Goal: Task Accomplishment & Management: Complete application form

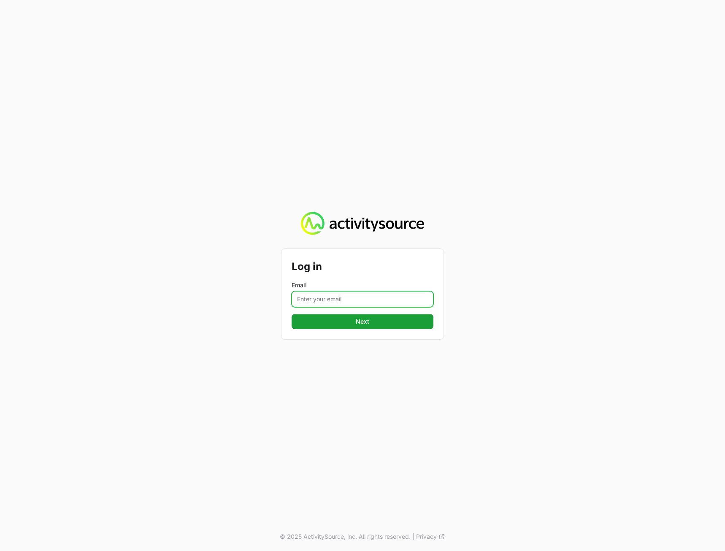
click at [351, 299] on input "Email" at bounding box center [363, 299] width 142 height 16
type input "[PERSON_NAME][EMAIL_ADDRESS][DOMAIN_NAME]"
click at [323, 377] on div "Log in Email peter@activitysource.com Next © 2025 ActivitySource, inc. All righ…" at bounding box center [362, 275] width 725 height 551
click at [356, 327] on button "Next" at bounding box center [363, 321] width 142 height 15
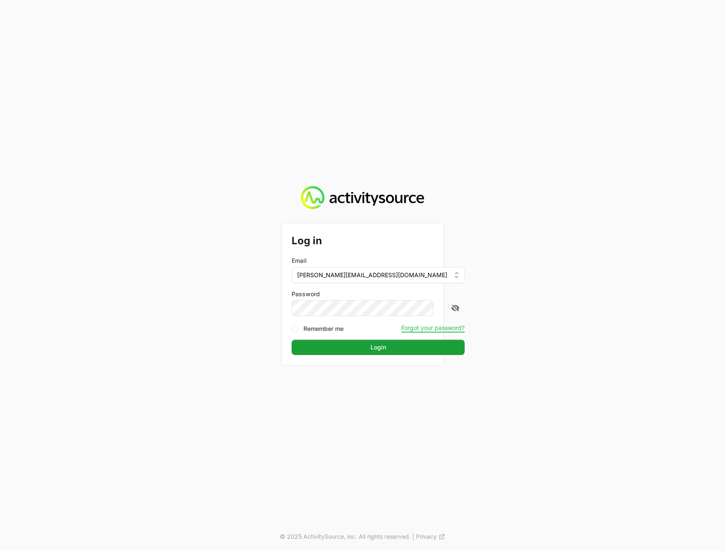
click at [548, 294] on div "Log in Email peter@activitysource.com Password Remember me Forgot your password…" at bounding box center [362, 275] width 725 height 551
click at [402, 347] on button "Login" at bounding box center [378, 346] width 173 height 15
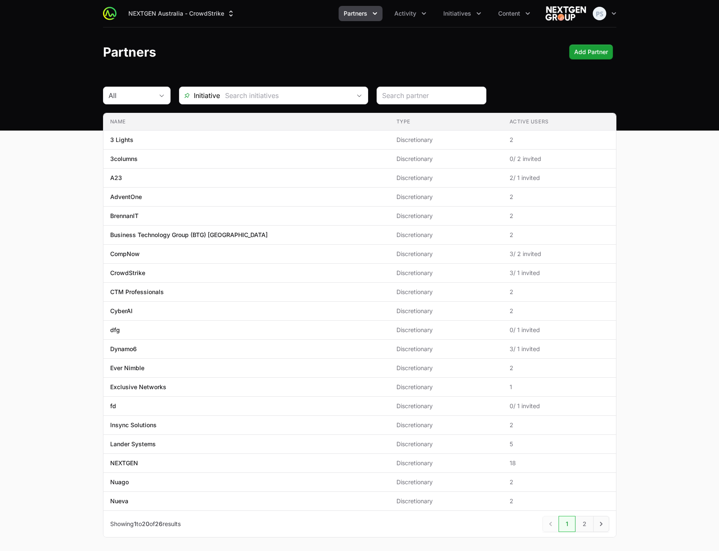
click at [353, 16] on span "Partners" at bounding box center [356, 13] width 24 height 8
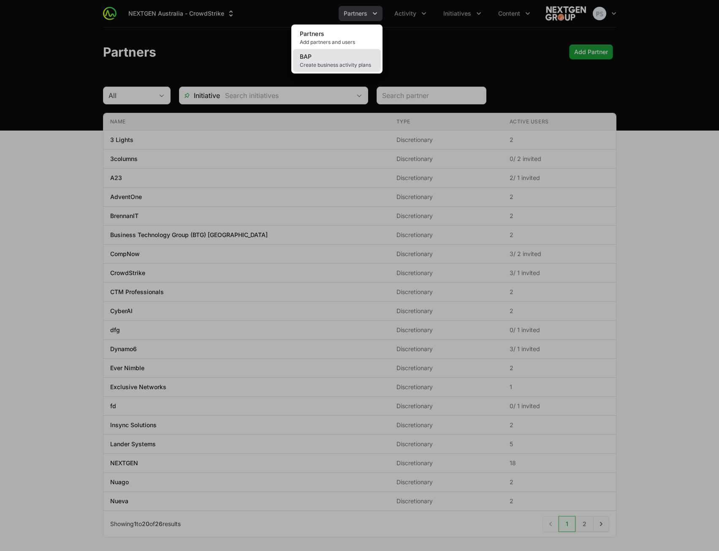
click at [345, 57] on link "BAP Create business activity plans" at bounding box center [337, 60] width 88 height 23
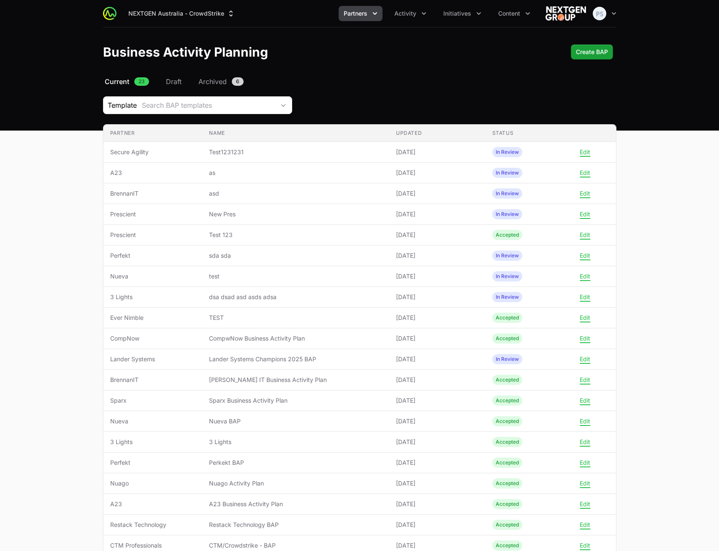
click at [693, 241] on main "Select a tab Current Draft Archived Current 23 Draft Archived 6 Template Search…" at bounding box center [359, 370] width 719 height 588
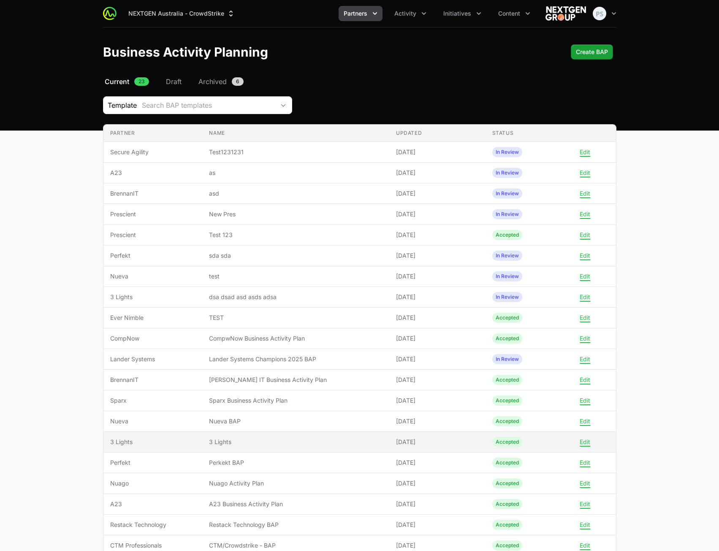
click at [262, 445] on span "3 Lights" at bounding box center [296, 441] width 174 height 8
click at [276, 443] on span "3 Lights" at bounding box center [296, 441] width 174 height 8
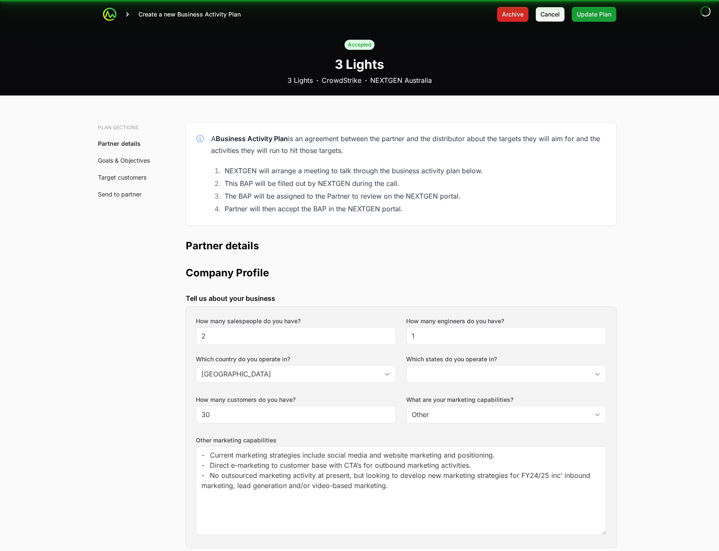
type input "Australian Capital Territory, New South Wales, Northern Territory, Queensland, …"
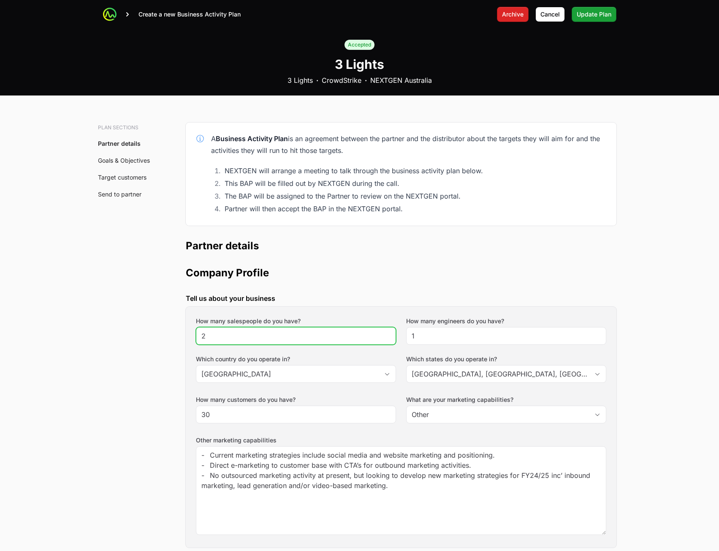
click at [289, 339] on input "2" at bounding box center [295, 336] width 189 height 10
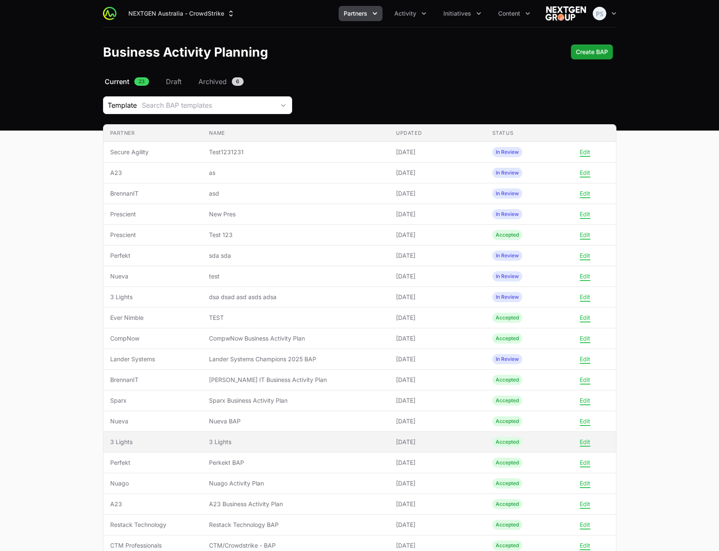
click at [266, 438] on span "3 Lights" at bounding box center [296, 441] width 174 height 8
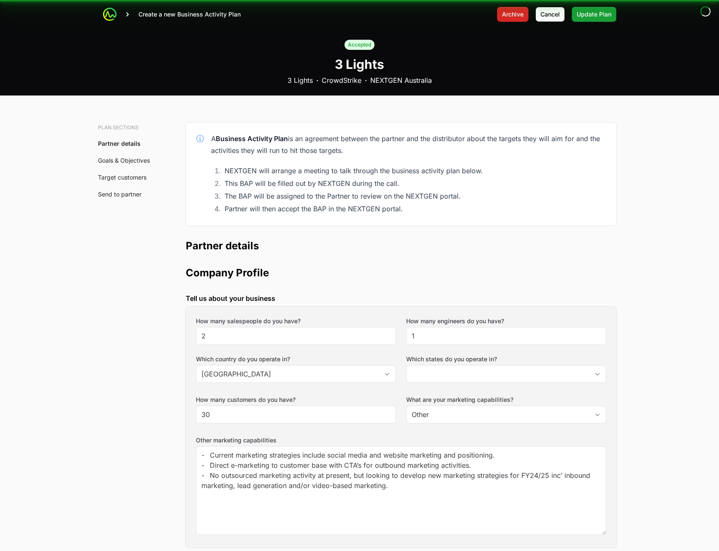
type input "Australian Capital Territory, New South Wales, Northern Territory, Queensland, …"
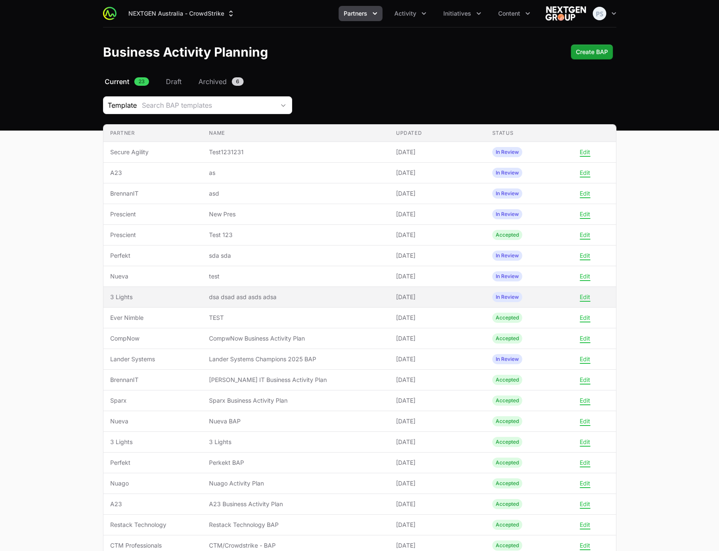
click at [275, 298] on span "dsa dsad asd asds adsa" at bounding box center [296, 297] width 174 height 8
click at [275, 295] on span "dsa dsad asd asds adsa" at bounding box center [296, 297] width 174 height 8
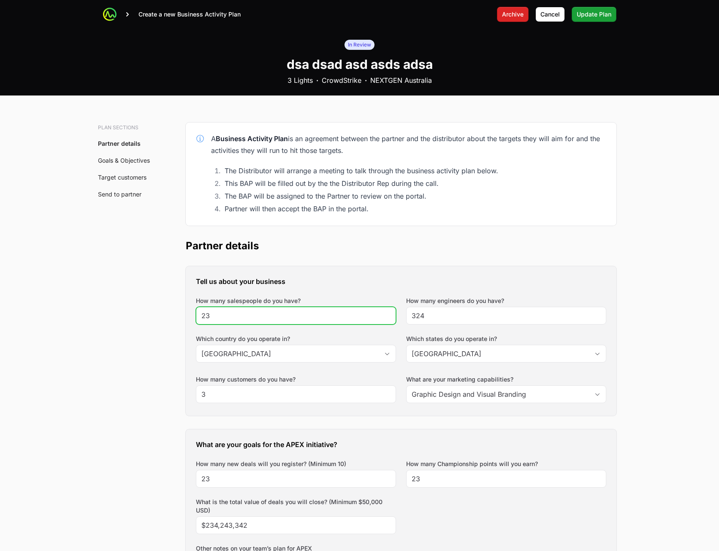
click at [268, 312] on input "23" at bounding box center [295, 315] width 189 height 10
type input "233"
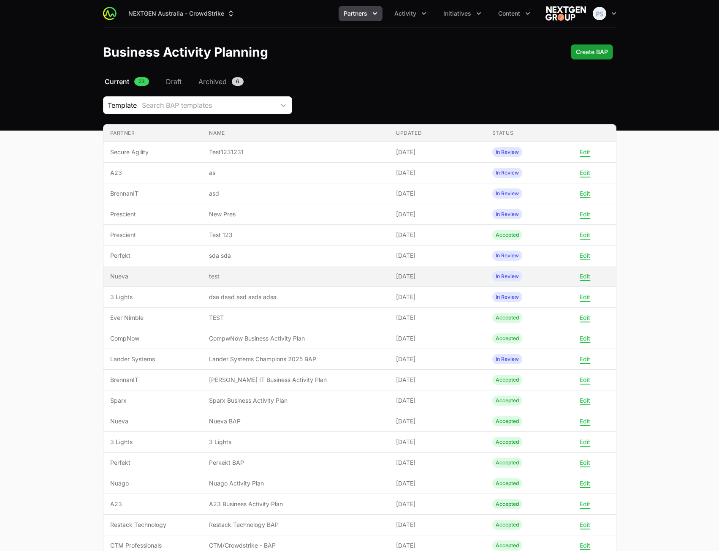
click at [280, 274] on span "test" at bounding box center [296, 276] width 174 height 8
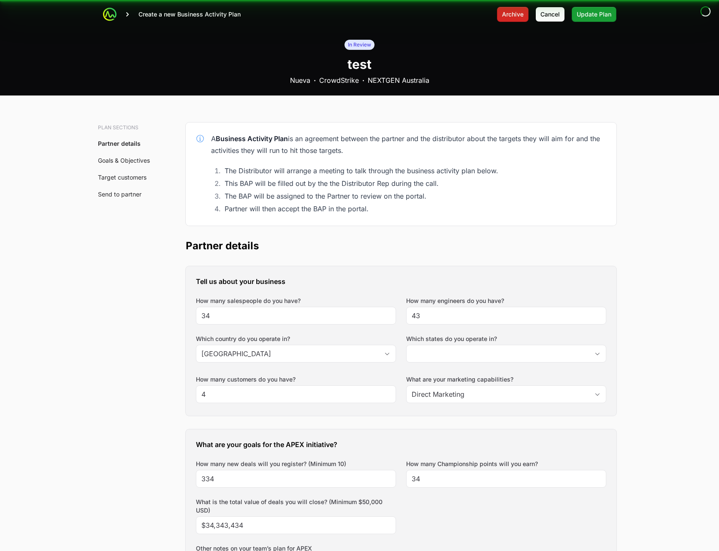
type input "[GEOGRAPHIC_DATA]"
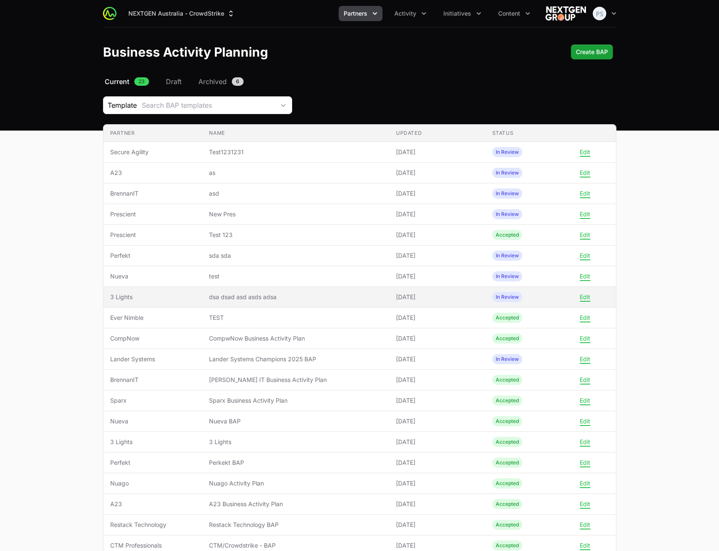
click at [275, 296] on span "dsa dsad asd asds adsa" at bounding box center [296, 297] width 174 height 8
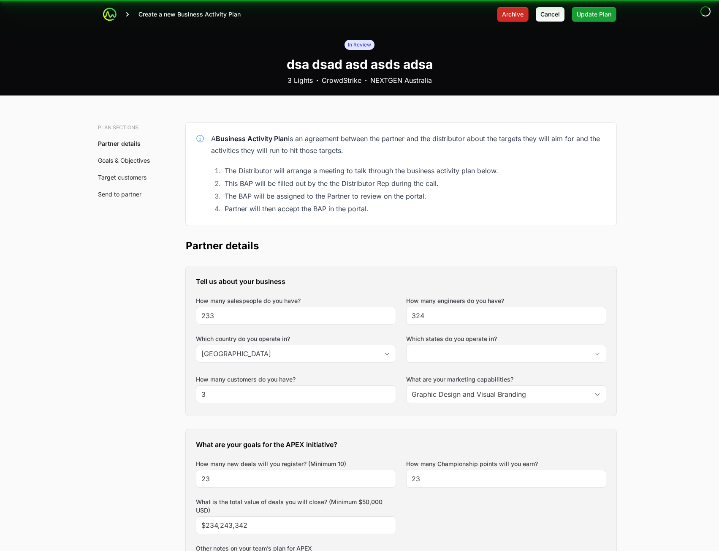
type input "[GEOGRAPHIC_DATA]"
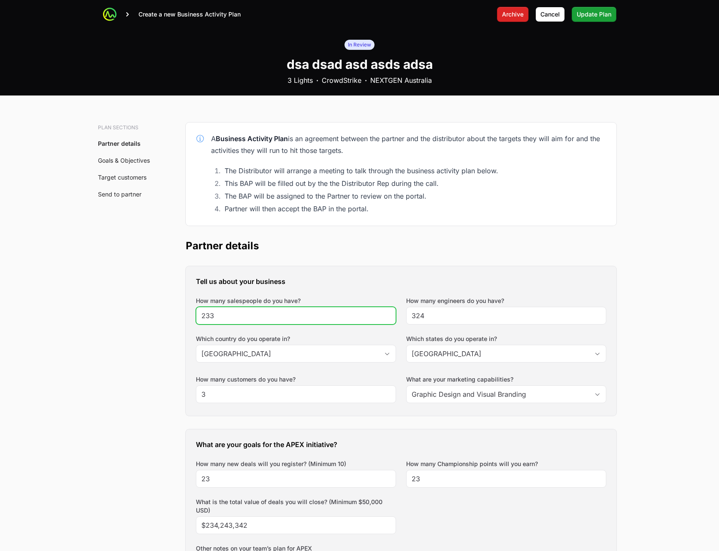
click at [281, 315] on input "233" at bounding box center [295, 315] width 189 height 10
type input "2332"
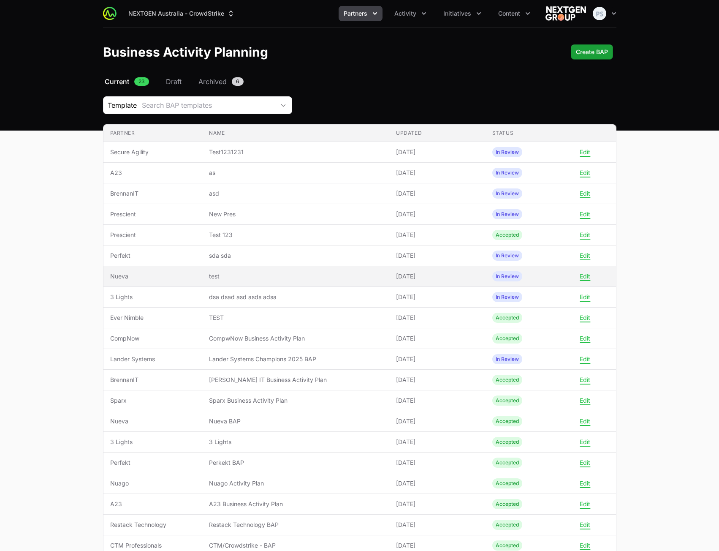
click at [283, 275] on span "test" at bounding box center [296, 276] width 174 height 8
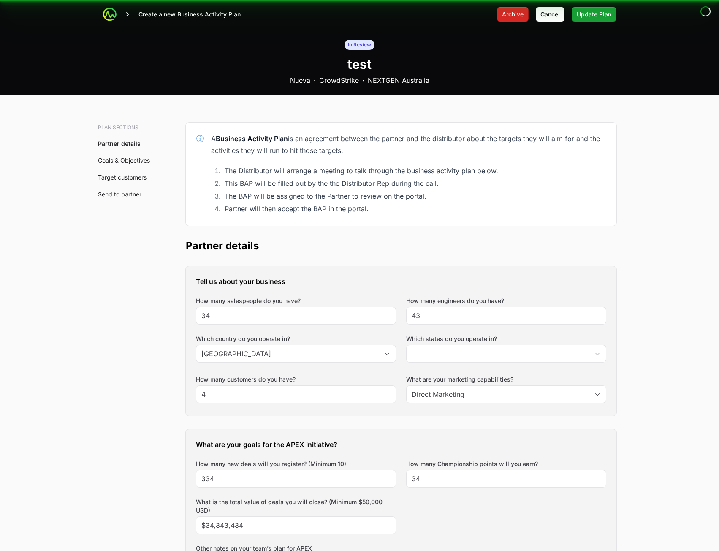
type input "[GEOGRAPHIC_DATA]"
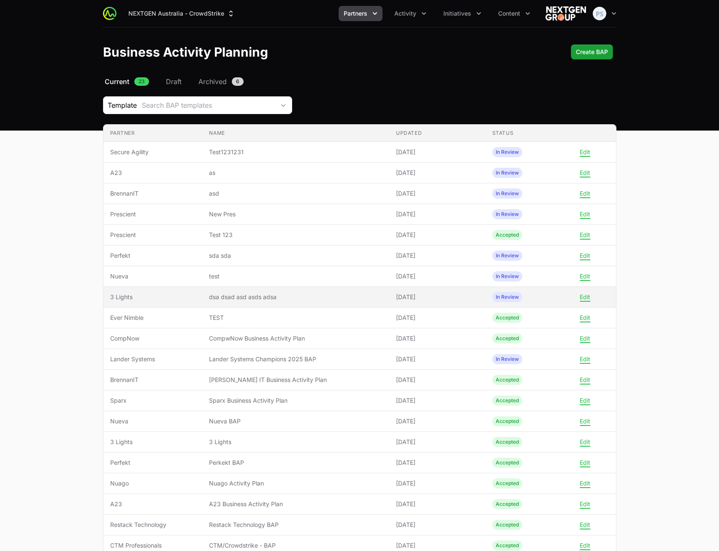
click at [276, 299] on span "dsa dsad asd asds adsa" at bounding box center [296, 297] width 174 height 8
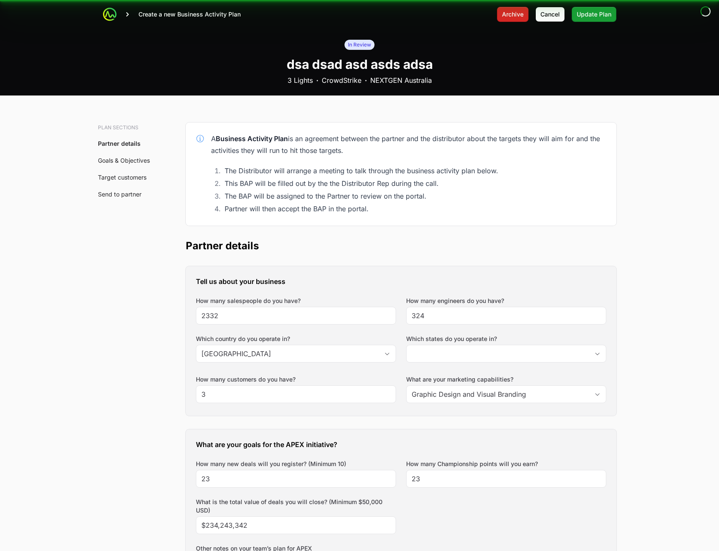
type input "[GEOGRAPHIC_DATA]"
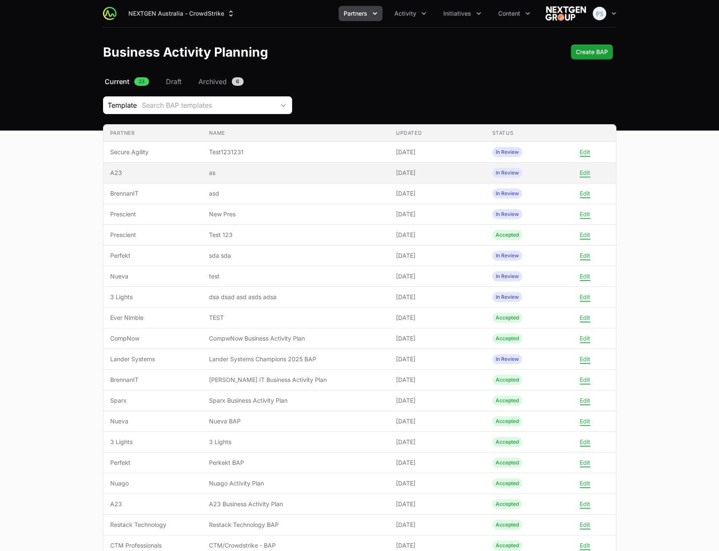
click at [300, 176] on span "as" at bounding box center [296, 172] width 174 height 8
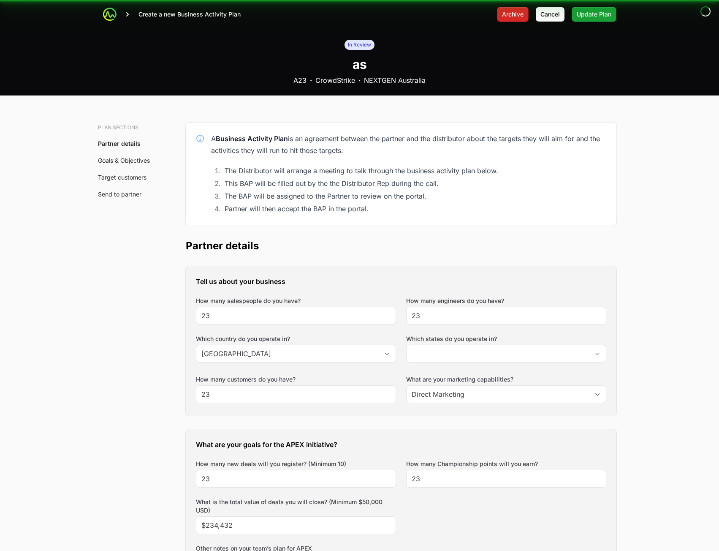
type input "[GEOGRAPHIC_DATA]"
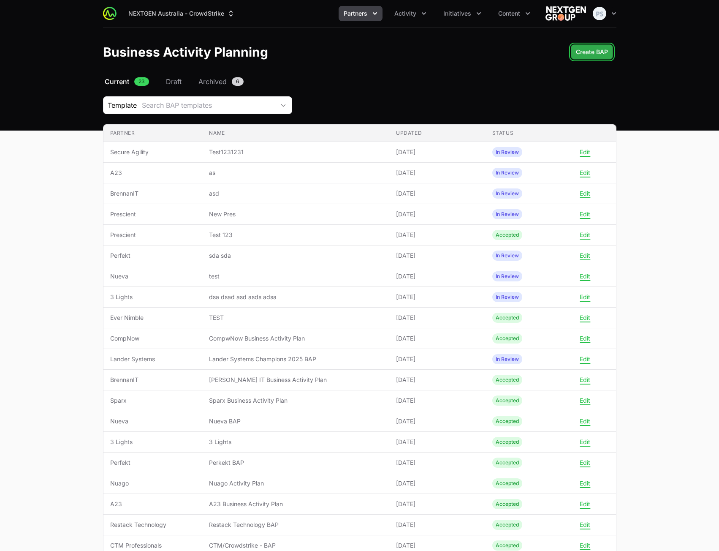
click at [600, 52] on span "Create BAP" at bounding box center [592, 52] width 32 height 10
click at [578, 53] on span "Create BAP" at bounding box center [592, 52] width 32 height 10
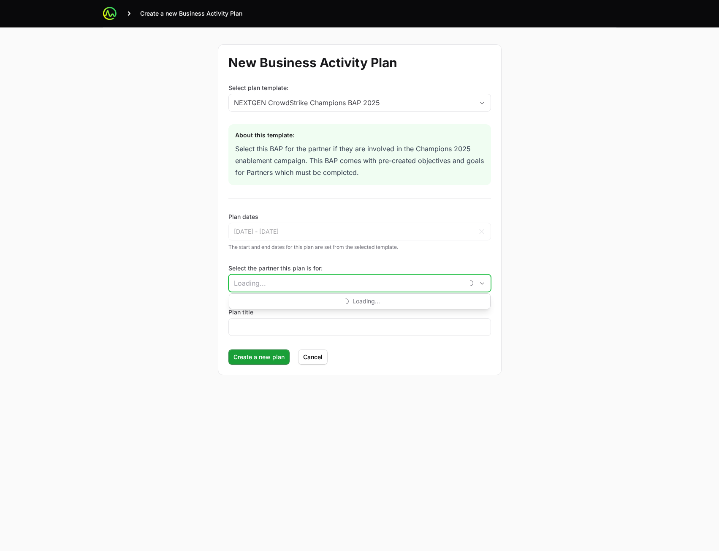
click at [299, 277] on input "Select the partner this plan is for:" at bounding box center [346, 282] width 235 height 17
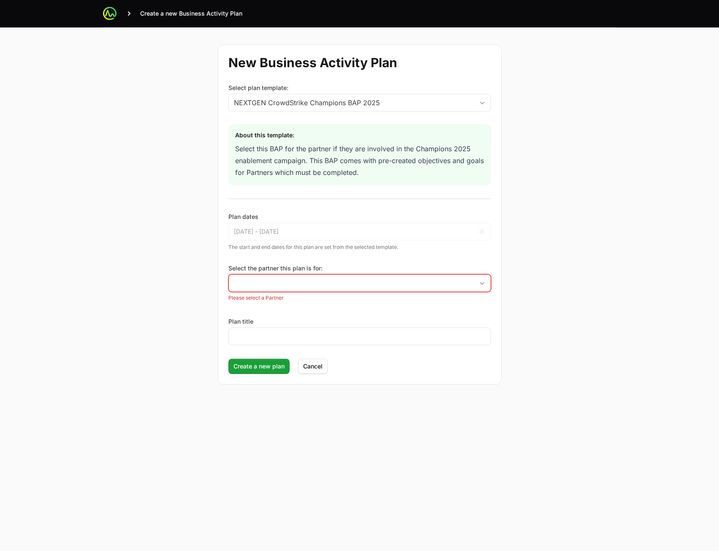
click at [594, 181] on div "New Business Activity Plan Select plan template: NEXTGEN CrowdStrike Champions …" at bounding box center [360, 214] width 540 height 374
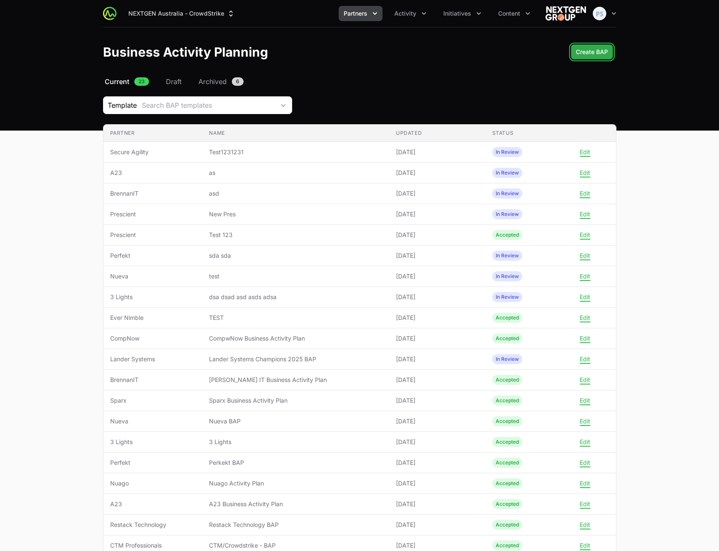
click at [597, 58] on button "Create BAP" at bounding box center [592, 51] width 42 height 15
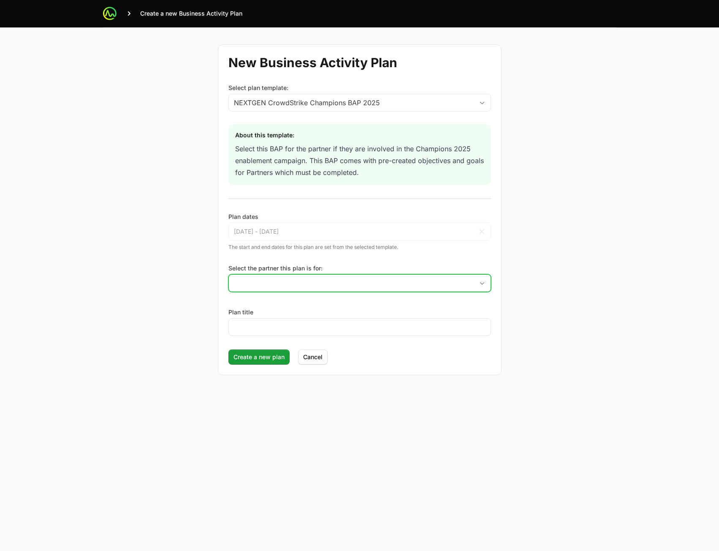
click at [276, 285] on input "Select the partner this plan is for:" at bounding box center [351, 282] width 245 height 17
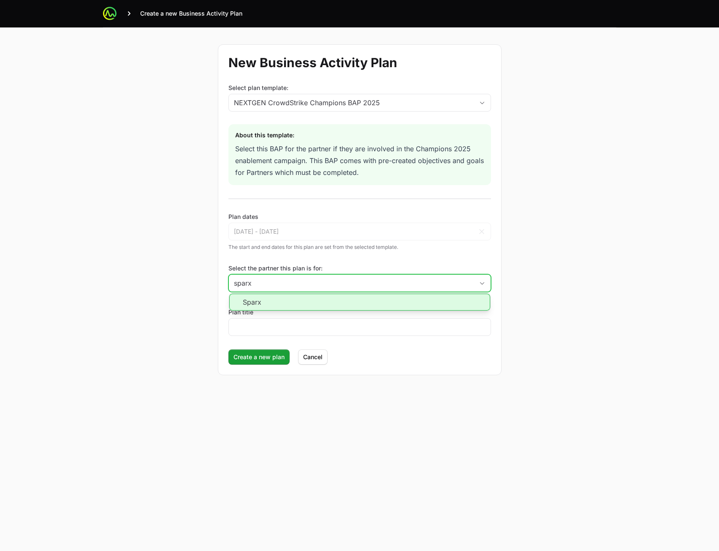
drag, startPoint x: 304, startPoint y: 297, endPoint x: 301, endPoint y: 304, distance: 7.6
click at [304, 298] on li "Sparx" at bounding box center [359, 301] width 261 height 17
type input "Sparx"
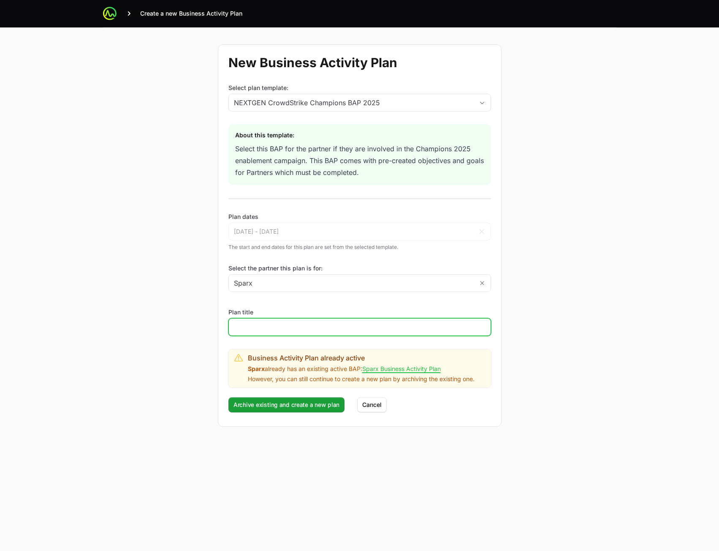
click at [280, 324] on input "Plan title" at bounding box center [360, 327] width 252 height 10
type input "SP NEW"
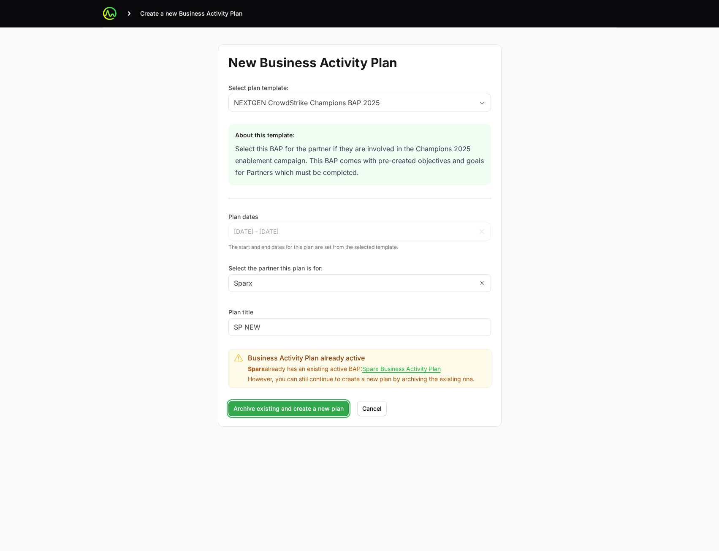
click at [309, 407] on span "Archive existing and create a new plan" at bounding box center [288, 408] width 110 height 10
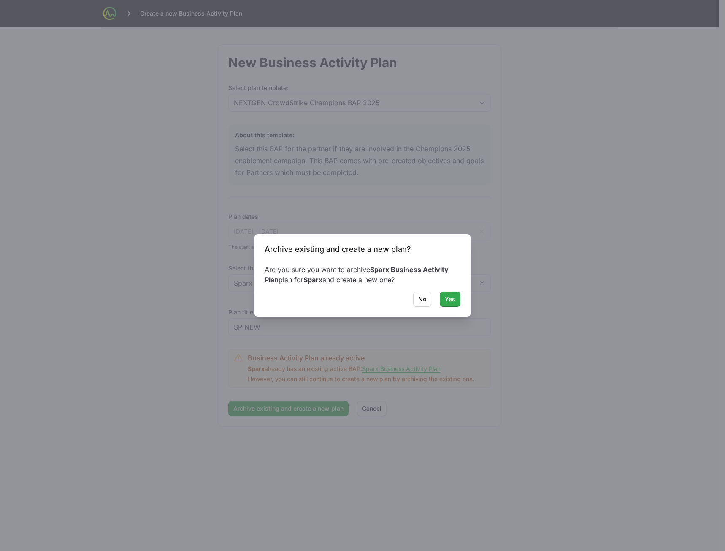
click at [456, 295] on button "Yes" at bounding box center [450, 298] width 21 height 15
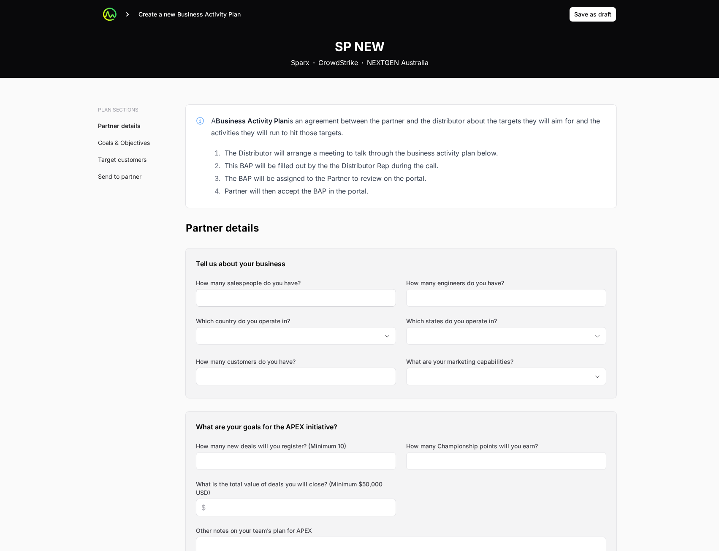
click at [296, 305] on div at bounding box center [296, 298] width 200 height 18
click at [298, 301] on input "How many salespeople do you have?" at bounding box center [295, 298] width 189 height 10
type input "345"
click at [441, 298] on input "How many engineers do you have?" at bounding box center [506, 298] width 189 height 10
type input "423"
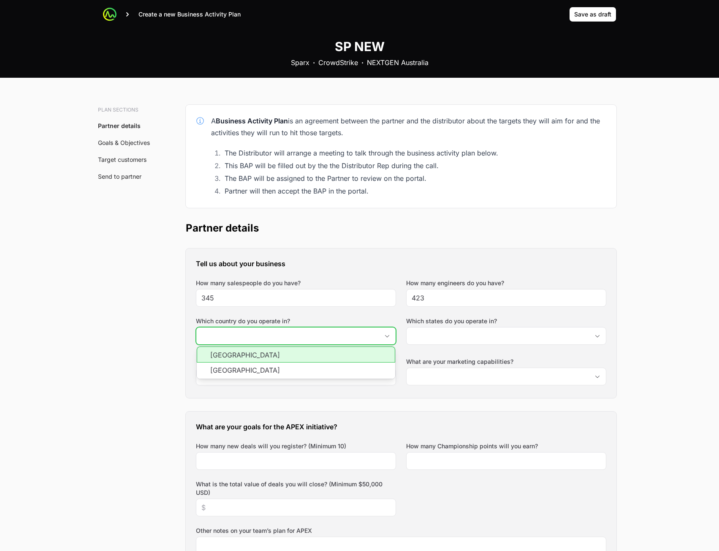
click at [322, 342] on input "Which country do you operate in?" at bounding box center [287, 335] width 182 height 17
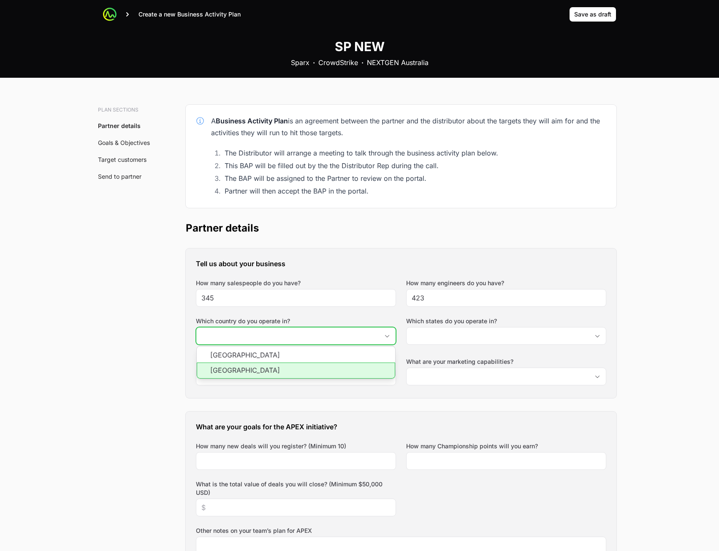
click at [308, 365] on li "New Zealand" at bounding box center [296, 370] width 198 height 16
type input "New Zealand"
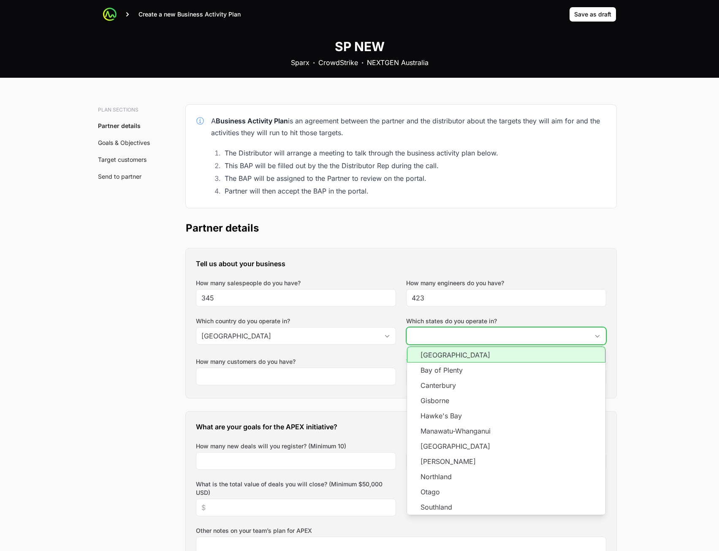
click at [458, 334] on input "Which states do you operate in?" at bounding box center [498, 335] width 182 height 17
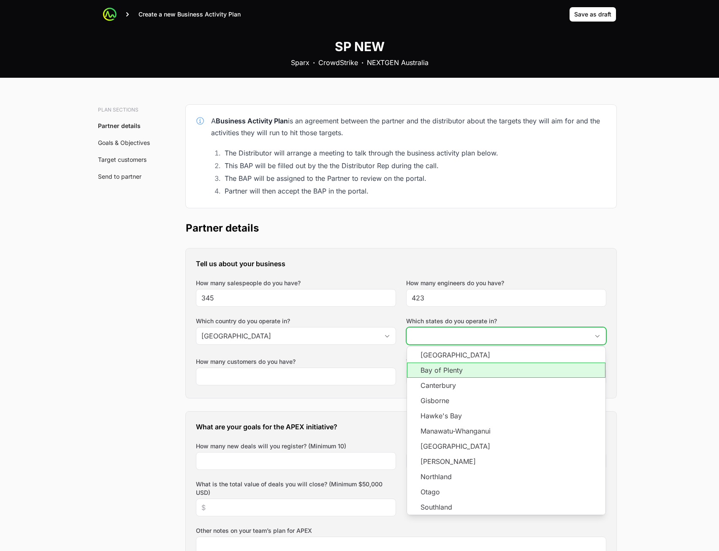
click at [453, 374] on li "Bay of Plenty" at bounding box center [506, 369] width 198 height 15
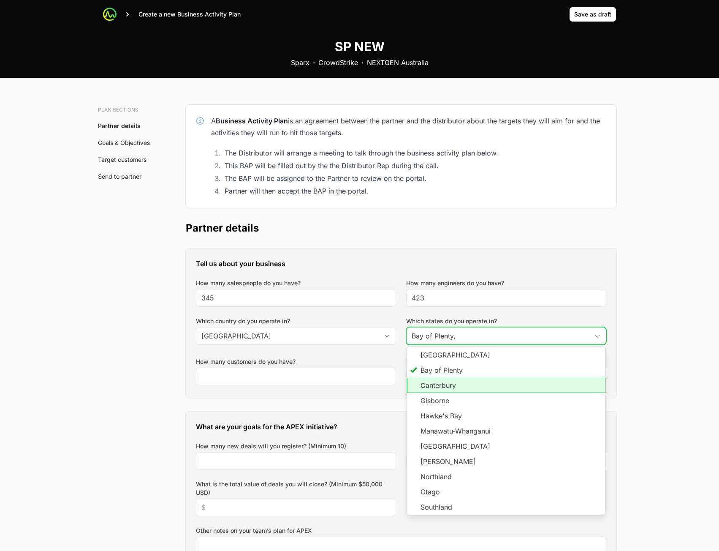
click at [439, 391] on li "Canterbury" at bounding box center [506, 384] width 198 height 15
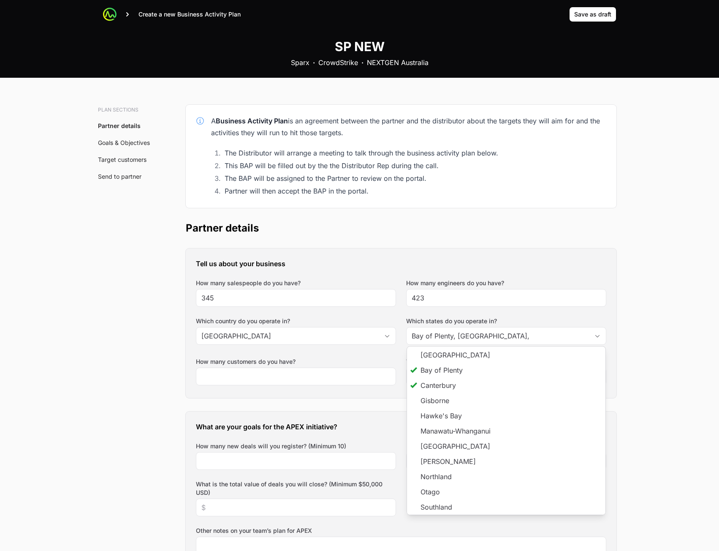
type input "Bay of Plenty, Canterbury"
click at [548, 229] on h2 "Partner details" at bounding box center [401, 228] width 431 height 14
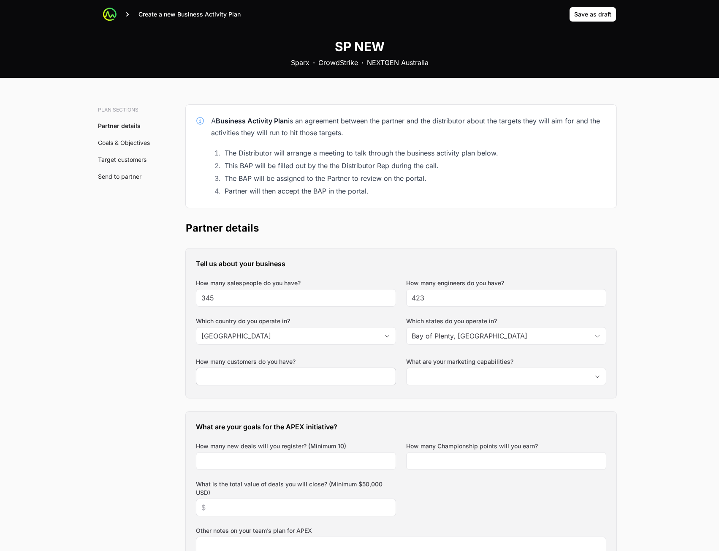
click at [312, 385] on div at bounding box center [296, 376] width 200 height 18
click at [316, 379] on input "How many customers do you have?" at bounding box center [295, 376] width 189 height 10
type input "23"
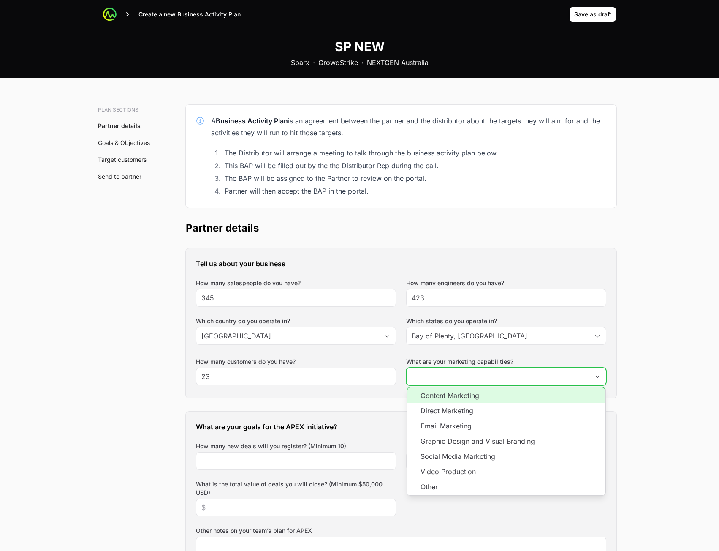
click at [450, 377] on input "What are your marketing capabilities?" at bounding box center [498, 376] width 182 height 17
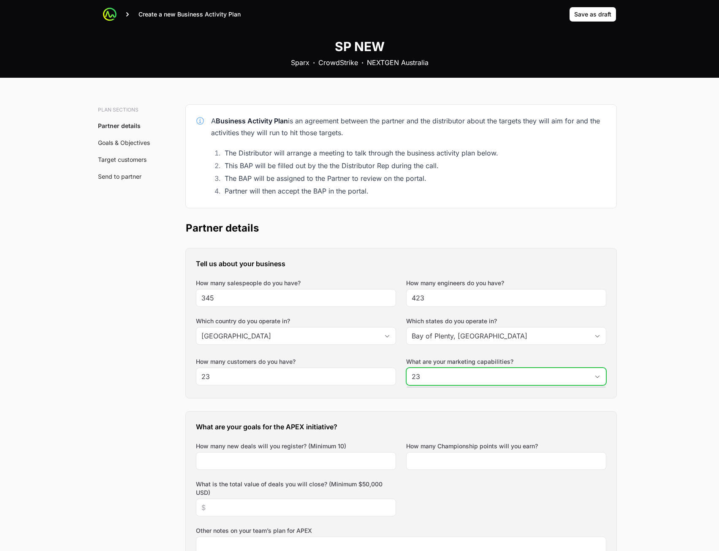
click at [552, 378] on input "23" at bounding box center [498, 376] width 182 height 17
type input "23"
click at [600, 374] on div "Close" at bounding box center [597, 376] width 17 height 17
click at [593, 377] on span "Open" at bounding box center [597, 376] width 17 height 3
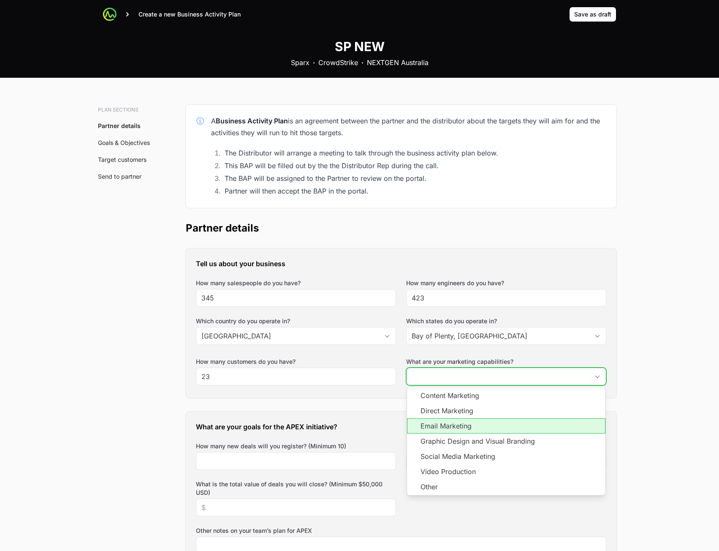
click at [504, 427] on li "Email Marketing" at bounding box center [506, 425] width 198 height 15
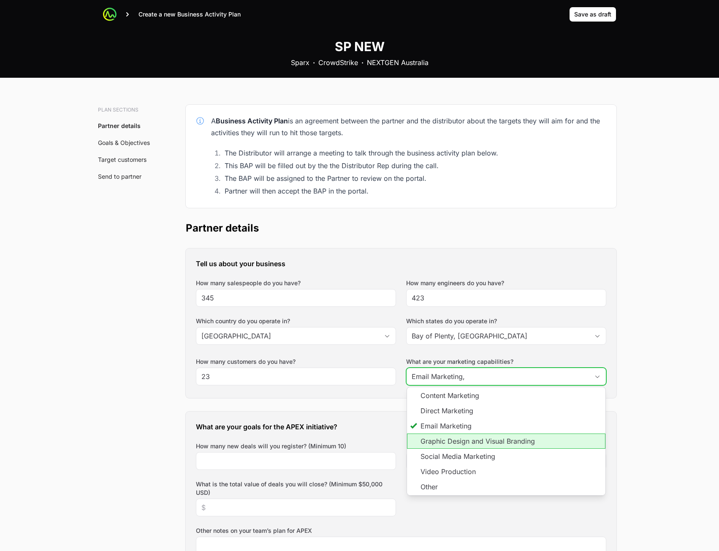
click at [517, 444] on li "Graphic Design and Visual Branding" at bounding box center [506, 440] width 198 height 15
type input "Email Marketing, Graphic Design and Visual Branding"
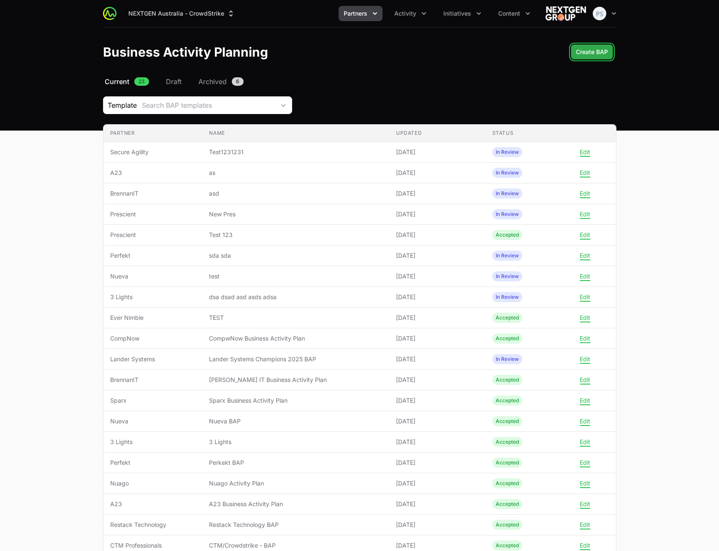
click at [582, 51] on span "Create BAP" at bounding box center [592, 52] width 32 height 10
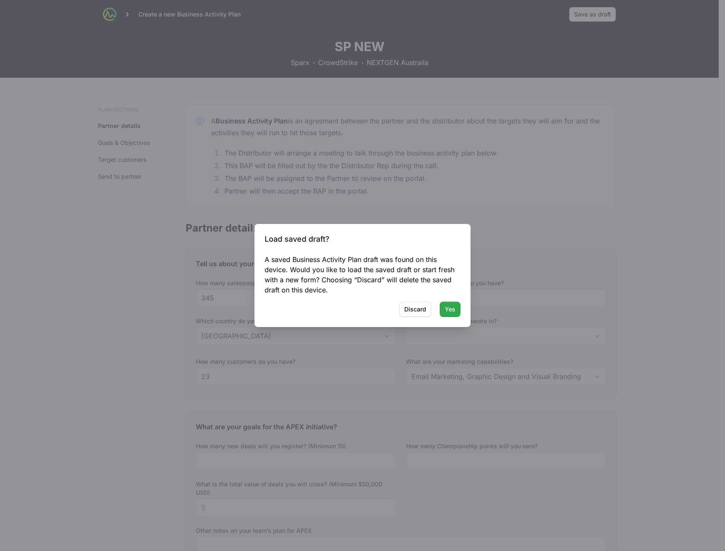
click at [456, 310] on button "Yes" at bounding box center [450, 308] width 21 height 15
type input "Bay of Plenty, Canterbury"
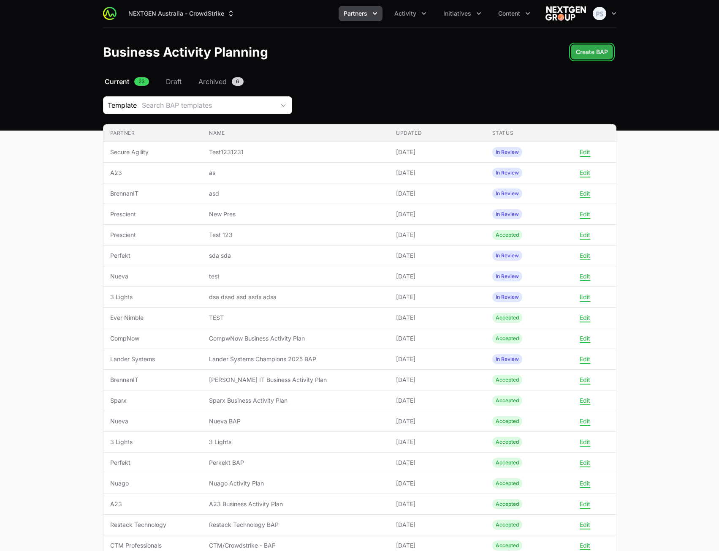
click at [588, 50] on span "Create BAP" at bounding box center [592, 52] width 32 height 10
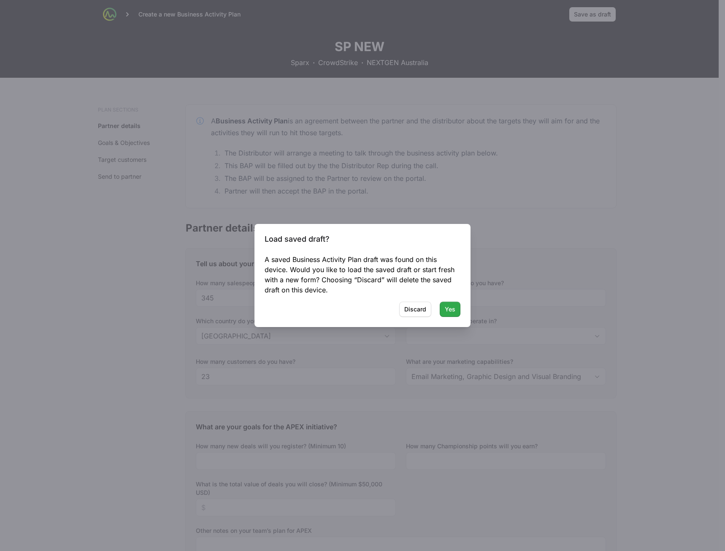
click at [452, 309] on span "Yes" at bounding box center [450, 309] width 11 height 10
type input "Bay of Plenty, Canterbury"
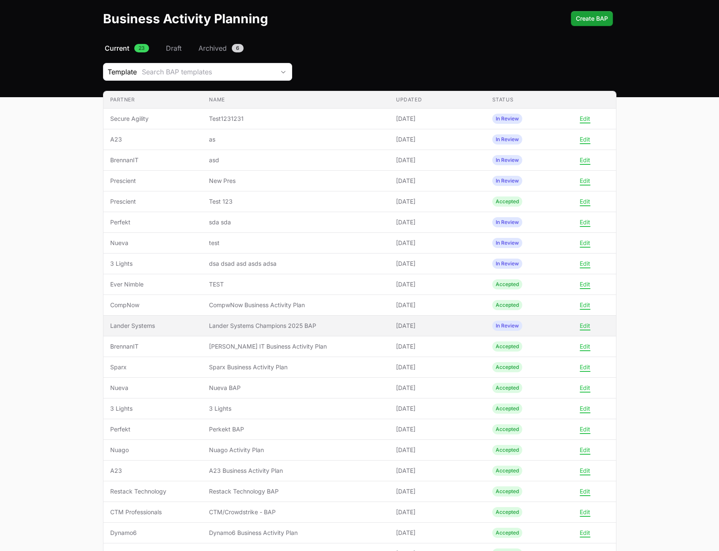
scroll to position [84, 0]
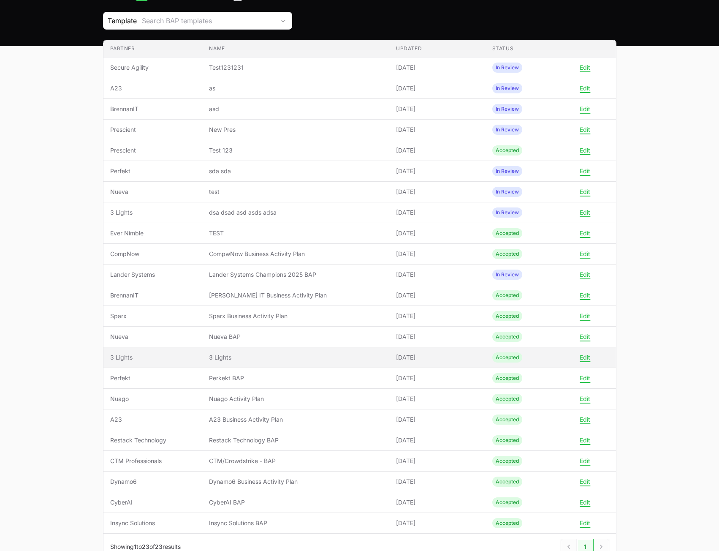
click at [249, 352] on td "Name 3 Lights" at bounding box center [295, 357] width 187 height 21
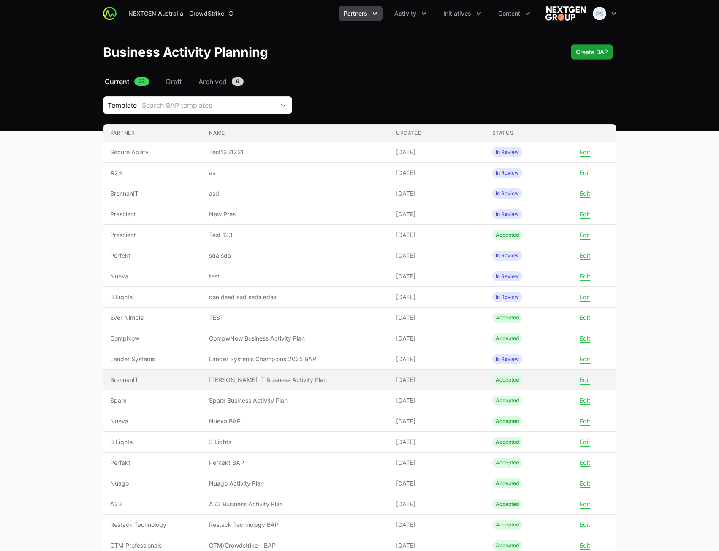
scroll to position [84, 0]
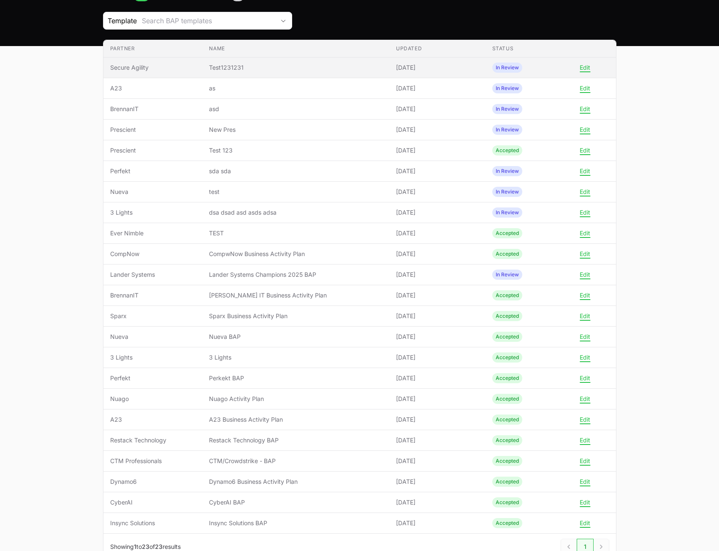
click at [249, 68] on span "Test1231231" at bounding box center [296, 67] width 174 height 8
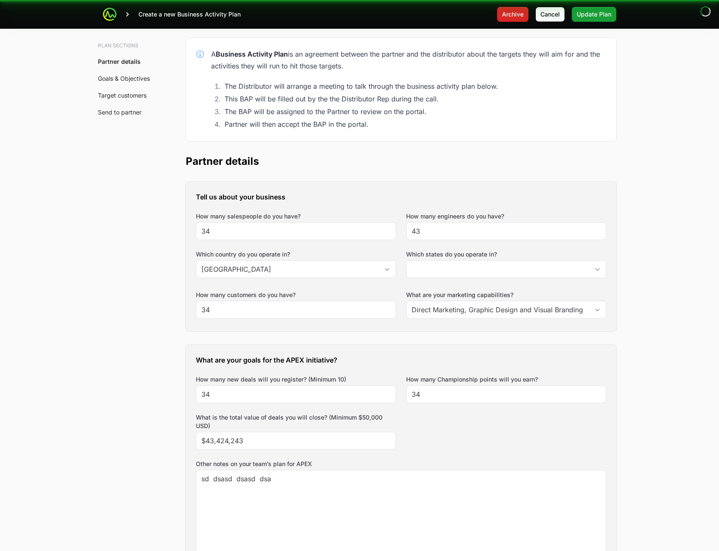
scroll to position [53, 0]
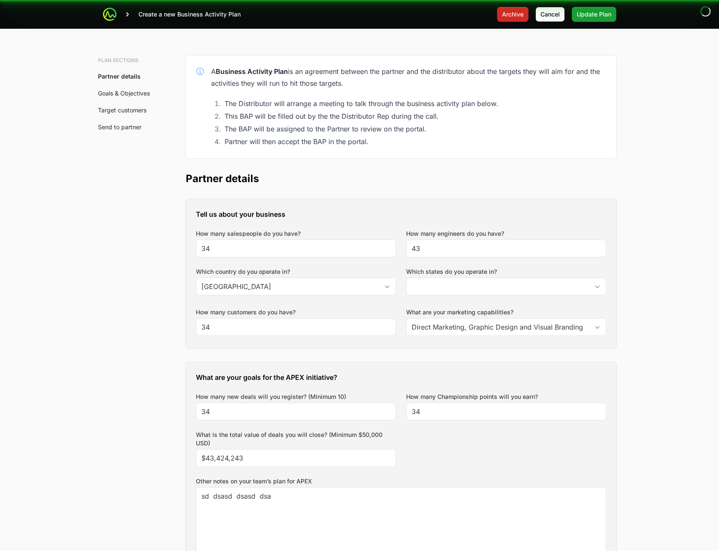
type input "Australian Capital Territory, New South Wales"
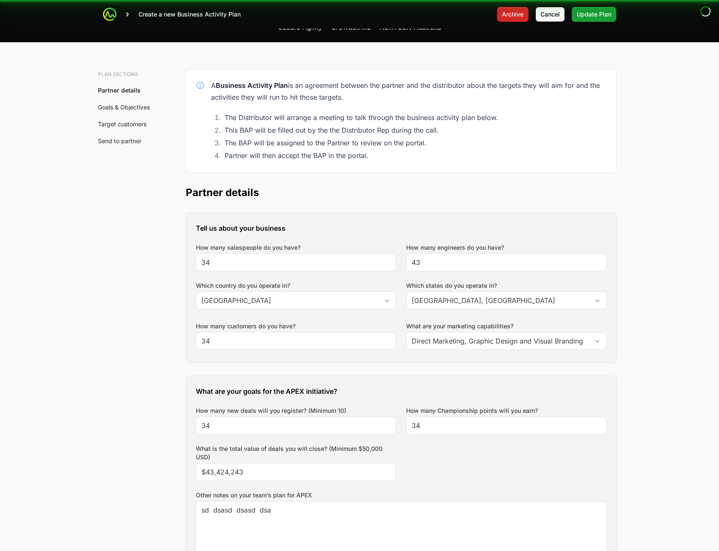
scroll to position [0, 0]
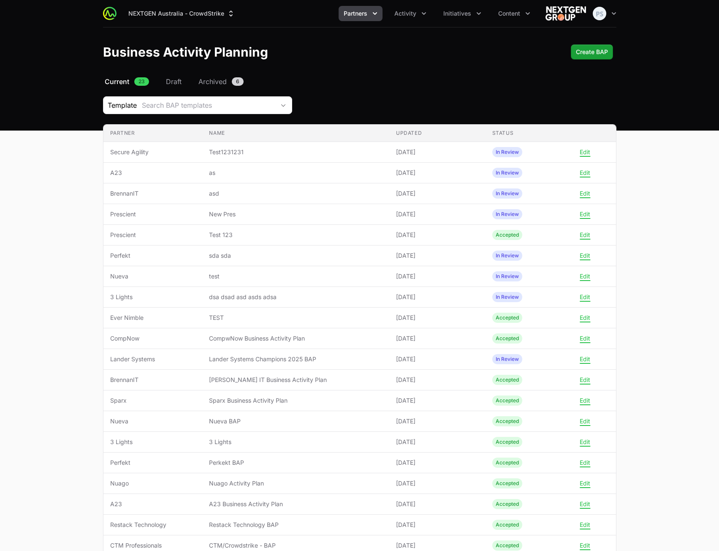
click at [420, 69] on header "Business Activity Planning Create BAP" at bounding box center [359, 51] width 719 height 49
click at [585, 50] on span "Create BAP" at bounding box center [592, 52] width 32 height 10
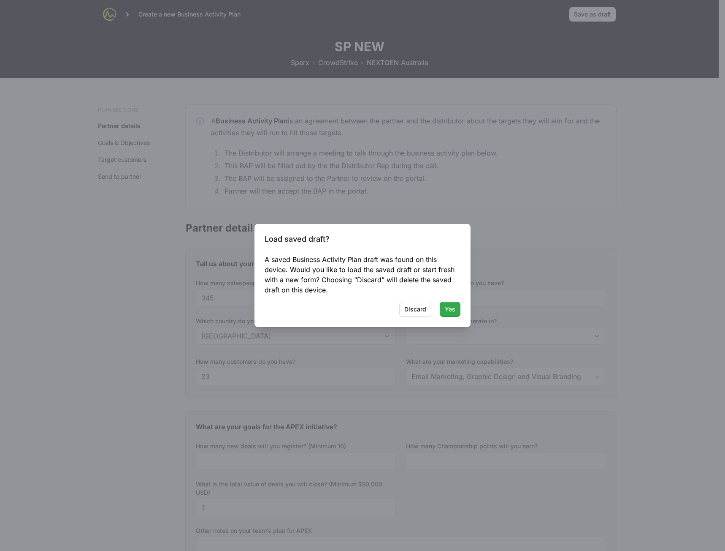
click at [448, 307] on span "Yes" at bounding box center [450, 309] width 11 height 10
type input "Bay of Plenty, Canterbury"
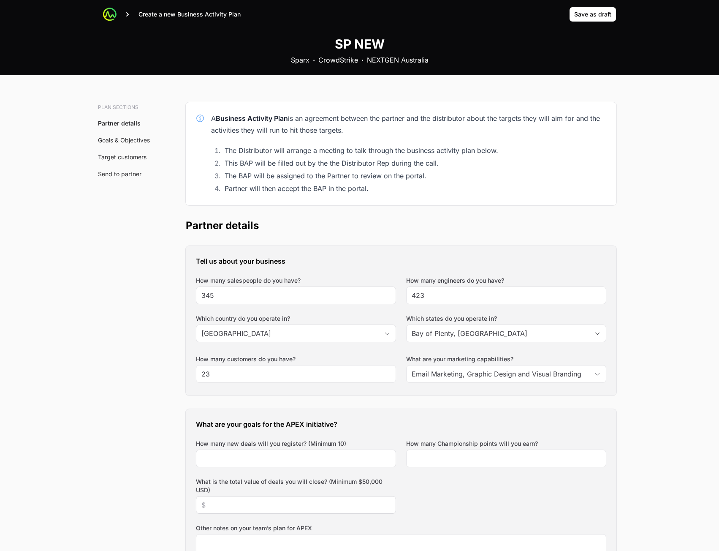
scroll to position [211, 0]
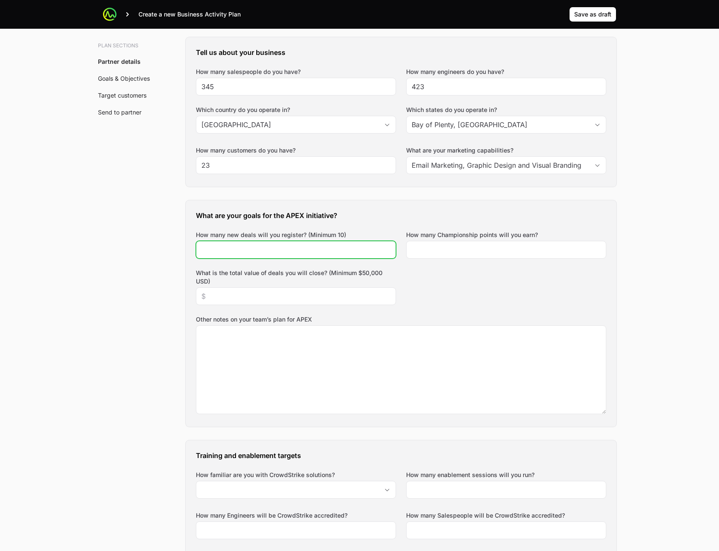
click at [286, 254] on input "How many new deals will you register? (Minimum 10)" at bounding box center [295, 249] width 189 height 10
type input "234"
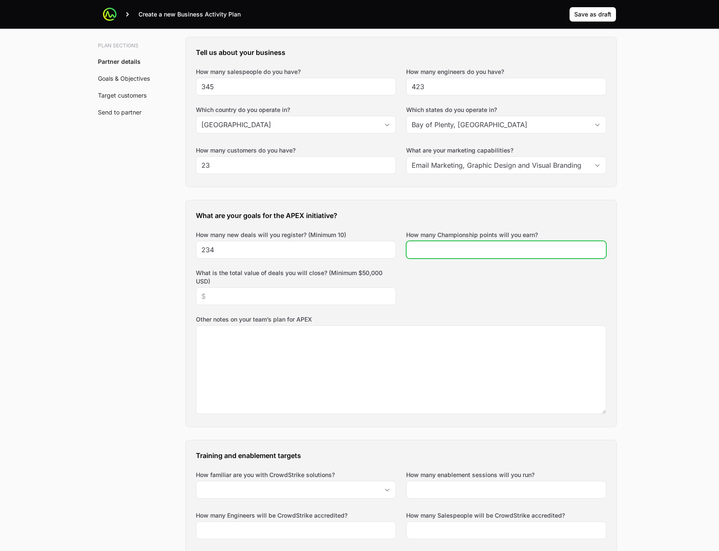
click at [469, 250] on input "How many Championship points will you earn?" at bounding box center [506, 249] width 189 height 10
type input "234"
click at [265, 289] on div at bounding box center [296, 296] width 200 height 18
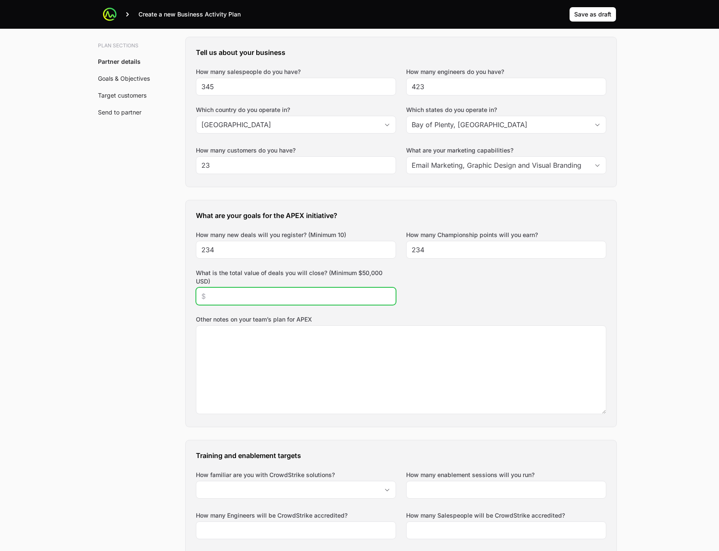
click at [265, 296] on input "What is the total value of deals you will close? (Minimum $50,000 USD)" at bounding box center [295, 296] width 189 height 10
type input "$234,234,324"
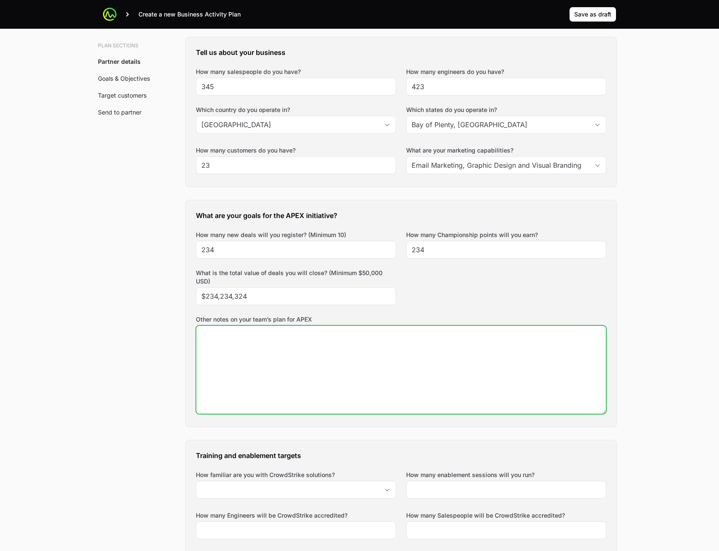
click at [291, 383] on textarea "Other notes on your team’s plan for APEX" at bounding box center [401, 370] width 410 height 88
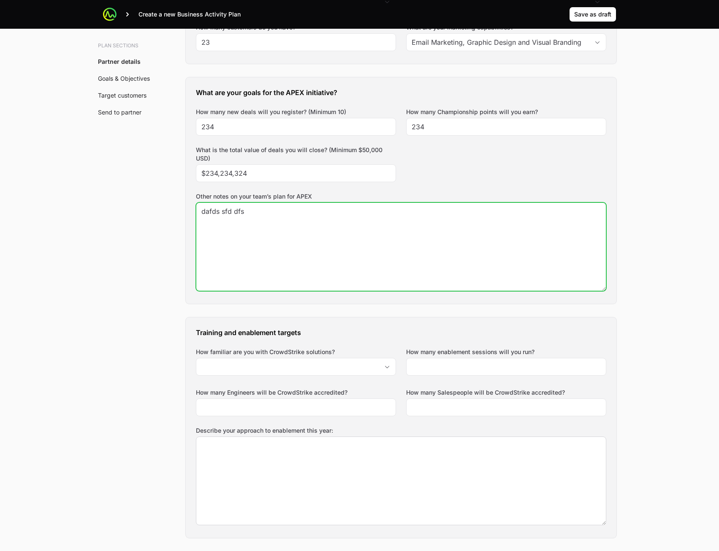
scroll to position [422, 0]
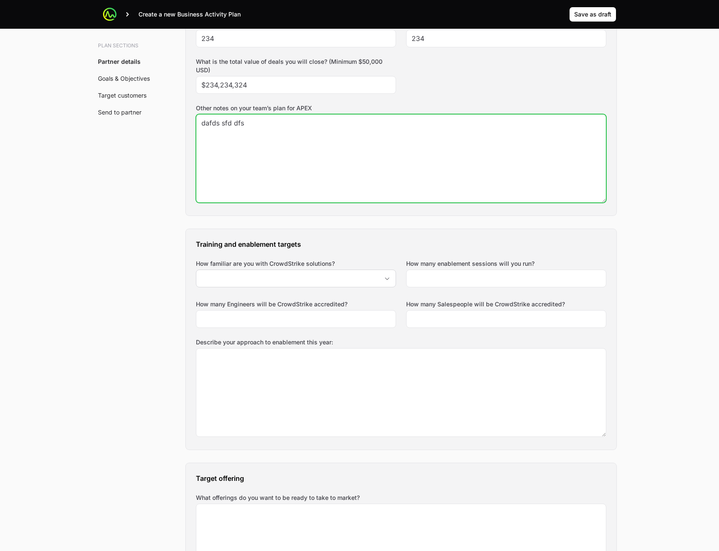
type textarea "dafds sfd dfs"
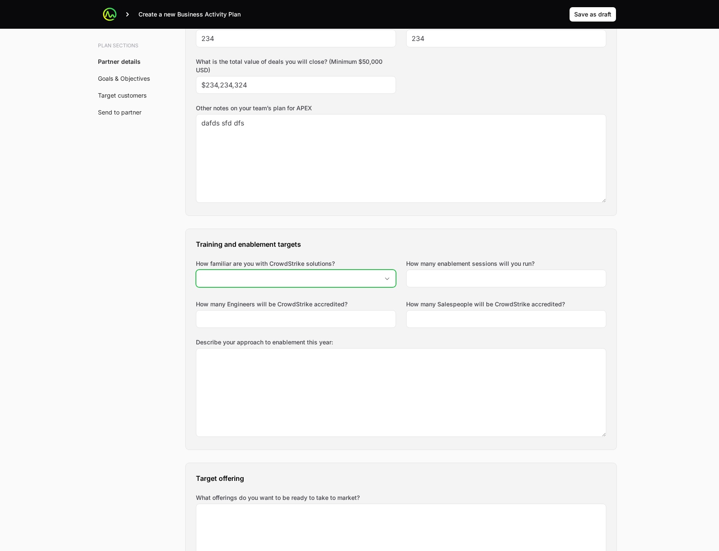
click at [388, 274] on div "Open" at bounding box center [387, 278] width 17 height 17
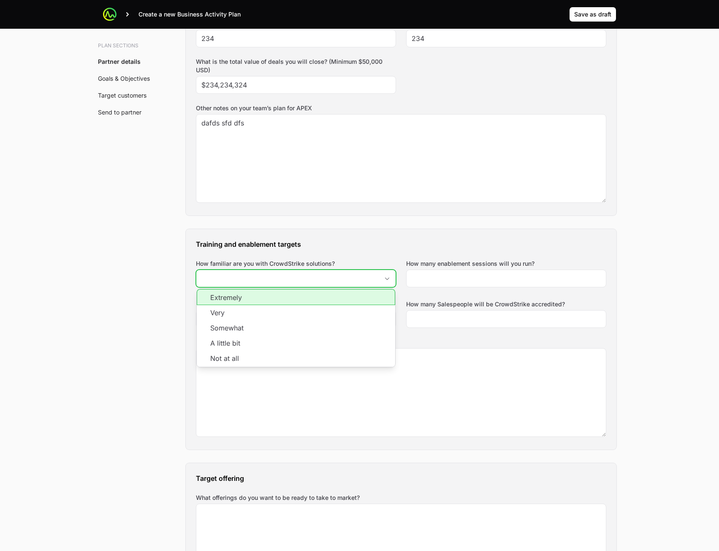
click at [347, 299] on li "Extremely" at bounding box center [296, 297] width 198 height 16
type input "Extremely"
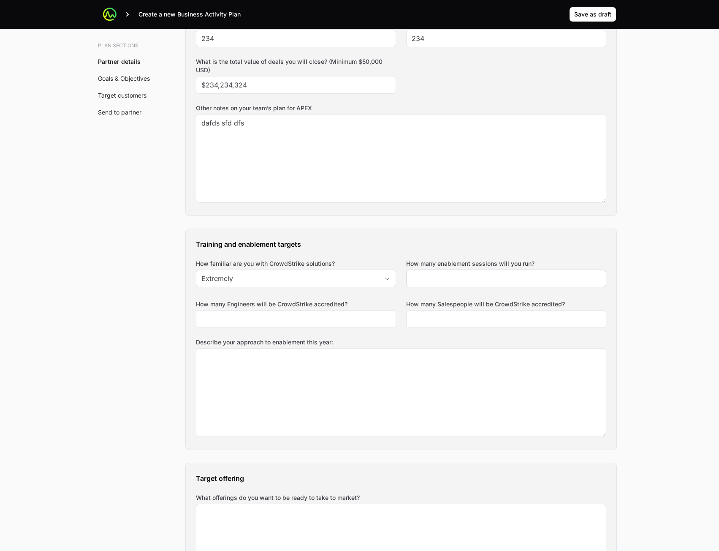
click at [489, 287] on div at bounding box center [506, 278] width 200 height 18
click at [483, 275] on input "How many enablement sessions will you run?" at bounding box center [506, 278] width 189 height 10
type input "23"
drag, startPoint x: 453, startPoint y: 320, endPoint x: 337, endPoint y: 318, distance: 115.3
click at [448, 319] on input "How many Salespeople will be CrowdStrike accredited?" at bounding box center [506, 319] width 189 height 10
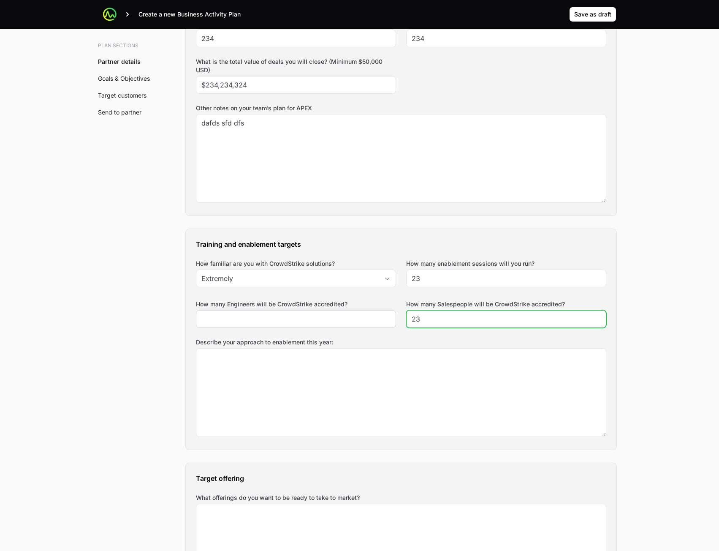
type input "23"
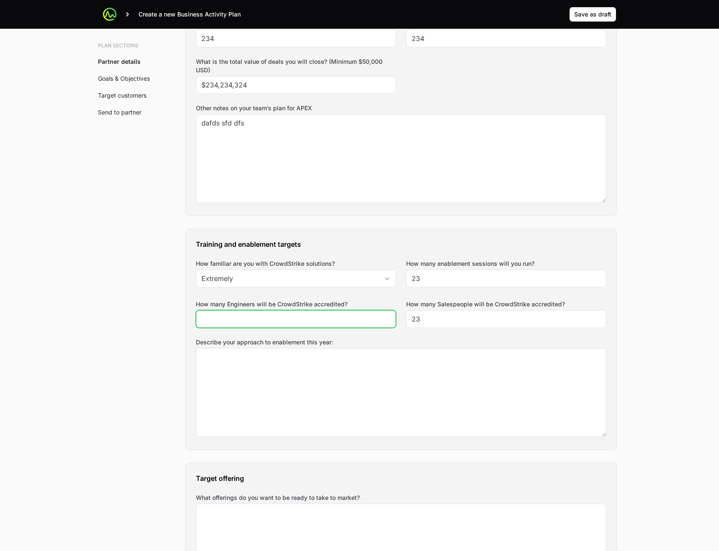
click at [291, 315] on input "How many Engineers will be CrowdStrike accredited?" at bounding box center [295, 319] width 189 height 10
type input "23"
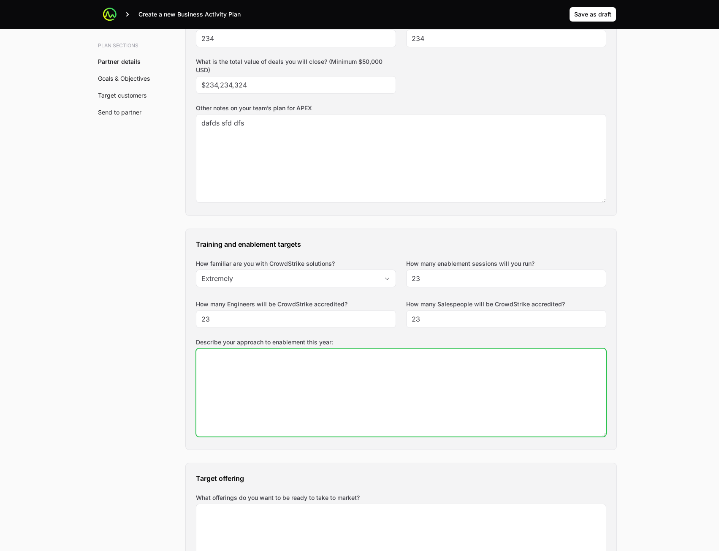
click at [337, 375] on textarea "Describe your approach to enablement this year:" at bounding box center [401, 392] width 410 height 88
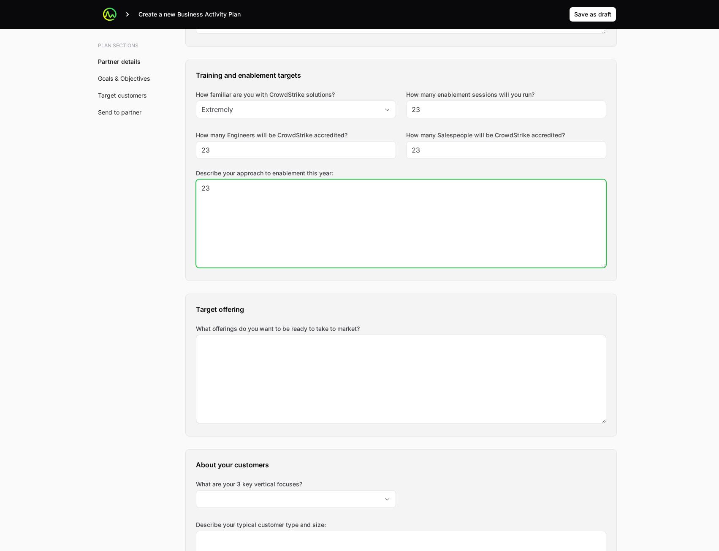
type textarea "23"
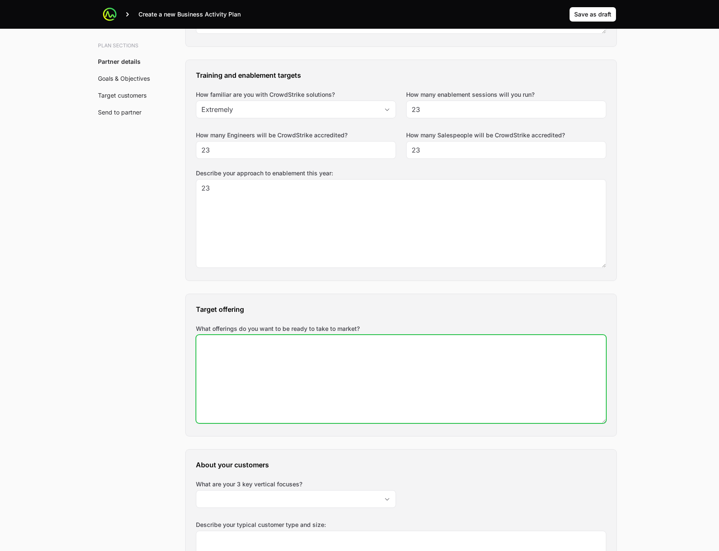
click at [292, 389] on textarea "What offerings do you want to be ready to take to market?" at bounding box center [401, 379] width 410 height 88
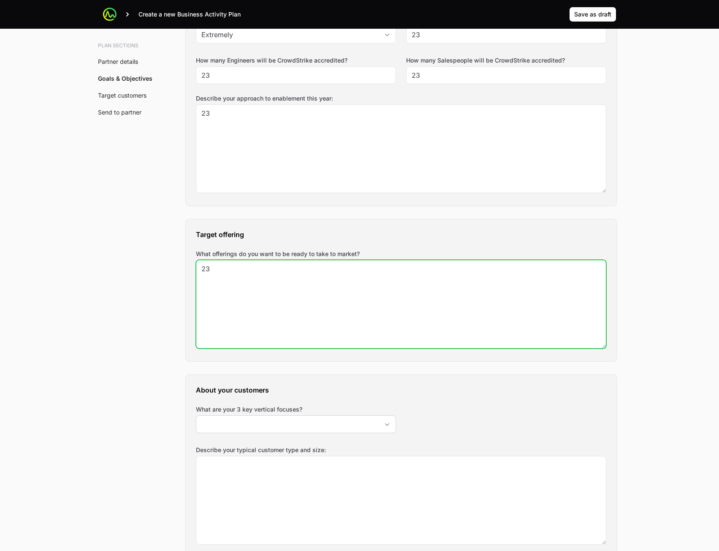
scroll to position [718, 0]
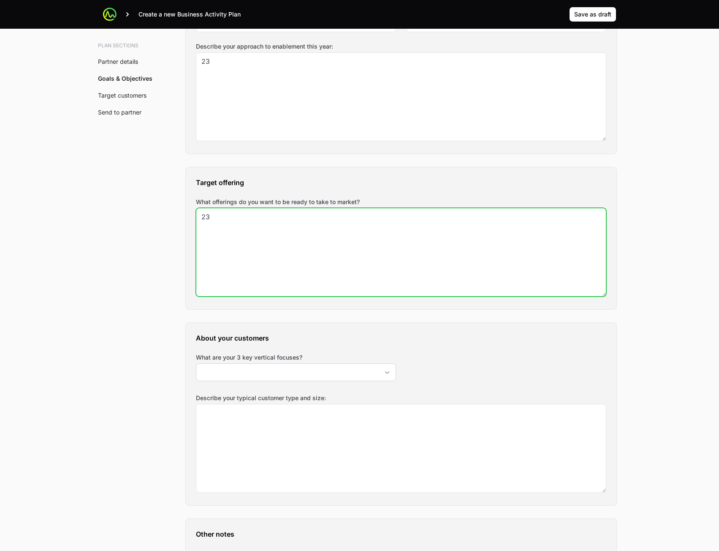
type textarea "23"
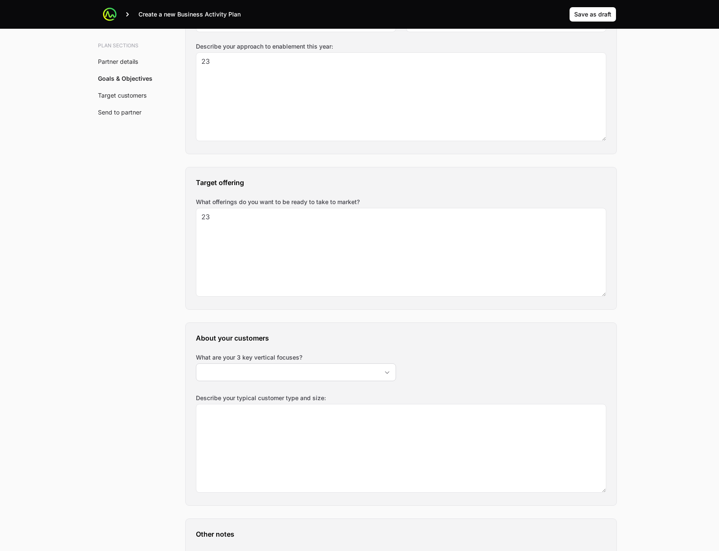
click at [307, 363] on div "What are your 3 key vertical focuses?" at bounding box center [296, 367] width 200 height 28
click at [304, 371] on input "What are your 3 key vertical focuses?" at bounding box center [287, 372] width 182 height 17
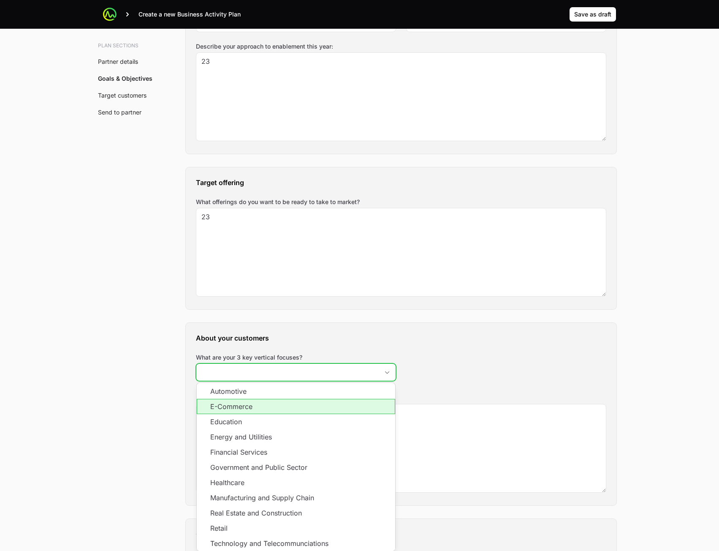
click at [289, 412] on li "E-Commerce" at bounding box center [296, 406] width 198 height 15
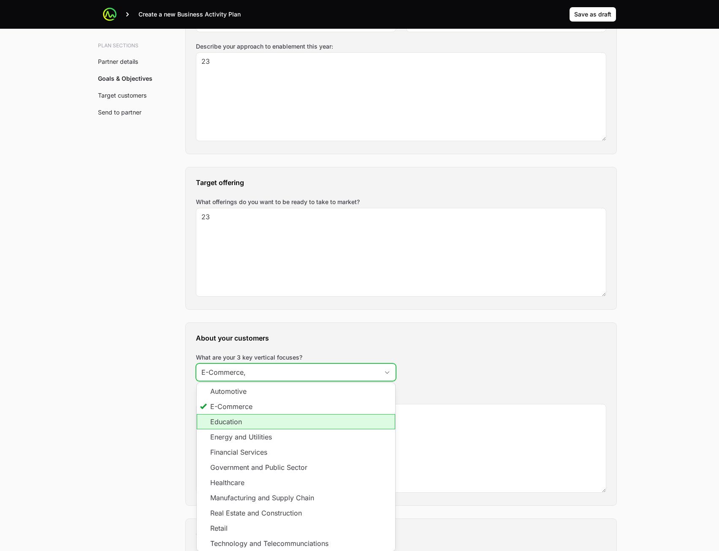
drag, startPoint x: 290, startPoint y: 428, endPoint x: 293, endPoint y: 436, distance: 8.3
click at [291, 429] on li "Education" at bounding box center [296, 421] width 198 height 15
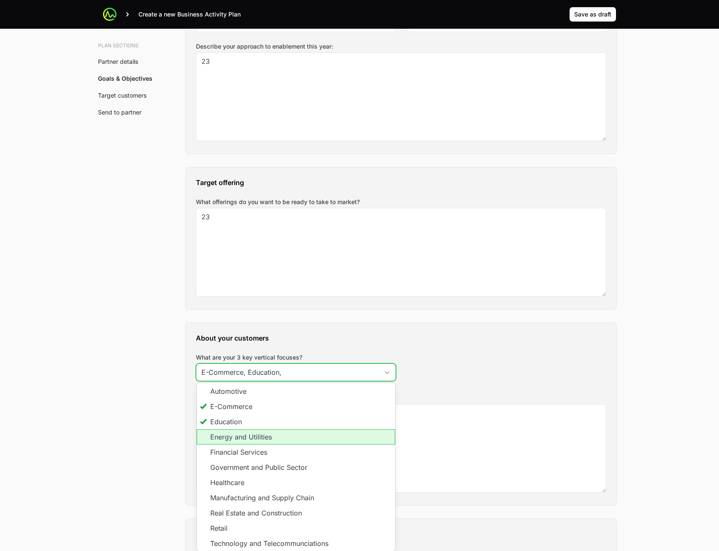
click at [292, 437] on li "Energy and Utilities" at bounding box center [296, 436] width 198 height 15
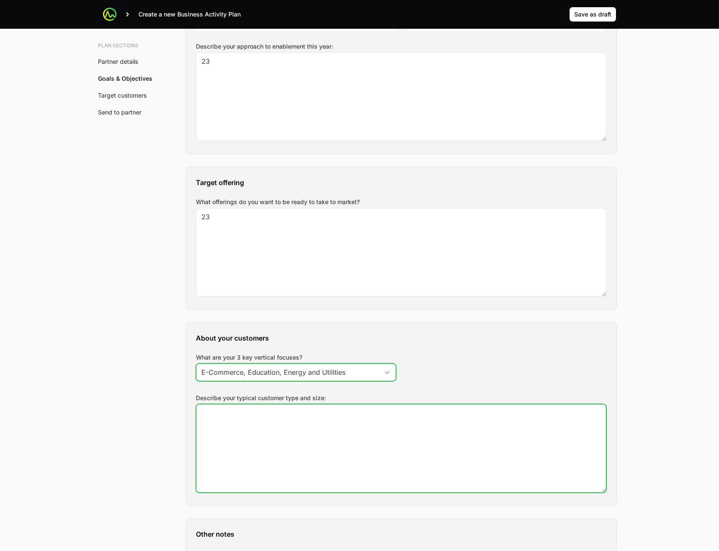
type input "E-Commerce, Education, Energy and Utilities"
click at [435, 430] on textarea "Describe your typical customer type and size:" at bounding box center [401, 448] width 410 height 88
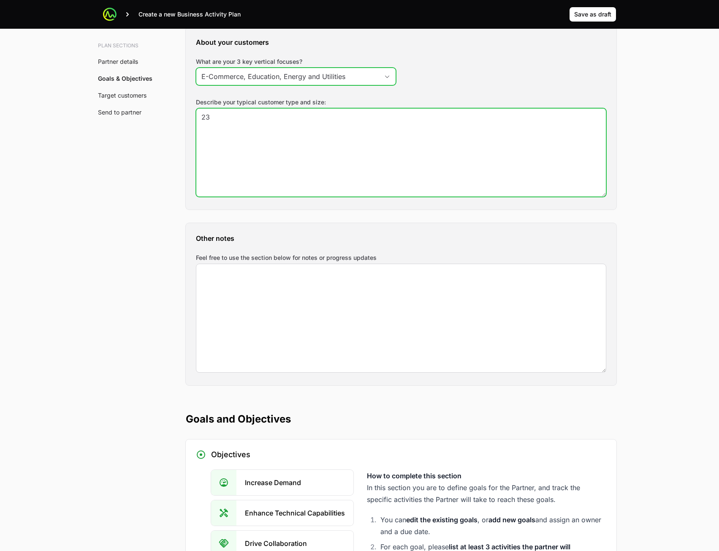
type textarea "23"
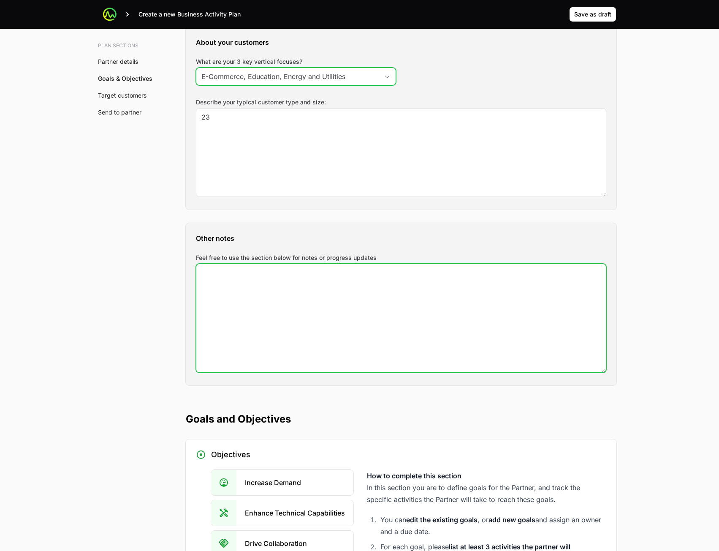
click at [338, 350] on textarea "Feel free to use the section below for notes or progress updates" at bounding box center [401, 318] width 410 height 108
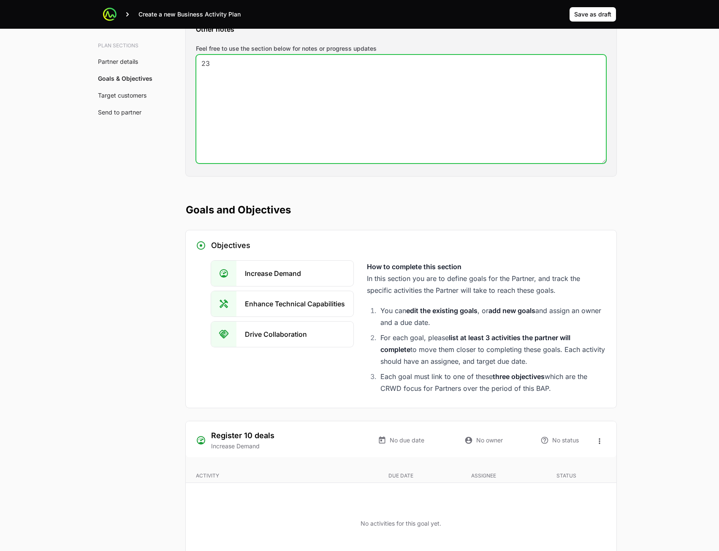
scroll to position [1267, 0]
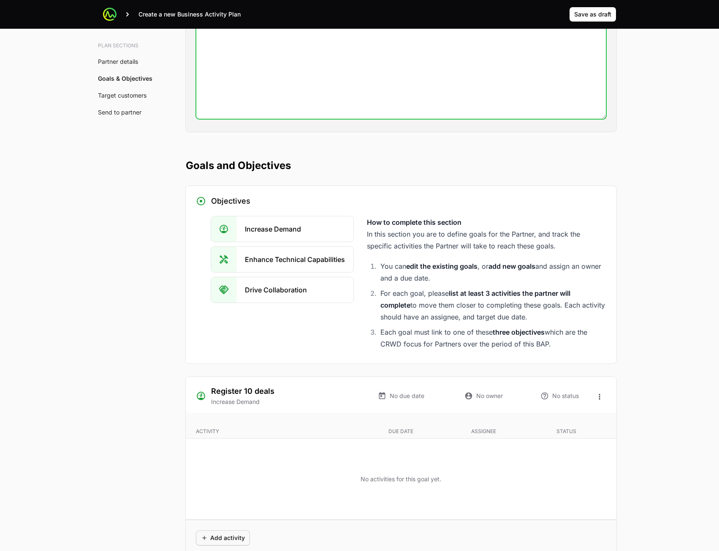
type textarea "23"
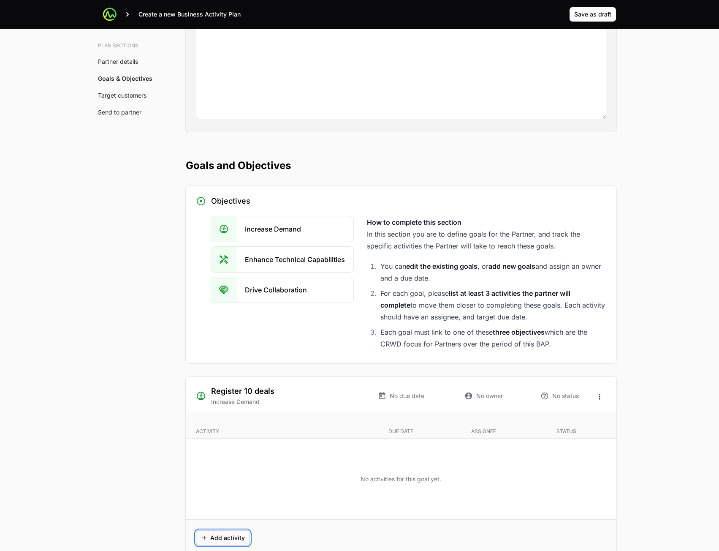
click at [231, 535] on span "Add activity" at bounding box center [223, 537] width 44 height 10
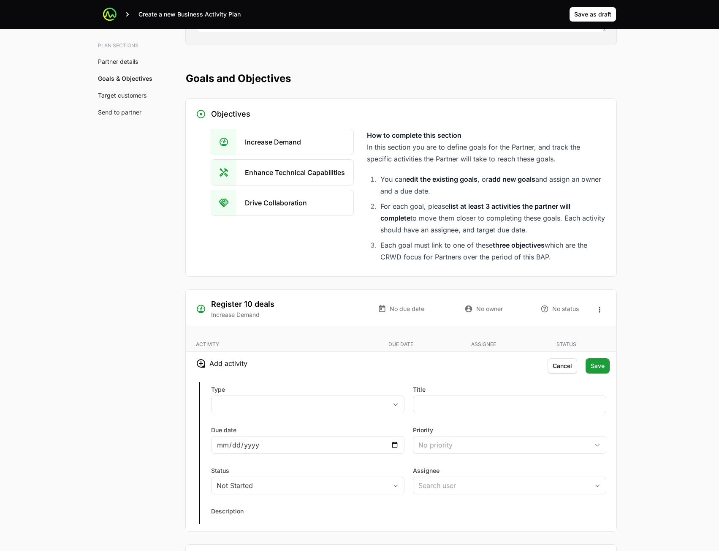
scroll to position [1478, 0]
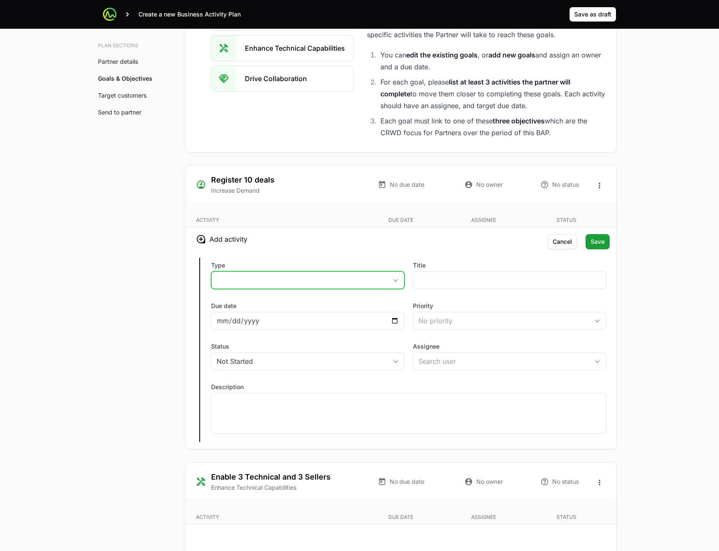
click at [309, 284] on button "placeholder" at bounding box center [308, 279] width 193 height 17
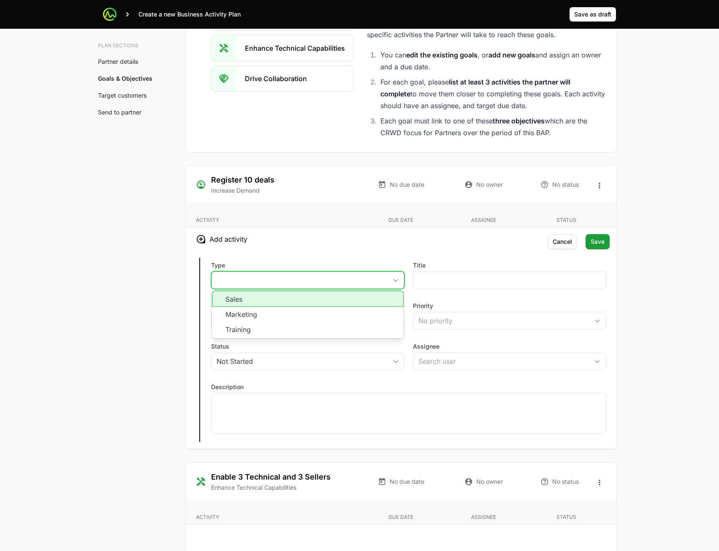
click at [372, 304] on li "Sales" at bounding box center [308, 298] width 192 height 16
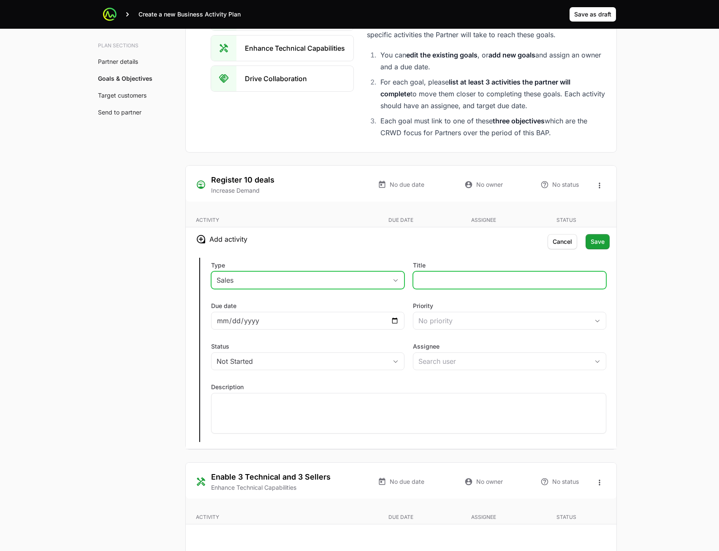
click at [448, 280] on input "Title" at bounding box center [509, 280] width 182 height 10
type input "23"
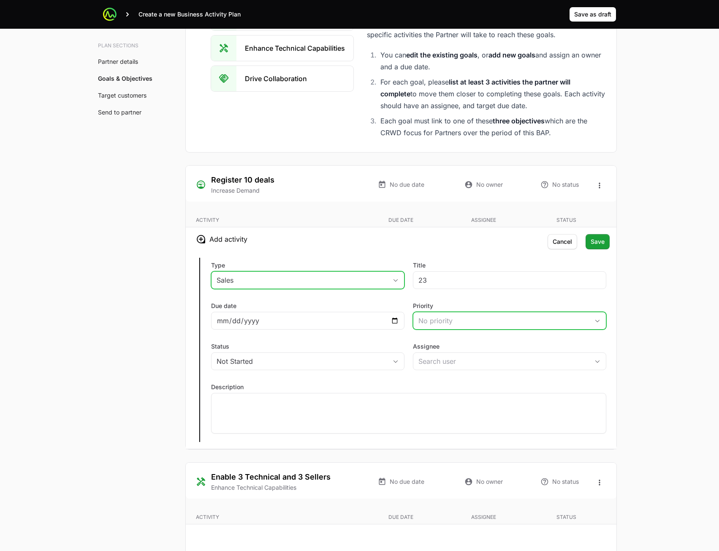
click at [440, 323] on div "No priority" at bounding box center [503, 320] width 171 height 10
click at [443, 347] on li "Urgent" at bounding box center [510, 339] width 192 height 16
click at [371, 336] on div "Type Sales Title 23 Due date Priority Urgent Status Not Started Assignee Descri…" at bounding box center [401, 350] width 431 height 198
click at [396, 321] on input "Due date" at bounding box center [308, 320] width 182 height 10
type input "2025-08-22"
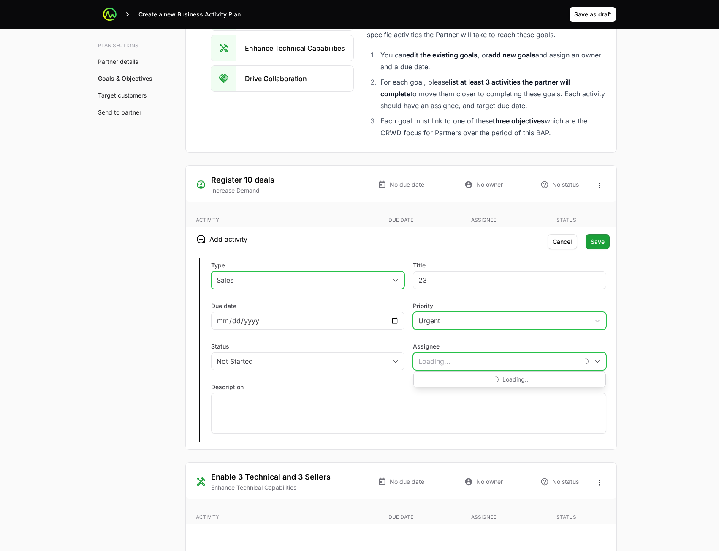
click at [435, 366] on input "Assignee" at bounding box center [496, 361] width 166 height 17
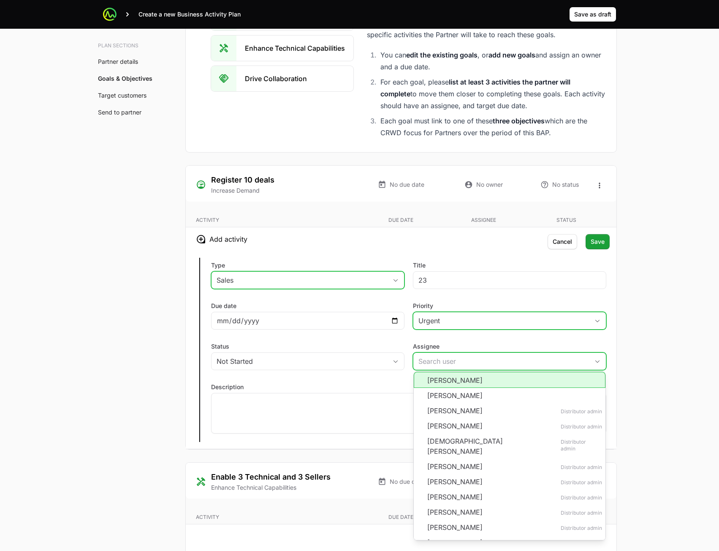
click at [442, 377] on li "Anthony Gagliardi" at bounding box center [510, 380] width 192 height 16
type input "Anthony Gagliardi"
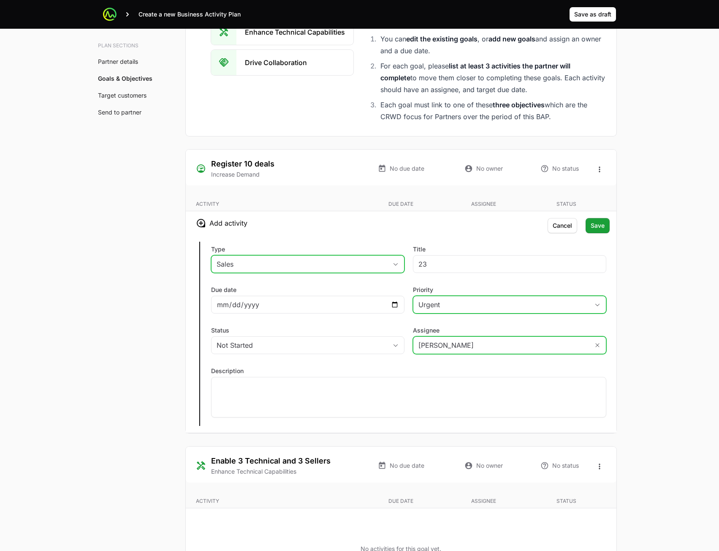
scroll to position [1604, 0]
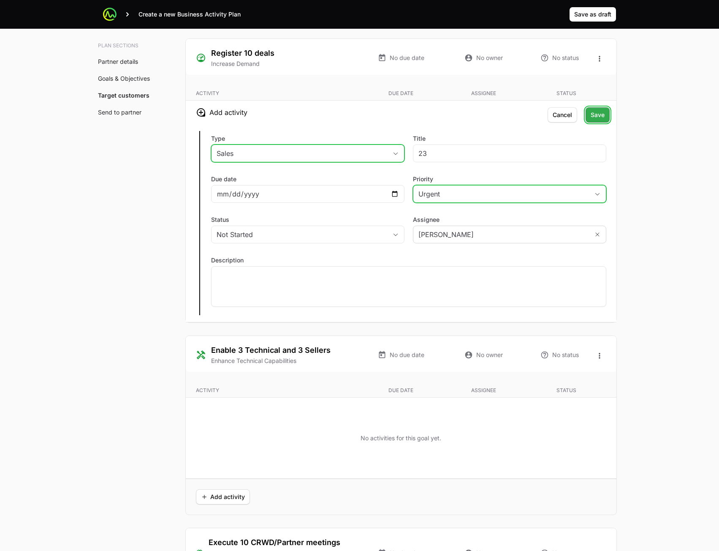
click at [595, 117] on span "Save" at bounding box center [598, 115] width 14 height 10
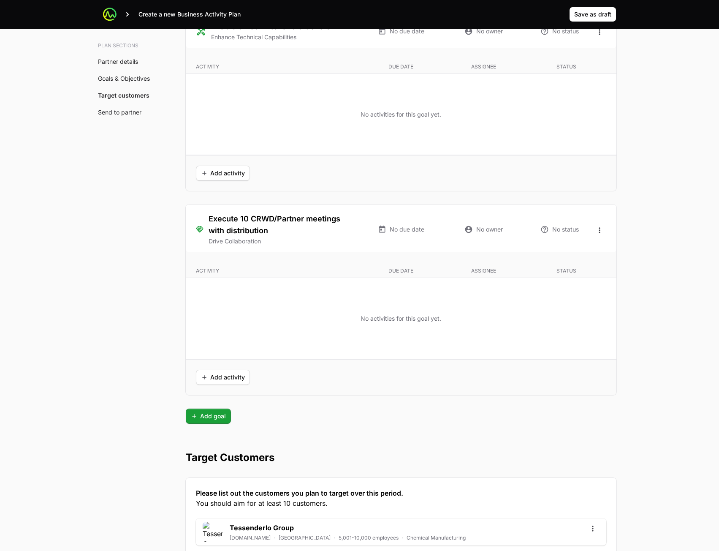
scroll to position [2009, 0]
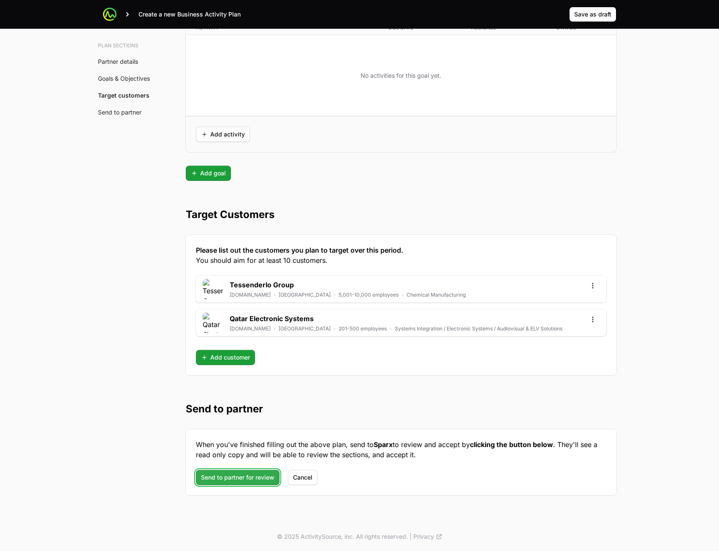
click at [245, 475] on span "Send to partner for review" at bounding box center [237, 477] width 73 height 10
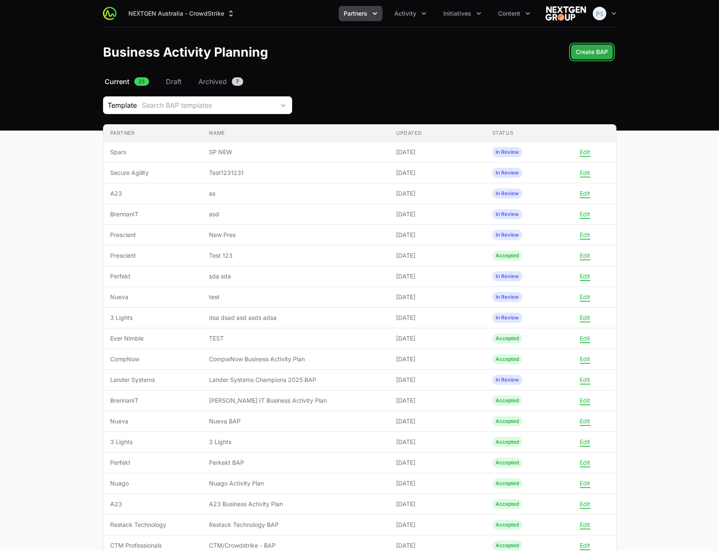
click at [599, 51] on span "Create BAP" at bounding box center [592, 52] width 32 height 10
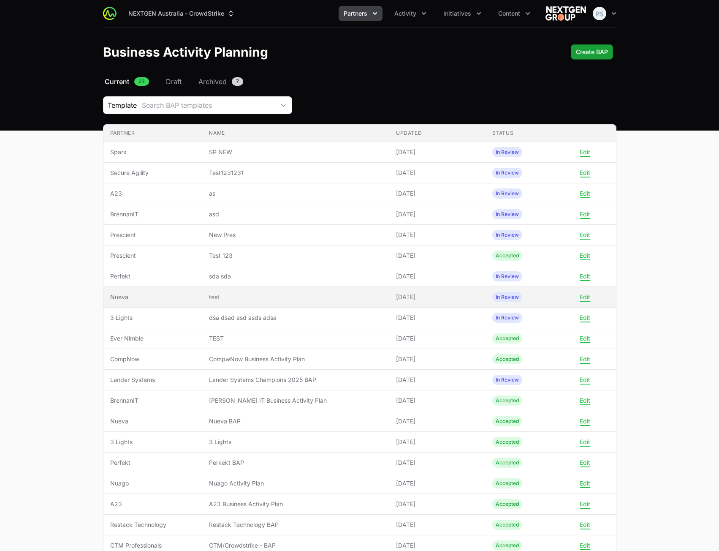
click at [320, 300] on span "test" at bounding box center [296, 297] width 174 height 8
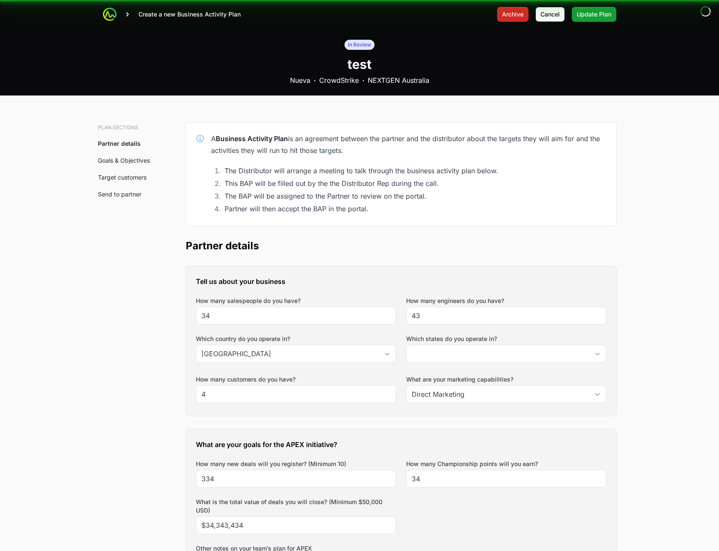
type input "[GEOGRAPHIC_DATA]"
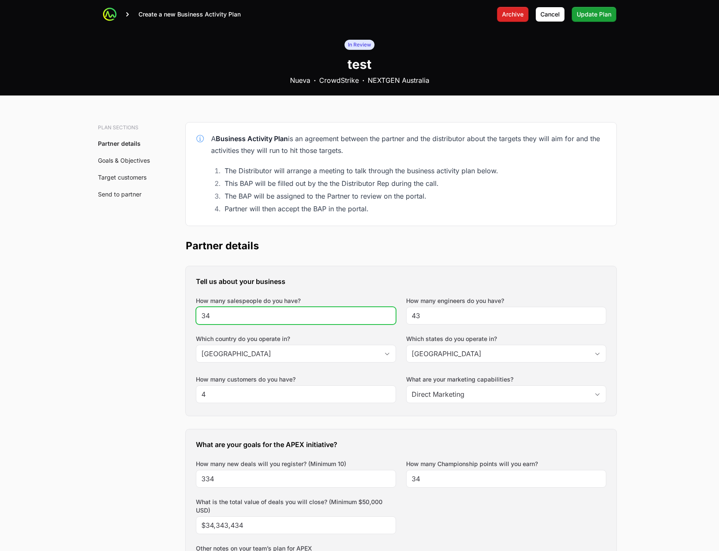
click at [307, 312] on input "34" at bounding box center [295, 315] width 189 height 10
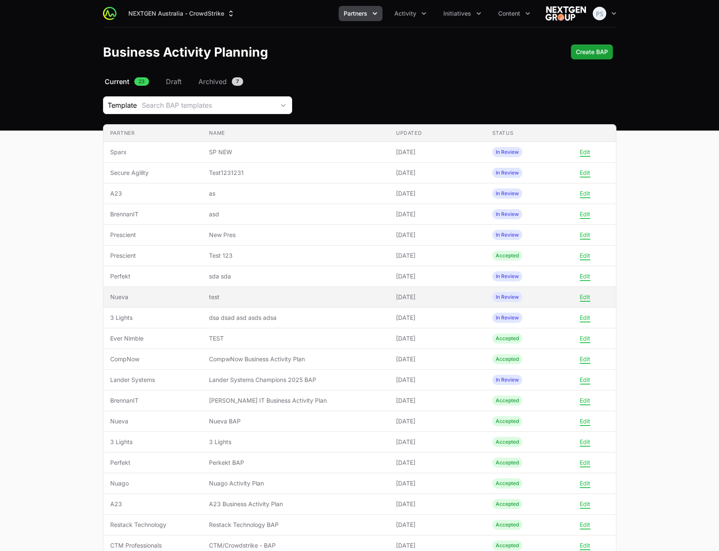
click at [308, 294] on span "test" at bounding box center [296, 297] width 174 height 8
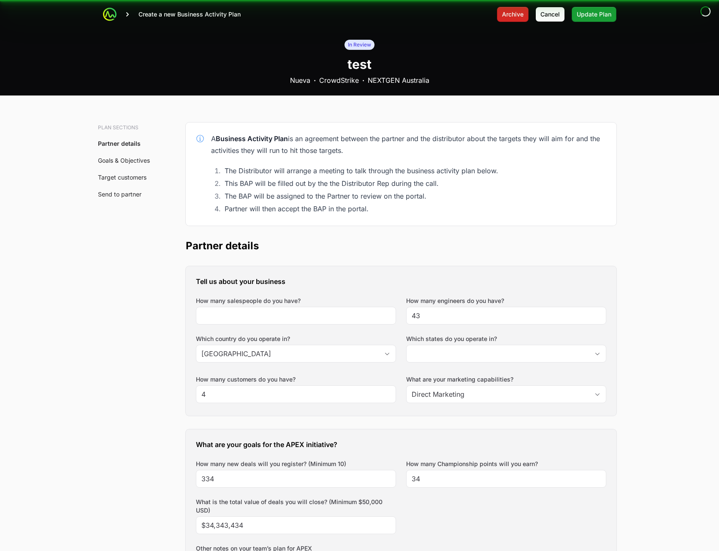
type input "[GEOGRAPHIC_DATA]"
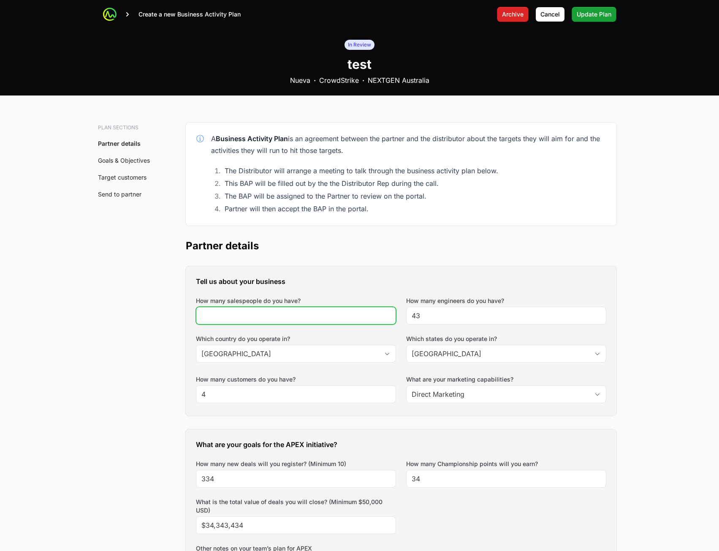
click at [262, 313] on input "How many salespeople do you have?" at bounding box center [295, 315] width 189 height 10
type input "2434"
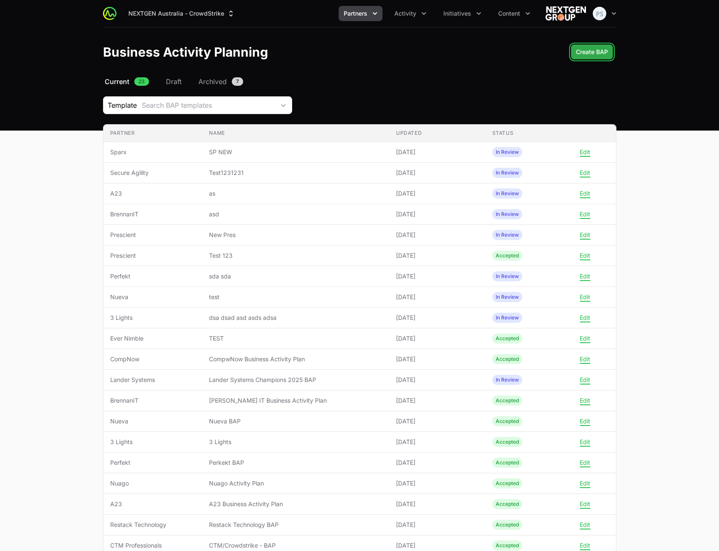
click at [587, 46] on button "Create BAP" at bounding box center [592, 51] width 42 height 15
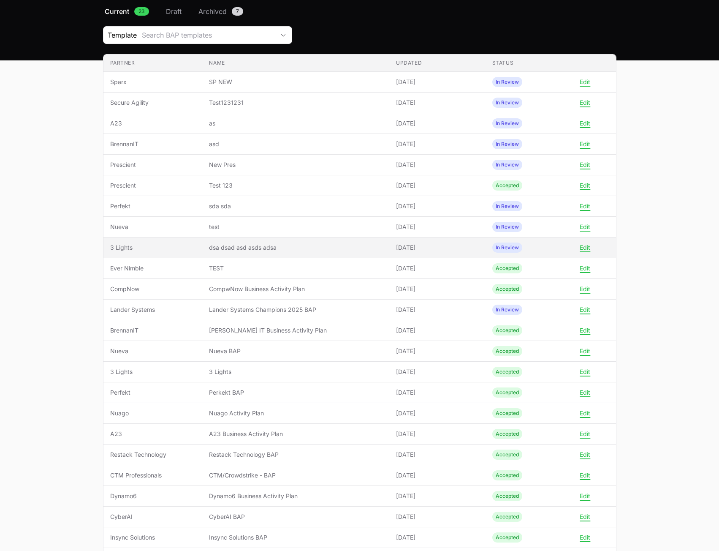
scroll to position [58, 0]
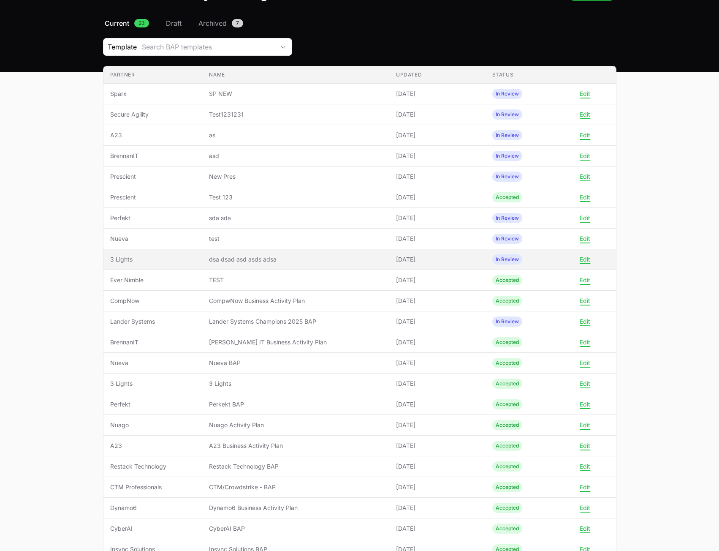
click at [281, 259] on span "dsa dsad asd asds adsa" at bounding box center [296, 259] width 174 height 8
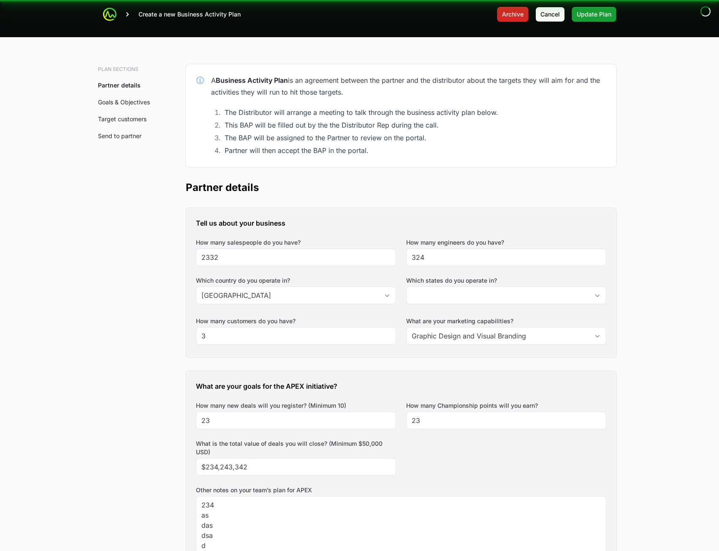
scroll to position [28, 0]
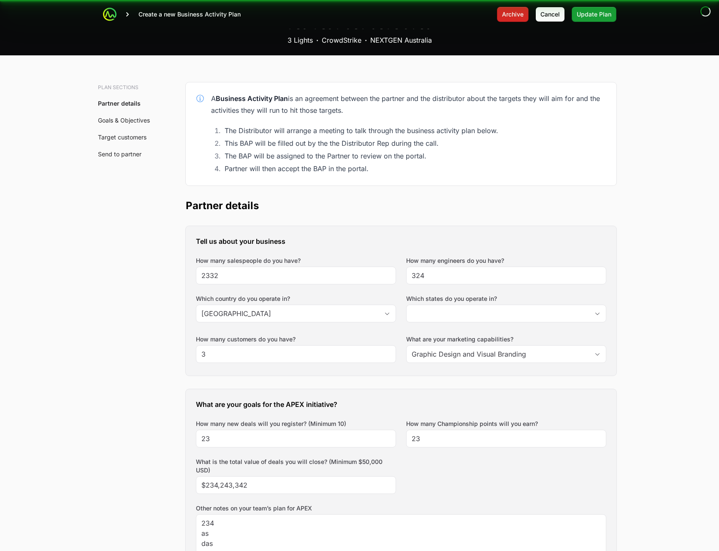
type input "[GEOGRAPHIC_DATA]"
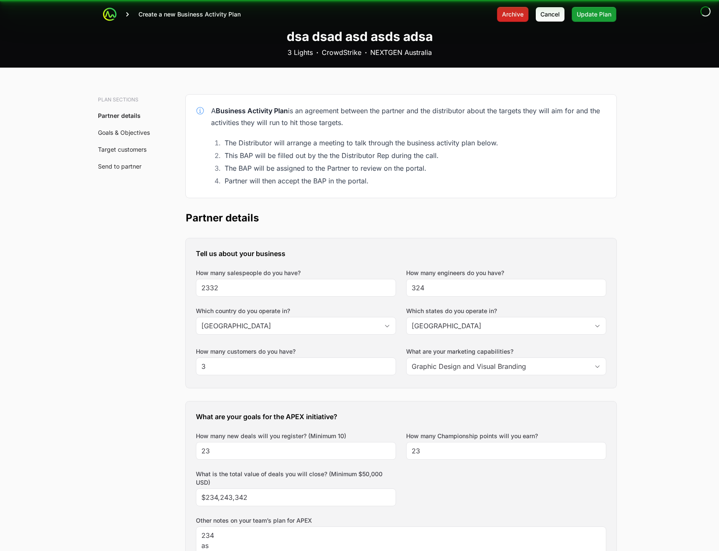
scroll to position [0, 0]
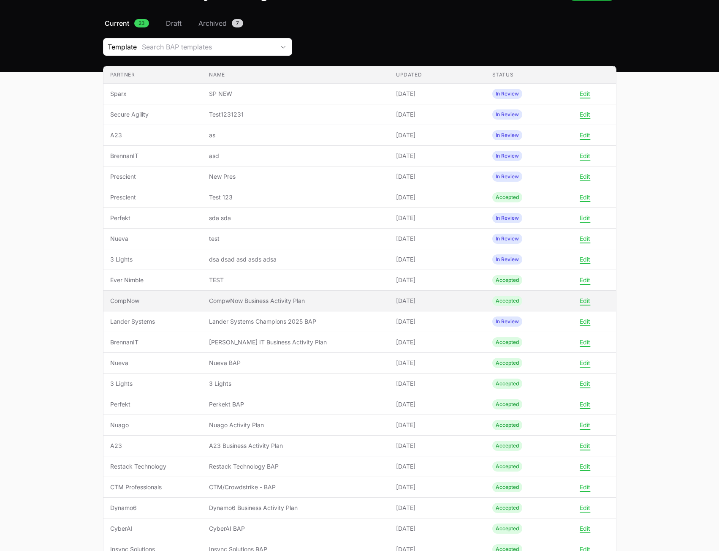
scroll to position [16, 0]
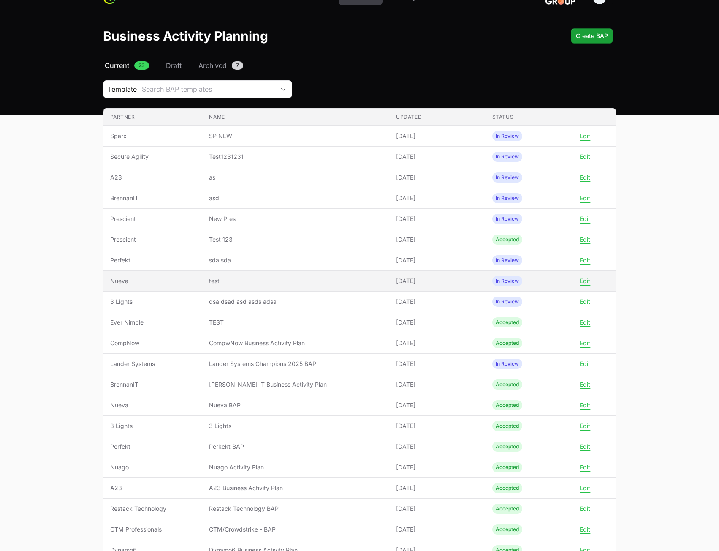
click at [283, 284] on span "test" at bounding box center [296, 281] width 174 height 8
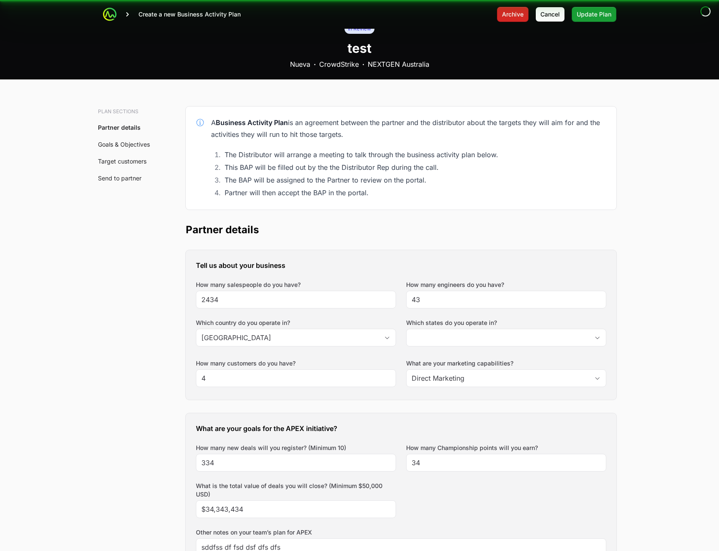
type input "[GEOGRAPHIC_DATA]"
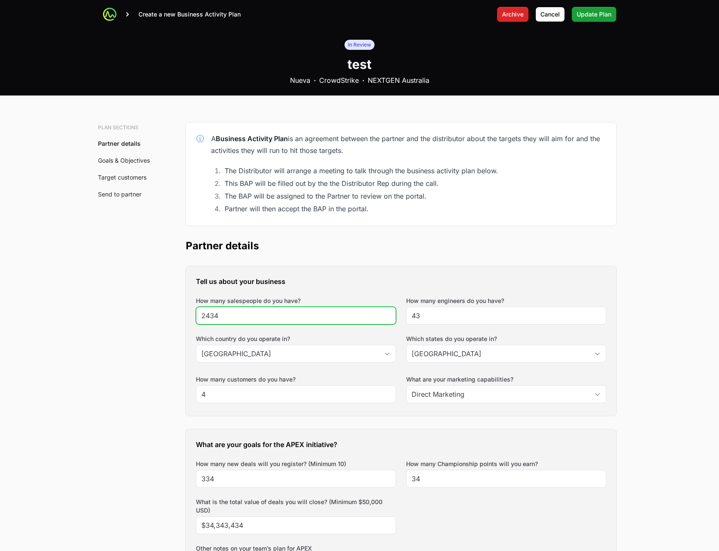
click at [255, 314] on input "2434" at bounding box center [295, 315] width 189 height 10
type input "2434234243"
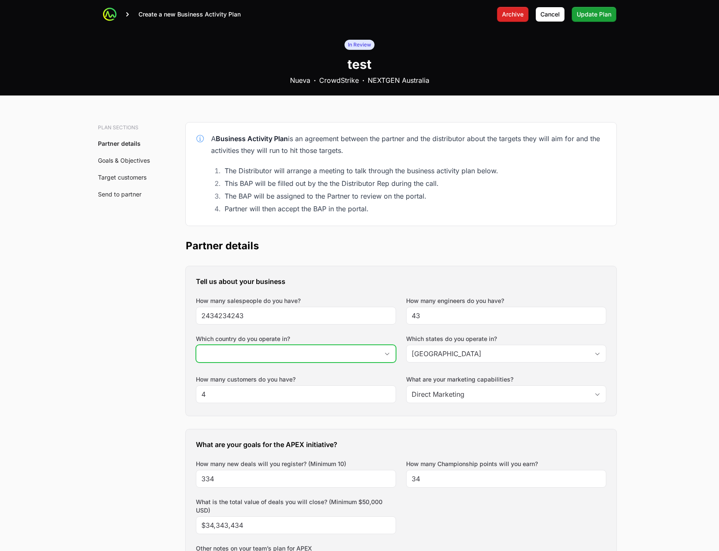
click at [284, 350] on input "Which country do you operate in?" at bounding box center [287, 353] width 182 height 17
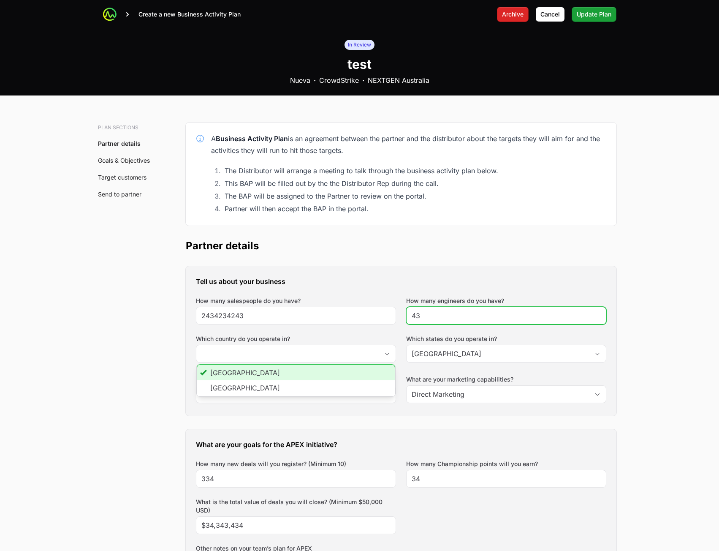
type input "[GEOGRAPHIC_DATA]"
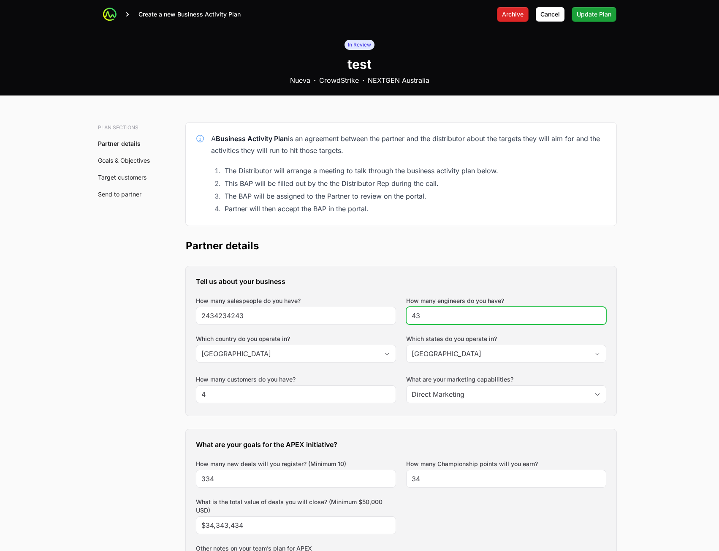
click at [505, 318] on input "43" at bounding box center [506, 315] width 189 height 10
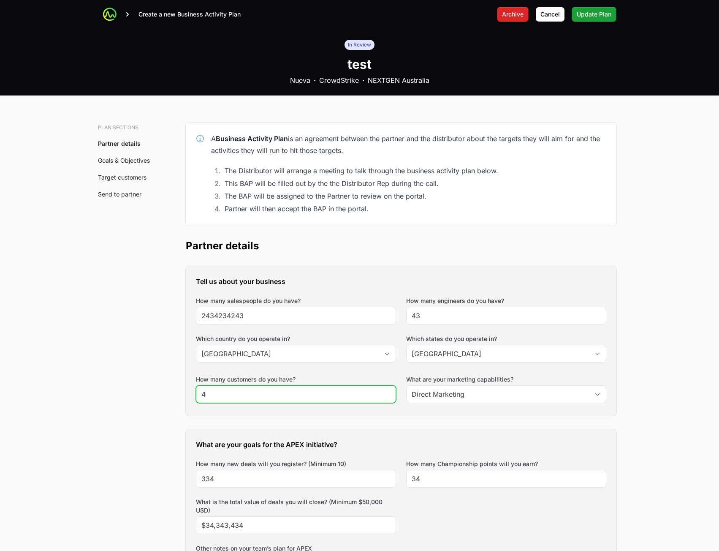
click at [326, 395] on input "4" at bounding box center [295, 394] width 189 height 10
type input "4434"
click at [500, 252] on h2 "Partner details" at bounding box center [401, 246] width 431 height 14
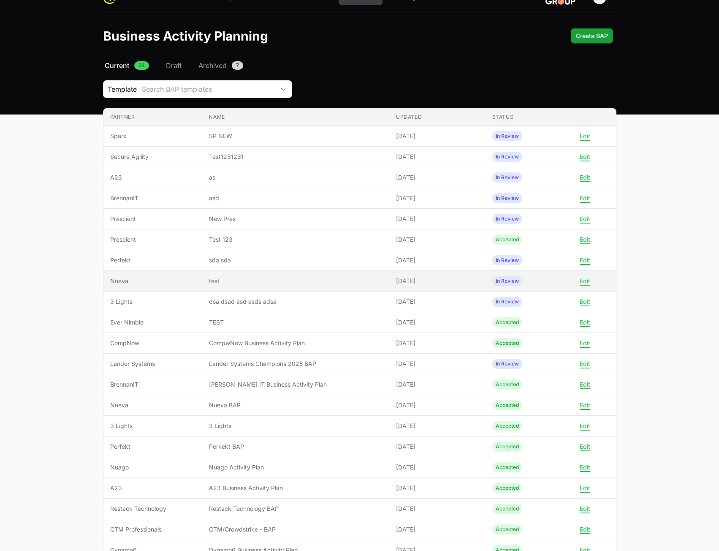
click at [347, 271] on td "Name test" at bounding box center [295, 281] width 187 height 21
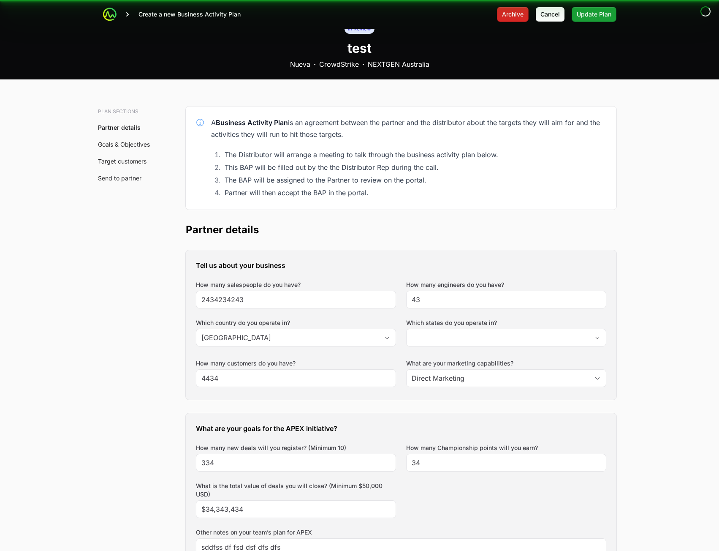
type input "[GEOGRAPHIC_DATA]"
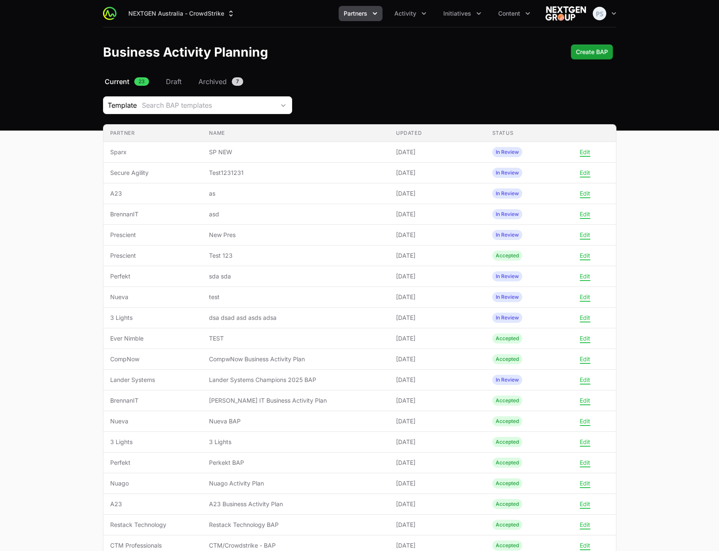
scroll to position [16, 0]
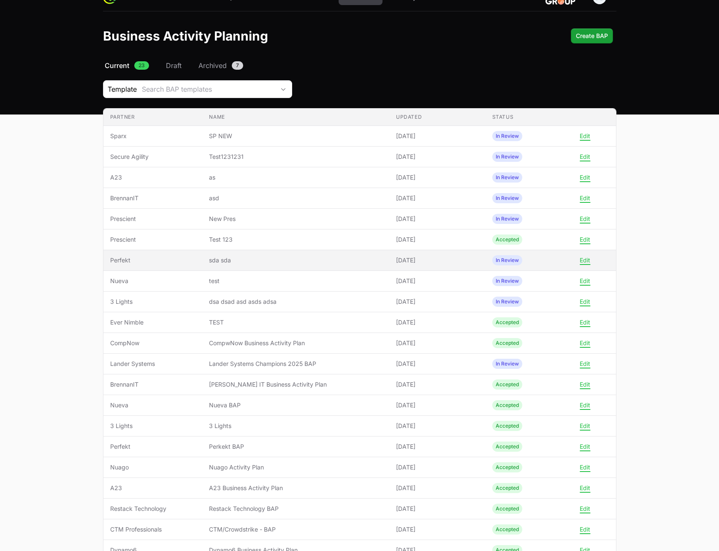
click at [348, 261] on span "sda sda" at bounding box center [296, 260] width 174 height 8
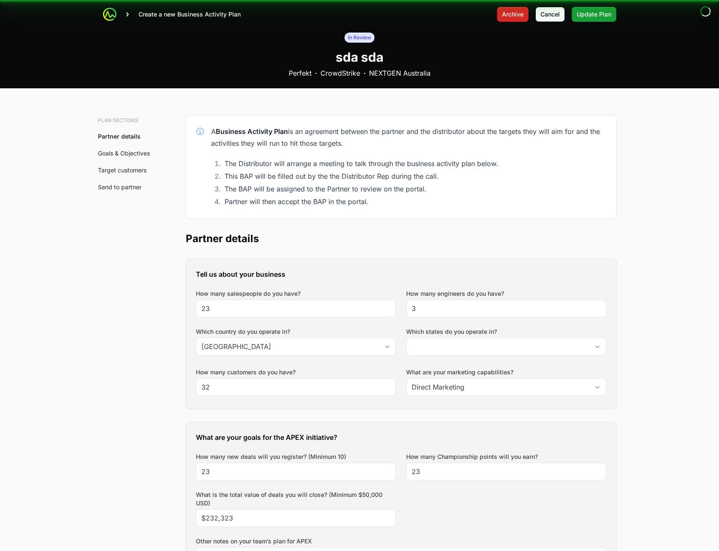
type input "[GEOGRAPHIC_DATA]"
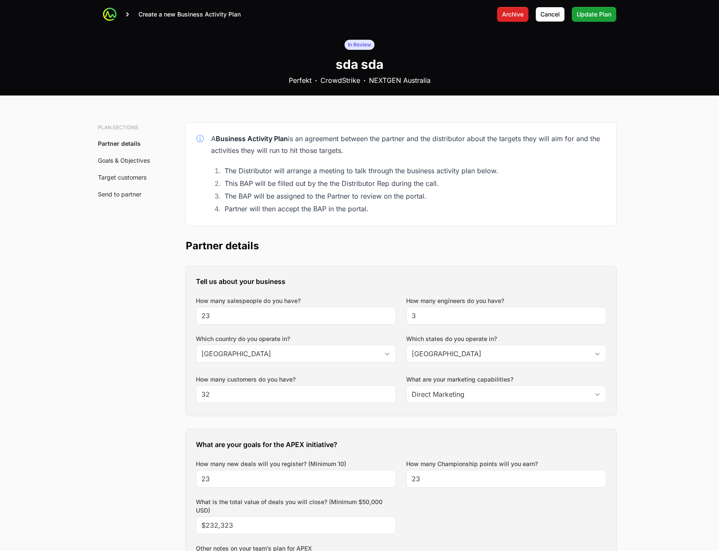
scroll to position [16, 0]
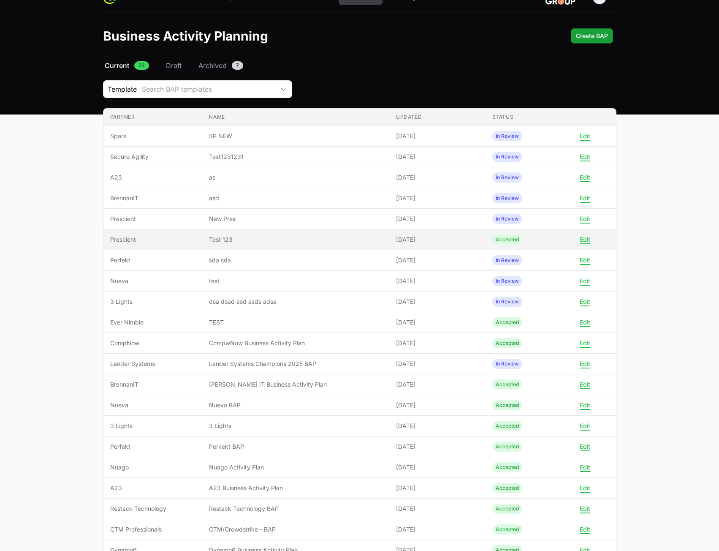
click at [344, 229] on td "Name Test 123" at bounding box center [295, 239] width 187 height 21
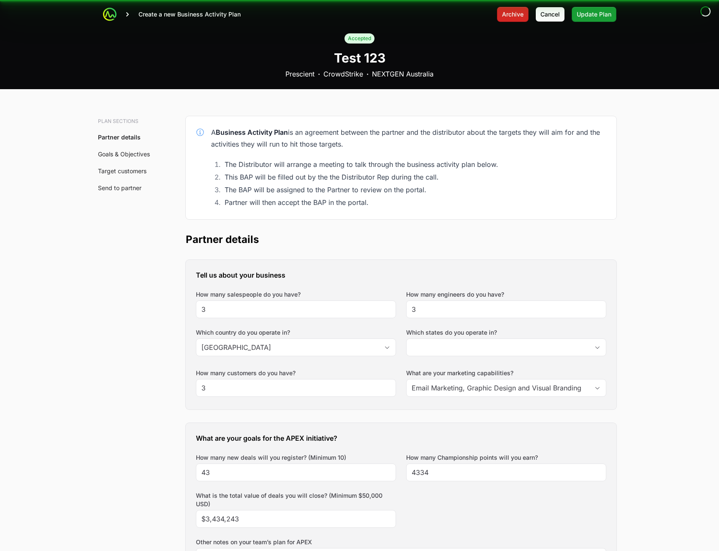
type input "Australian Capital Territory, New South Wales"
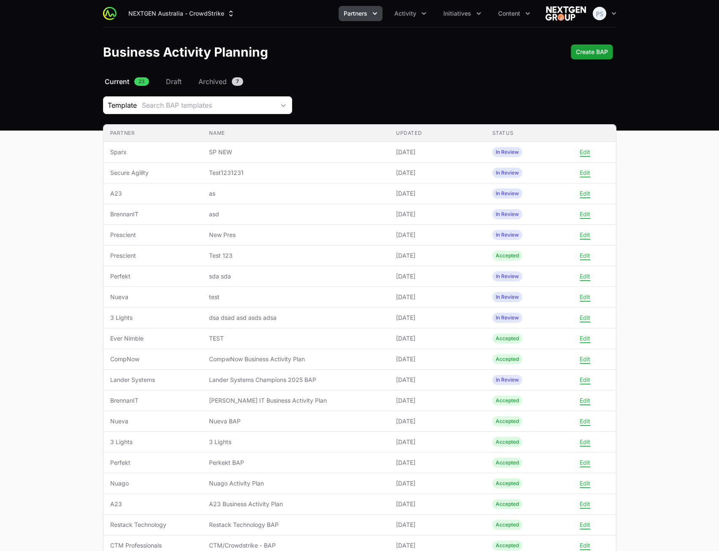
scroll to position [16, 0]
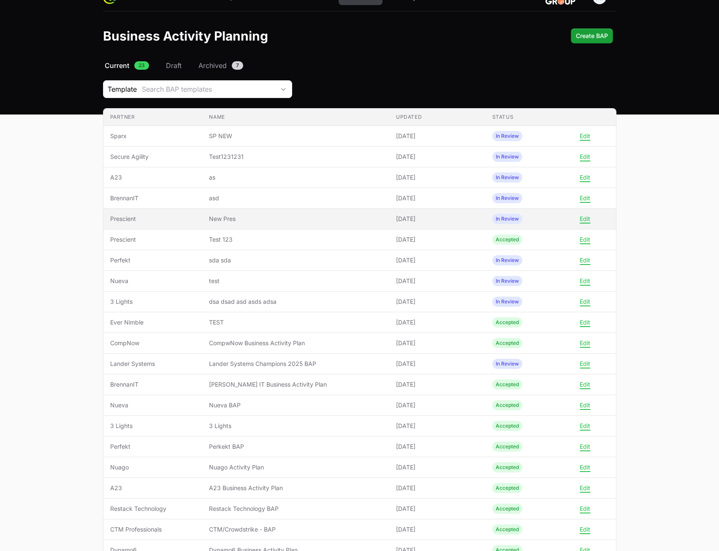
click at [345, 220] on span "New Pres" at bounding box center [296, 218] width 174 height 8
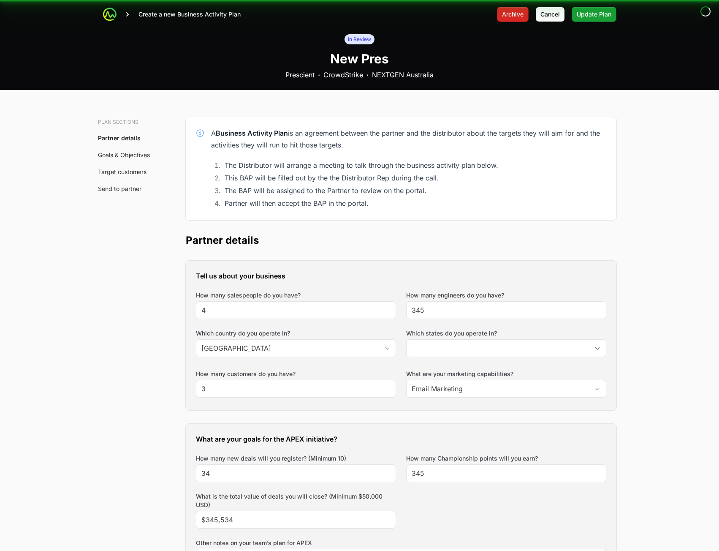
type input "New South Wales, Northern Territory, Queensland"
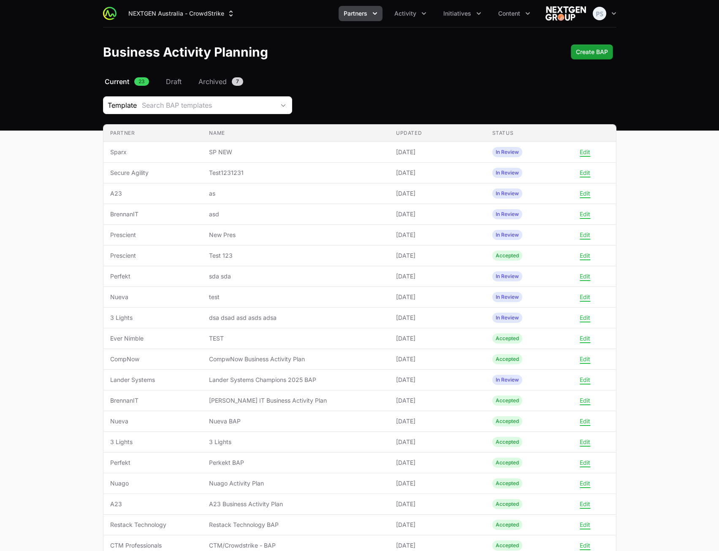
scroll to position [16, 0]
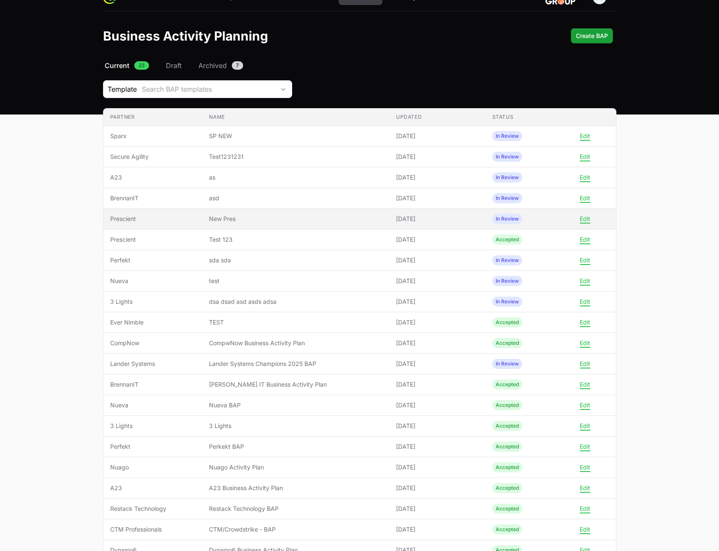
click at [347, 210] on td "Name New Pres" at bounding box center [295, 219] width 187 height 21
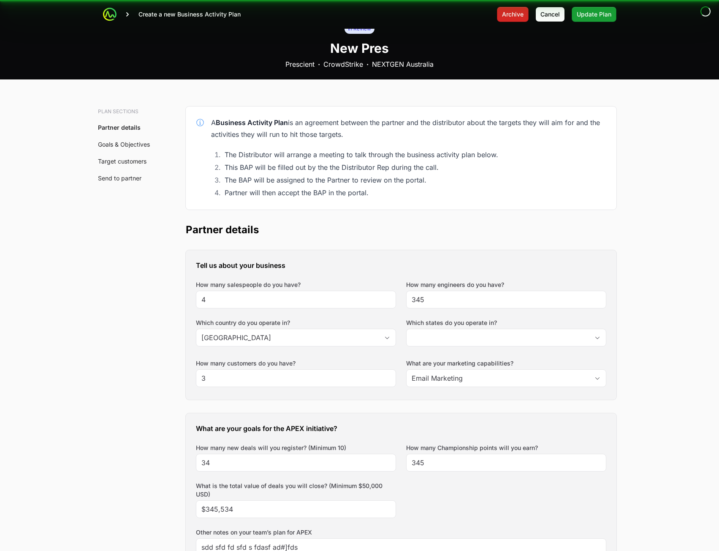
type input "New South Wales, Northern Territory, Queensland"
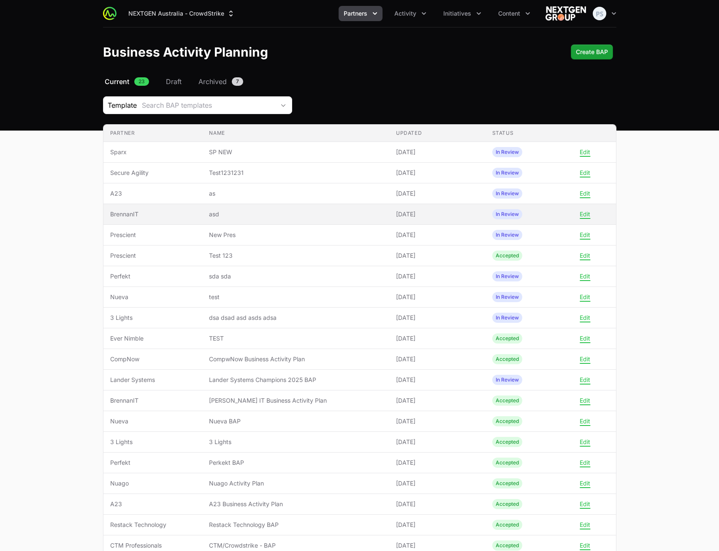
scroll to position [16, 0]
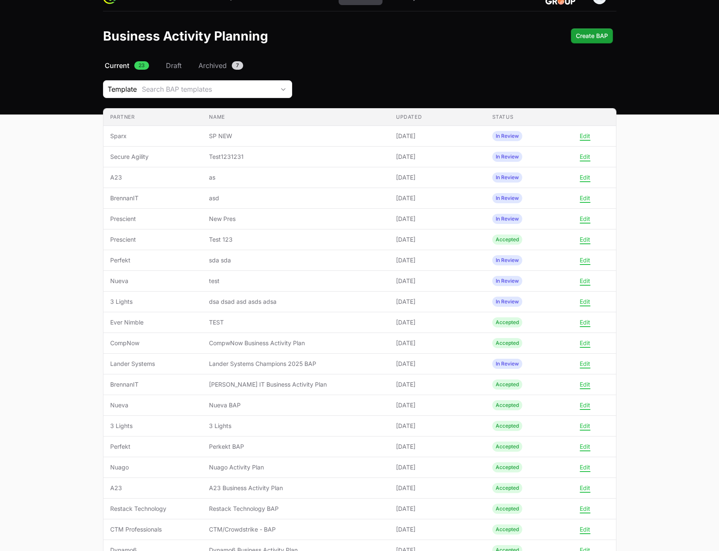
click at [476, 65] on nav "Current 23 Draft Archived 7" at bounding box center [359, 65] width 513 height 10
click at [690, 259] on main "Select a tab Current Draft Archived Current 23 Draft Archived 7 Template Search…" at bounding box center [359, 354] width 719 height 588
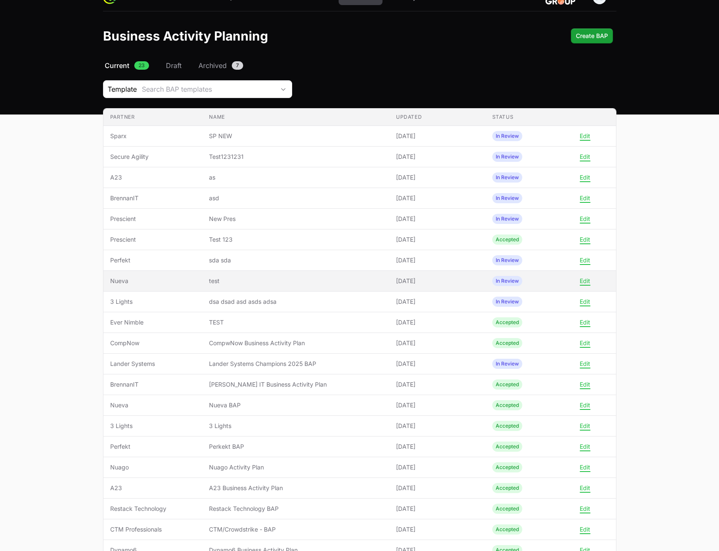
click at [311, 282] on span "test" at bounding box center [296, 281] width 174 height 8
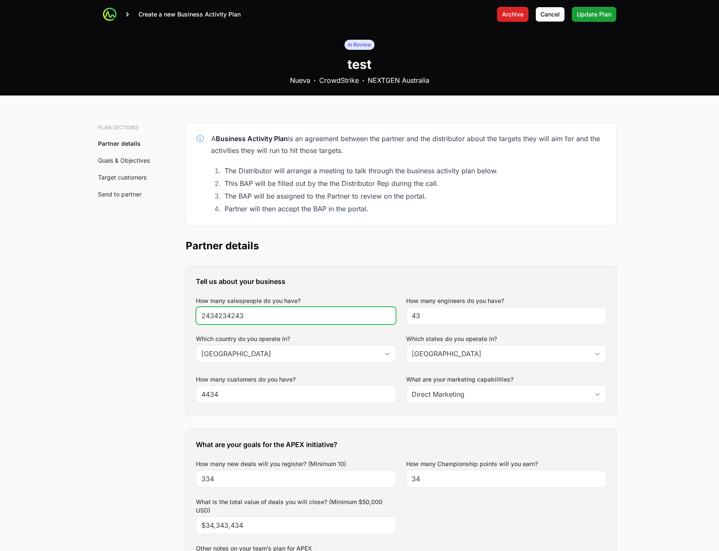
click at [288, 312] on input "2434234243" at bounding box center [295, 315] width 189 height 10
type input "2434234243233"
click at [432, 269] on div "Tell us about your business How many salespeople do you have? 2434234243233 How…" at bounding box center [401, 340] width 431 height 149
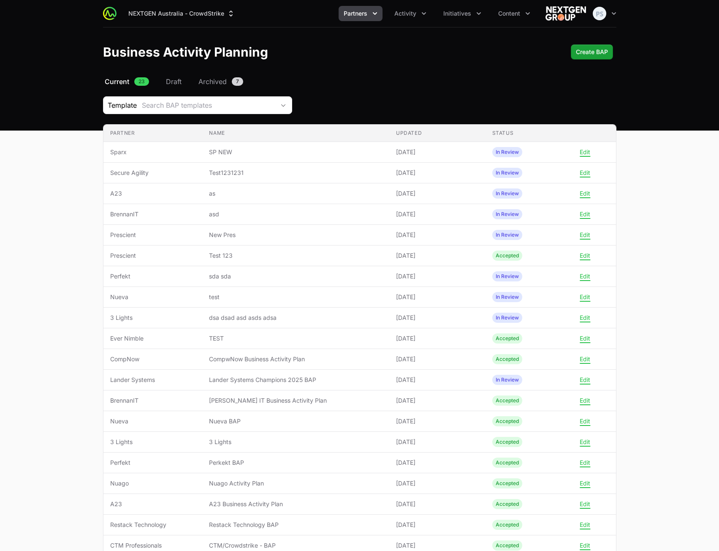
scroll to position [16, 0]
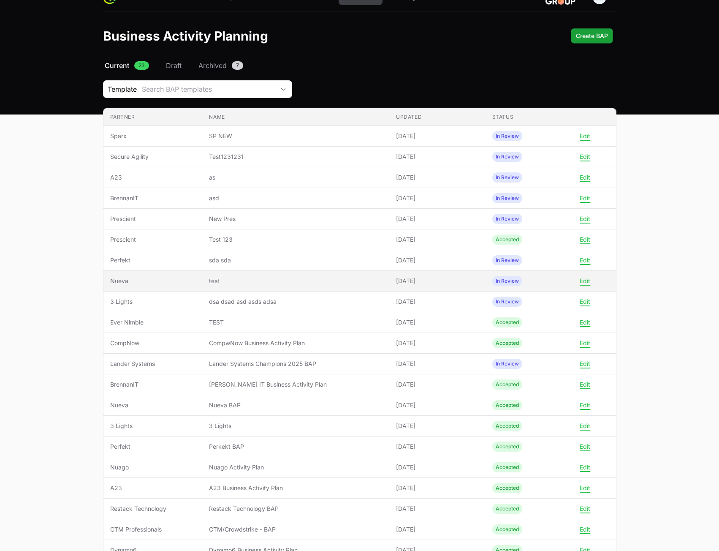
click at [294, 280] on span "test" at bounding box center [296, 281] width 174 height 8
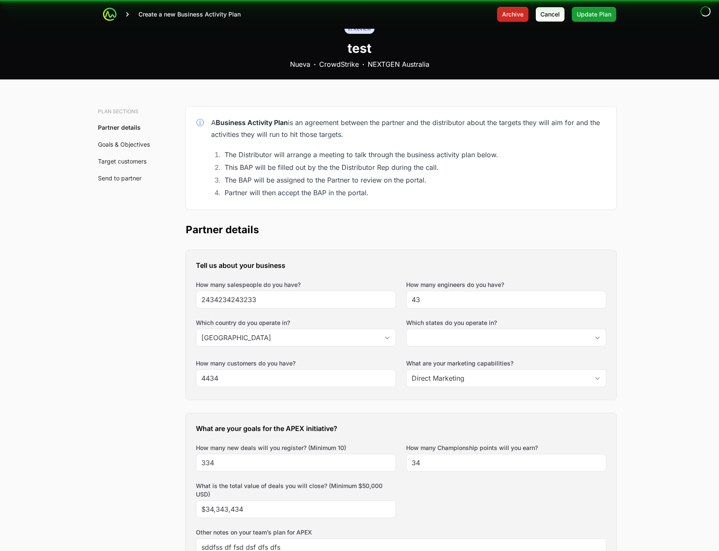
type input "[GEOGRAPHIC_DATA]"
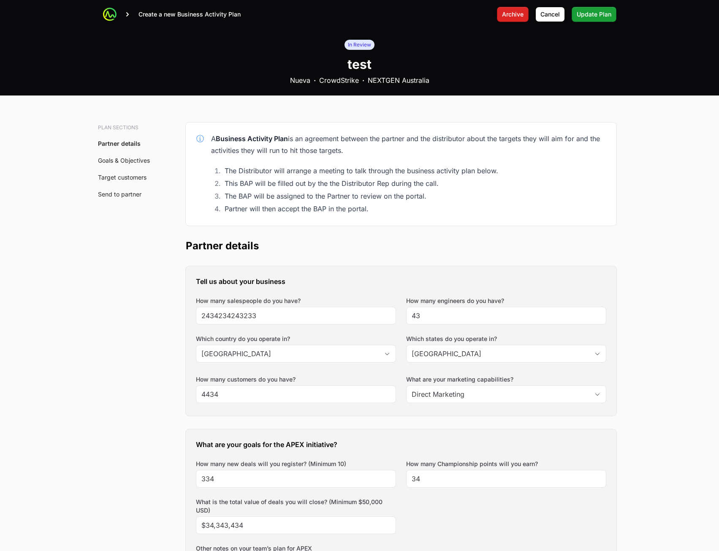
scroll to position [16, 0]
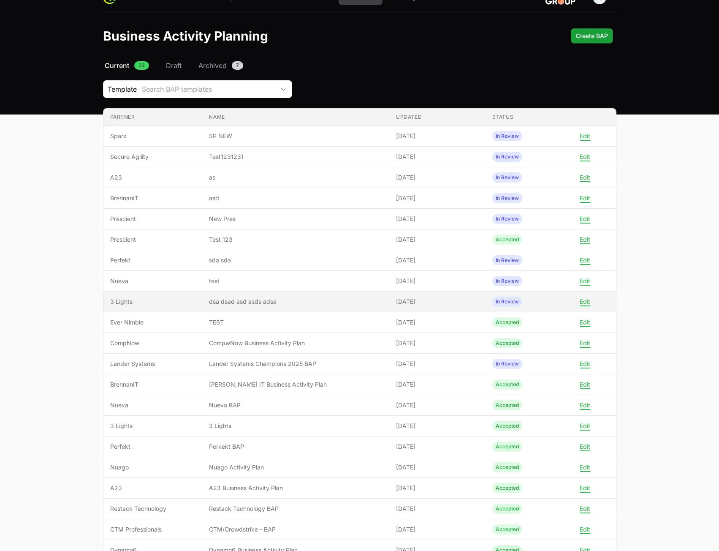
click at [325, 299] on span "dsa dsad asd asds adsa" at bounding box center [296, 301] width 174 height 8
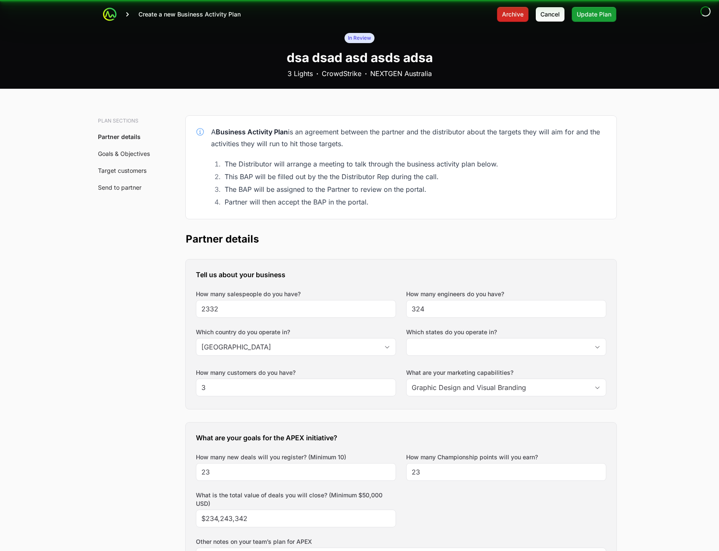
type input "[GEOGRAPHIC_DATA]"
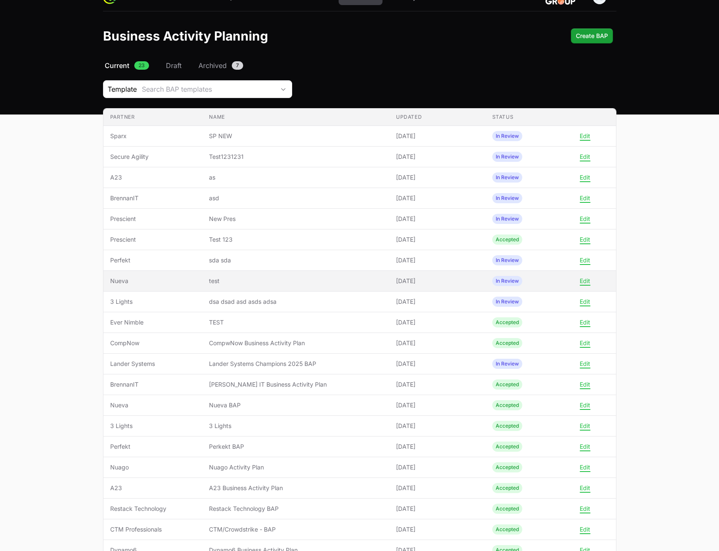
click at [307, 280] on span "test" at bounding box center [296, 281] width 174 height 8
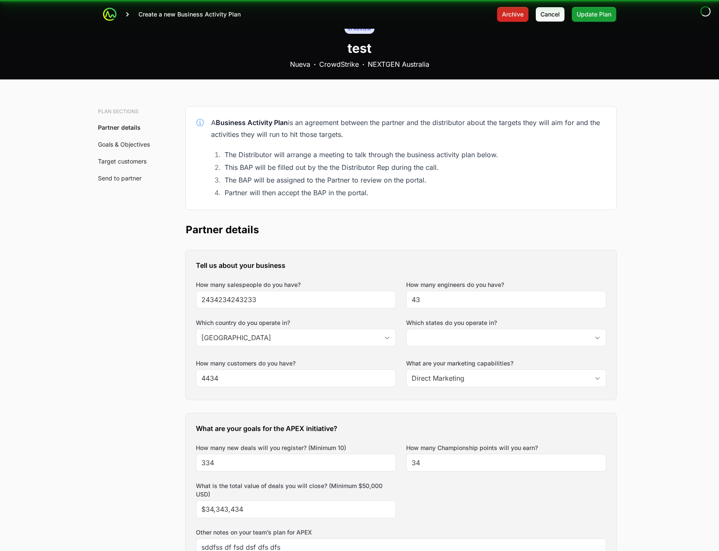
scroll to position [1, 0]
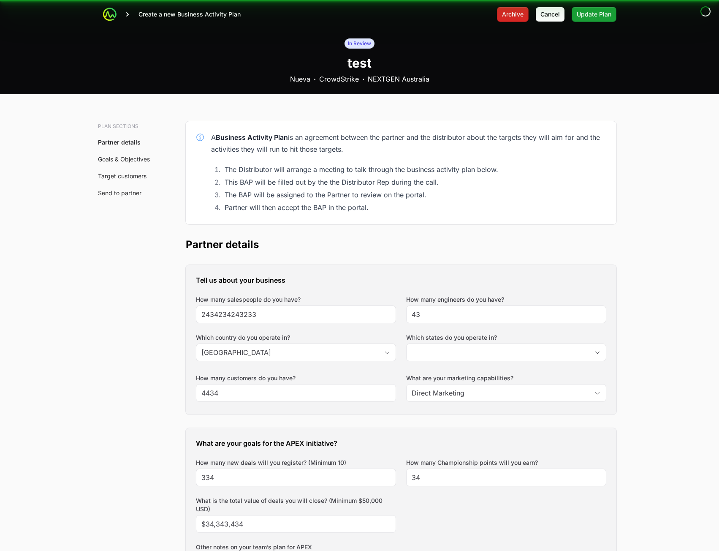
type input "[GEOGRAPHIC_DATA]"
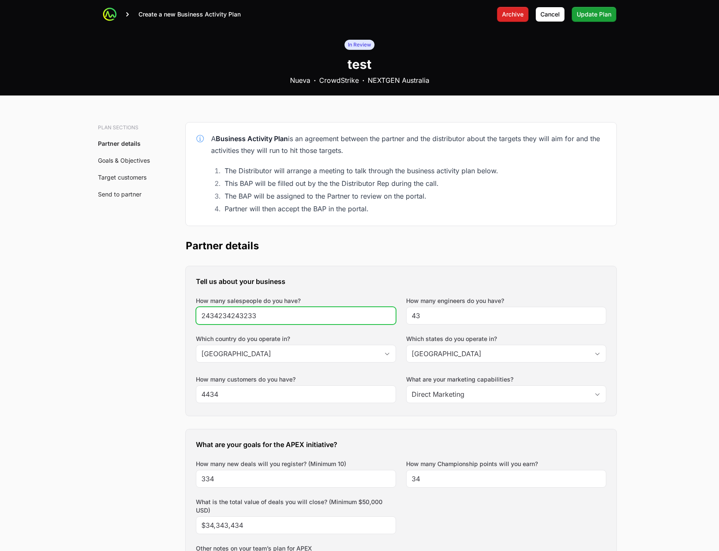
click at [307, 313] on input "2434234243233" at bounding box center [295, 315] width 189 height 10
type input "24342342432333232"
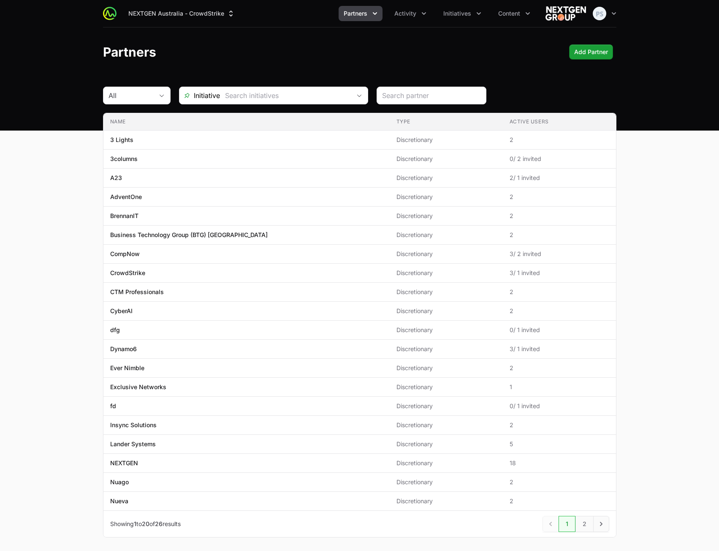
click at [368, 10] on button "Partners" at bounding box center [361, 13] width 44 height 15
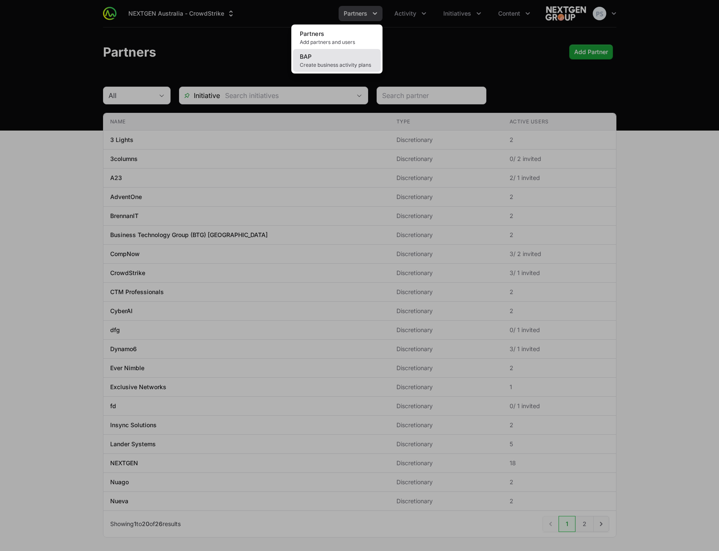
click at [346, 59] on link "BAP Create business activity plans" at bounding box center [337, 60] width 88 height 23
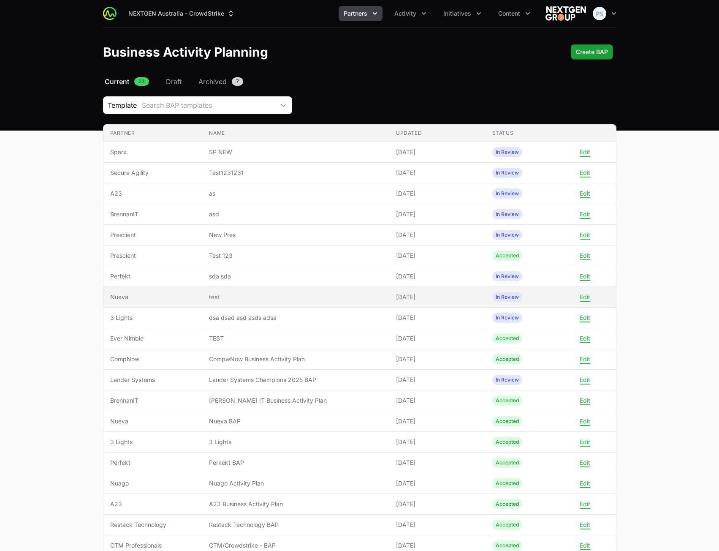
click at [239, 294] on span "test" at bounding box center [296, 297] width 174 height 8
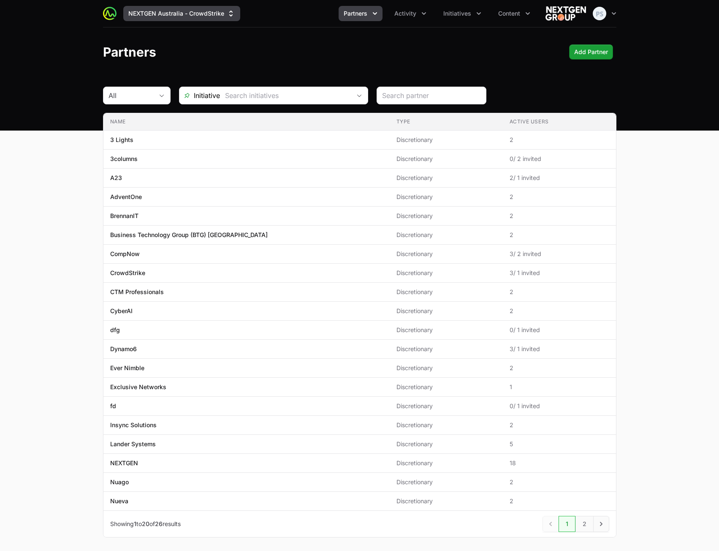
click at [193, 9] on button "NEXTGEN Australia - CrowdStrike" at bounding box center [181, 13] width 117 height 15
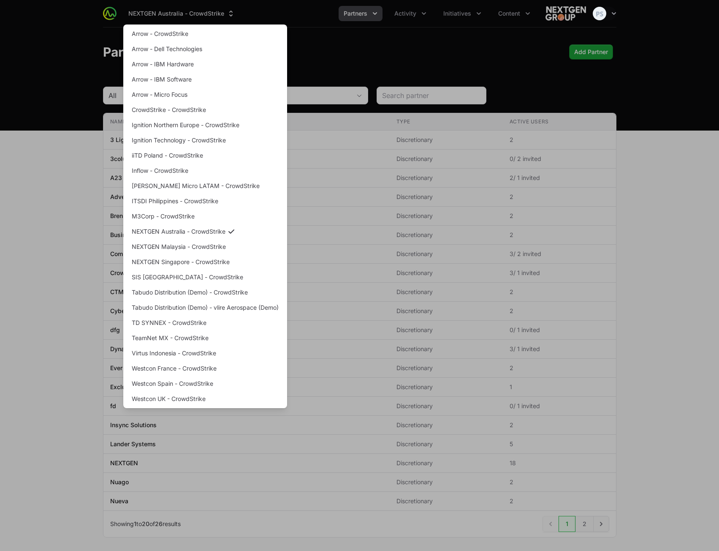
click at [365, 16] on div "Supplier switch menu" at bounding box center [359, 275] width 719 height 551
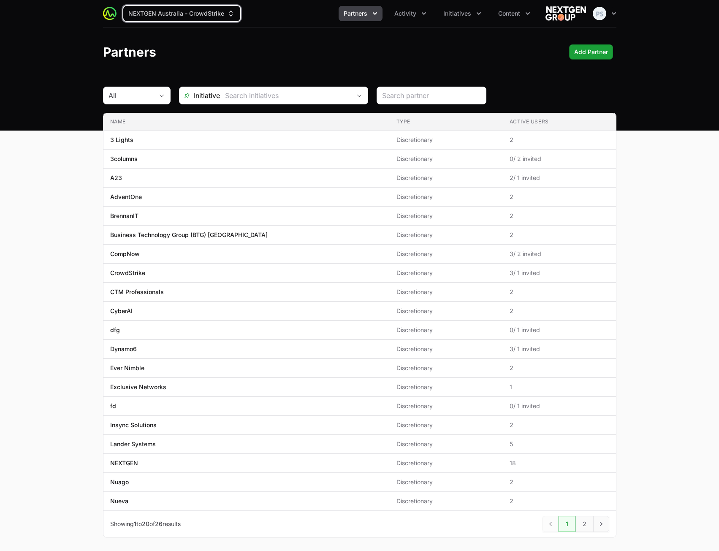
click at [365, 14] on span "Partners" at bounding box center [356, 13] width 24 height 8
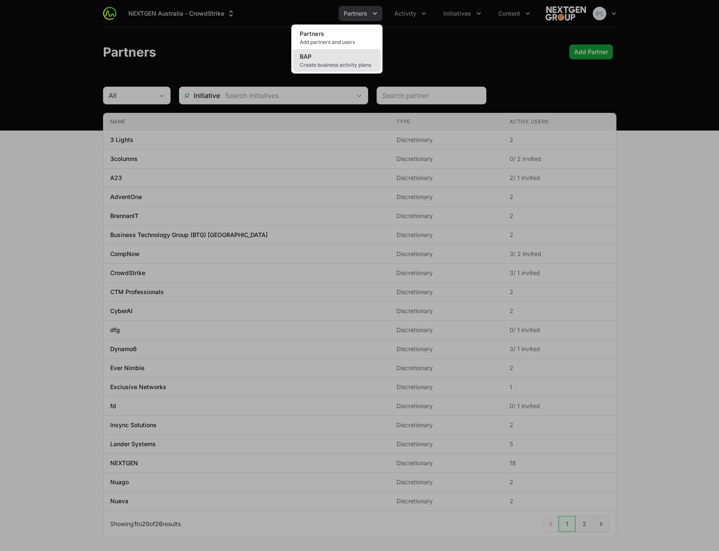
click at [329, 64] on span "Create business activity plans" at bounding box center [337, 65] width 74 height 7
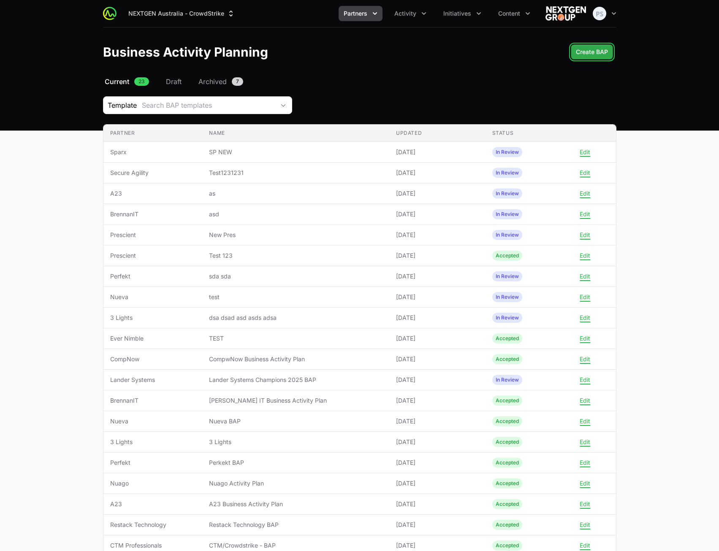
click at [605, 53] on span "Create BAP" at bounding box center [592, 52] width 32 height 10
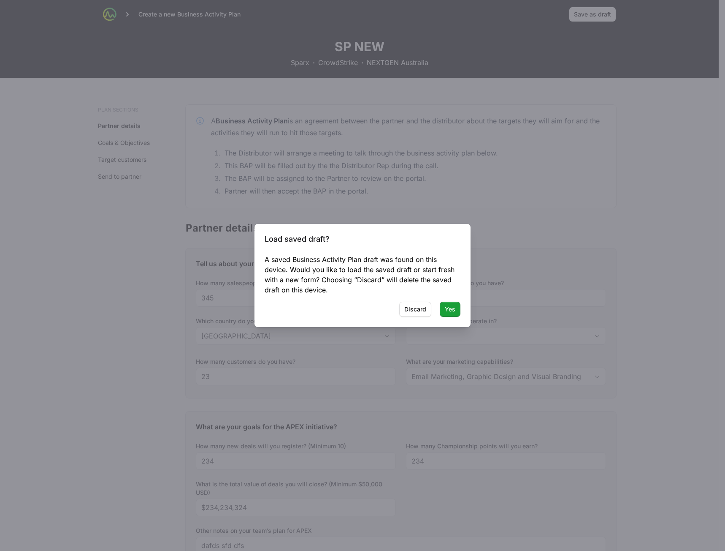
click at [601, 187] on div at bounding box center [362, 275] width 725 height 551
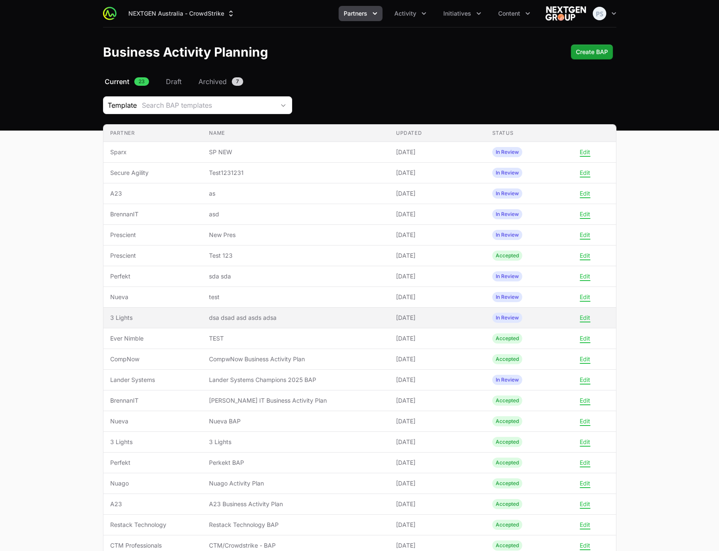
click at [324, 311] on td "Name dsa dsad asd asds adsa" at bounding box center [295, 317] width 187 height 21
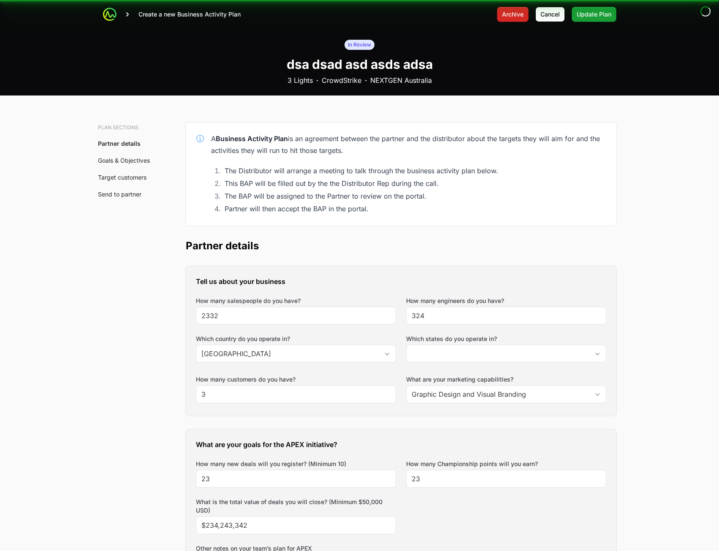
type input "[GEOGRAPHIC_DATA]"
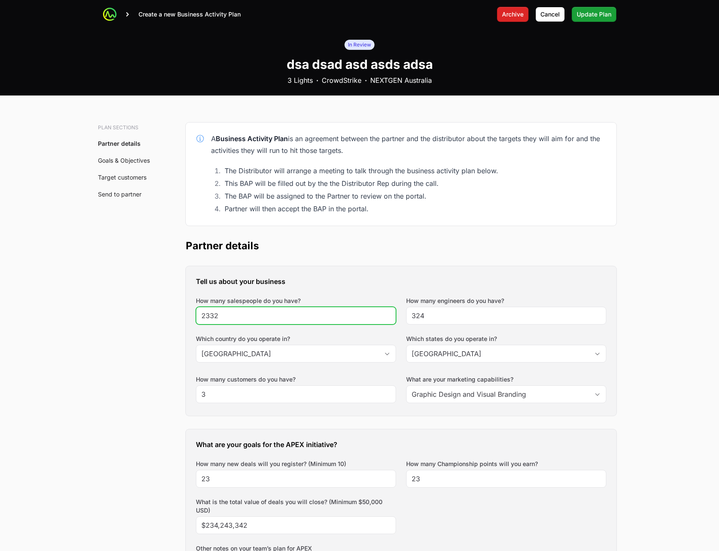
click at [312, 314] on input "2332" at bounding box center [295, 315] width 189 height 10
type input "233234"
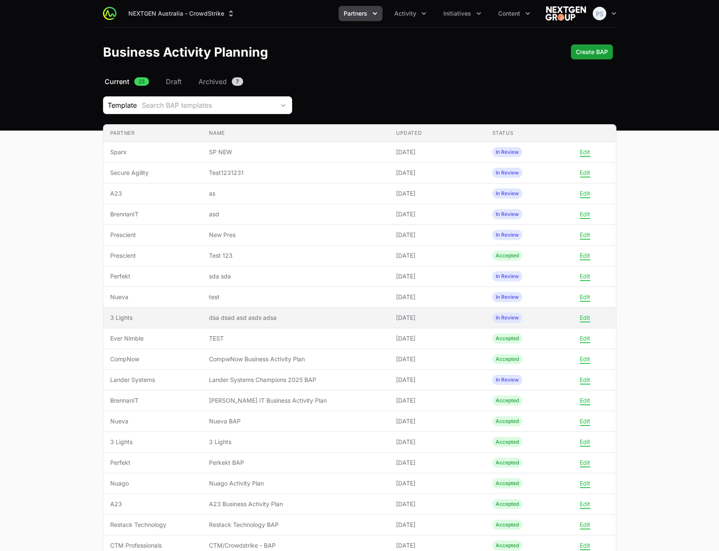
click at [367, 313] on td "Name dsa dsad asd asds adsa" at bounding box center [295, 317] width 187 height 21
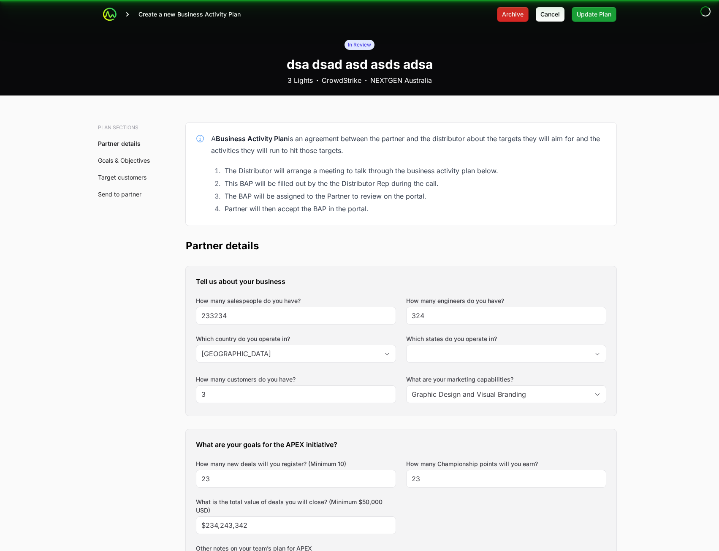
type input "[GEOGRAPHIC_DATA]"
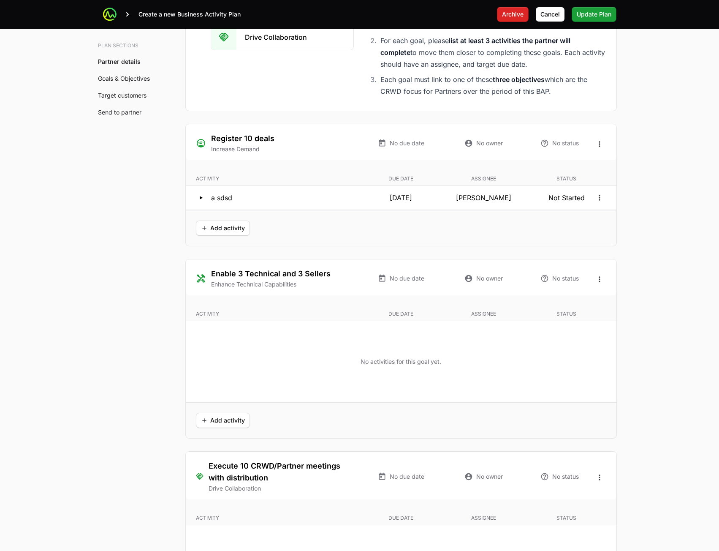
scroll to position [1968, 0]
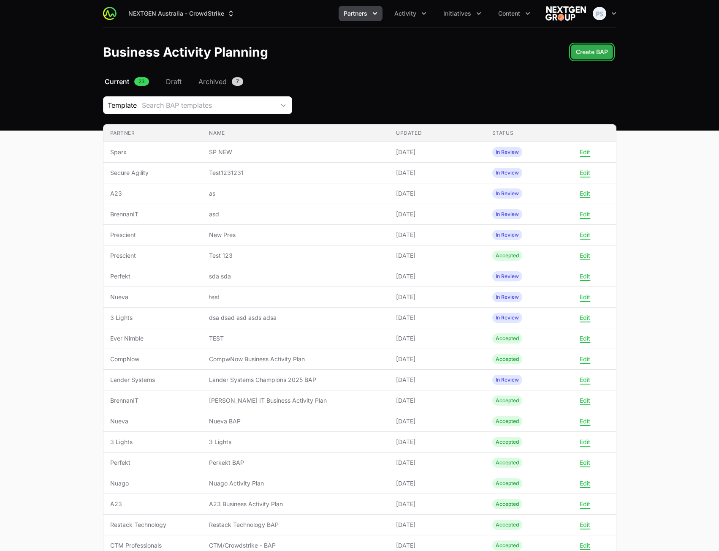
click at [584, 51] on span "Create BAP" at bounding box center [592, 52] width 32 height 10
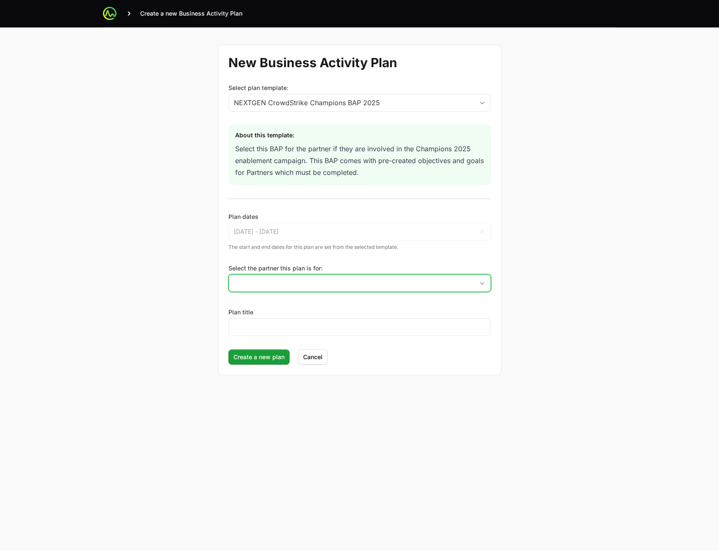
click at [352, 279] on input "Select the partner this plan is for:" at bounding box center [351, 282] width 245 height 17
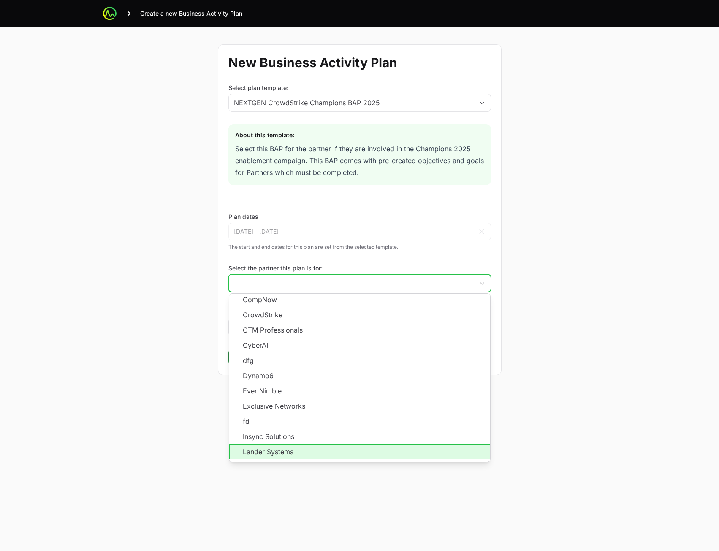
scroll to position [152, 0]
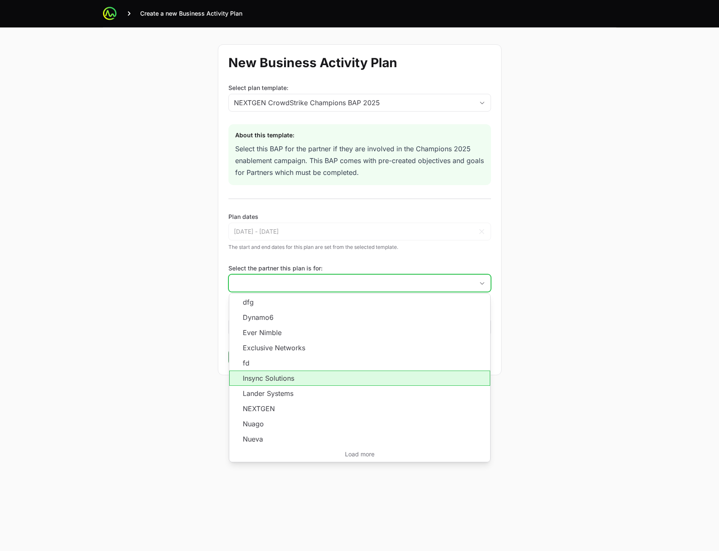
click at [319, 380] on li "Insync Solutions" at bounding box center [359, 377] width 261 height 15
type input "Insync Solutions"
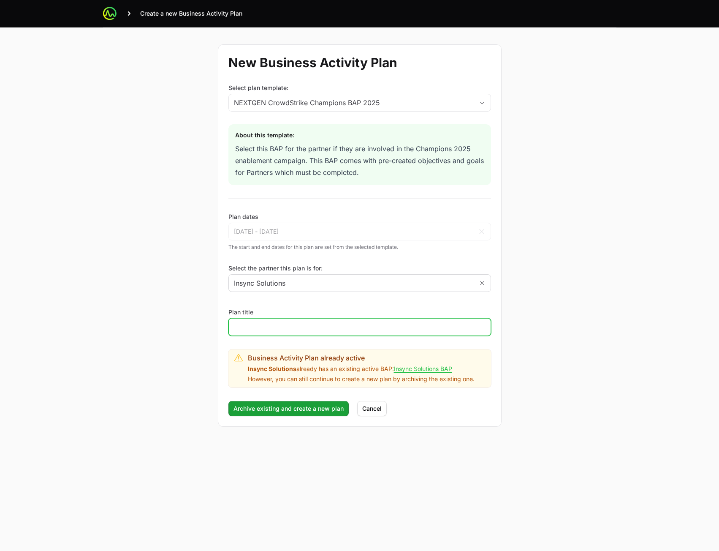
click at [305, 326] on input "Plan title" at bounding box center [360, 327] width 252 height 10
type input "New Sync"
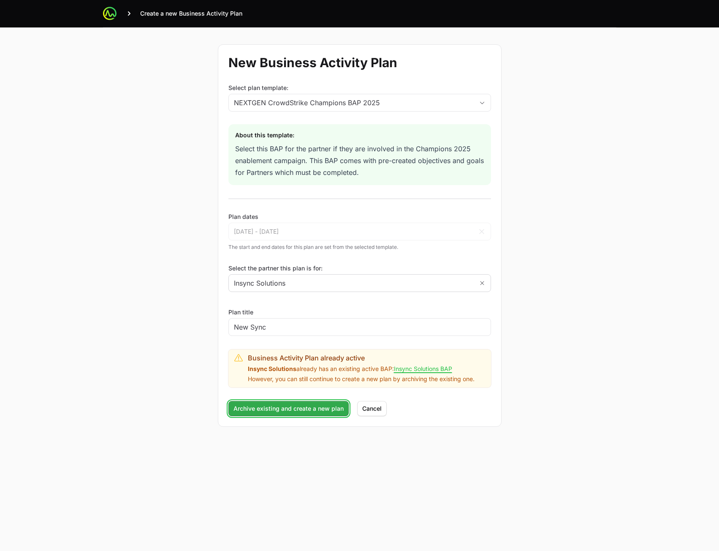
click at [276, 406] on span "Archive existing and create a new plan" at bounding box center [288, 408] width 110 height 10
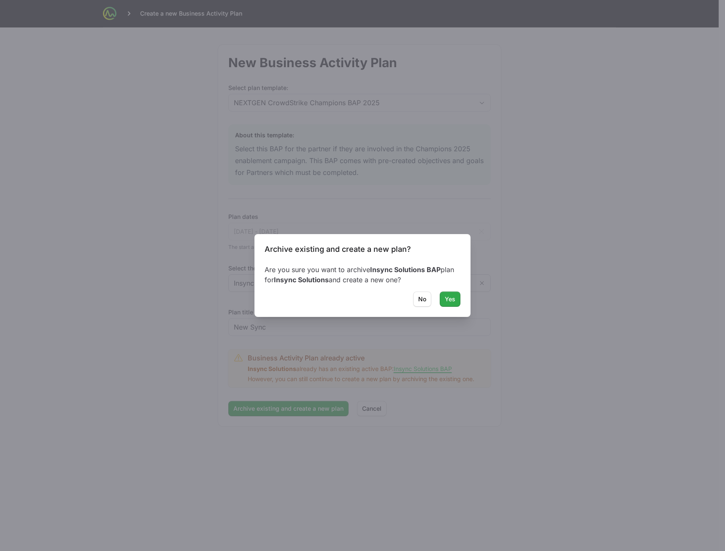
click at [448, 296] on span "Yes" at bounding box center [450, 299] width 11 height 10
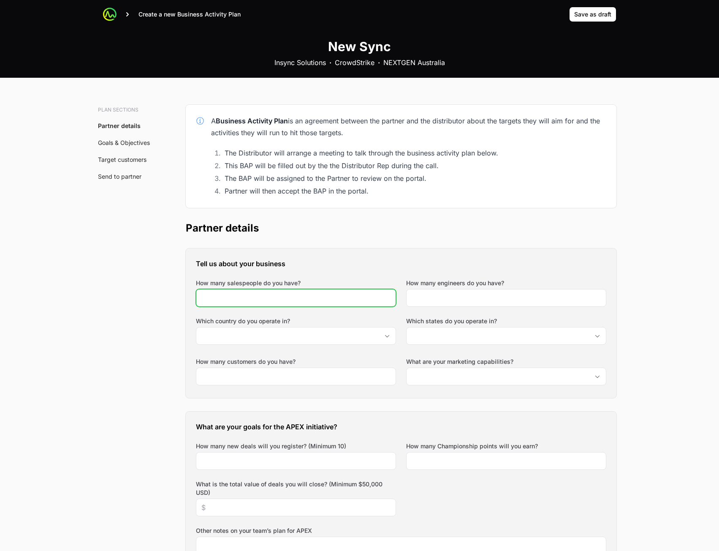
click at [246, 299] on input "How many salespeople do you have?" at bounding box center [295, 298] width 189 height 10
type input "345"
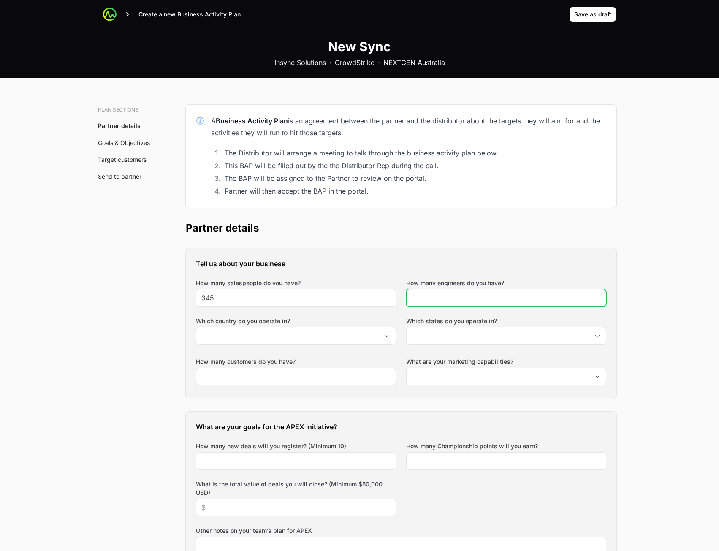
click at [518, 297] on input "How many engineers do you have?" at bounding box center [506, 298] width 189 height 10
type input "34"
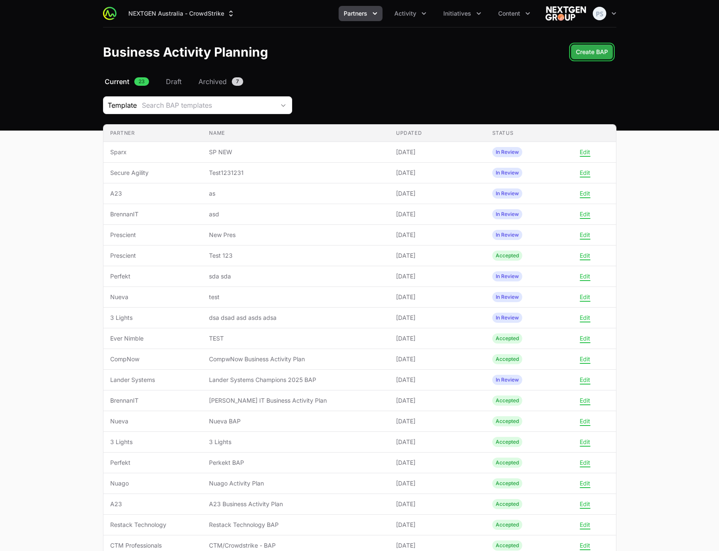
click at [585, 58] on button "Create BAP" at bounding box center [592, 51] width 42 height 15
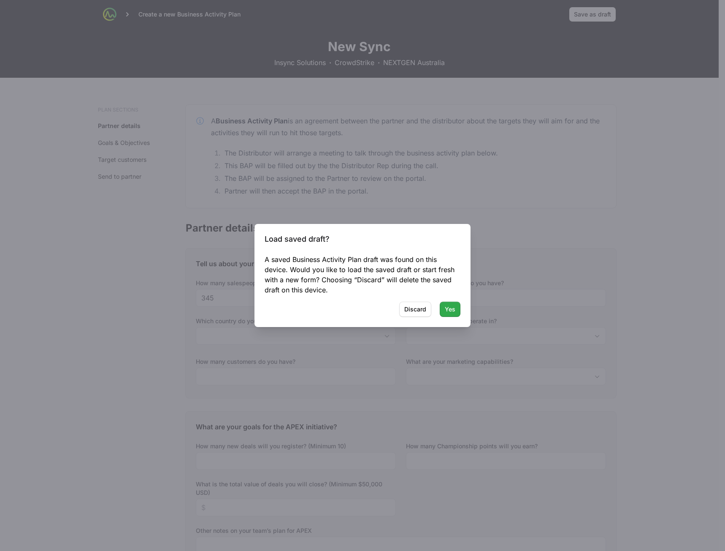
click at [448, 310] on span "Yes" at bounding box center [450, 309] width 11 height 10
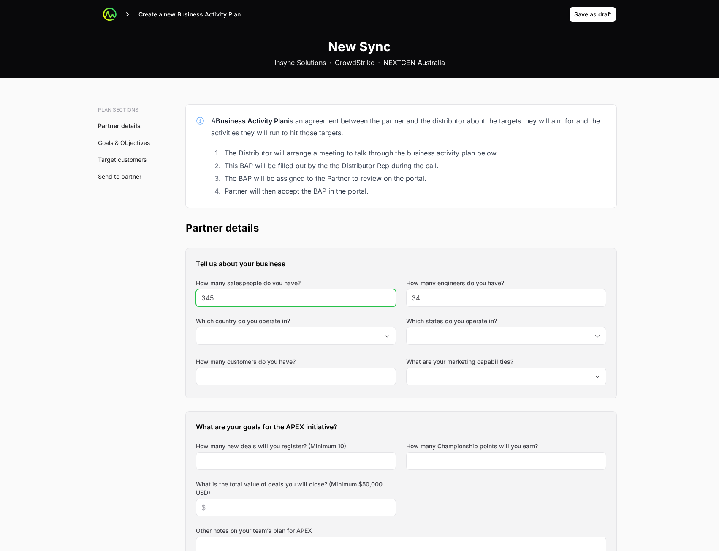
click at [322, 297] on input "345" at bounding box center [295, 298] width 189 height 10
type input "345345"
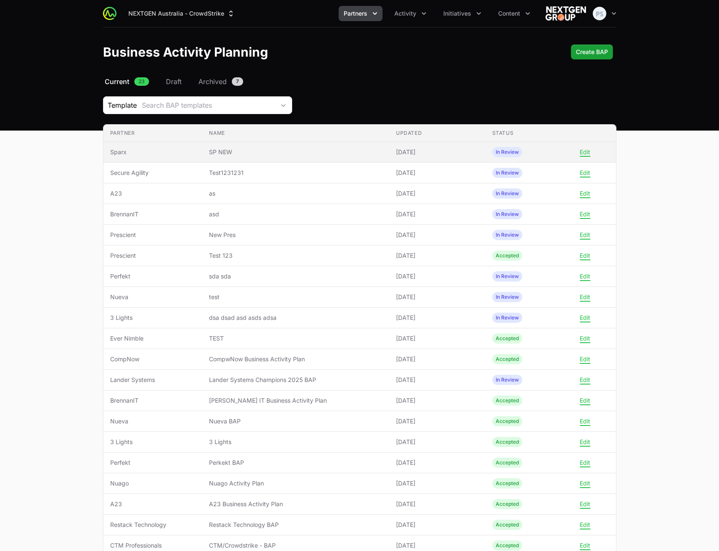
click at [372, 155] on span "SP NEW" at bounding box center [296, 152] width 174 height 8
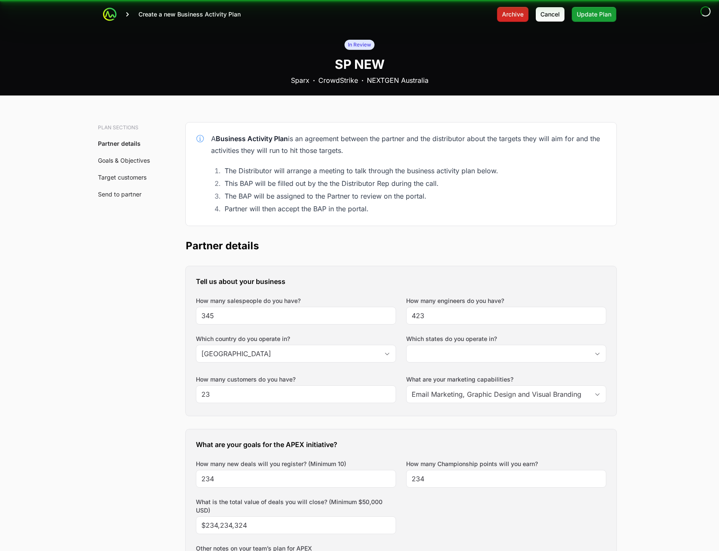
type input "Bay of Plenty, Canterbury"
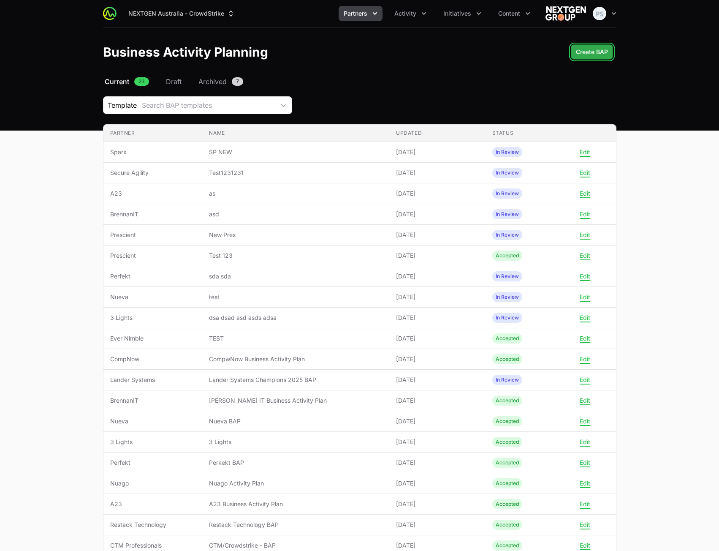
click at [585, 50] on span "Create BAP" at bounding box center [592, 52] width 32 height 10
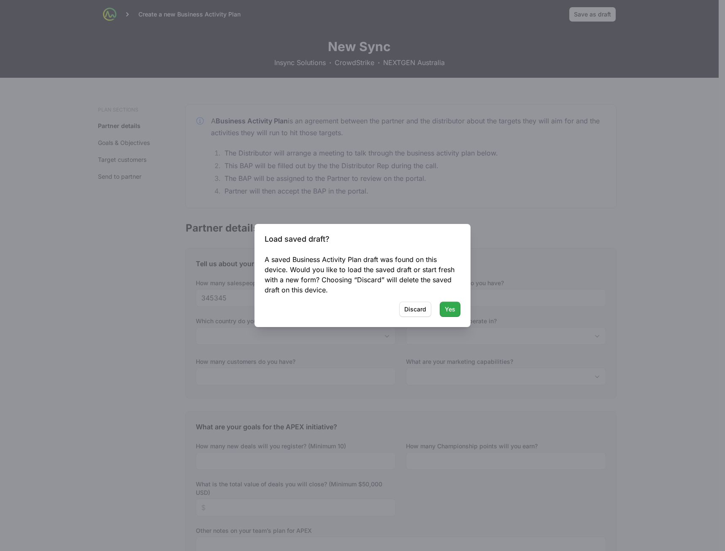
click at [448, 307] on span "Yes" at bounding box center [450, 309] width 11 height 10
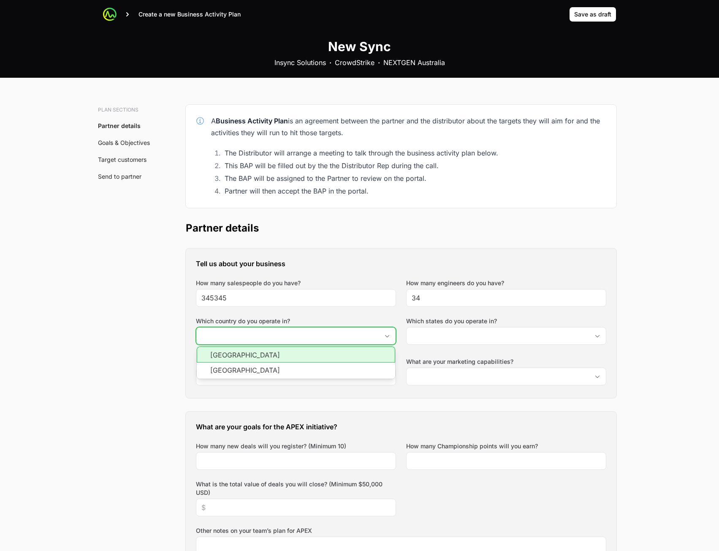
click at [266, 336] on input "Which country do you operate in?" at bounding box center [287, 335] width 182 height 17
click at [280, 357] on li "[GEOGRAPHIC_DATA]" at bounding box center [296, 354] width 198 height 16
type input "[GEOGRAPHIC_DATA]"
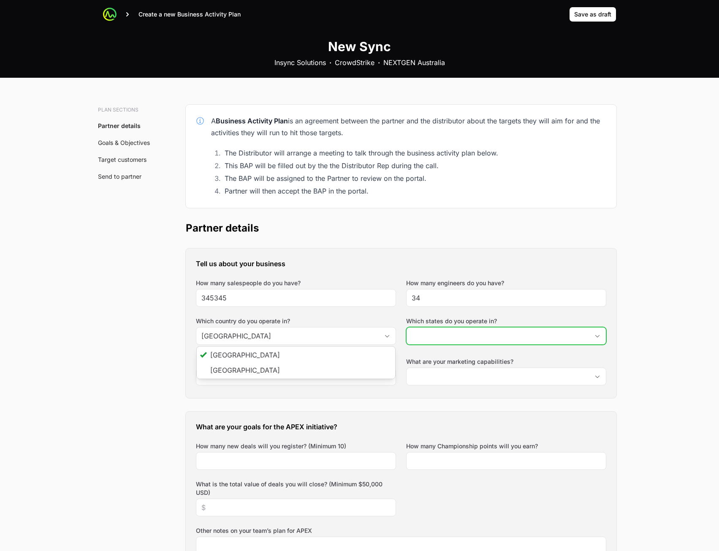
click at [453, 338] on input "Which states do you operate in?" at bounding box center [498, 335] width 182 height 17
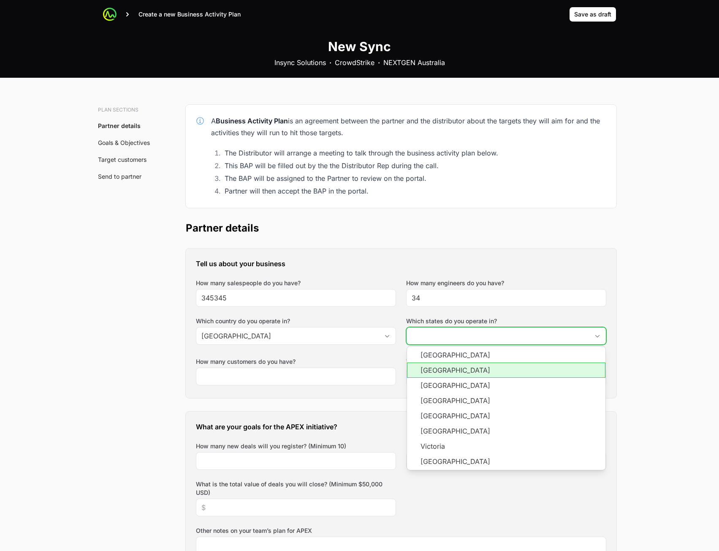
click at [450, 367] on li "[GEOGRAPHIC_DATA]" at bounding box center [506, 369] width 198 height 15
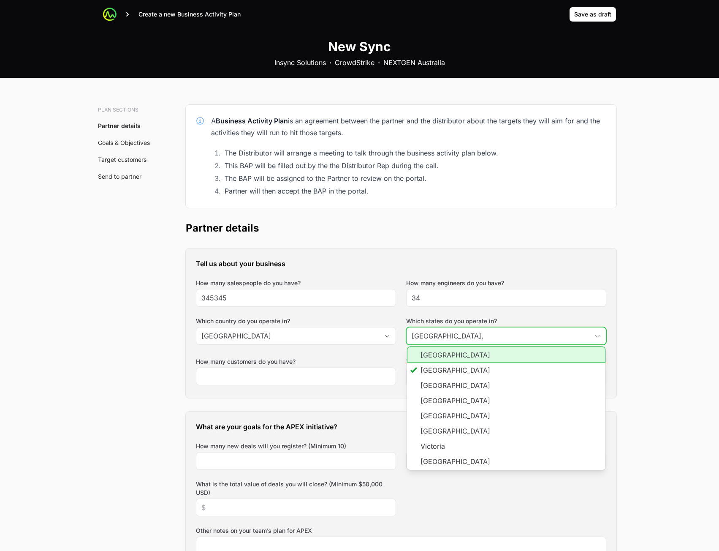
click at [456, 354] on li "Australian Capital Territory" at bounding box center [506, 354] width 198 height 16
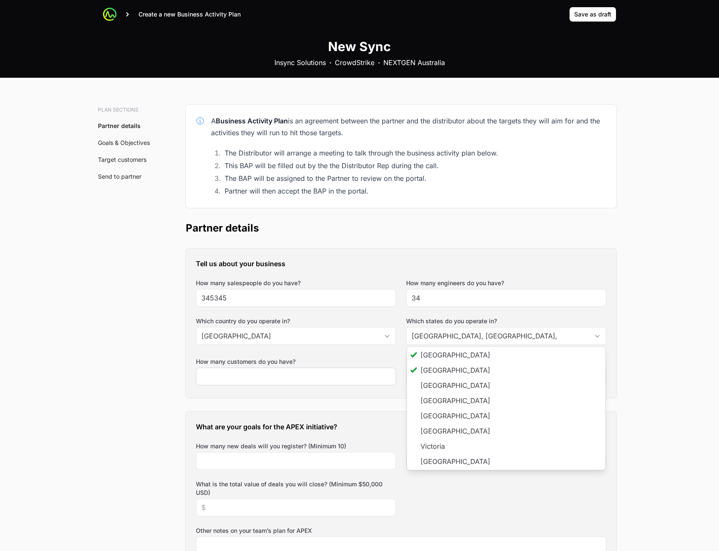
type input "New South Wales, Australian Capital Territory"
click at [342, 382] on div at bounding box center [296, 376] width 200 height 18
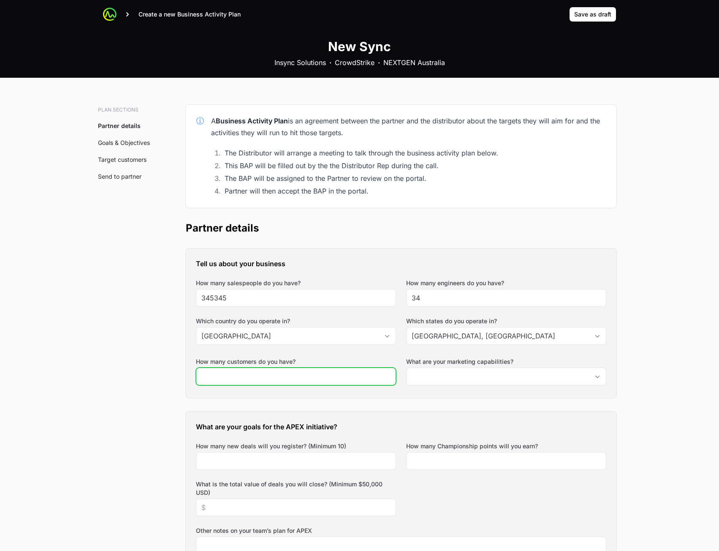
click at [343, 377] on input "How many customers do you have?" at bounding box center [295, 376] width 189 height 10
type input "345"
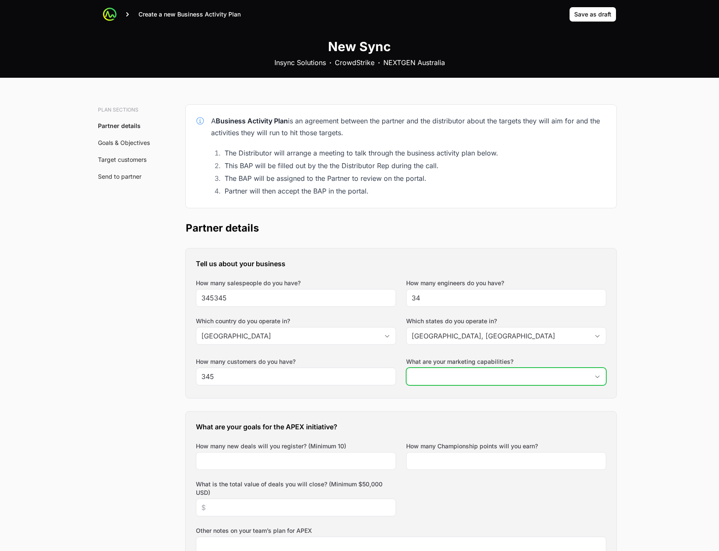
click at [467, 378] on input "What are your marketing capabilities?" at bounding box center [498, 376] width 182 height 17
type input "345"
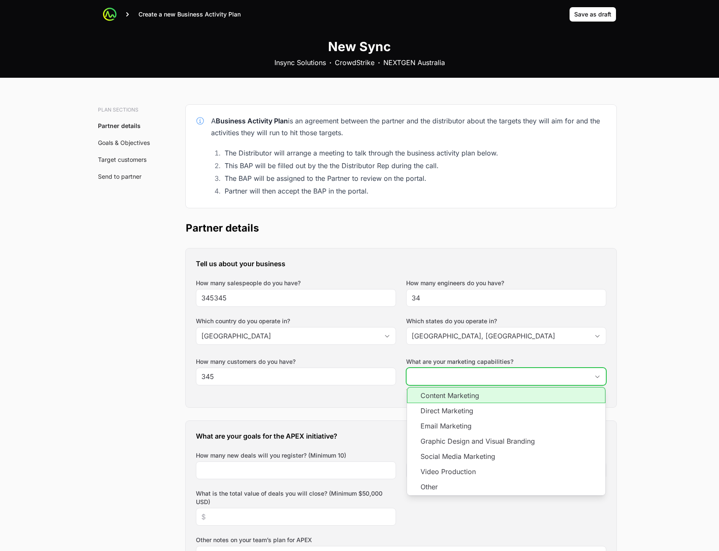
click at [488, 378] on input "What are your marketing capabilities?" at bounding box center [498, 376] width 182 height 17
click at [465, 407] on li "Direct Marketing" at bounding box center [506, 410] width 198 height 15
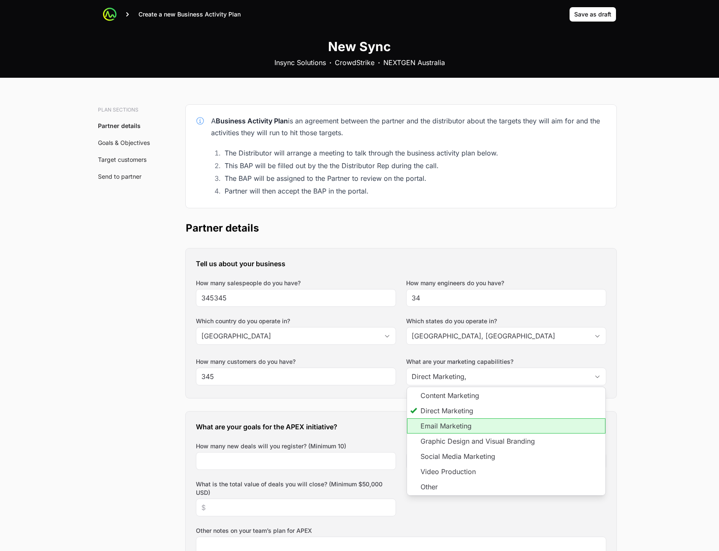
type input "Direct Marketing"
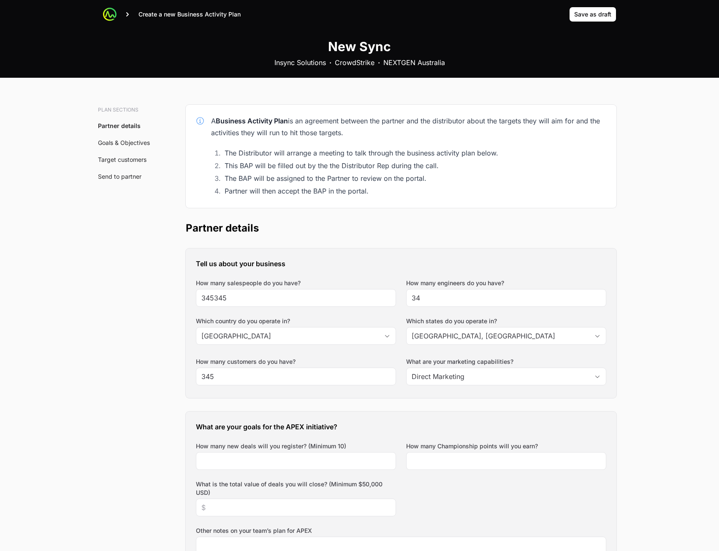
click at [347, 413] on div "What are your goals for the APEX initiative? How many new deals will you regist…" at bounding box center [401, 524] width 431 height 226
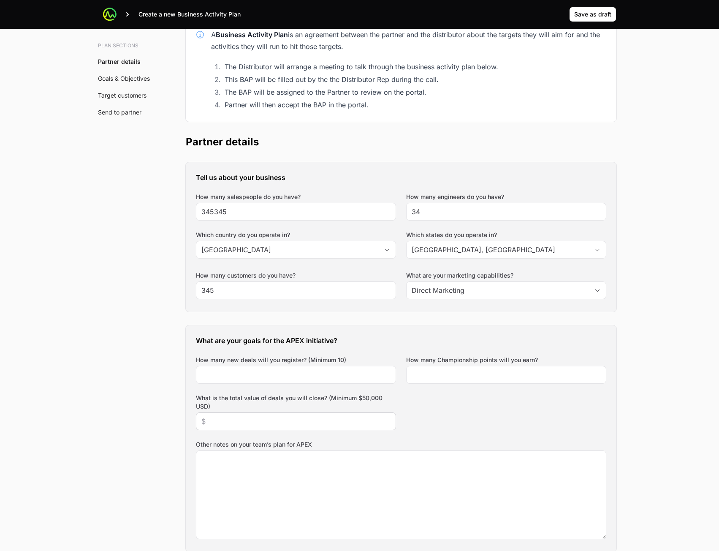
scroll to position [169, 0]
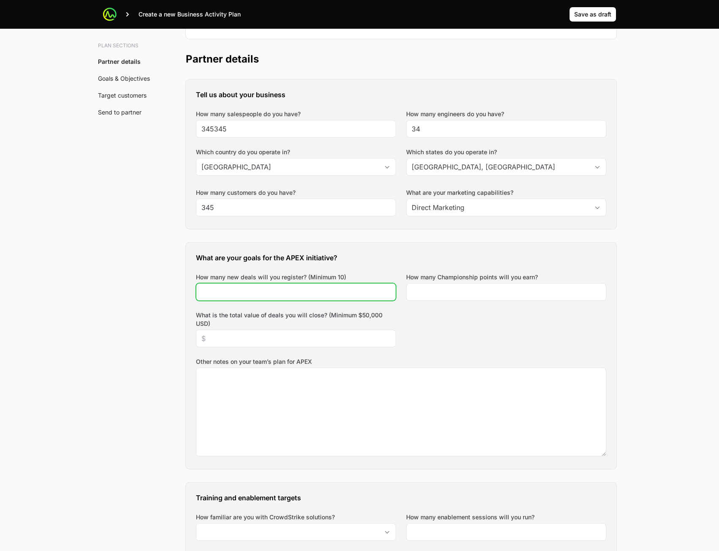
click at [316, 296] on input "How many new deals will you register? (Minimum 10)" at bounding box center [295, 292] width 189 height 10
type input "34"
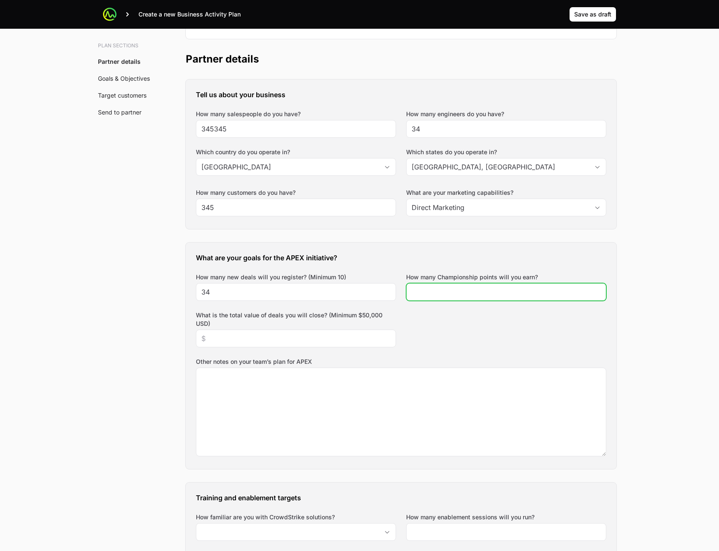
click at [486, 290] on input "How many Championship points will you earn?" at bounding box center [506, 292] width 189 height 10
type input "34"
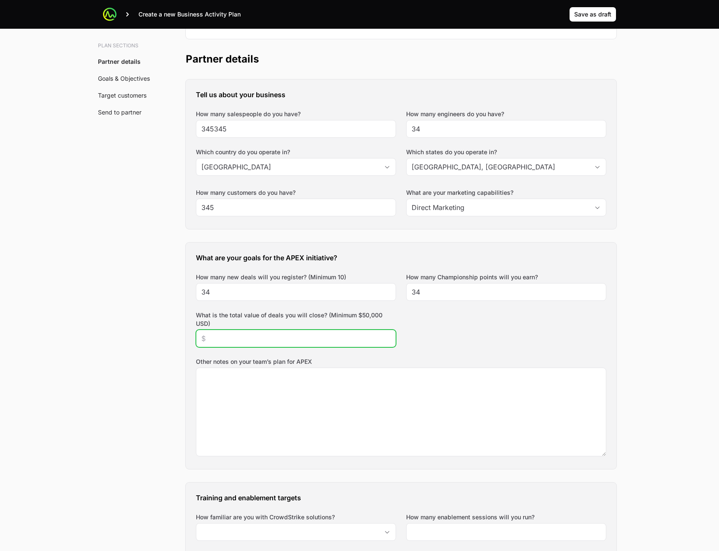
click at [296, 341] on input "What is the total value of deals you will close? (Minimum $50,000 USD)" at bounding box center [295, 338] width 189 height 10
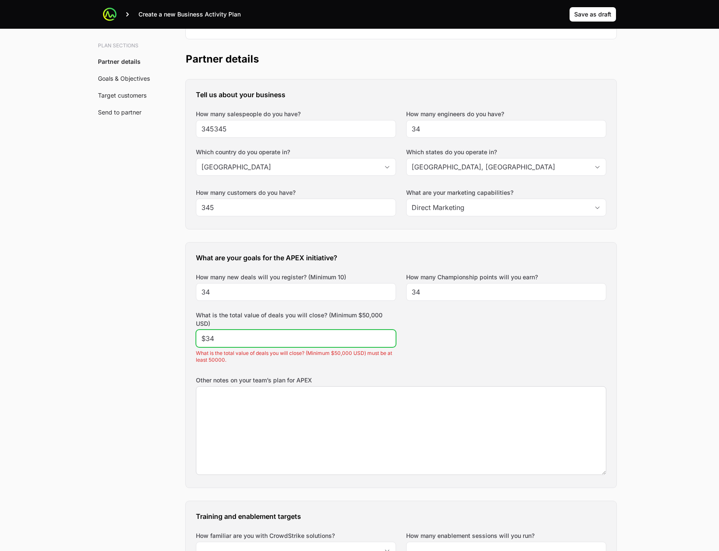
scroll to position [296, 0]
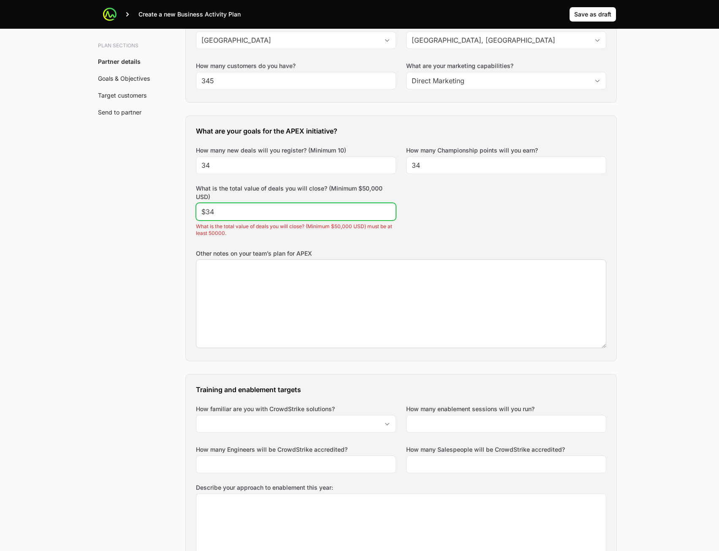
type input "$34"
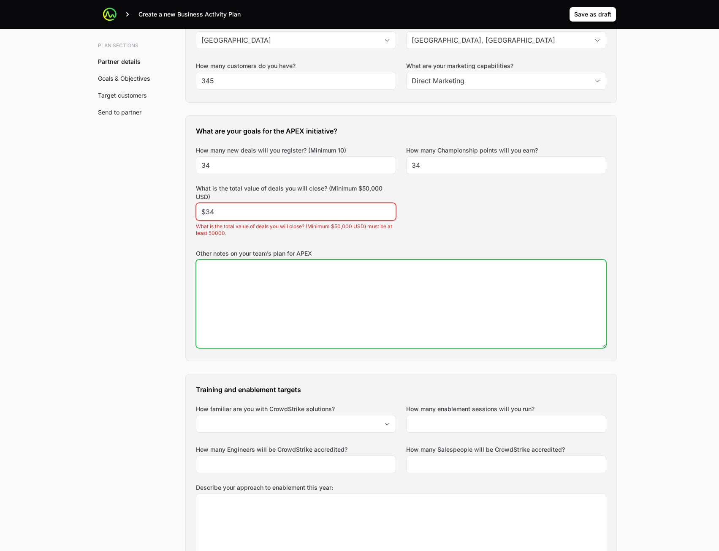
click at [363, 301] on textarea "Other notes on your team’s plan for APEX" at bounding box center [401, 304] width 410 height 88
type textarea "sdggdf"
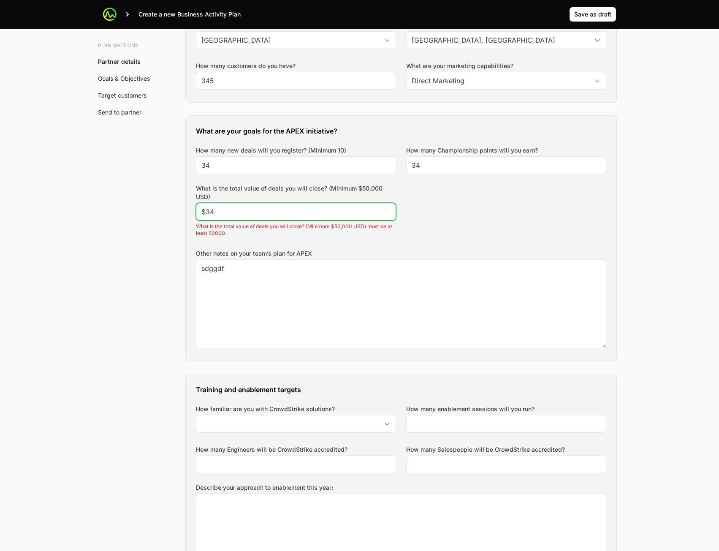
click at [268, 211] on input "$34" at bounding box center [295, 211] width 189 height 10
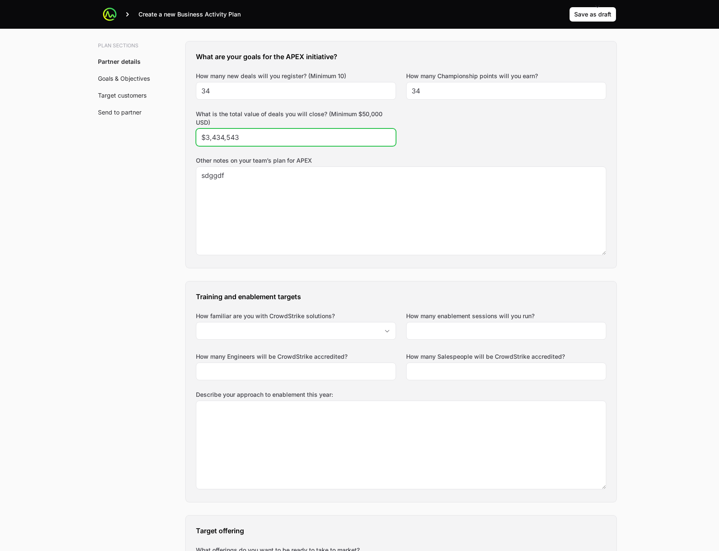
scroll to position [464, 0]
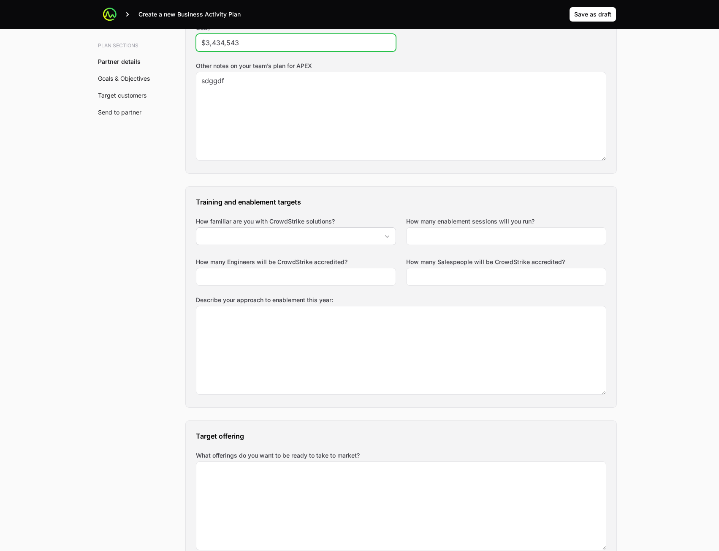
type input "$3,434,543"
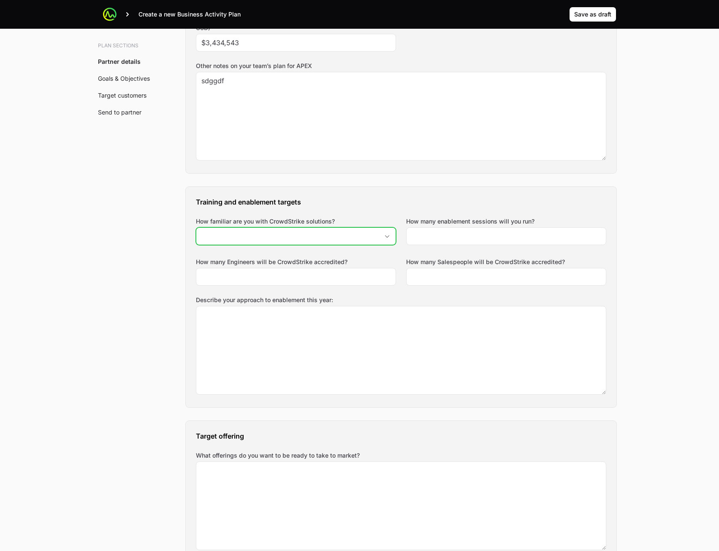
click at [335, 234] on input "How familiar are you with CrowdStrike solutions?" at bounding box center [287, 236] width 182 height 17
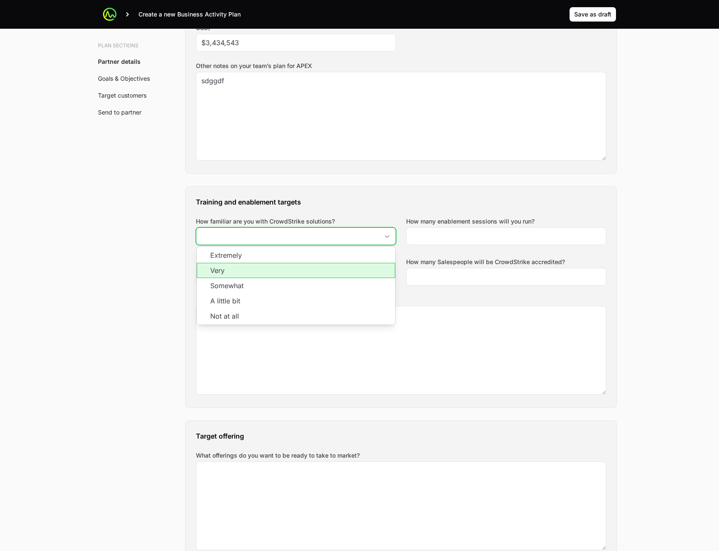
click at [323, 267] on li "Very" at bounding box center [296, 270] width 198 height 15
type input "Very"
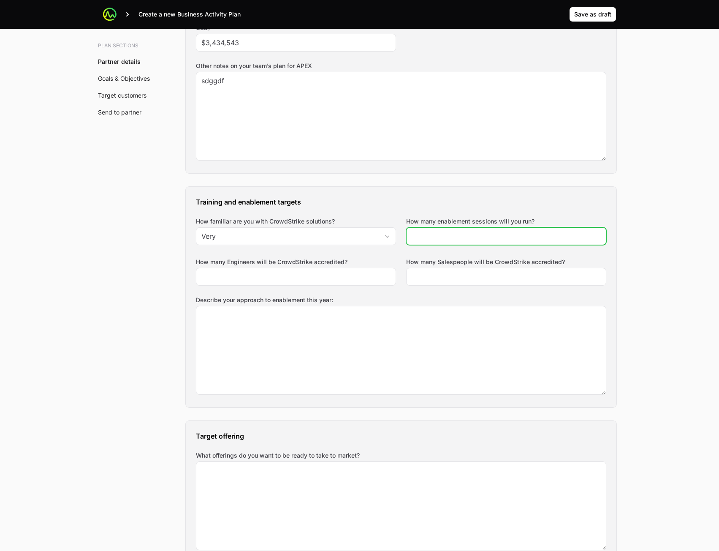
click at [481, 240] on input "How many enablement sessions will you run?" at bounding box center [506, 236] width 189 height 10
type input "354"
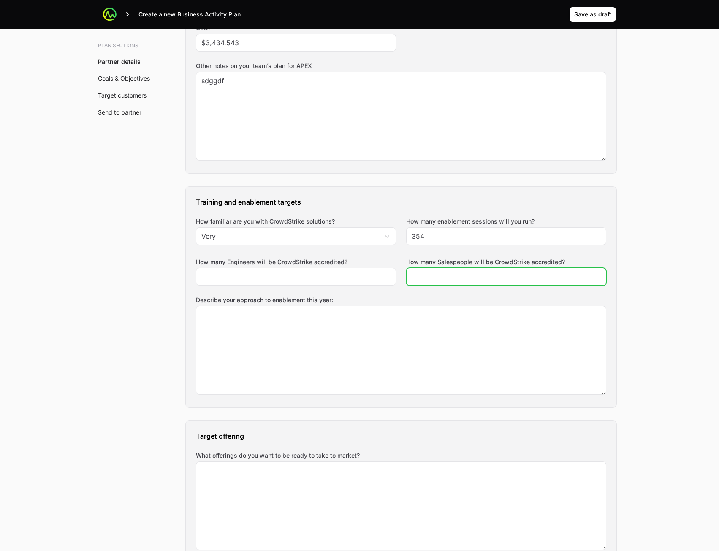
click at [443, 276] on input "How many Salespeople will be CrowdStrike accredited?" at bounding box center [506, 276] width 189 height 10
type input "34"
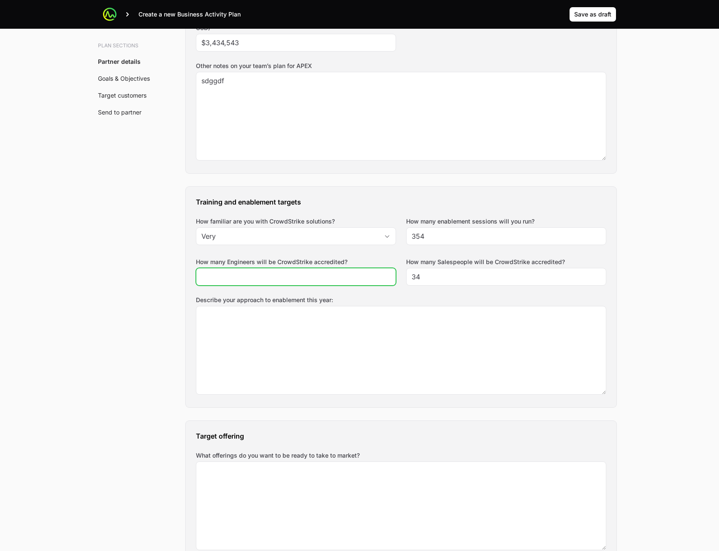
drag, startPoint x: 324, startPoint y: 282, endPoint x: 334, endPoint y: 294, distance: 16.2
click at [324, 282] on div at bounding box center [296, 277] width 200 height 18
type input "435"
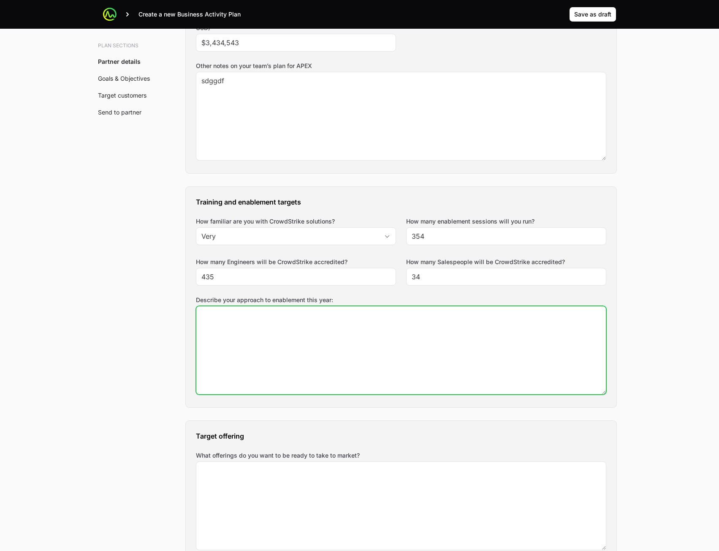
drag, startPoint x: 339, startPoint y: 329, endPoint x: 340, endPoint y: 334, distance: 5.1
click at [339, 332] on textarea "Describe your approach to enablement this year:" at bounding box center [401, 350] width 410 height 88
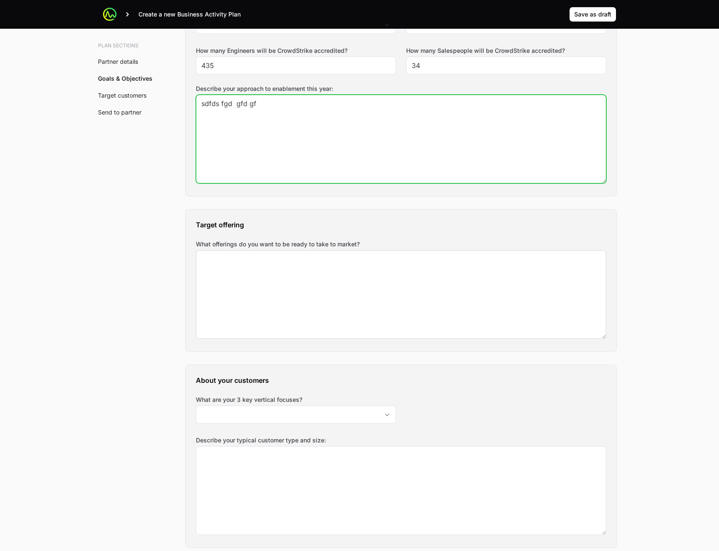
type textarea "sdfds fgd gfd gf"
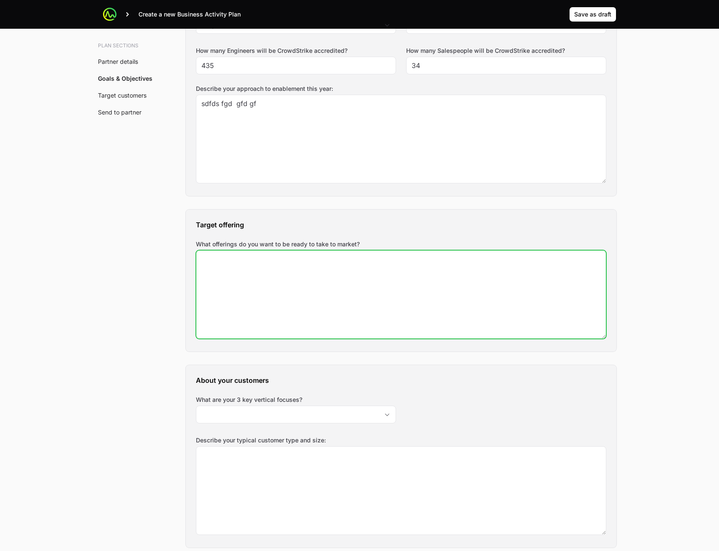
click at [341, 305] on textarea "What offerings do you want to be ready to take to market?" at bounding box center [401, 294] width 410 height 88
type textarea "fgd gfd fdg"
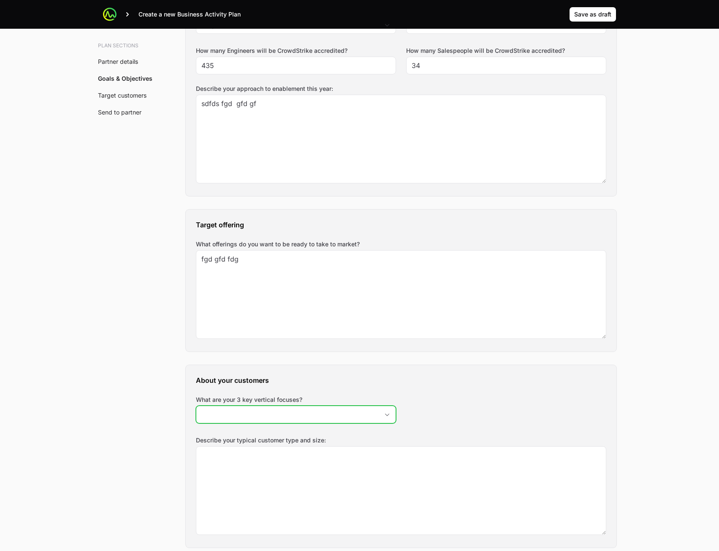
click at [316, 419] on input "What are your 3 key vertical focuses?" at bounding box center [287, 414] width 182 height 17
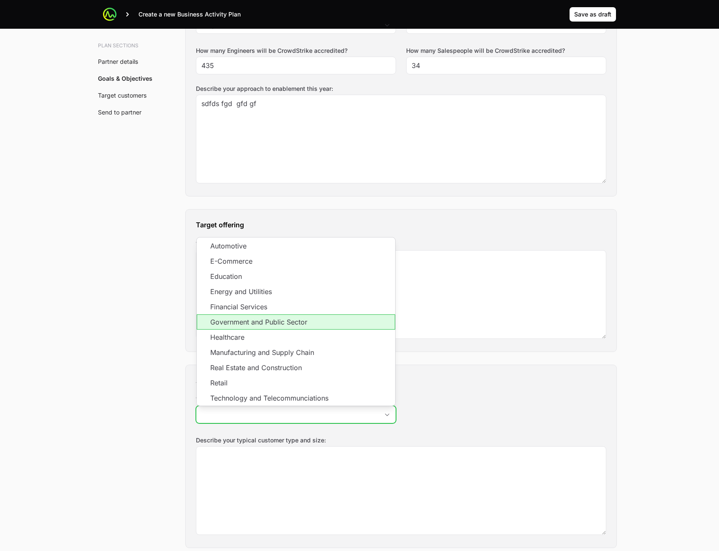
click at [324, 328] on li "Government and Public Sector" at bounding box center [296, 321] width 198 height 15
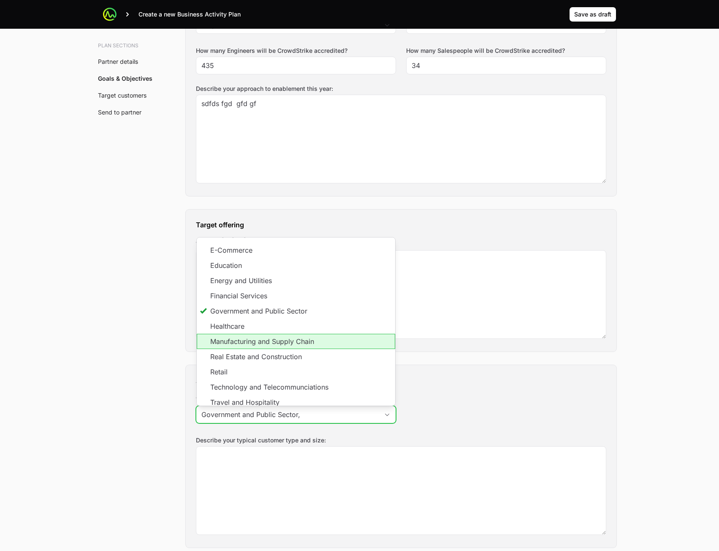
scroll to position [16, 0]
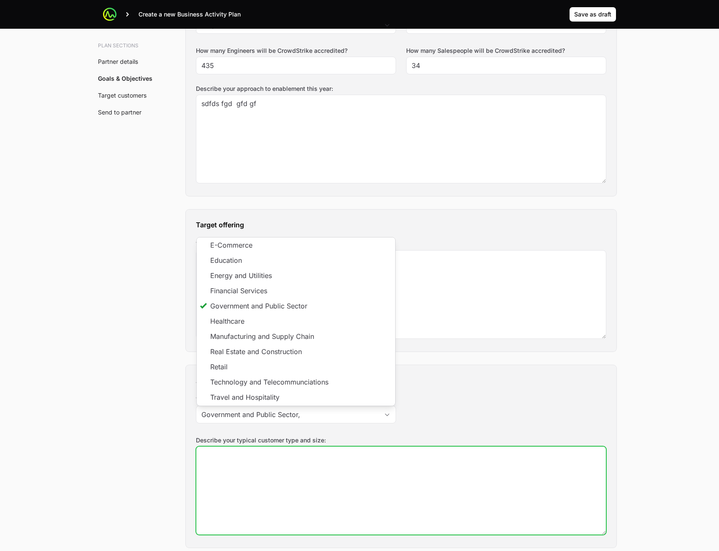
type input "Government and Public Sector"
click at [348, 503] on textarea "Describe your typical customer type and size:" at bounding box center [401, 490] width 410 height 88
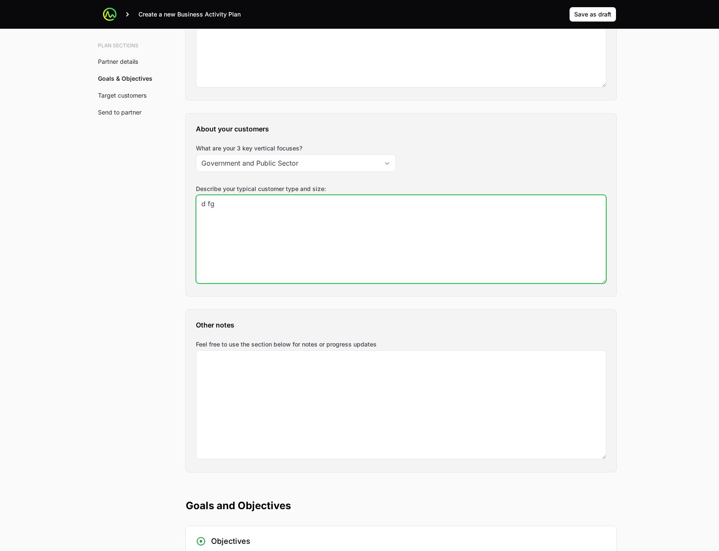
scroll to position [929, 0]
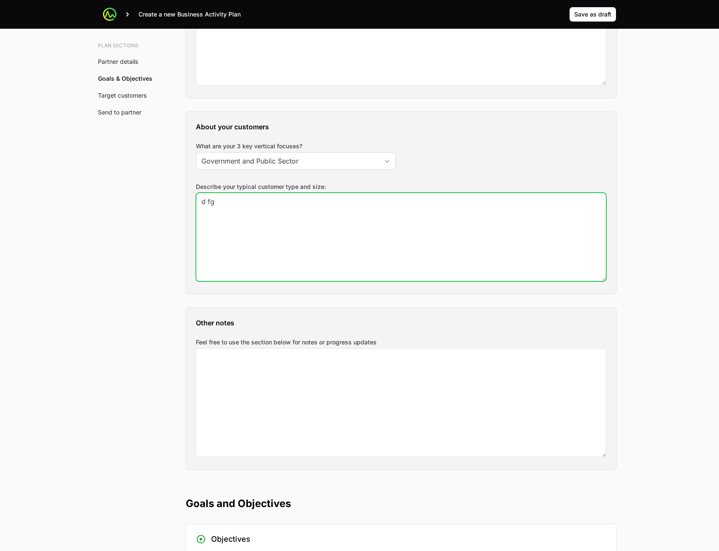
type textarea "d fg"
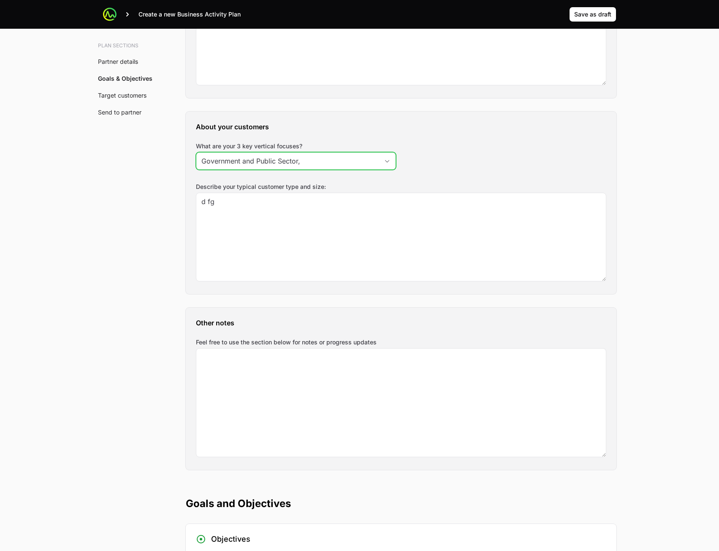
click at [368, 160] on input "Government and Public Sector," at bounding box center [287, 160] width 182 height 17
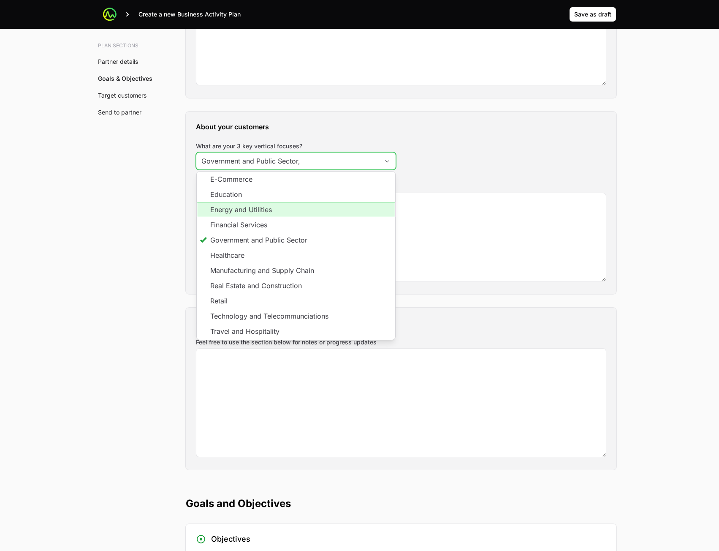
click at [326, 211] on li "Energy and Utilities" at bounding box center [296, 209] width 198 height 15
click at [322, 223] on li "Financial Services" at bounding box center [296, 224] width 198 height 15
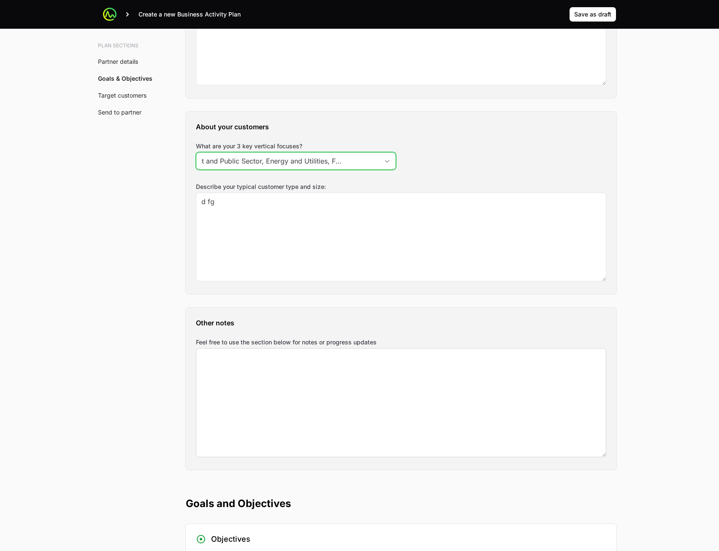
scroll to position [0, 49]
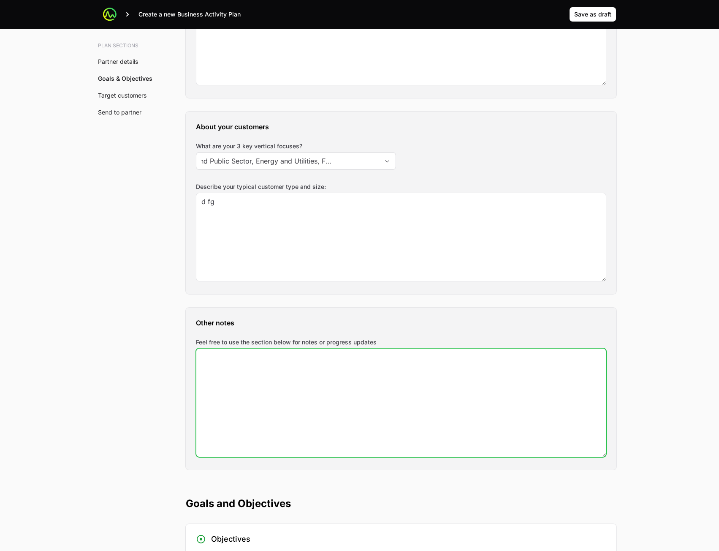
type input "Government and Public Sector, Energy and Utilities, Financial Services"
click at [385, 395] on textarea "Feel free to use the section below for notes or progress updates" at bounding box center [401, 402] width 410 height 108
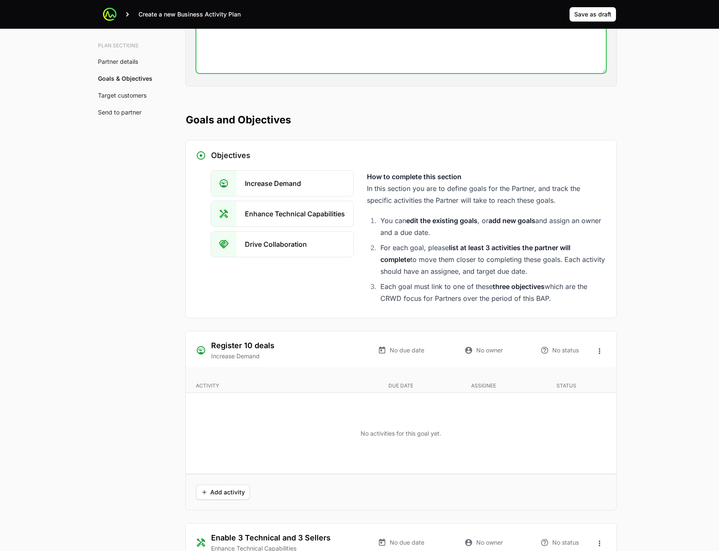
scroll to position [1351, 0]
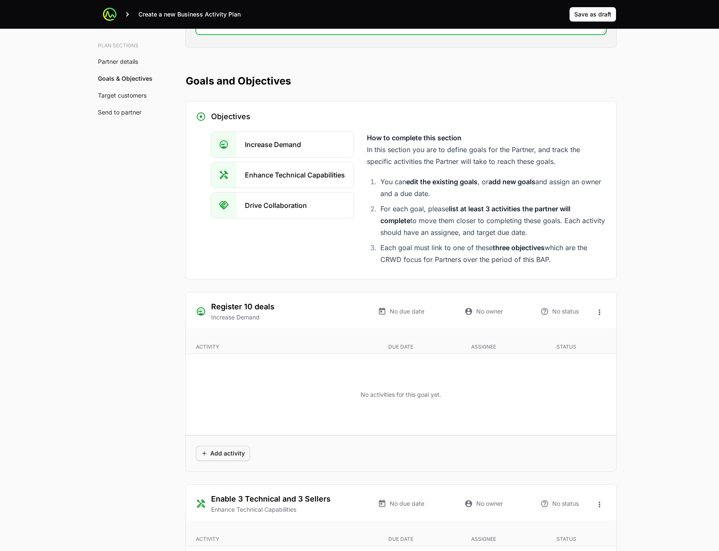
type textarea "dgfg fd"
click at [217, 449] on span "Add activity" at bounding box center [223, 453] width 44 height 10
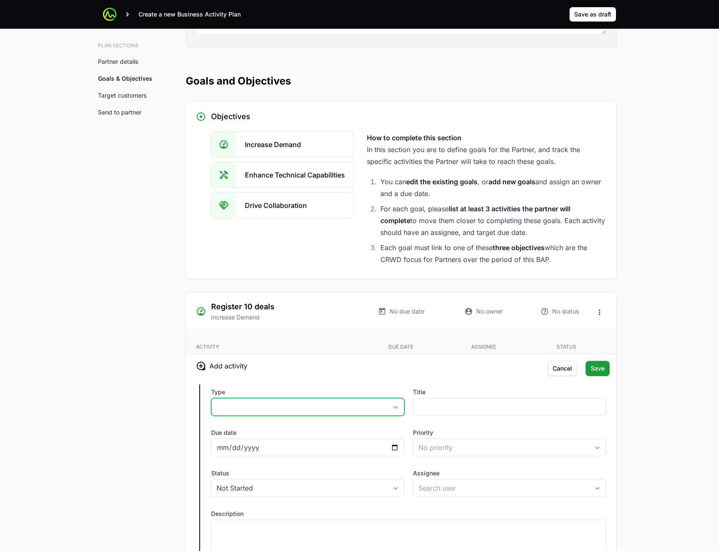
click at [335, 405] on button "placeholder" at bounding box center [308, 406] width 193 height 17
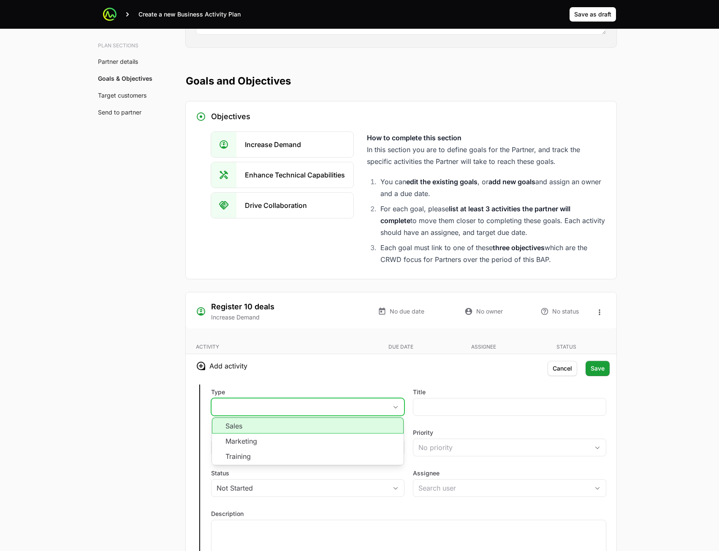
click at [322, 437] on li "Marketing" at bounding box center [308, 440] width 192 height 15
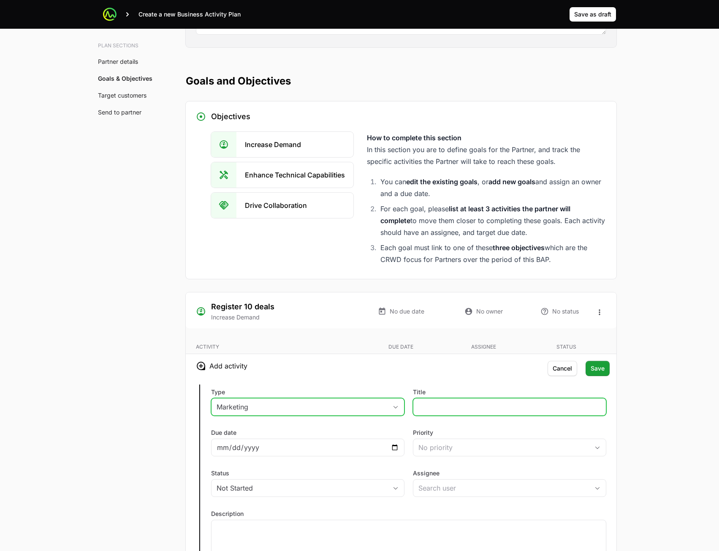
drag, startPoint x: 435, startPoint y: 406, endPoint x: 444, endPoint y: 407, distance: 8.9
click at [436, 406] on input "Title" at bounding box center [509, 407] width 182 height 10
type input "53"
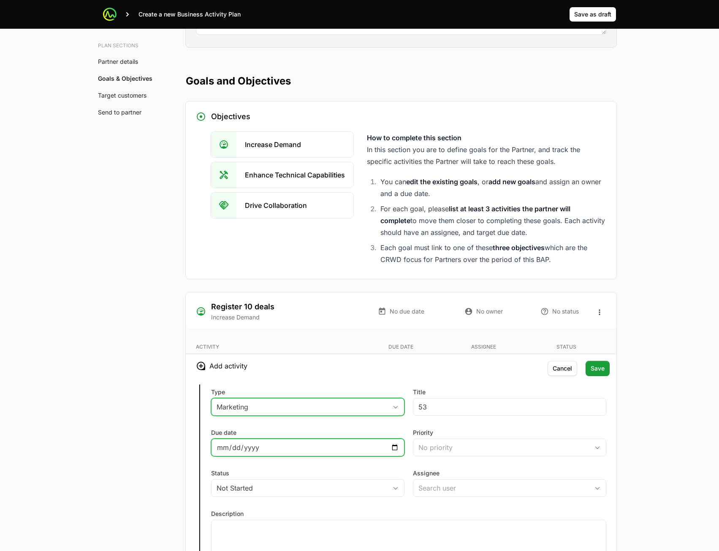
click at [392, 447] on input "Due date" at bounding box center [308, 447] width 182 height 10
type input "2025-08-22"
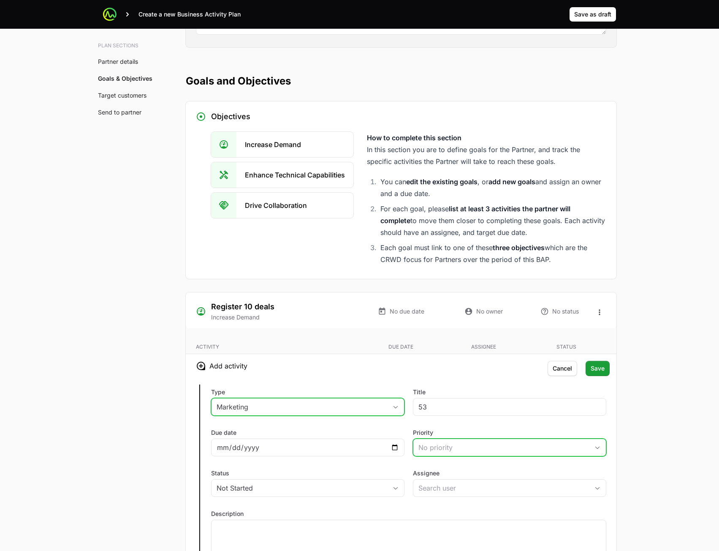
drag, startPoint x: 485, startPoint y: 443, endPoint x: 479, endPoint y: 456, distance: 14.2
click at [485, 444] on div "No priority" at bounding box center [503, 447] width 171 height 10
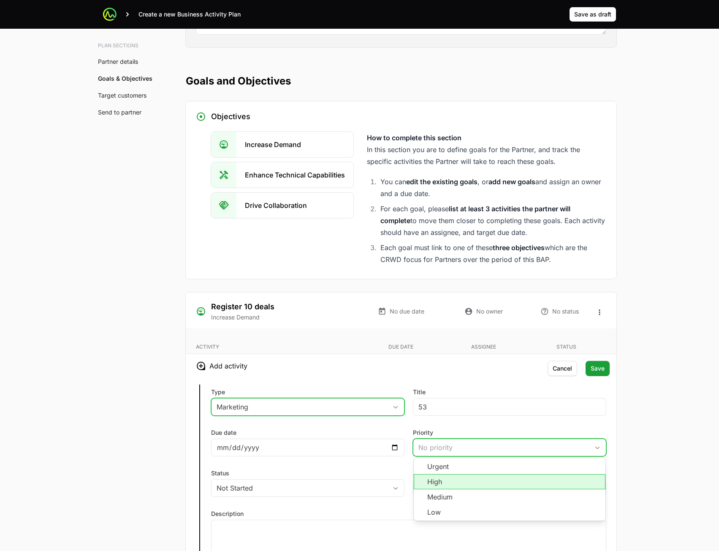
click at [463, 482] on li "High" at bounding box center [510, 481] width 192 height 15
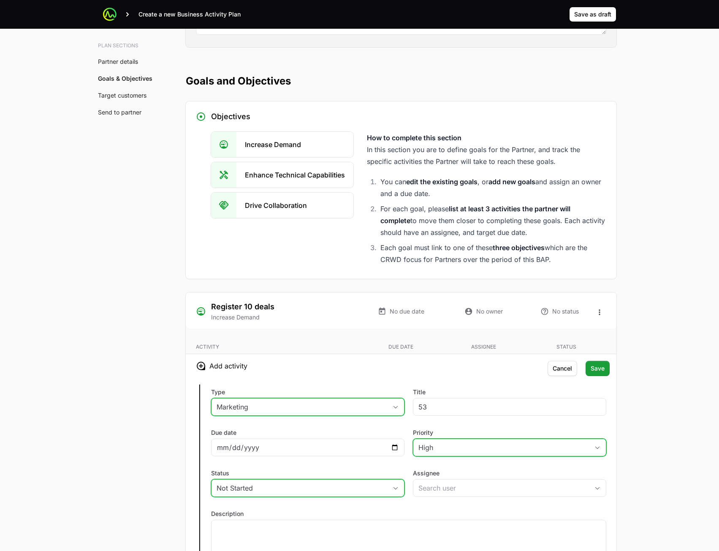
click at [344, 481] on button "Not Started" at bounding box center [308, 487] width 193 height 17
click at [340, 444] on li "In Progress" at bounding box center [308, 439] width 192 height 15
click at [438, 487] on input "Assignee" at bounding box center [501, 487] width 176 height 17
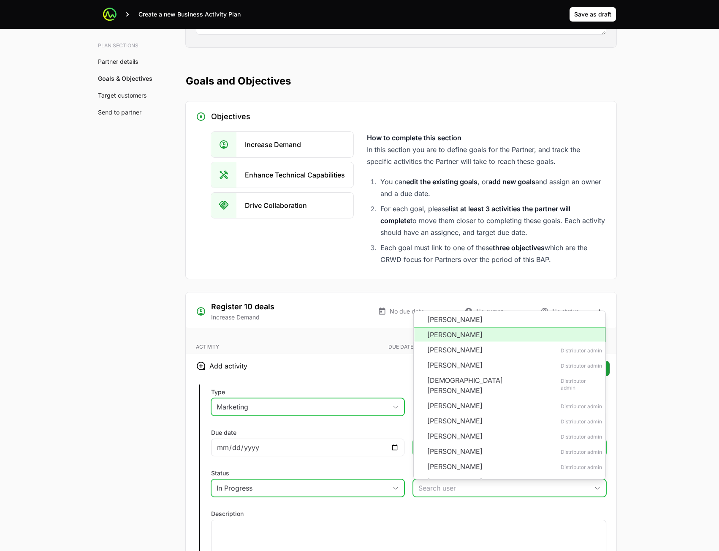
click at [481, 338] on li "Jamie Clark" at bounding box center [510, 334] width 192 height 15
type input "Jamie Clark"
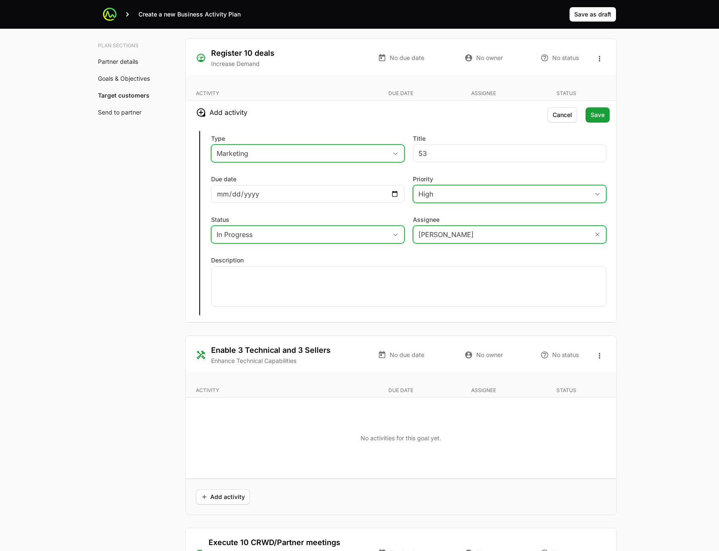
scroll to position [1731, 0]
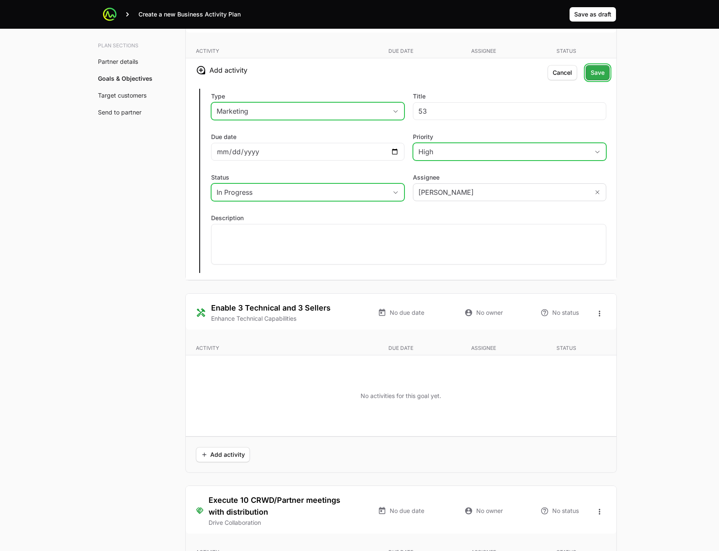
click at [599, 79] on button "Save" at bounding box center [598, 72] width 24 height 15
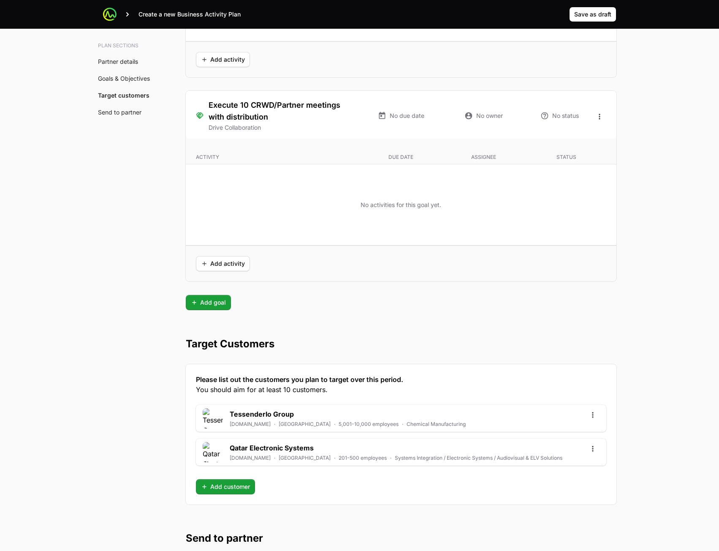
scroll to position [1985, 0]
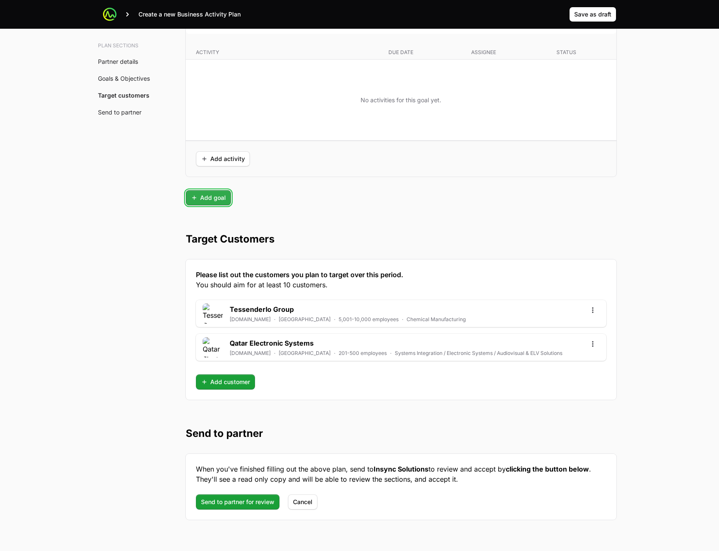
click at [214, 196] on span "Add goal" at bounding box center [208, 198] width 35 height 10
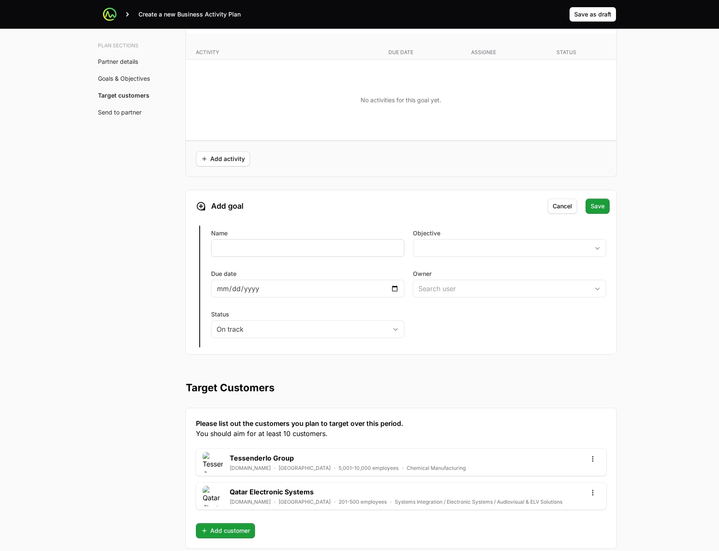
click at [308, 254] on div at bounding box center [307, 248] width 193 height 18
click at [319, 249] on input "Name" at bounding box center [308, 248] width 182 height 10
type input "new goal"
click at [573, 254] on button "placeholder" at bounding box center [509, 247] width 193 height 17
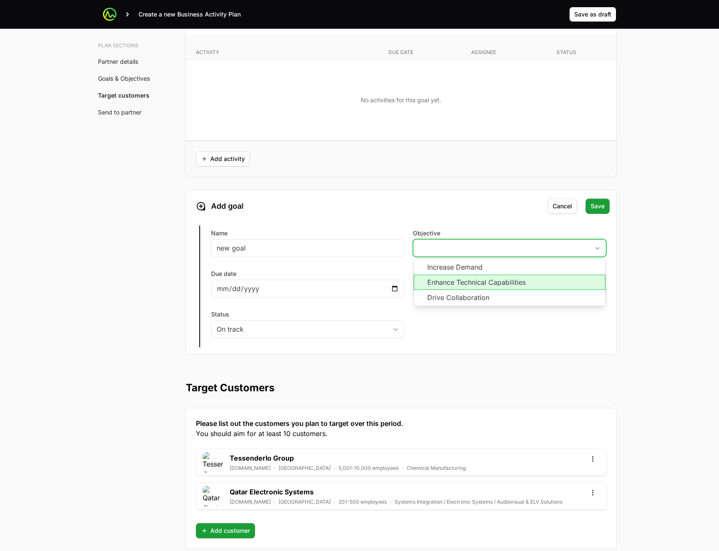
click at [526, 279] on li "Enhance Technical Capabilities" at bounding box center [510, 281] width 192 height 15
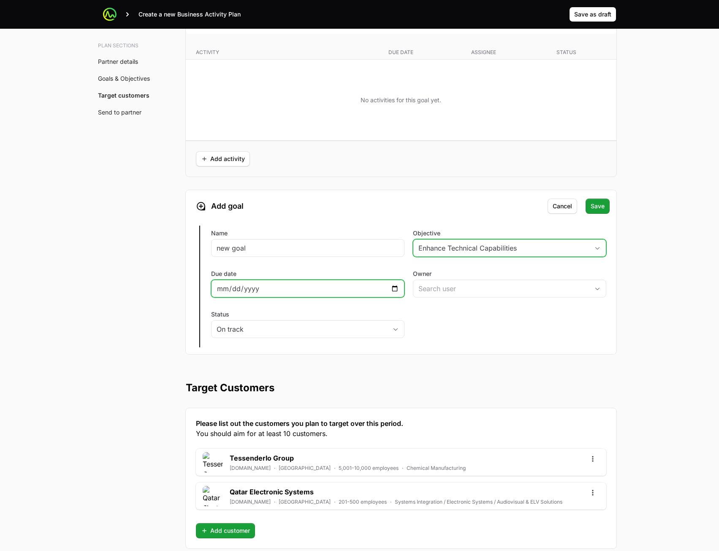
click at [393, 287] on input "Due date" at bounding box center [308, 288] width 182 height 10
type input "2025-08-07"
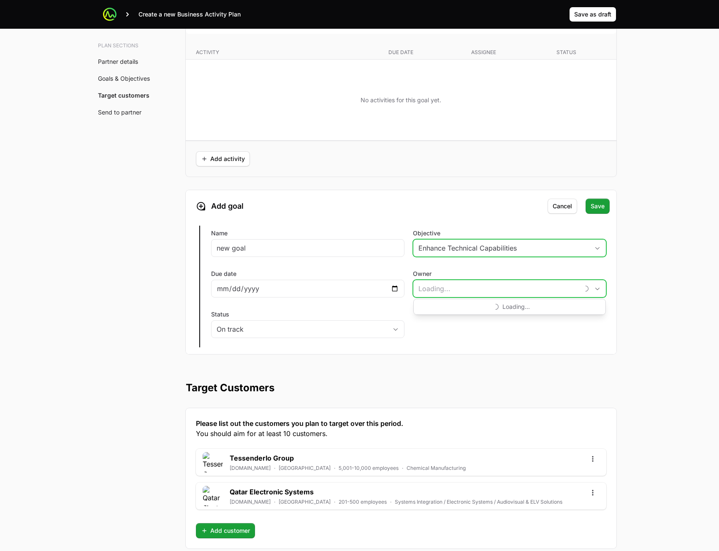
click at [462, 291] on input "Owner" at bounding box center [496, 288] width 166 height 17
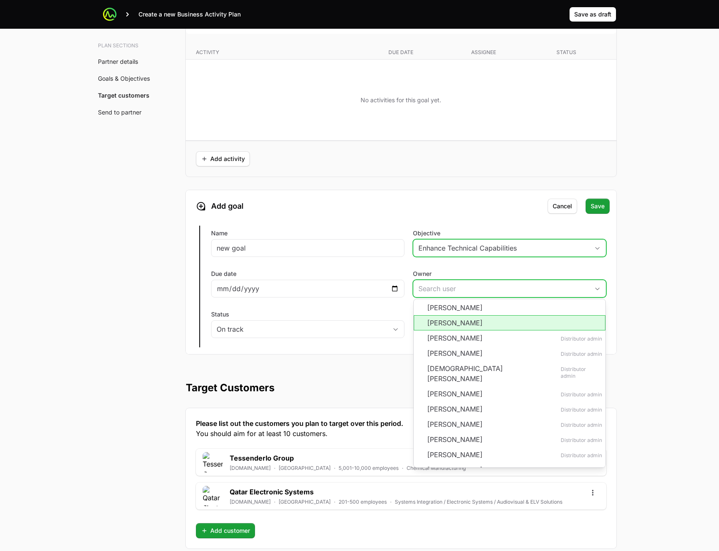
click at [453, 319] on li "Jamie Clark" at bounding box center [510, 322] width 192 height 15
type input "Jamie Clark"
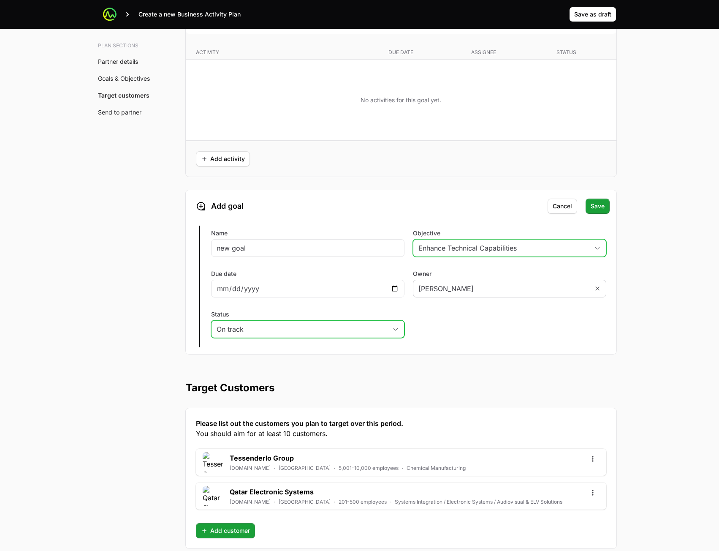
click at [324, 329] on div "On track" at bounding box center [302, 329] width 171 height 10
click at [323, 365] on li "At risk" at bounding box center [308, 363] width 192 height 15
click at [606, 206] on button "Save" at bounding box center [598, 205] width 24 height 15
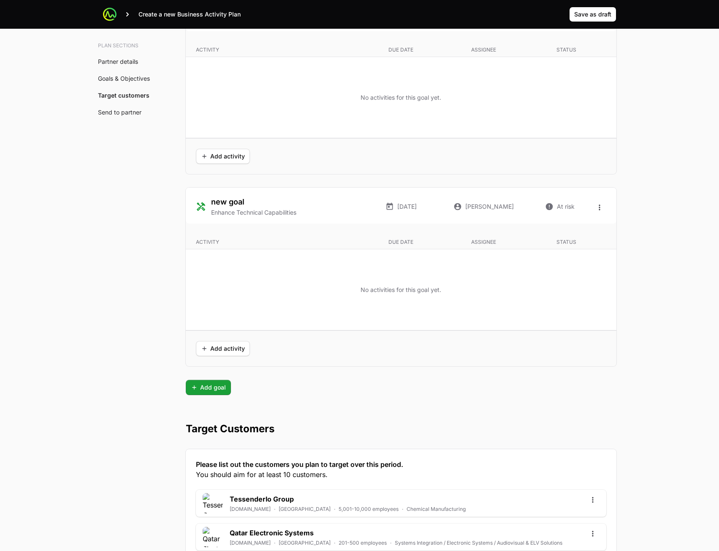
scroll to position [2153, 0]
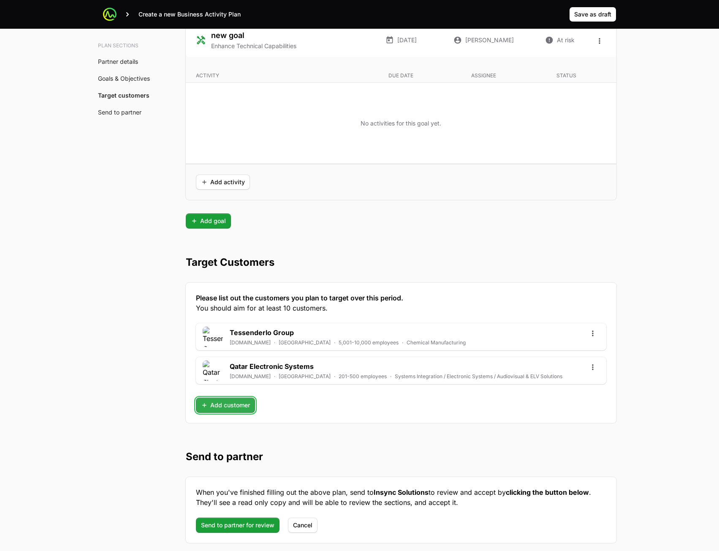
click at [244, 408] on span "Add customer" at bounding box center [225, 405] width 49 height 10
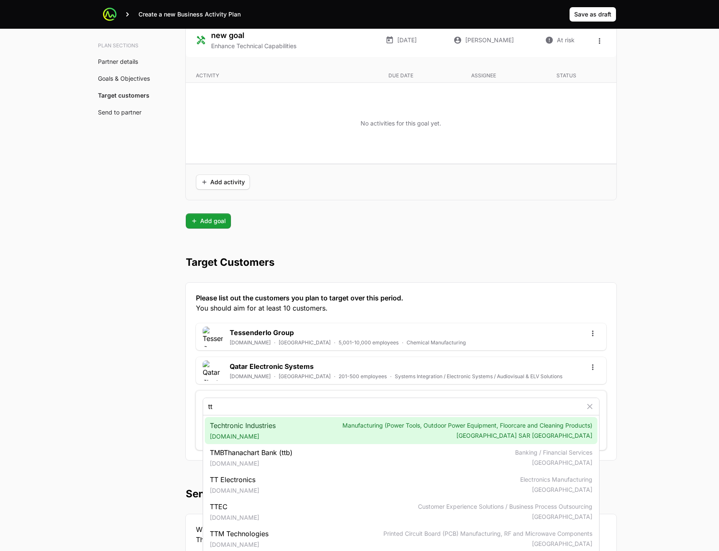
type input "tt"
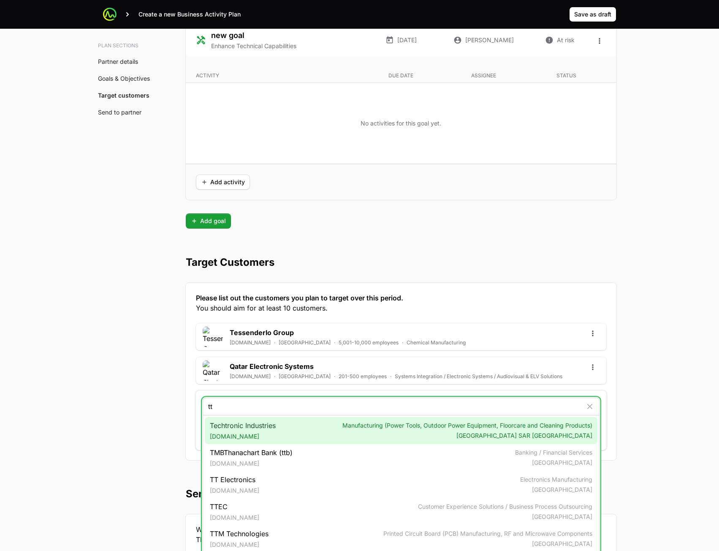
click at [280, 431] on div "Techtronic Industries ttigroup.com Manufacturing (Power Tools, Outdoor Power Eq…" at bounding box center [401, 430] width 393 height 27
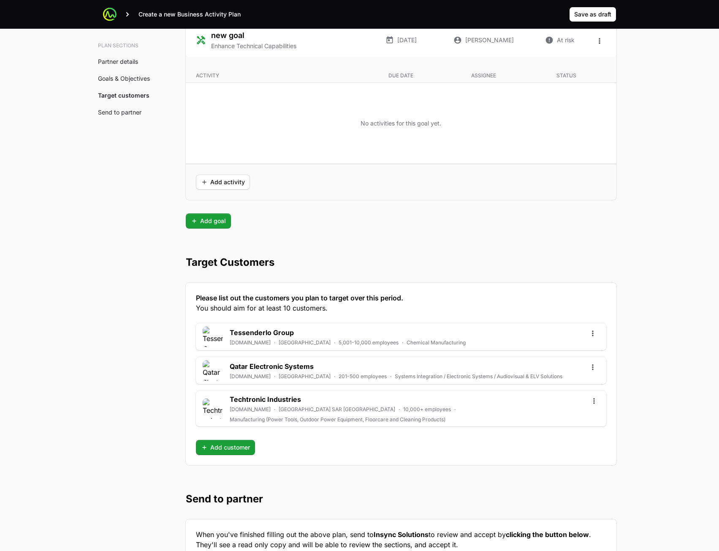
scroll to position [2243, 0]
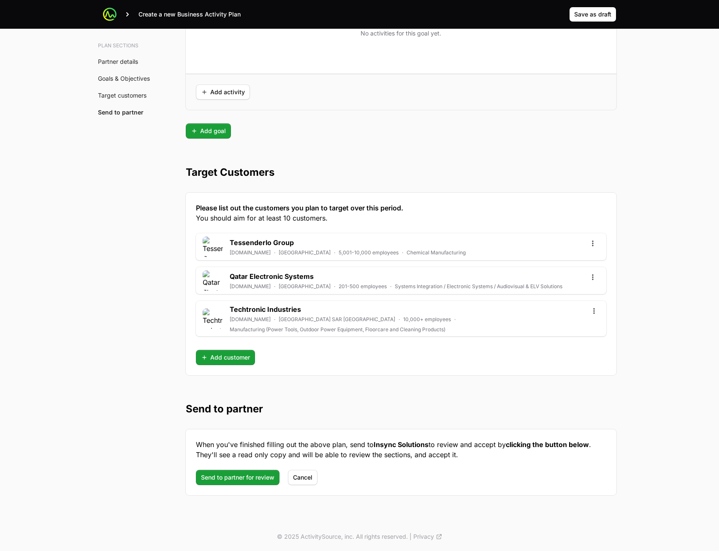
drag, startPoint x: 135, startPoint y: 399, endPoint x: 134, endPoint y: 386, distance: 14.0
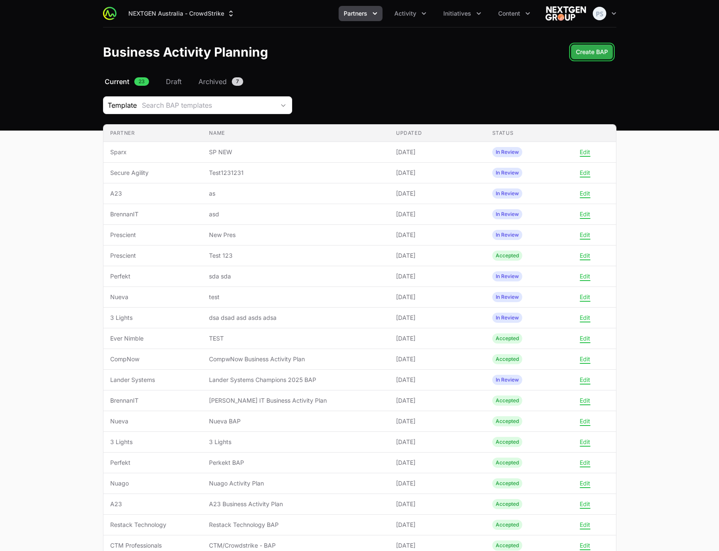
click at [596, 45] on button "Create BAP" at bounding box center [592, 51] width 42 height 15
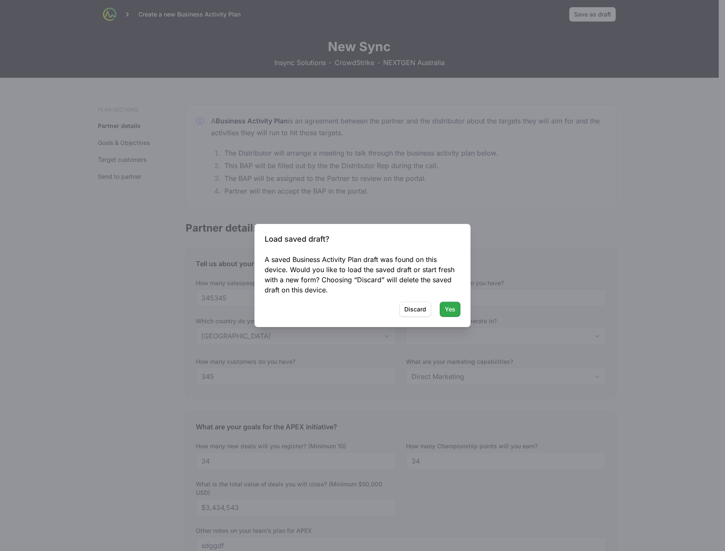
click at [453, 312] on span "Yes" at bounding box center [450, 309] width 11 height 10
type input "New South Wales, Australian Capital Territory"
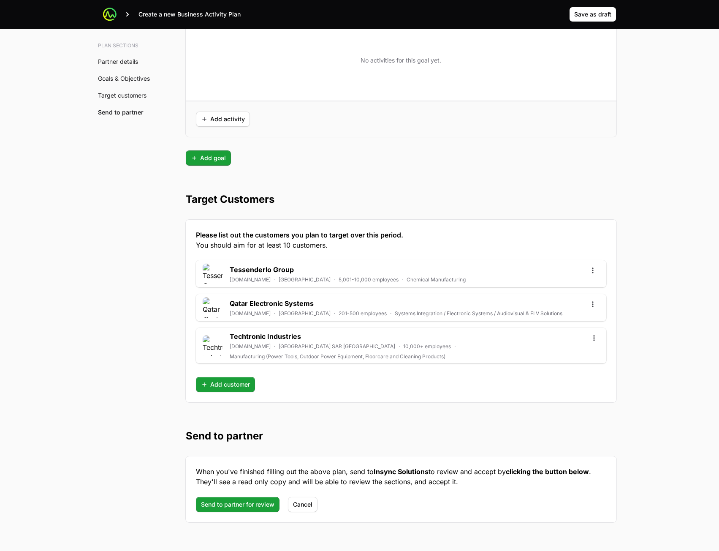
scroll to position [2201, 0]
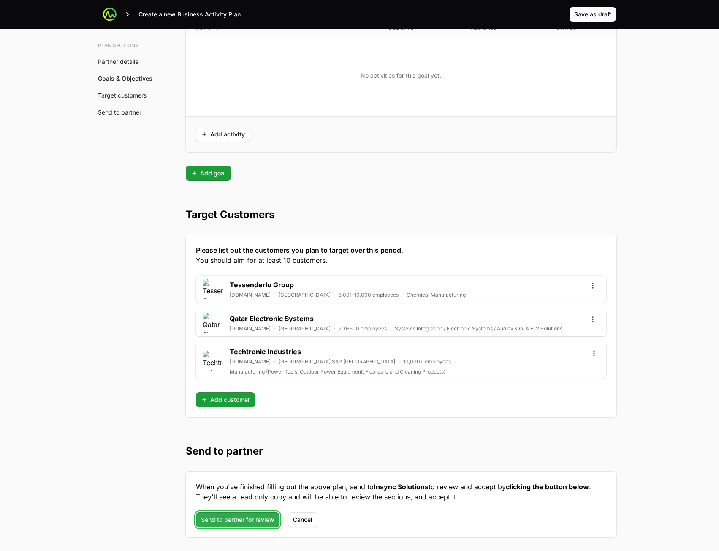
click at [242, 518] on span "Send to partner for review" at bounding box center [237, 519] width 73 height 10
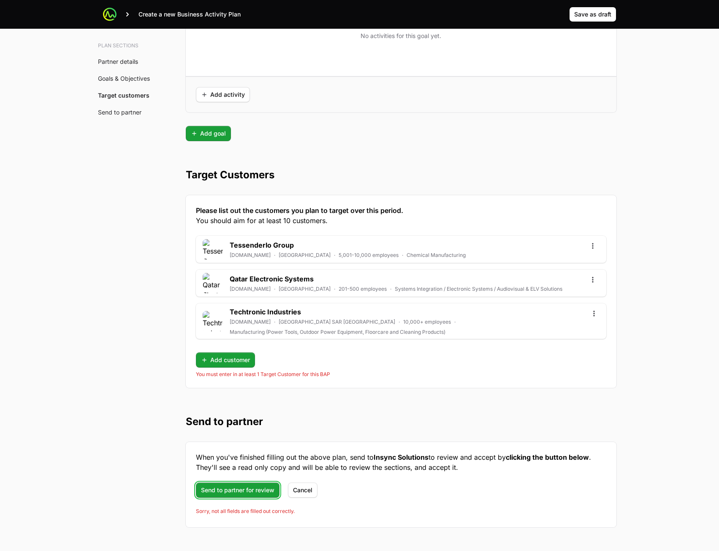
scroll to position [2273, 0]
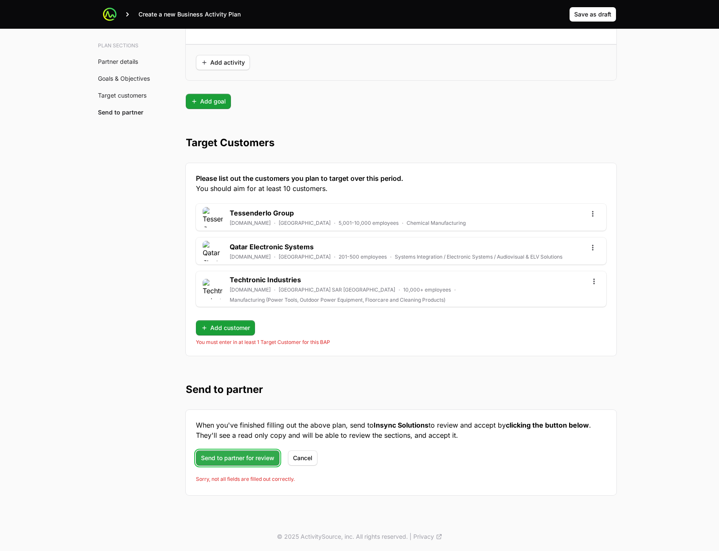
click at [252, 461] on span "Send to partner for review" at bounding box center [237, 458] width 73 height 10
click at [231, 328] on span "Add customer" at bounding box center [225, 328] width 49 height 10
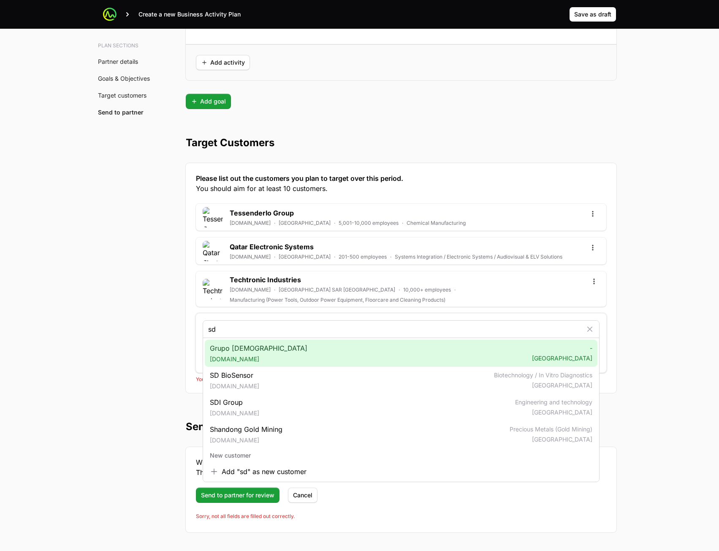
type input "sd"
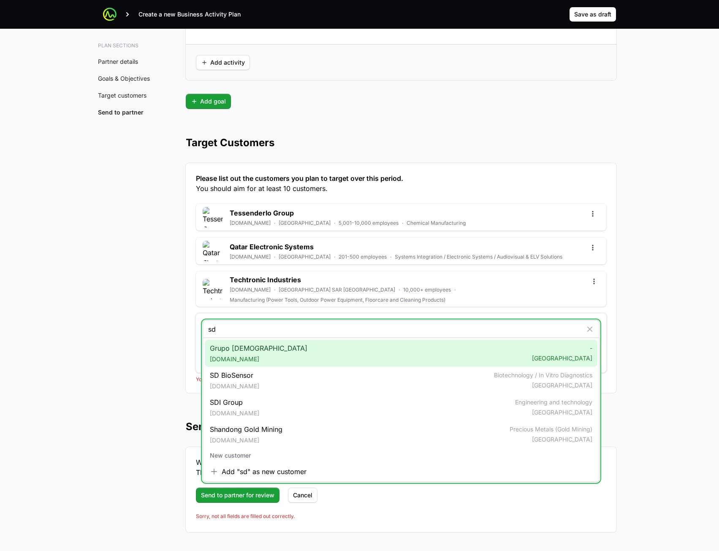
click at [291, 361] on div "Grupo Salesiano sdb.org - Brazil" at bounding box center [401, 352] width 393 height 27
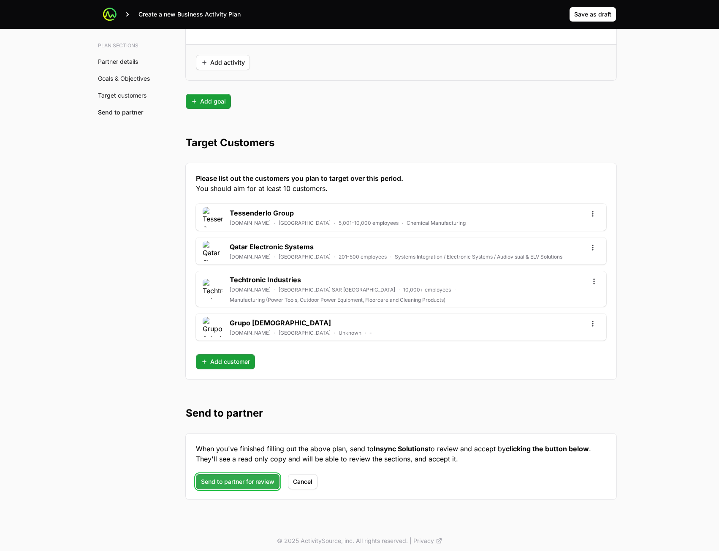
click at [236, 480] on span "Send to partner for review" at bounding box center [237, 481] width 73 height 10
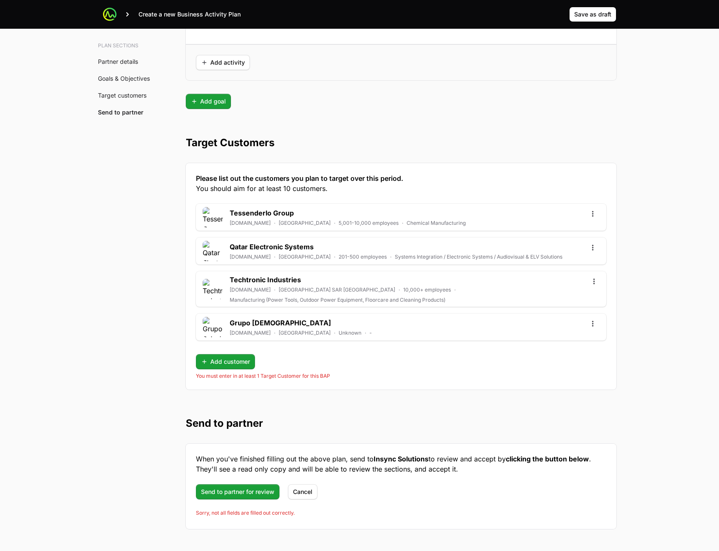
click at [284, 431] on section "Send to partner When you've finished filling out the above plan, send to Insync…" at bounding box center [401, 472] width 431 height 112
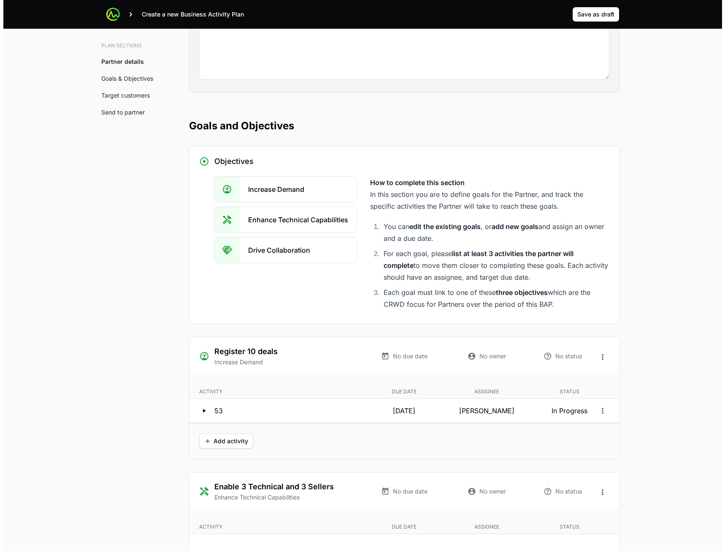
scroll to position [2307, 0]
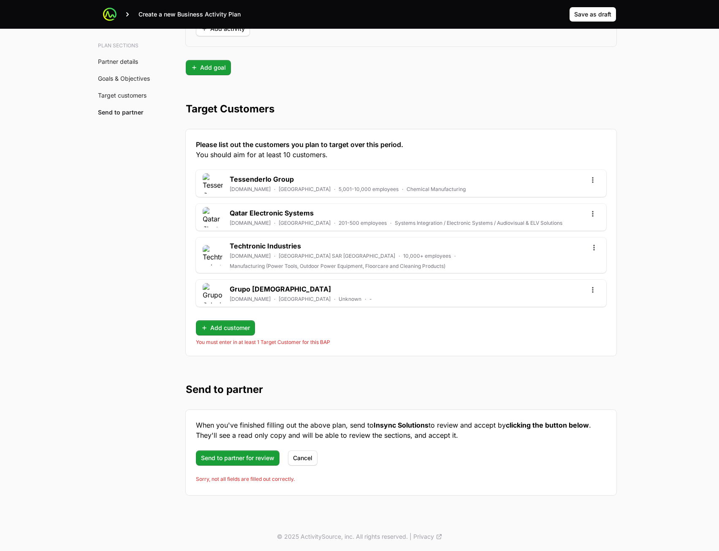
click at [593, 180] on icon "Open options" at bounding box center [592, 179] width 1 height 5
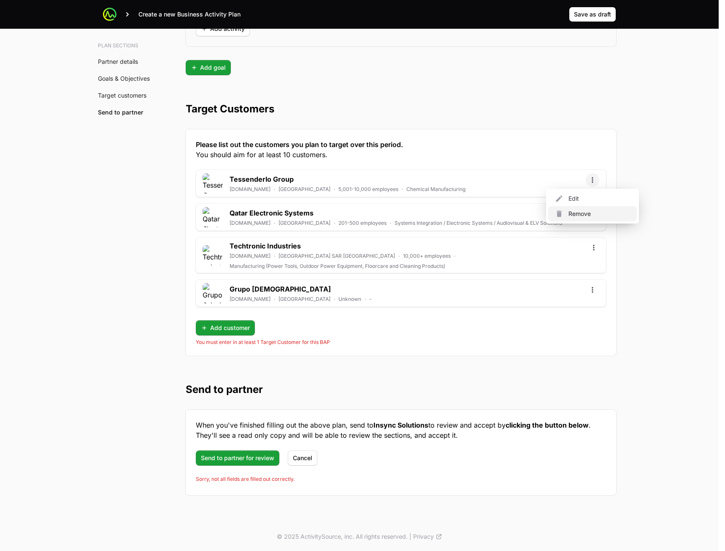
click at [584, 211] on div "Remove" at bounding box center [592, 213] width 89 height 15
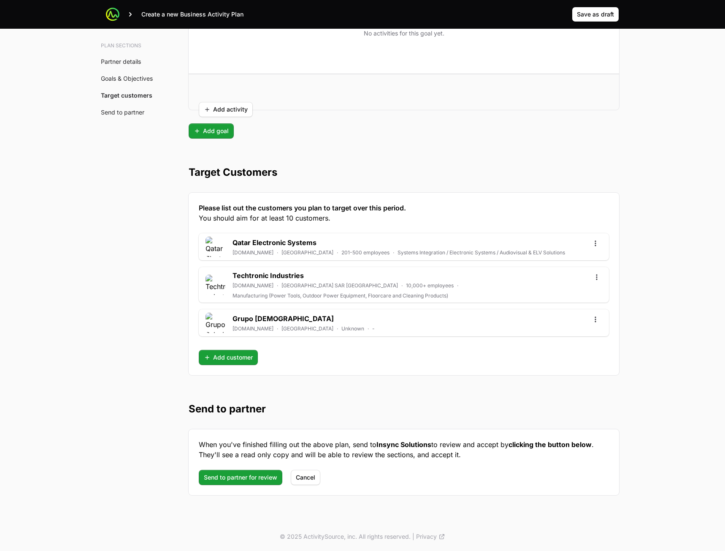
scroll to position [2243, 0]
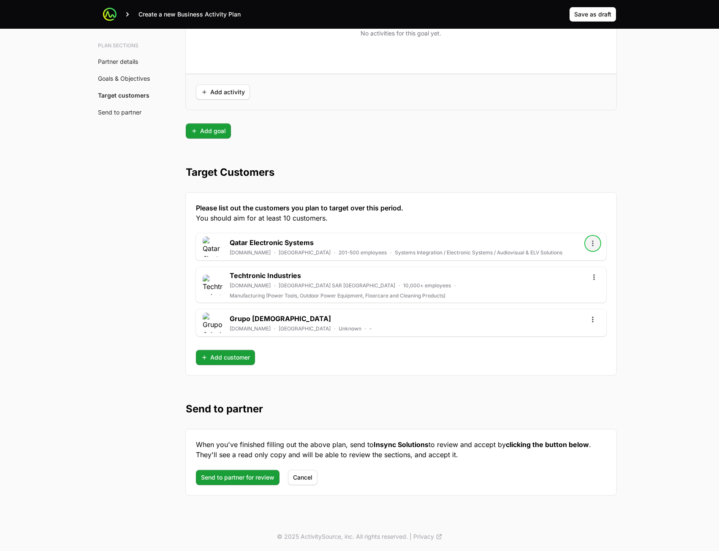
click at [593, 242] on icon "Open options" at bounding box center [593, 243] width 8 height 8
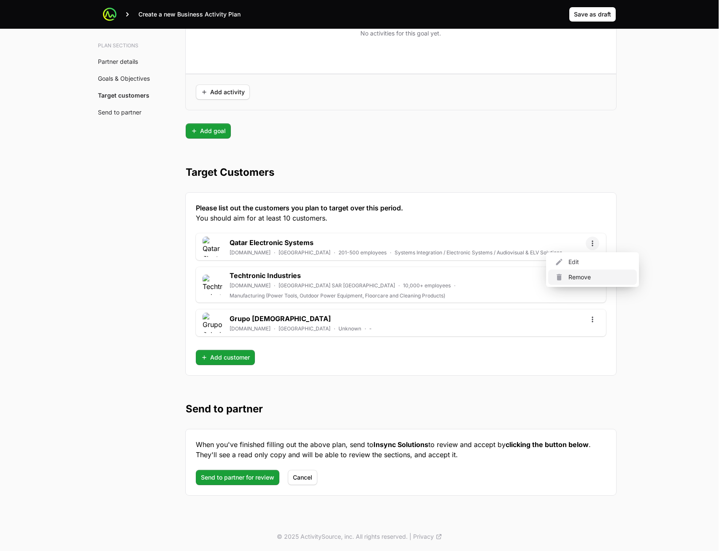
click at [566, 278] on div "Remove" at bounding box center [592, 276] width 89 height 15
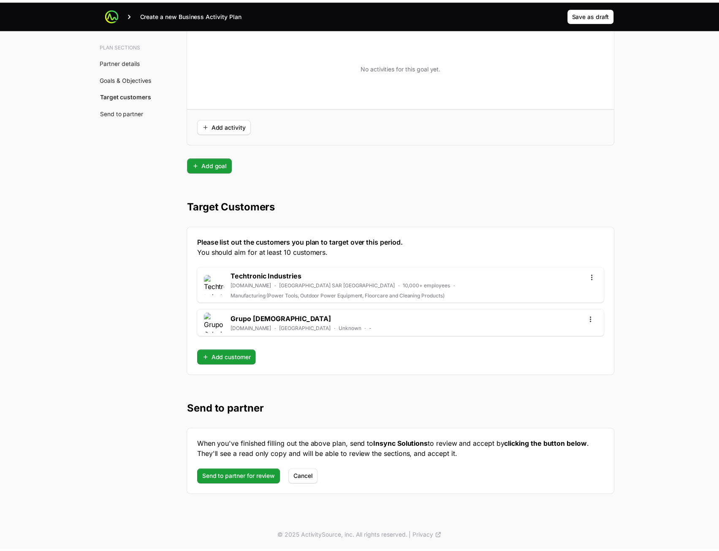
scroll to position [2210, 0]
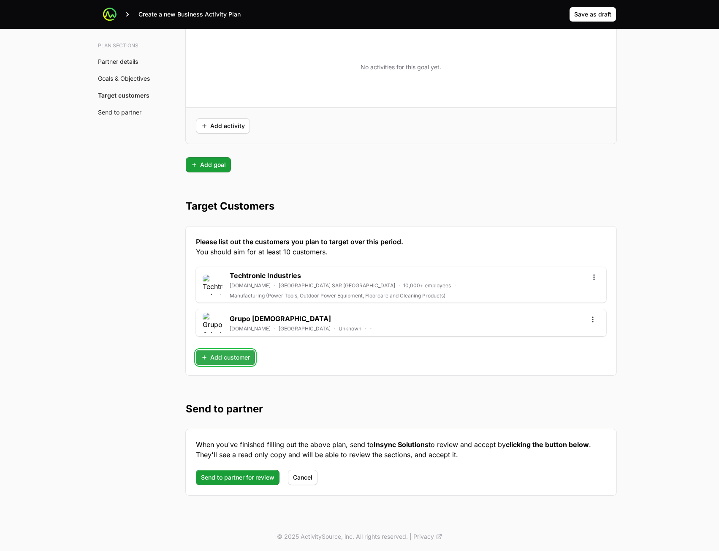
click at [225, 353] on span "Add customer" at bounding box center [225, 357] width 49 height 10
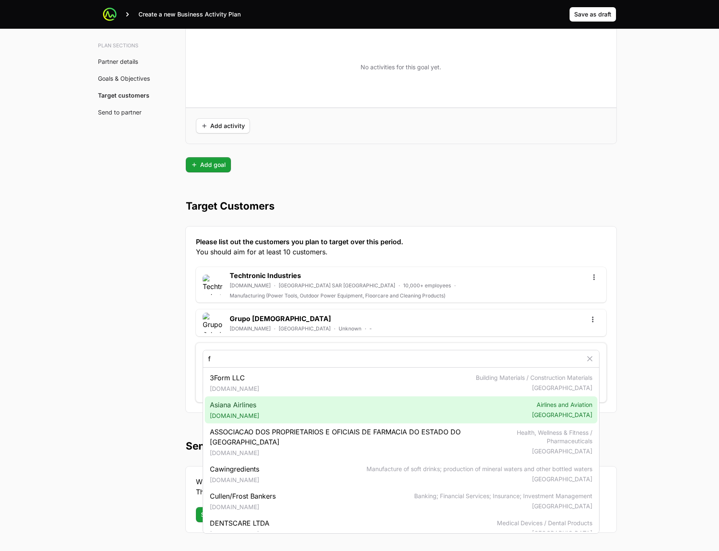
type input "f"
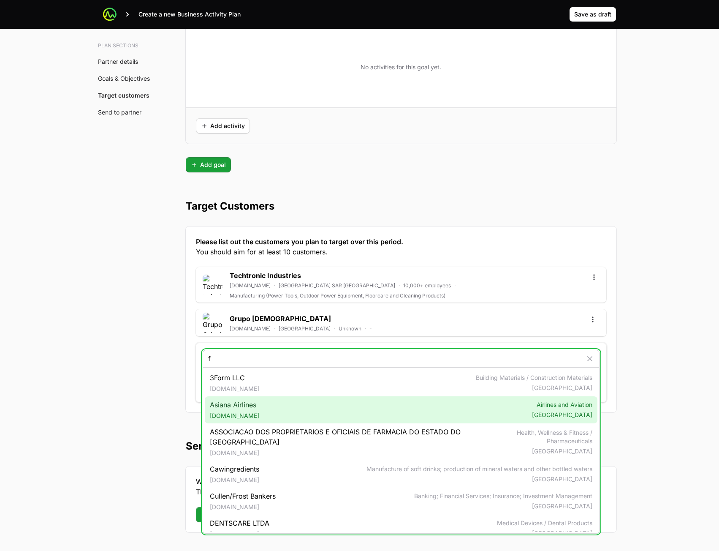
click at [252, 410] on span "Asiana Airlines flyasiana.com" at bounding box center [234, 409] width 49 height 20
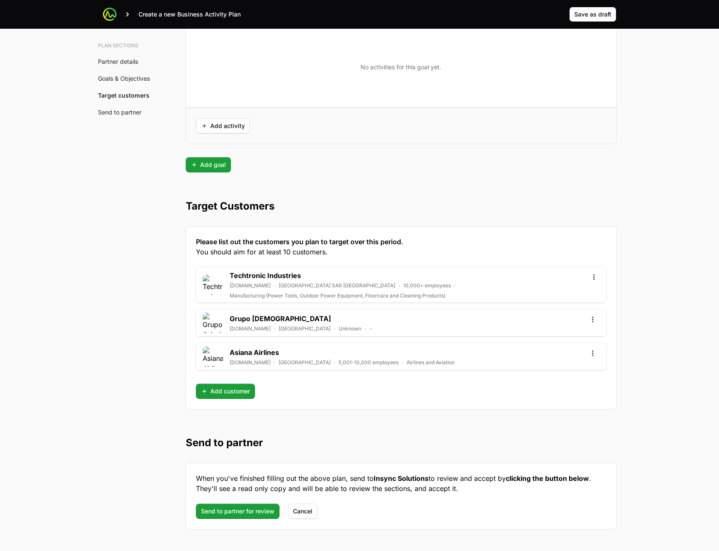
click at [244, 523] on div "When you've finished filling out the above plan, send to Insync Solutions to re…" at bounding box center [401, 496] width 431 height 66
click at [244, 513] on span "Send to partner for review" at bounding box center [237, 511] width 73 height 10
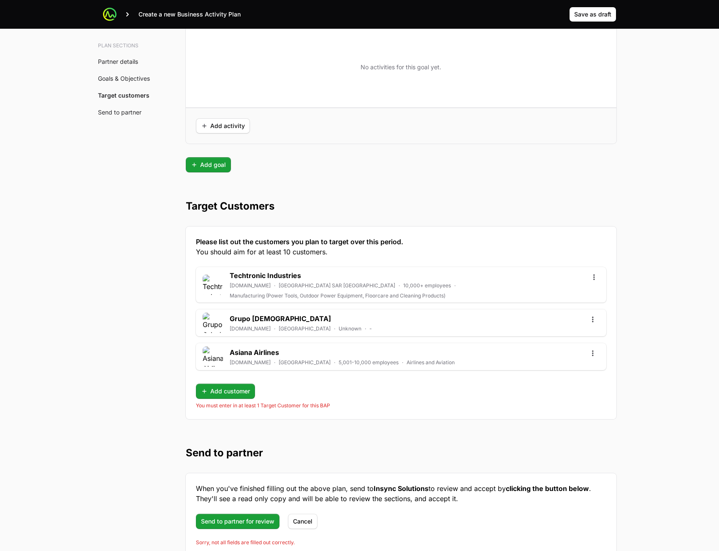
click at [347, 494] on p "When you've finished filling out the above plan, send to Insync Solutions to re…" at bounding box center [401, 493] width 410 height 20
click at [301, 529] on div "Send to partner for review Cancel Sorry, not all fields are filled out correctl…" at bounding box center [401, 529] width 410 height 32
click at [304, 522] on span "Cancel" at bounding box center [302, 521] width 19 height 10
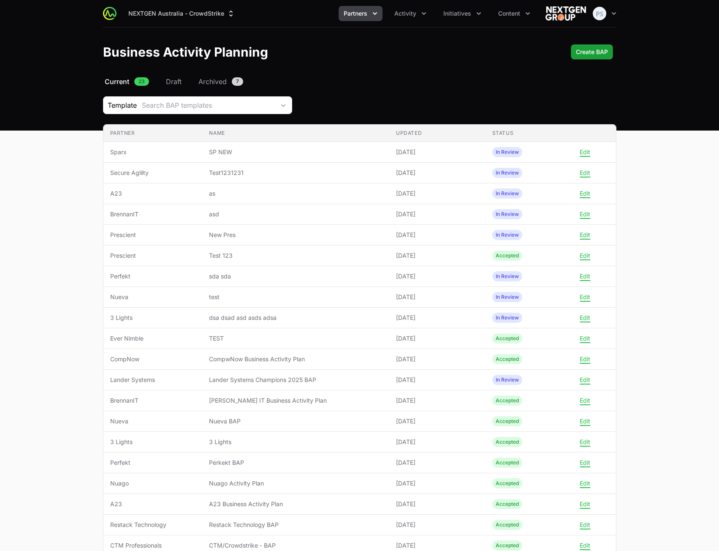
click at [584, 67] on header "Business Activity Planning Create BAP" at bounding box center [359, 51] width 719 height 49
click at [591, 51] on span "Create BAP" at bounding box center [592, 52] width 32 height 10
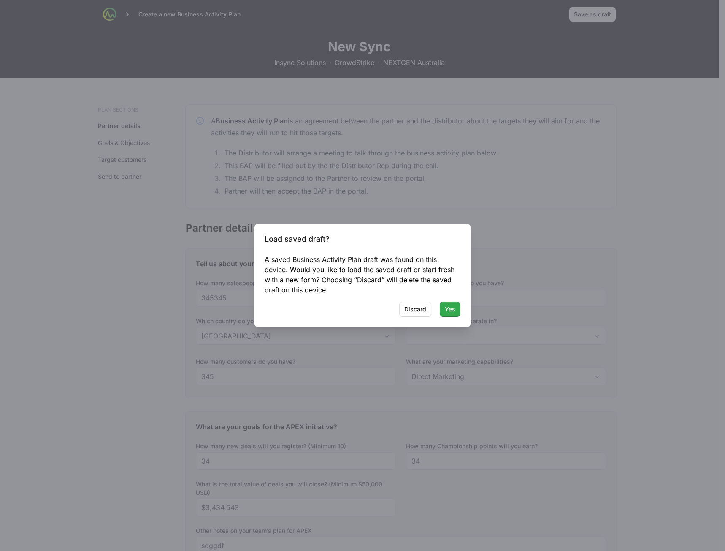
click at [452, 307] on span "Yes" at bounding box center [450, 309] width 11 height 10
type input "New South Wales, Australian Capital Territory"
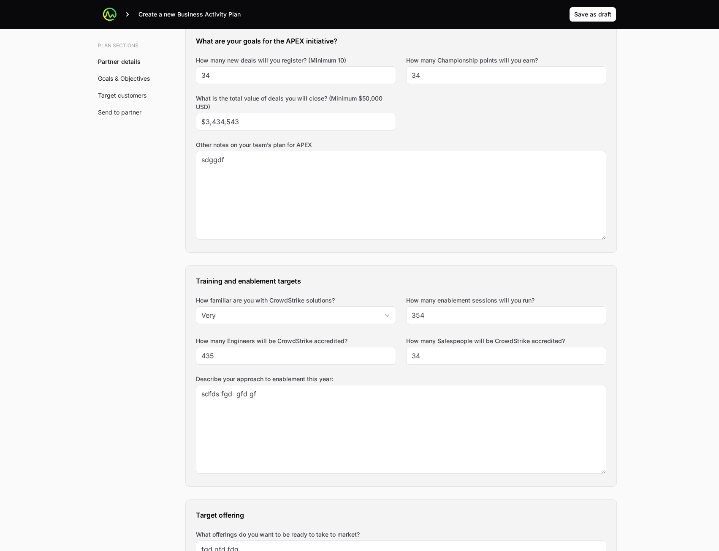
scroll to position [2243, 0]
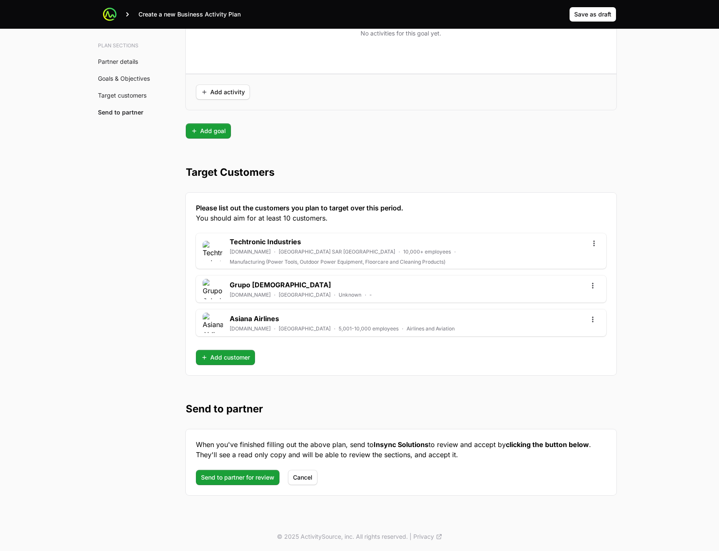
click at [245, 485] on div "When you've finished filling out the above plan, send to Insync Solutions to re…" at bounding box center [401, 462] width 431 height 66
click at [247, 478] on span "Send to partner for review" at bounding box center [237, 477] width 73 height 10
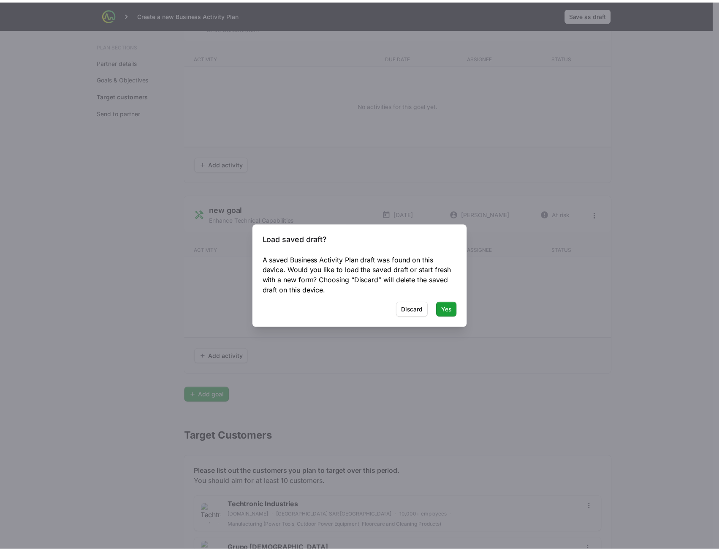
scroll to position [2007, 0]
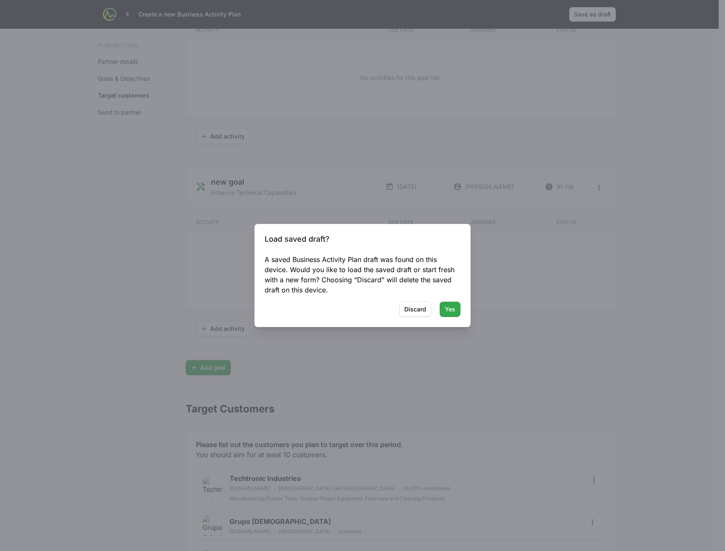
click at [453, 308] on span "Yes" at bounding box center [450, 309] width 11 height 10
type input "New South Wales, Australian Capital Territory"
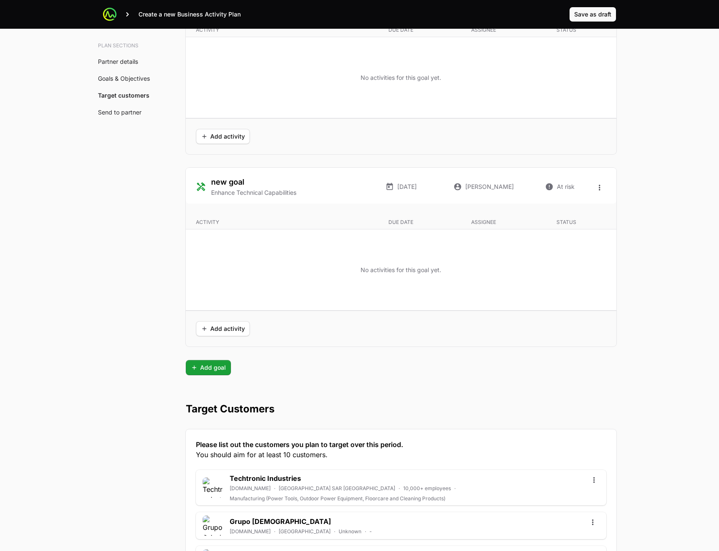
click at [589, 7] on div "Create a new Business Activity Plan Save as draft" at bounding box center [359, 14] width 513 height 29
click at [592, 14] on span "Save as draft" at bounding box center [592, 14] width 37 height 10
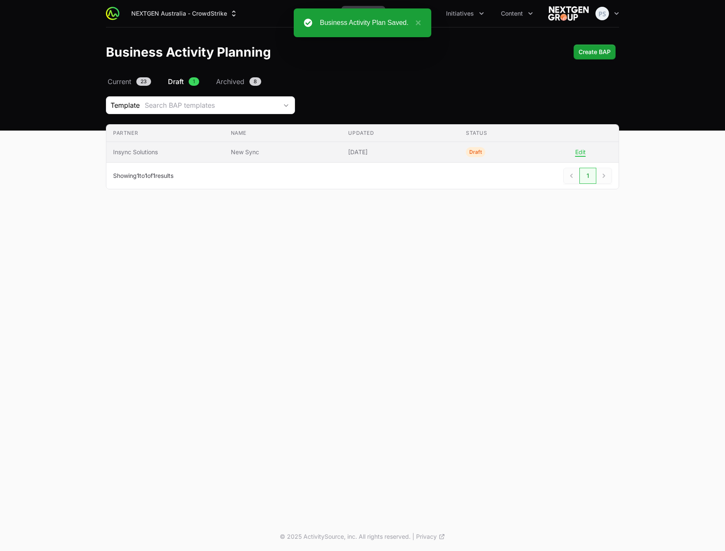
click at [308, 152] on span "New Sync" at bounding box center [283, 152] width 104 height 8
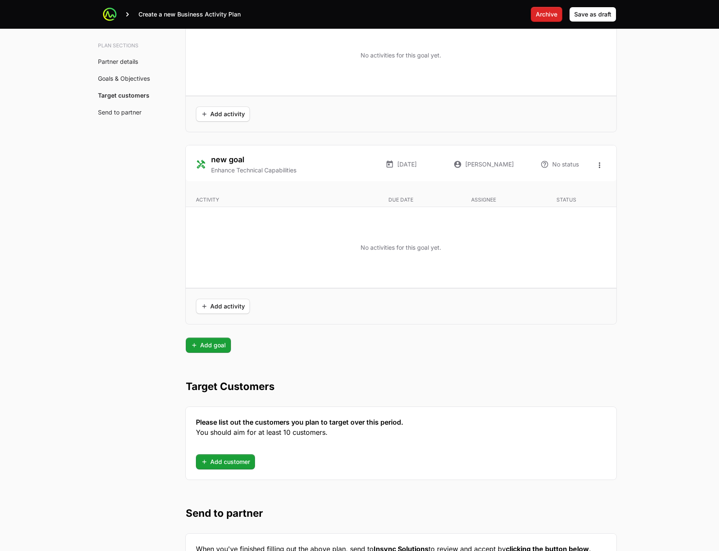
scroll to position [2109, 0]
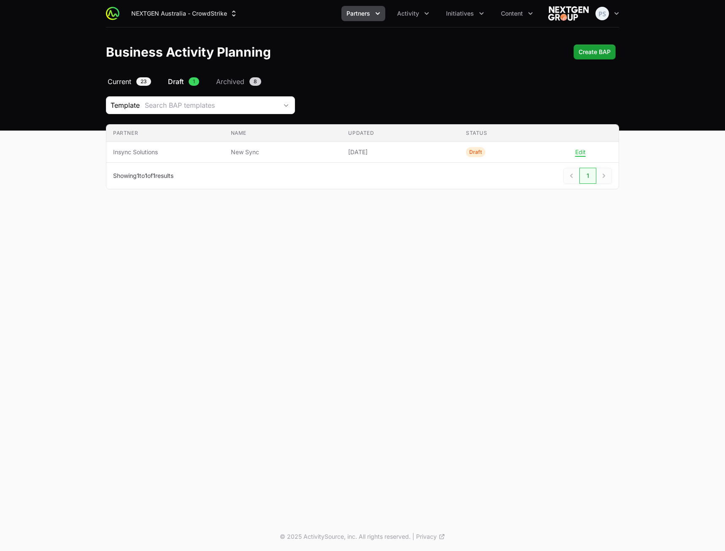
click at [113, 79] on span "Current" at bounding box center [120, 81] width 24 height 10
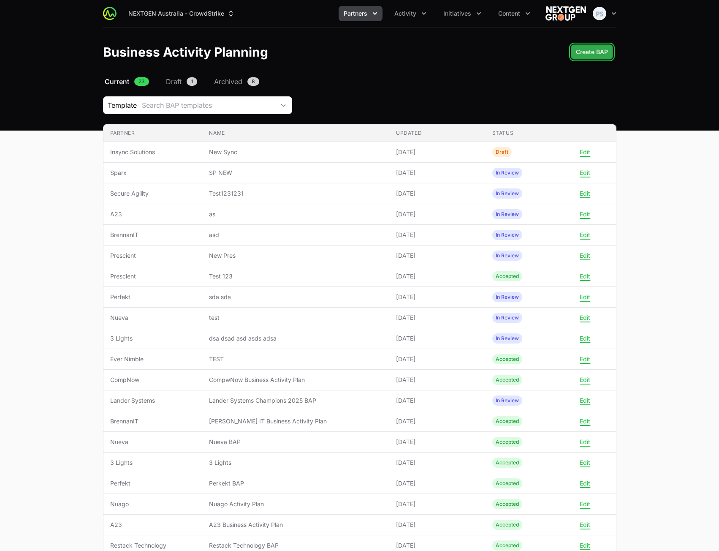
click at [600, 53] on span "Create BAP" at bounding box center [592, 52] width 32 height 10
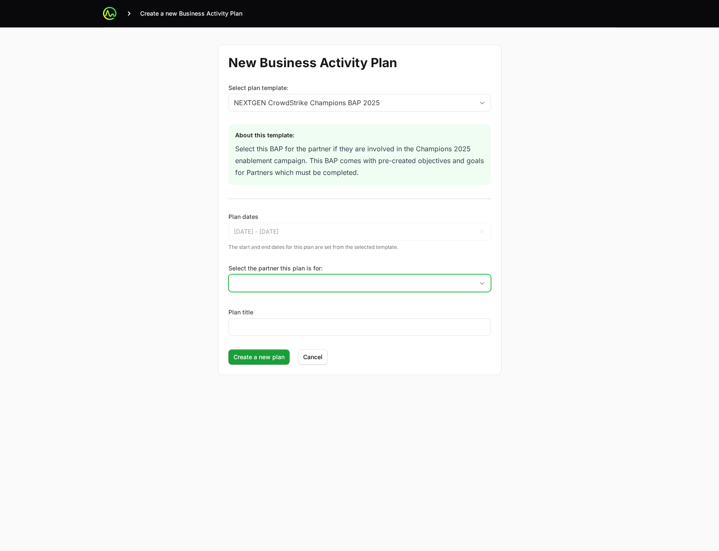
click at [331, 275] on input "Select the partner this plan is for:" at bounding box center [351, 282] width 245 height 17
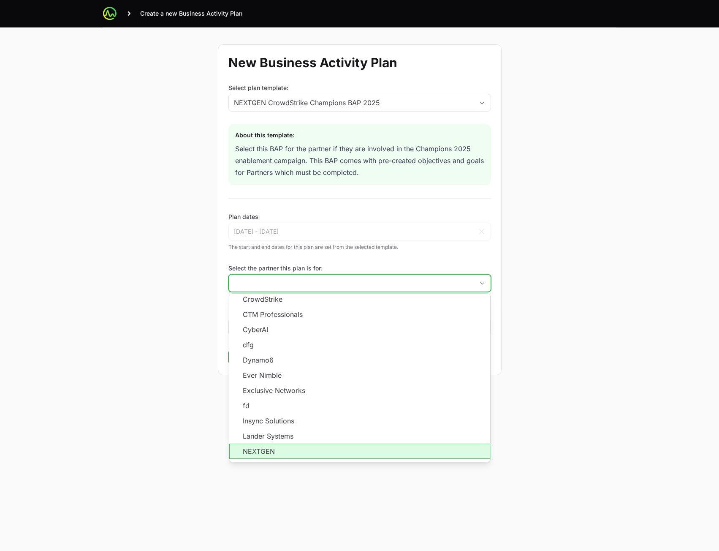
scroll to position [152, 0]
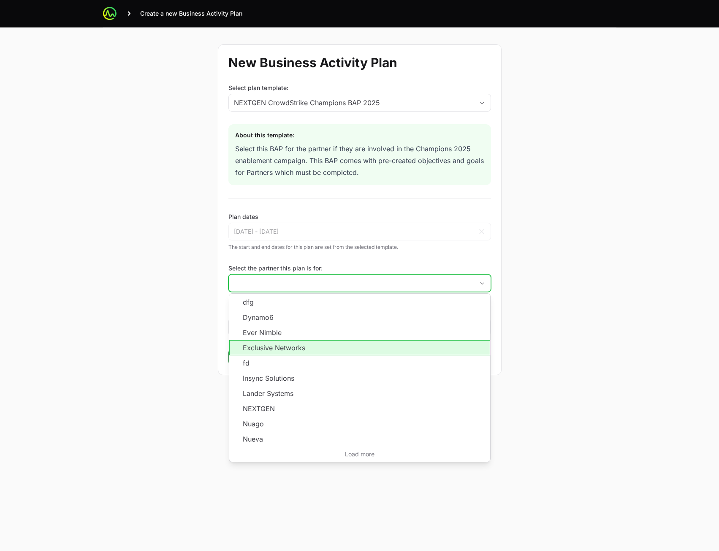
click at [301, 350] on li "Exclusive Networks" at bounding box center [359, 347] width 261 height 15
type input "Exclusive Networks"
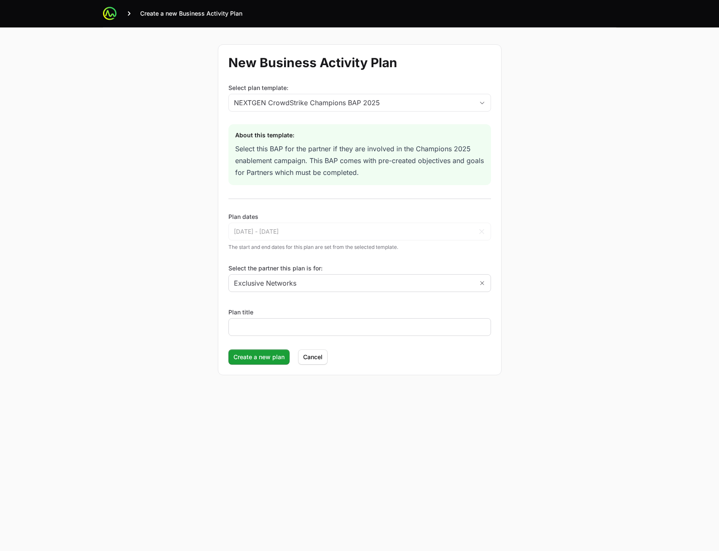
click at [299, 332] on div at bounding box center [359, 327] width 263 height 18
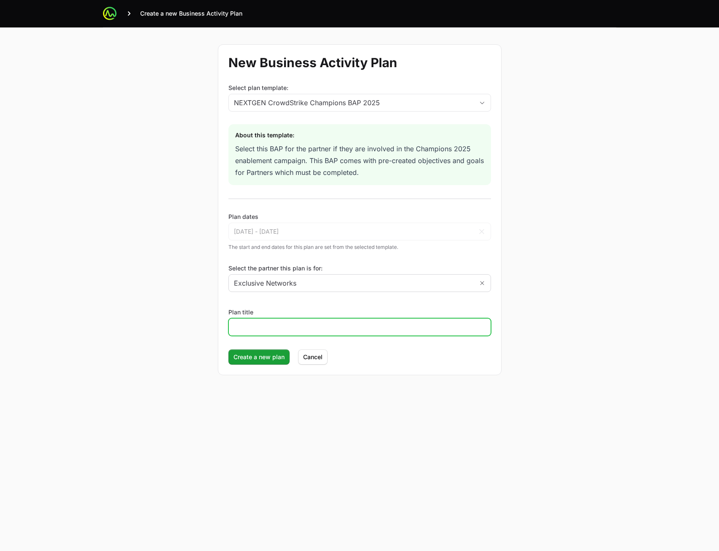
click at [299, 329] on input "Plan title" at bounding box center [360, 327] width 252 height 10
type input "Test"
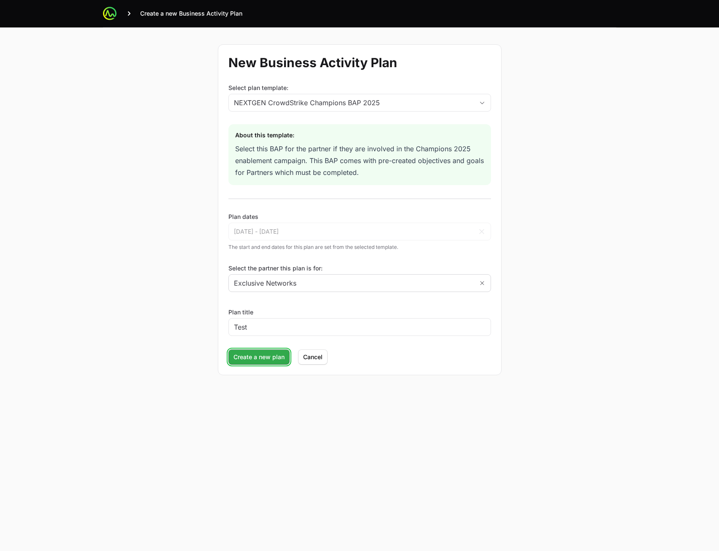
click at [245, 358] on span "Create a new plan" at bounding box center [258, 357] width 51 height 10
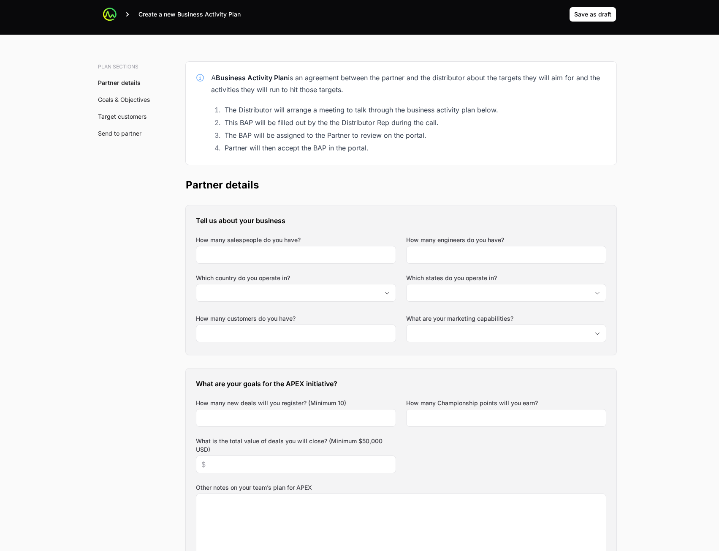
scroll to position [0, 0]
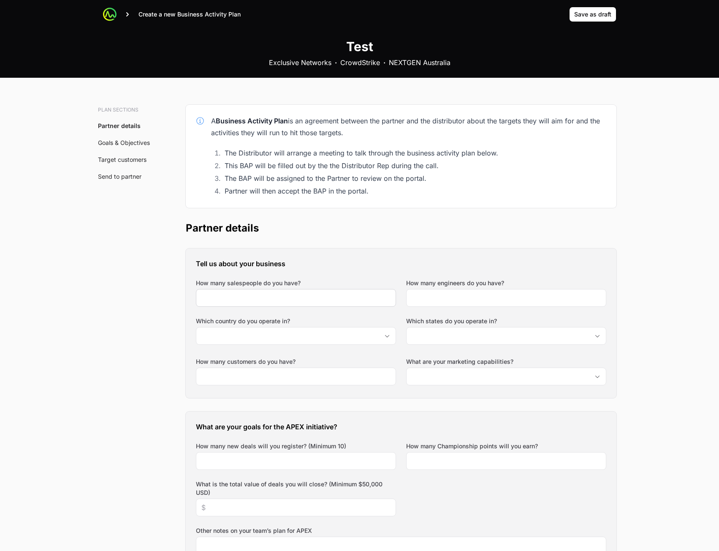
click at [338, 306] on div at bounding box center [296, 298] width 200 height 18
click at [339, 299] on input "How many salespeople do you have?" at bounding box center [295, 298] width 189 height 10
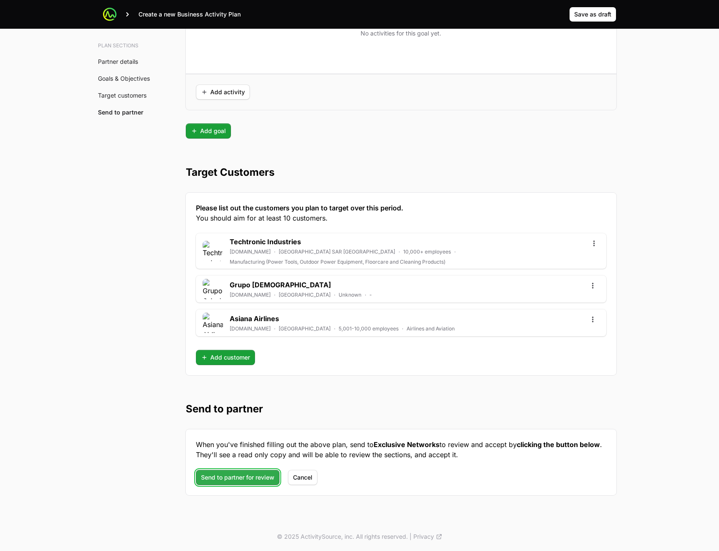
click at [243, 474] on span "Send to partner for review" at bounding box center [237, 477] width 73 height 10
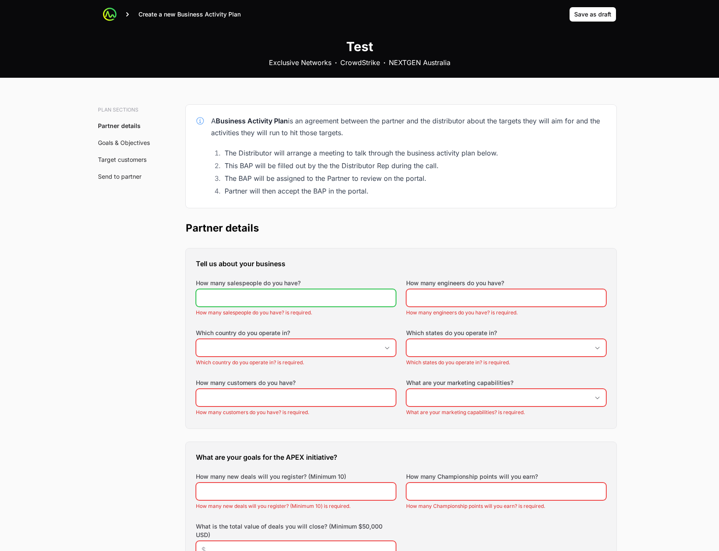
click at [288, 293] on input "How many salespeople do you have?" at bounding box center [295, 298] width 189 height 10
type input "876"
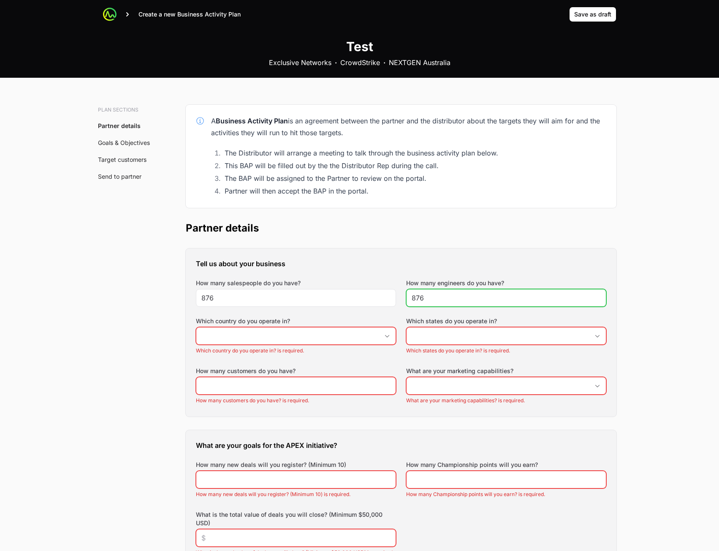
type input "876"
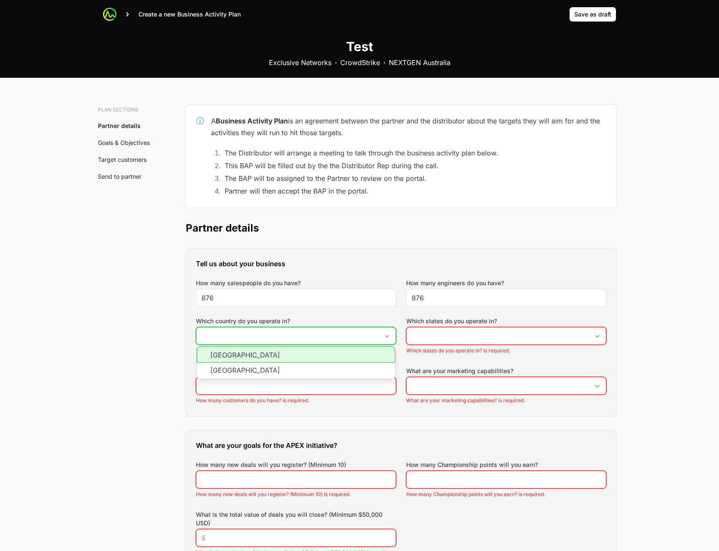
type input "[GEOGRAPHIC_DATA]"
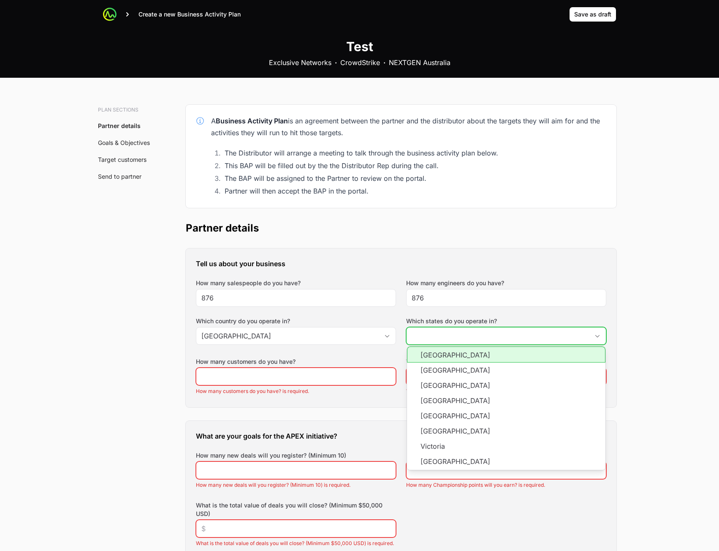
type input "Australian Capital Territory,"
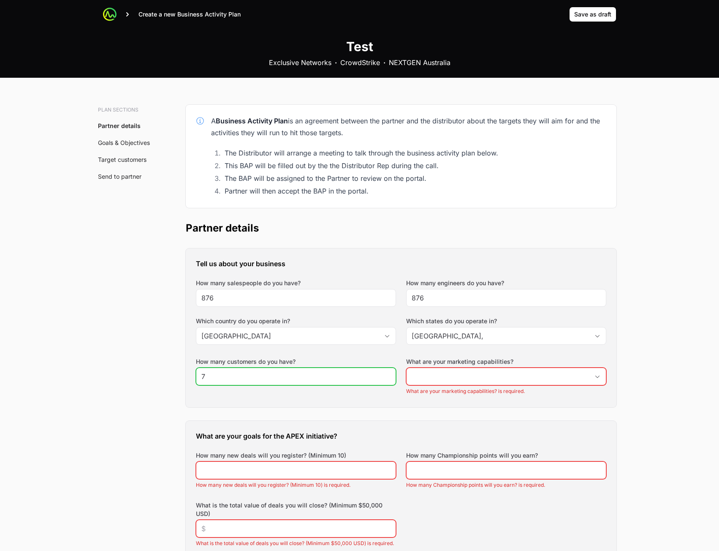
type input "7"
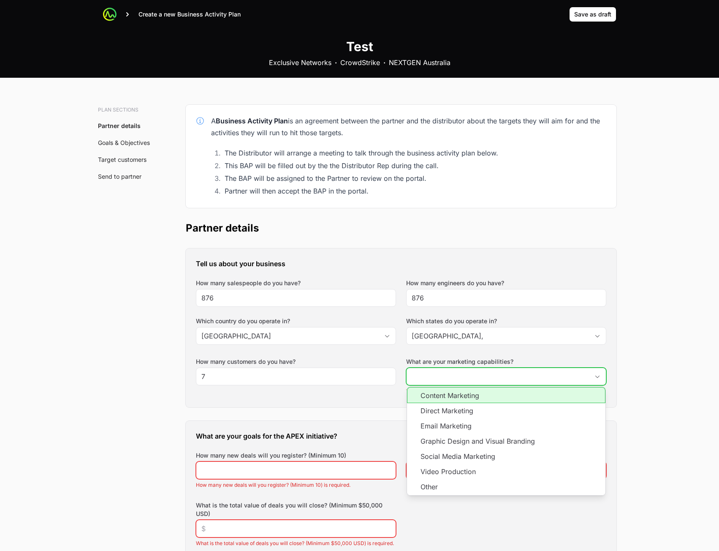
type input "7"
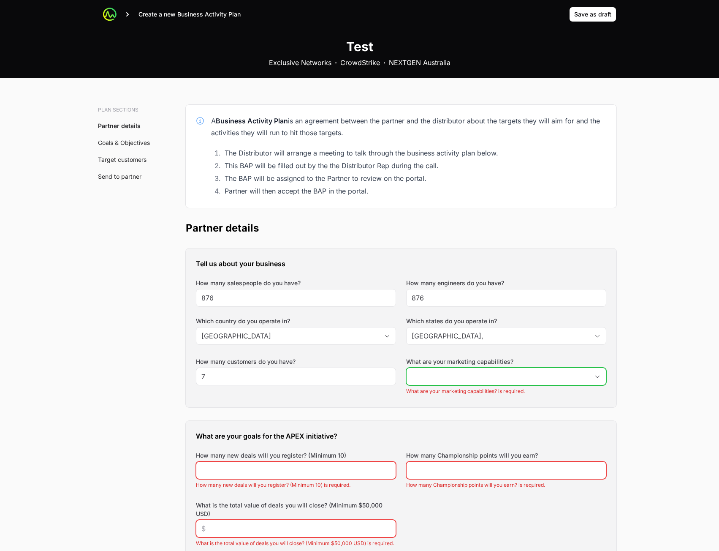
click at [457, 381] on input "What are your marketing capabilities?" at bounding box center [498, 376] width 182 height 17
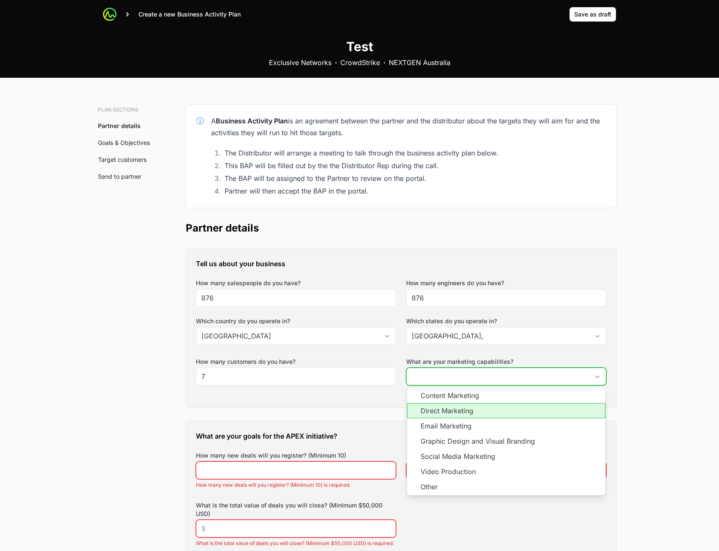
click at [459, 405] on li "Direct Marketing" at bounding box center [506, 410] width 198 height 15
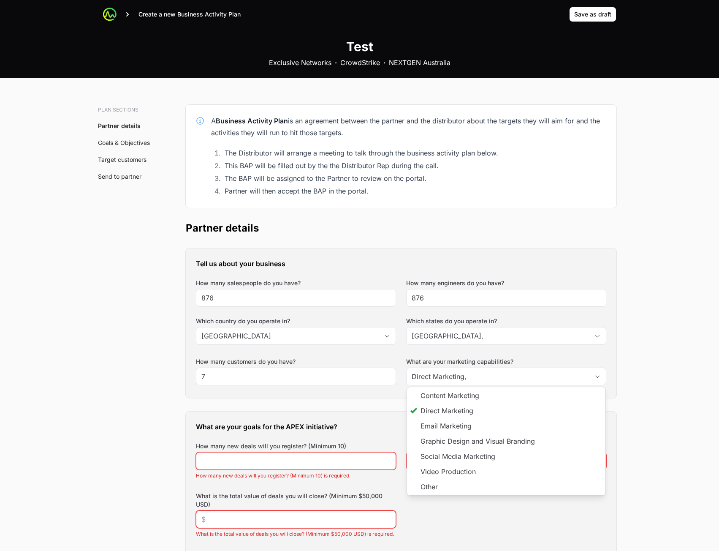
type input "Direct Marketing"
click at [275, 452] on div "How many new deals will you register? (Minimum 10)" at bounding box center [296, 456] width 200 height 28
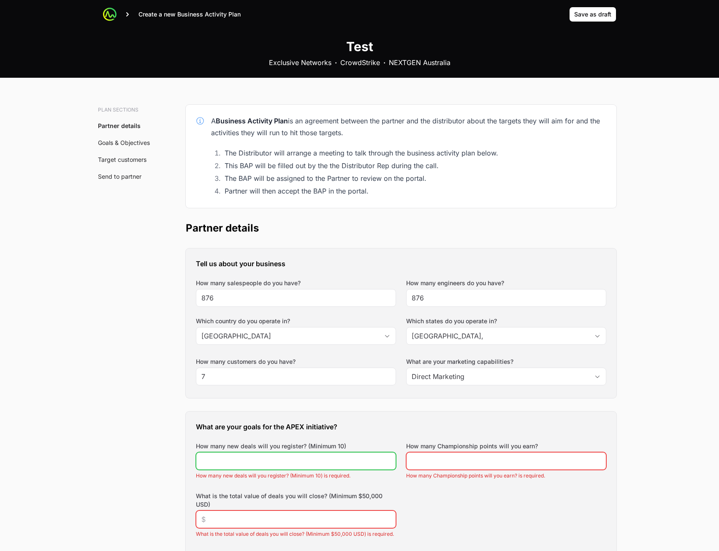
click at [271, 460] on input "How many new deals will you register? (Minimum 10)" at bounding box center [295, 461] width 189 height 10
type input "56"
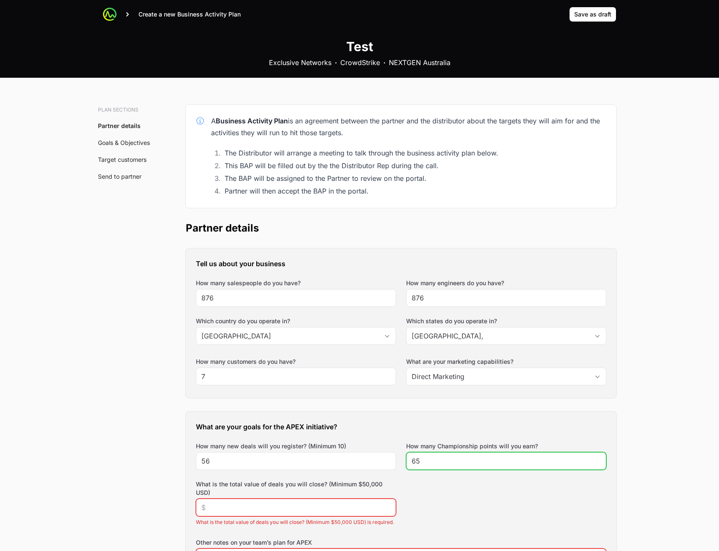
type input "65"
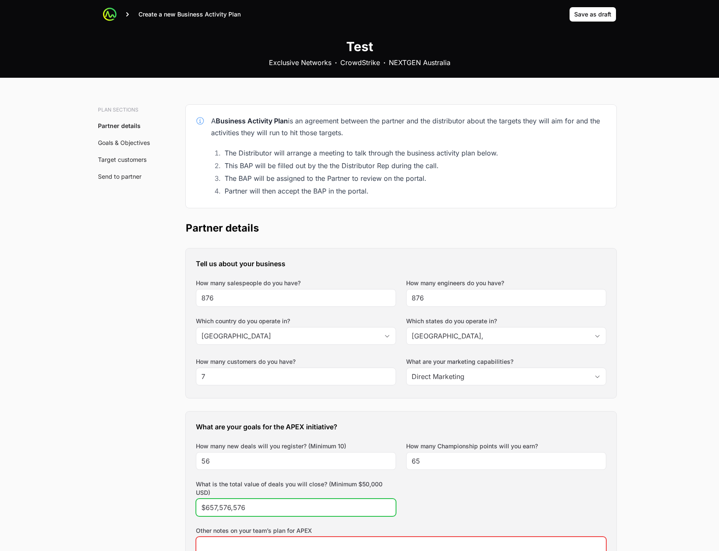
type input "$657,576,576"
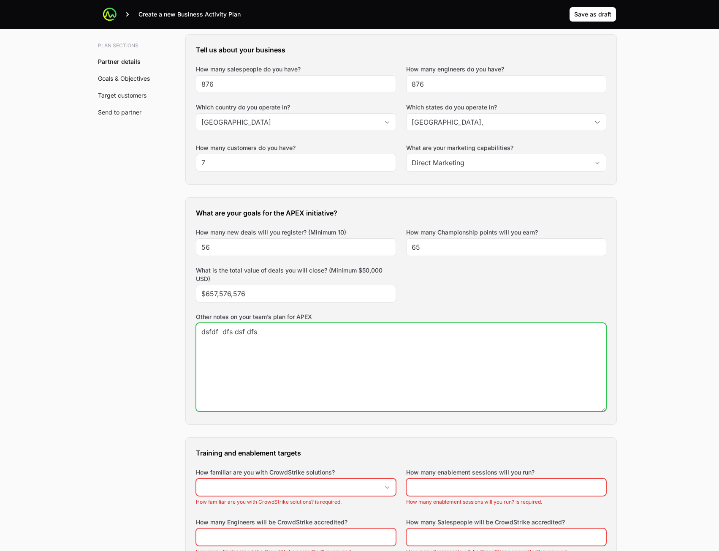
scroll to position [380, 0]
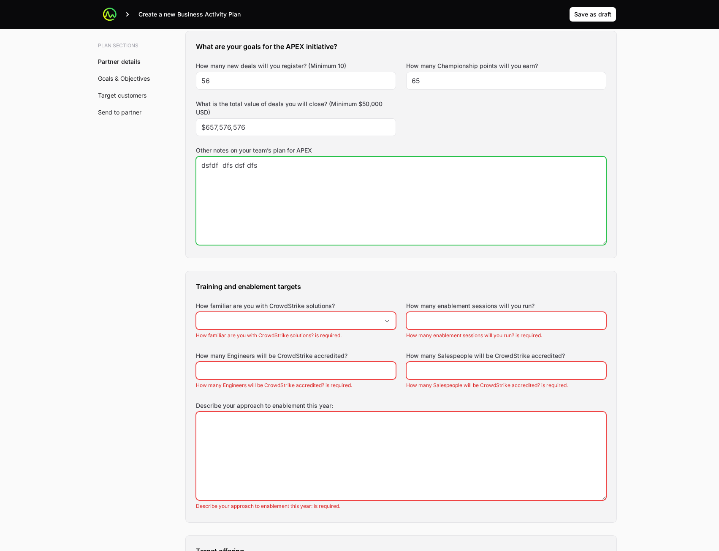
type textarea "dsfdf dfs dsf dfs"
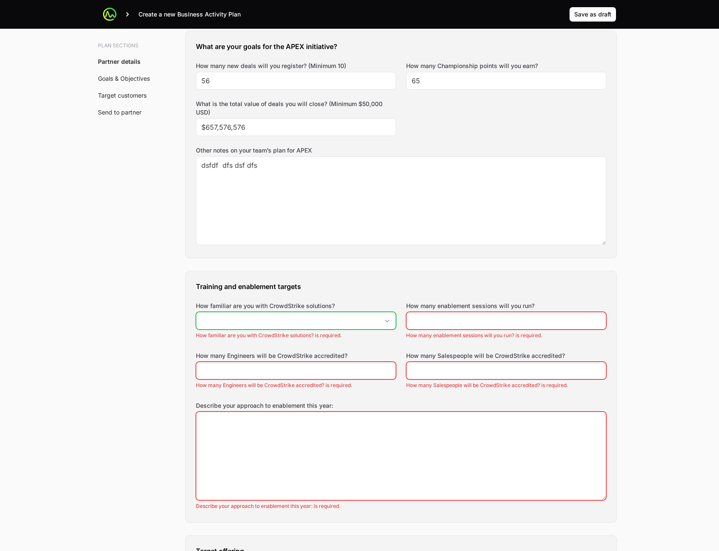
click at [348, 319] on input "How familiar are you with CrowdStrike solutions?" at bounding box center [287, 320] width 182 height 17
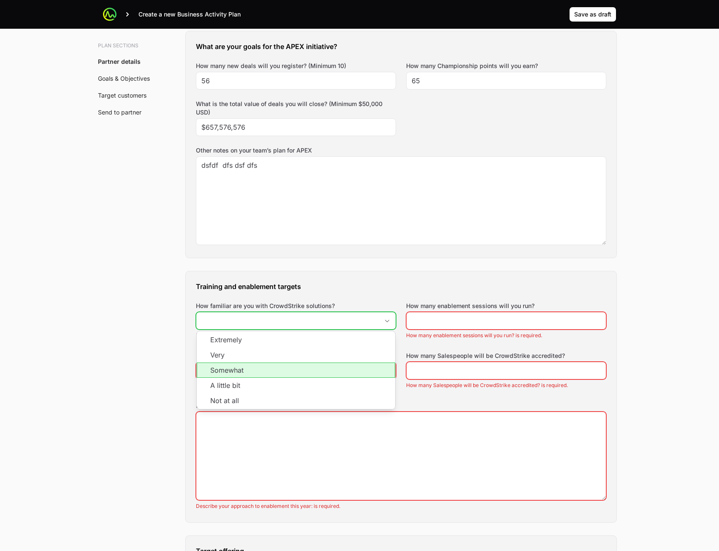
click at [323, 364] on li "Somewhat" at bounding box center [296, 369] width 198 height 15
type input "Somewhat"
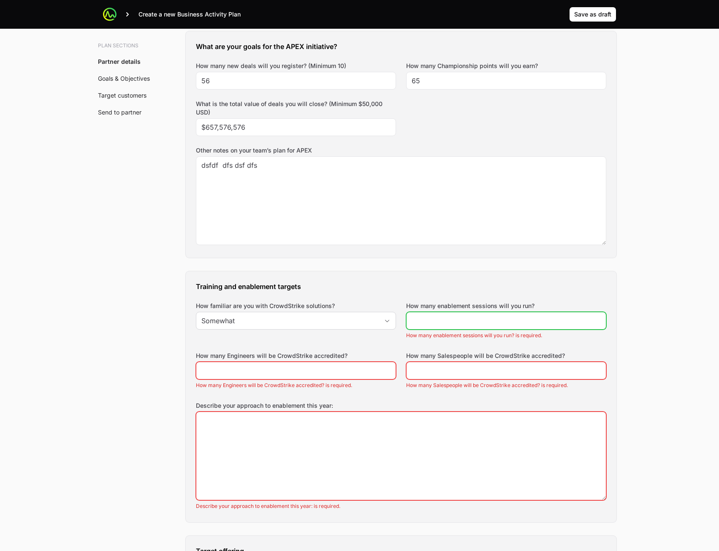
click at [458, 318] on input "How many enablement sessions will you run?" at bounding box center [506, 320] width 189 height 10
type input "23"
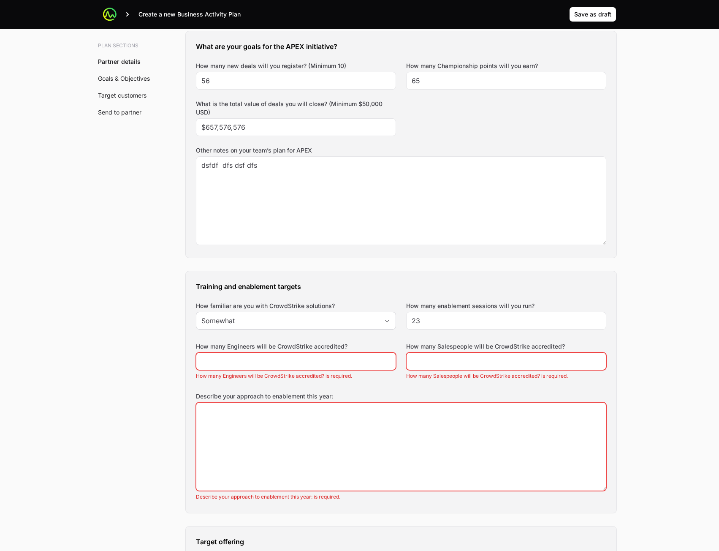
drag, startPoint x: 332, startPoint y: 372, endPoint x: 415, endPoint y: 368, distance: 83.2
click at [337, 372] on div "How many Engineers will be CrowdStrike accredited? How many Engineers will be C…" at bounding box center [296, 362] width 200 height 40
click at [369, 357] on input "How many Engineers will be CrowdStrike accredited?" at bounding box center [295, 361] width 189 height 10
type input "23"
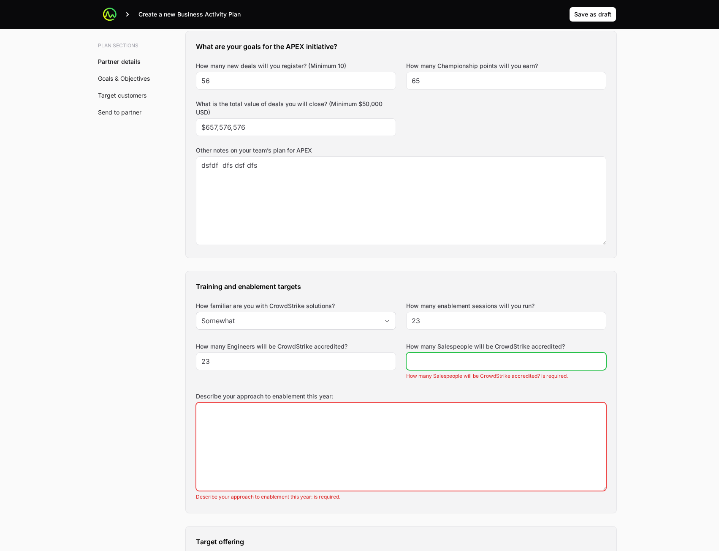
click at [443, 365] on input "How many Salespeople will be CrowdStrike accredited?" at bounding box center [506, 361] width 189 height 10
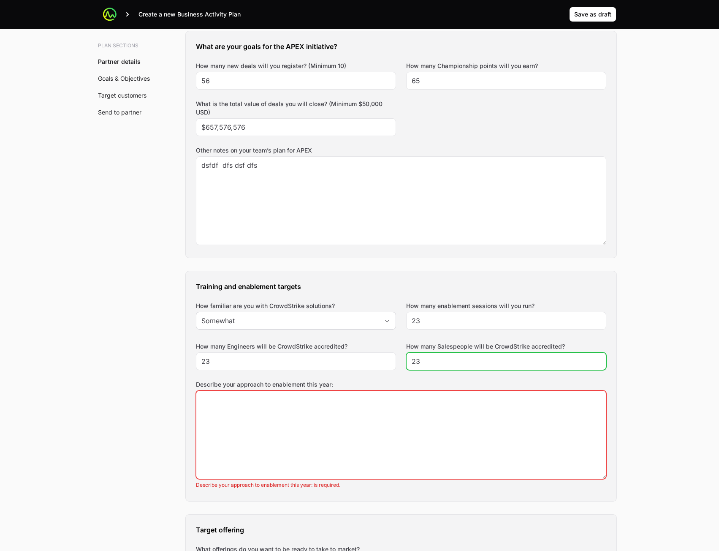
type input "23"
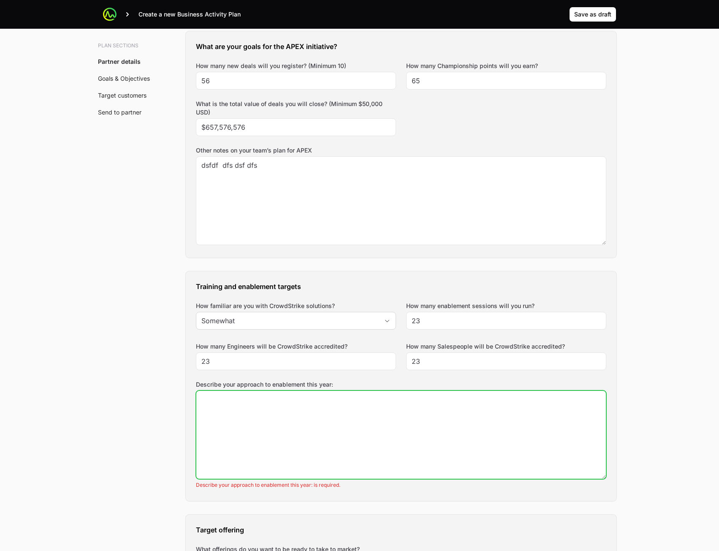
click at [380, 408] on textarea "Describe your approach to enablement this year:" at bounding box center [401, 435] width 410 height 88
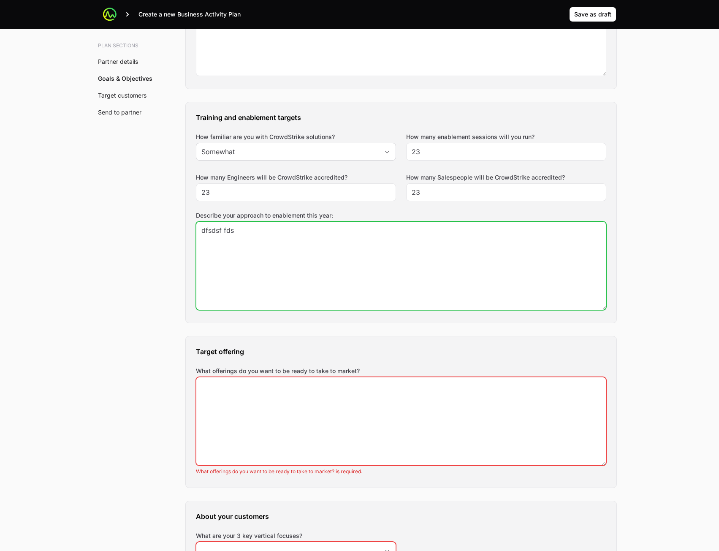
type textarea "dfsdsf fds"
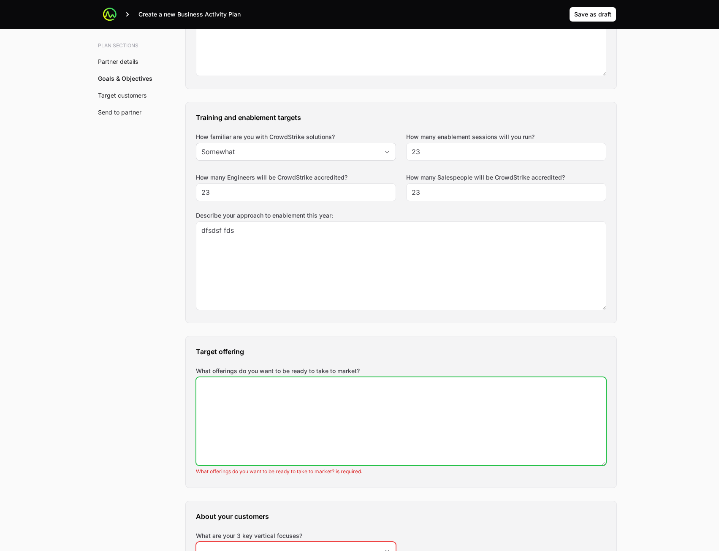
click at [324, 402] on textarea "What offerings do you want to be ready to take to market?" at bounding box center [401, 421] width 410 height 88
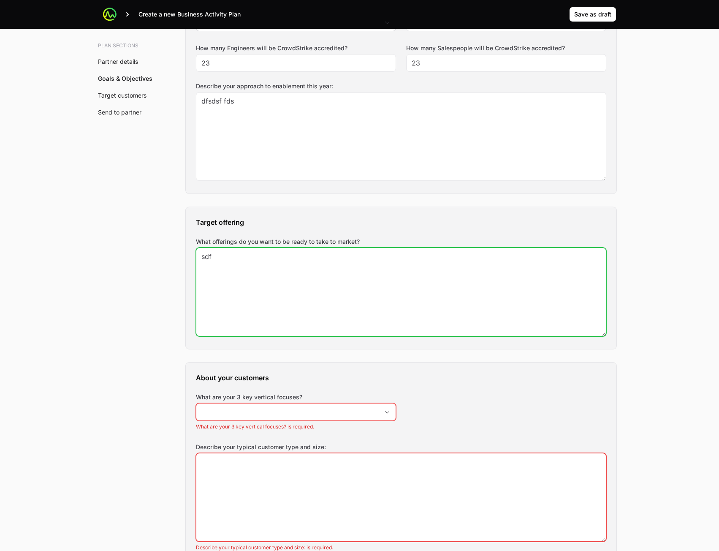
scroll to position [760, 0]
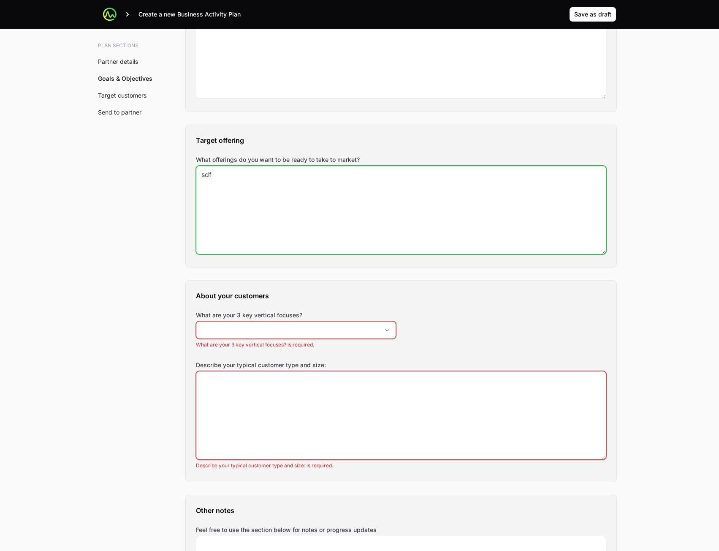
type textarea "sdf"
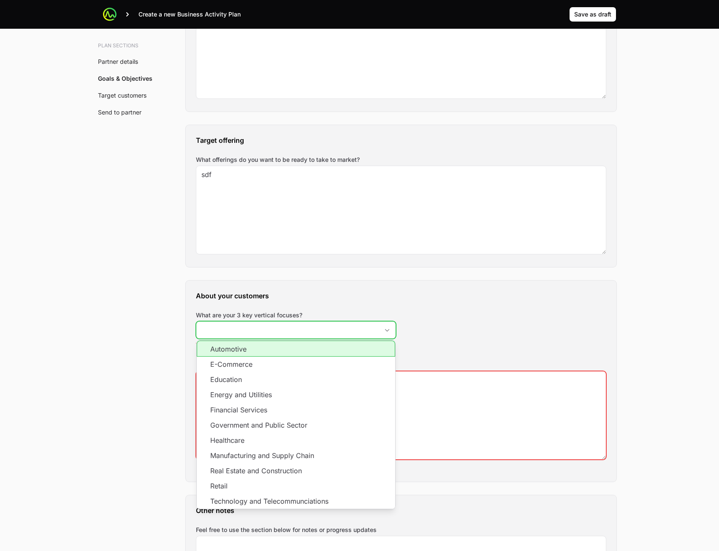
click at [312, 322] on input "What are your 3 key vertical focuses?" at bounding box center [287, 329] width 182 height 17
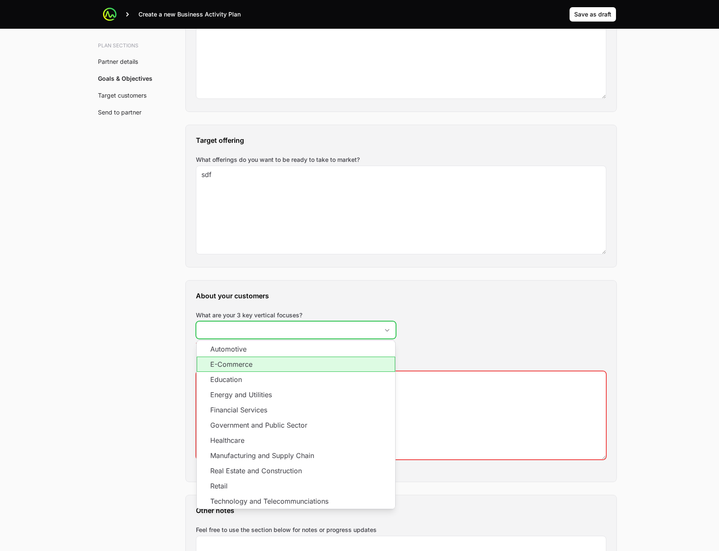
click at [296, 370] on li "E-Commerce" at bounding box center [296, 363] width 198 height 15
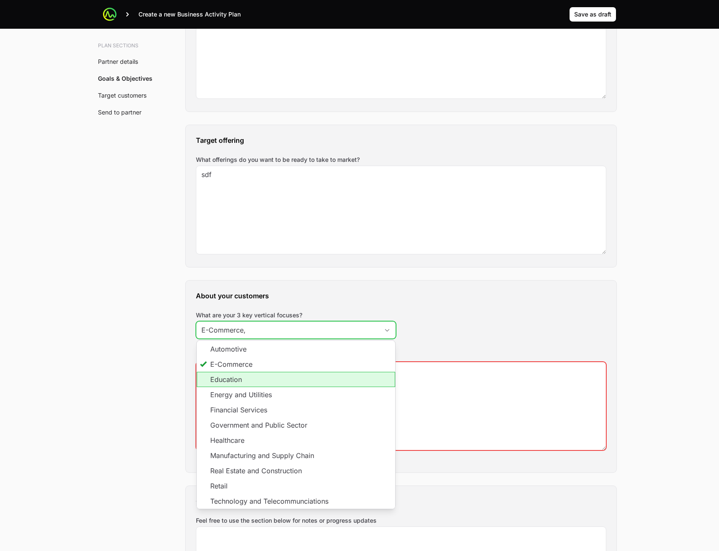
click at [293, 380] on li "Education" at bounding box center [296, 379] width 198 height 15
click at [297, 394] on li "Energy and Utilities" at bounding box center [296, 394] width 198 height 15
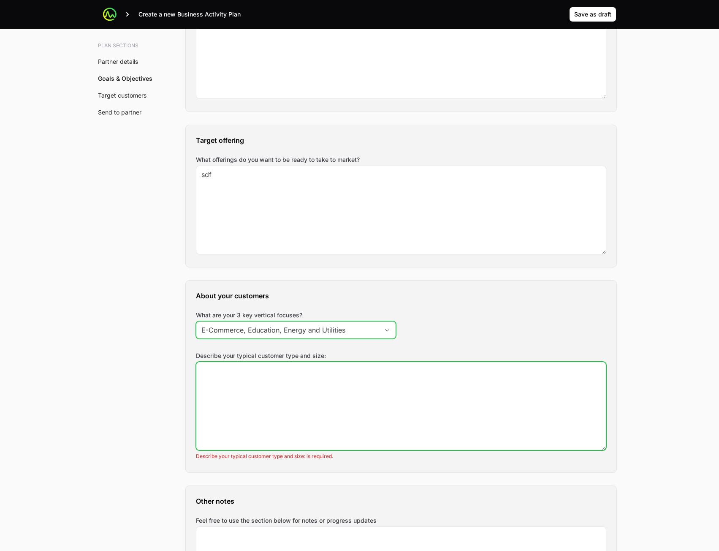
type input "E-Commerce, Education, Energy and Utilities"
drag, startPoint x: 439, startPoint y: 413, endPoint x: 352, endPoint y: 404, distance: 87.0
click at [438, 411] on textarea "Describe your typical customer type and size:" at bounding box center [401, 406] width 410 height 88
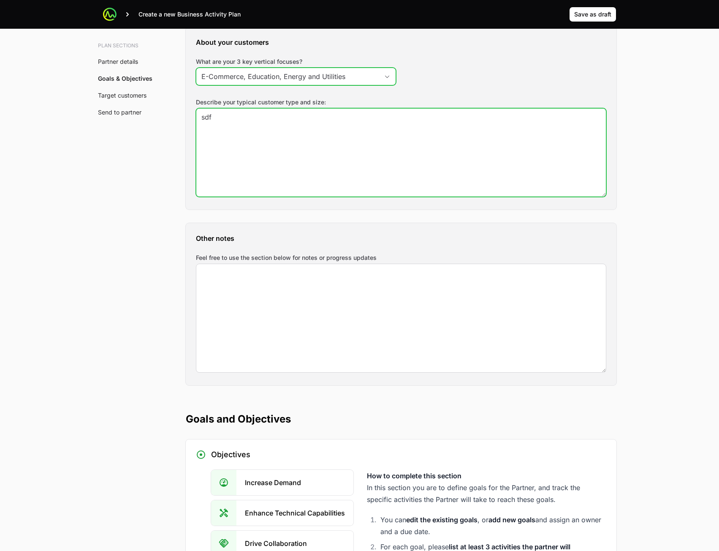
type textarea "sdf"
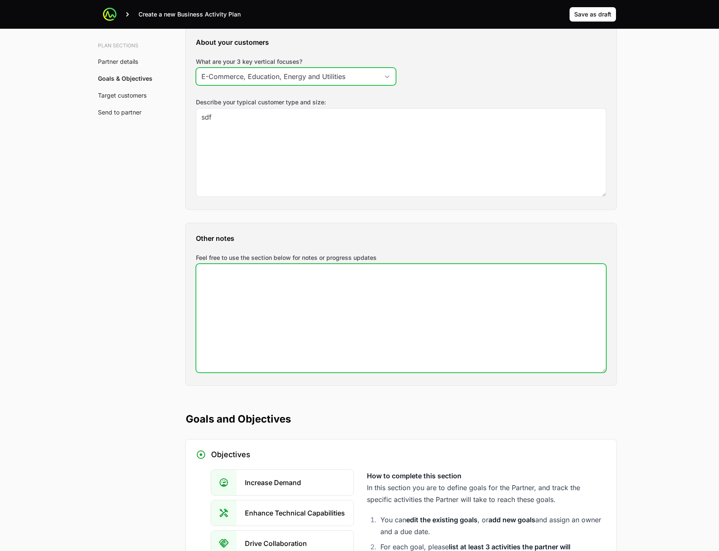
click at [322, 332] on textarea "Feel free to use the section below for notes or progress updates" at bounding box center [401, 318] width 410 height 108
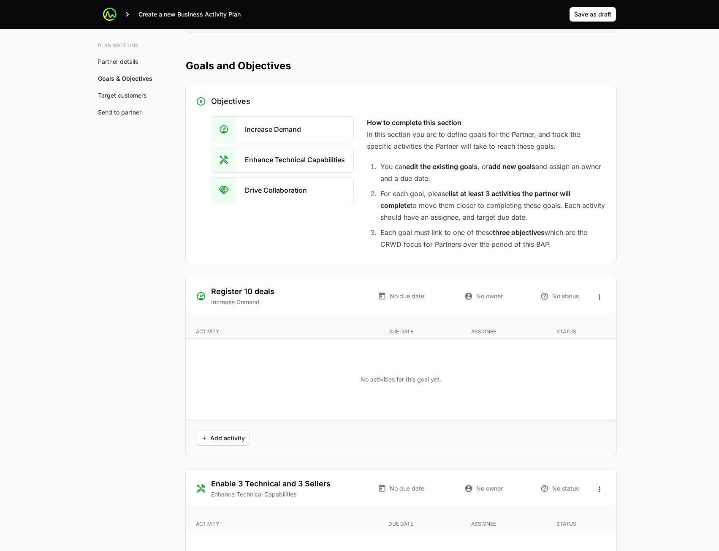
scroll to position [1393, 0]
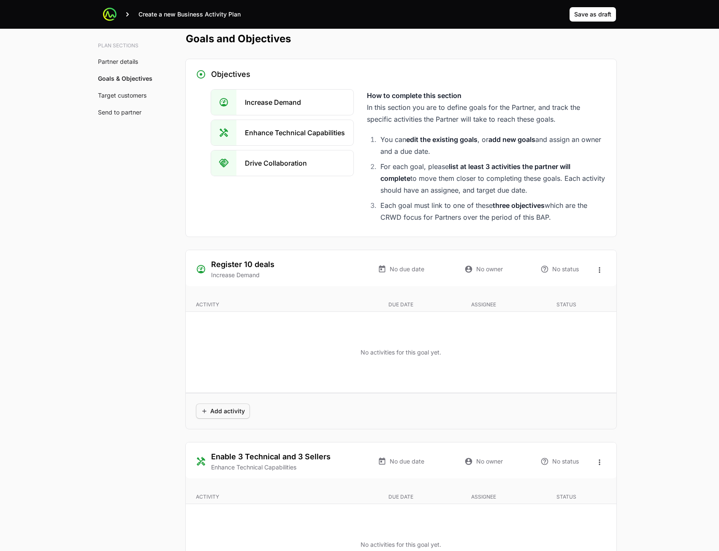
type textarea "s dfd fs"
click at [227, 407] on span "Add activity" at bounding box center [223, 411] width 44 height 10
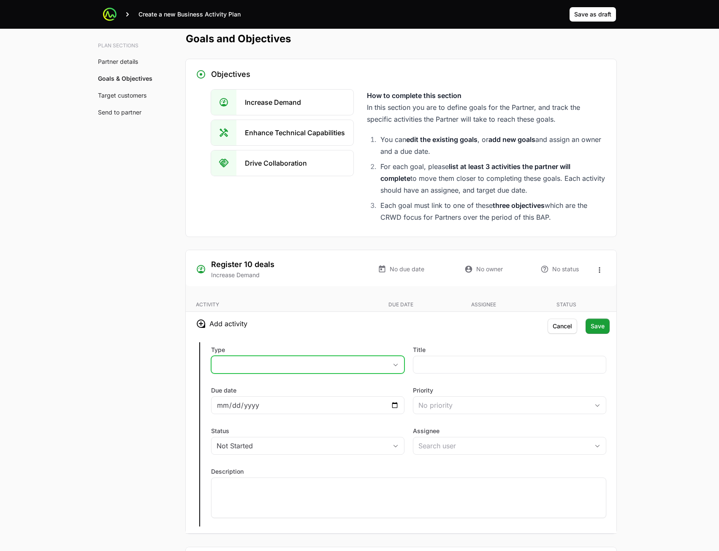
click at [311, 361] on button "placeholder" at bounding box center [308, 364] width 193 height 17
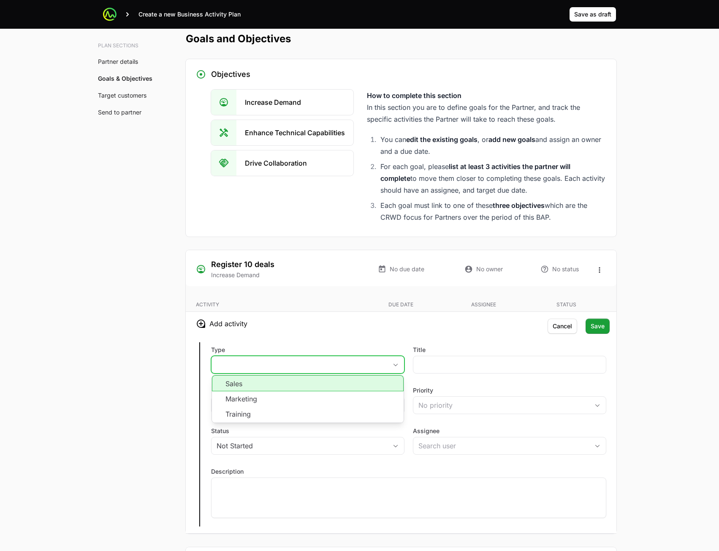
click at [307, 393] on li "Marketing" at bounding box center [308, 398] width 192 height 15
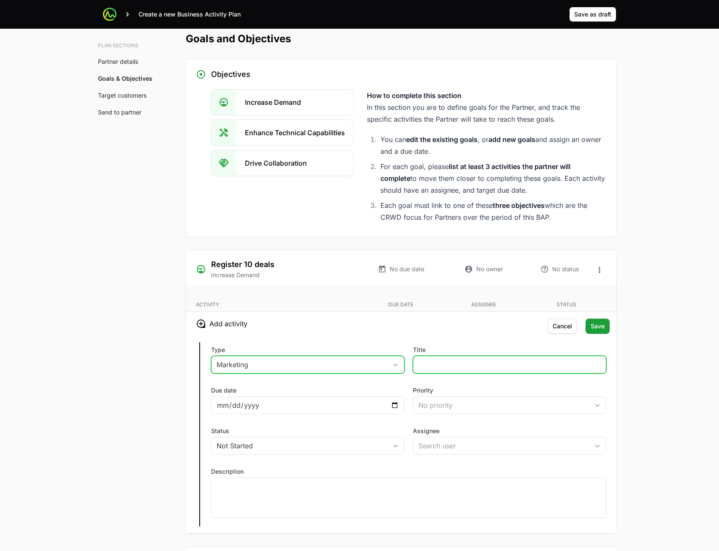
click at [429, 369] on input "Title" at bounding box center [509, 364] width 182 height 10
type input "23"
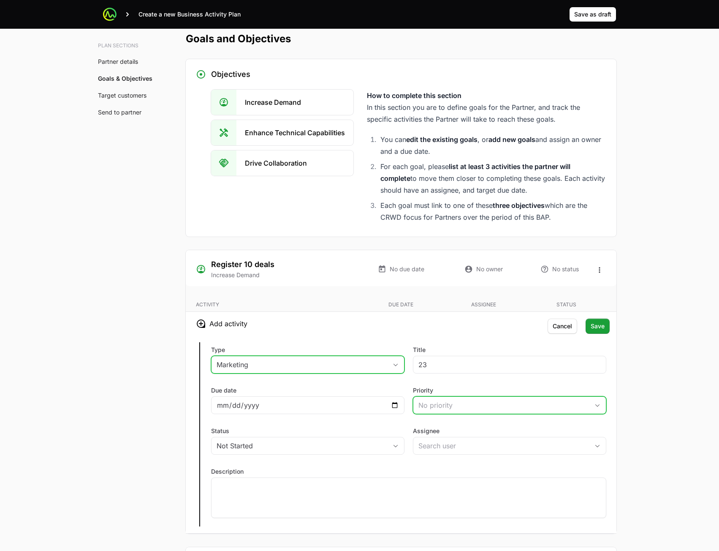
click at [430, 401] on div "No priority" at bounding box center [503, 405] width 171 height 10
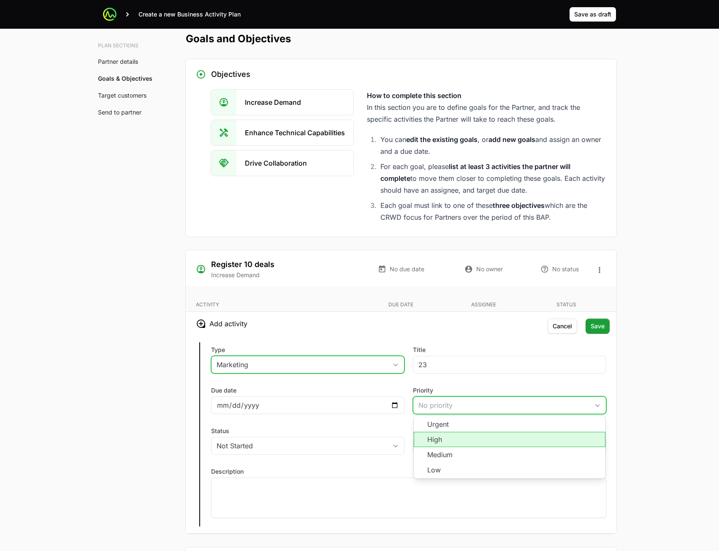
click at [443, 444] on li "High" at bounding box center [510, 439] width 192 height 15
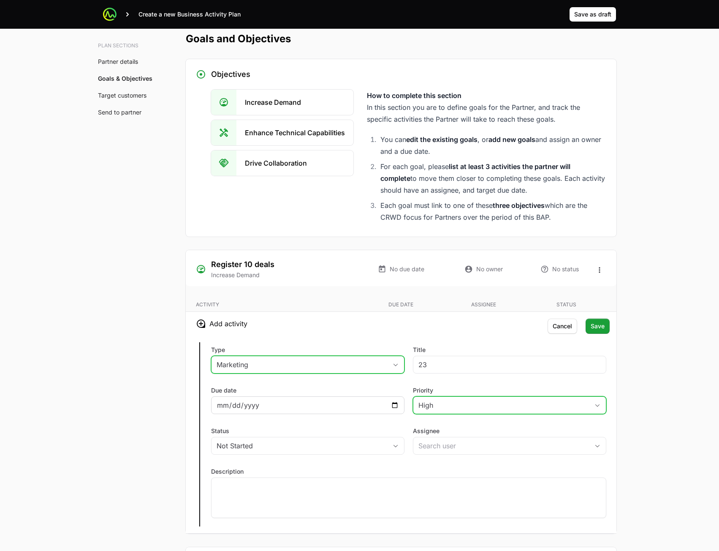
drag, startPoint x: 357, startPoint y: 398, endPoint x: 380, endPoint y: 404, distance: 24.0
click at [358, 398] on div at bounding box center [307, 405] width 193 height 18
click at [398, 405] on input "Due date" at bounding box center [308, 405] width 182 height 10
type input "2025-08-15"
drag, startPoint x: 307, startPoint y: 439, endPoint x: 317, endPoint y: 446, distance: 11.8
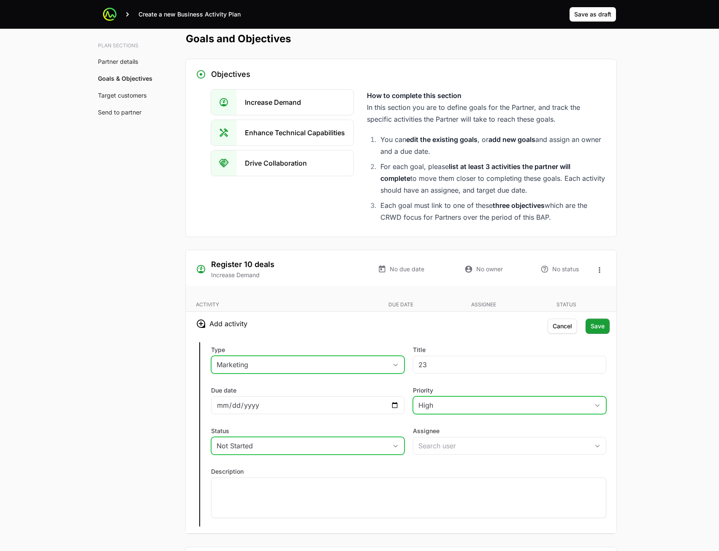
click at [308, 439] on button "Not Started" at bounding box center [308, 445] width 193 height 17
click at [429, 457] on div "Type Marketing Title 23 Due date 2025-08-15 Priority High Status Not Started As…" at bounding box center [401, 434] width 431 height 198
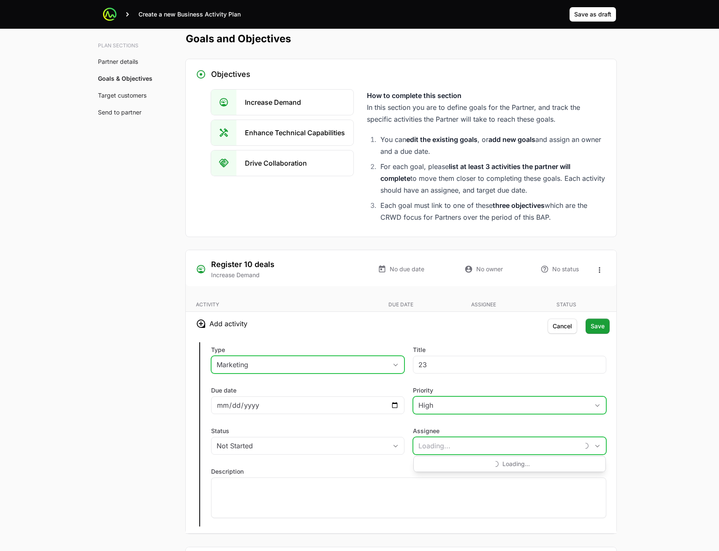
click at [439, 445] on input "Assignee" at bounding box center [496, 445] width 166 height 17
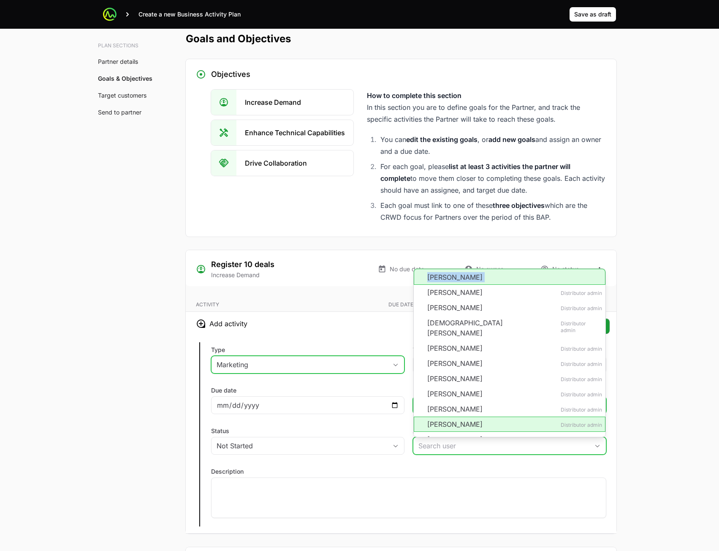
drag, startPoint x: 485, startPoint y: 296, endPoint x: 490, endPoint y: 277, distance: 19.4
click at [490, 277] on ul "Hellen Pavlidis Akash Pomal Distributor admin Anthony Sexton Distributor admin …" at bounding box center [510, 441] width 192 height 345
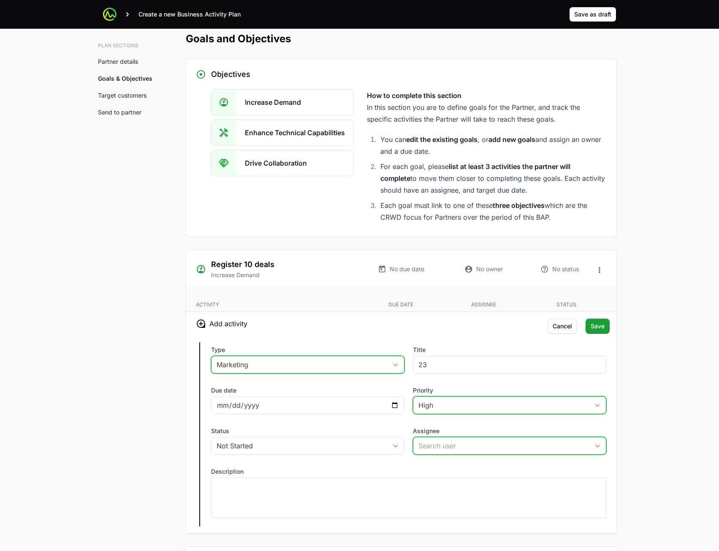
click at [490, 277] on div "No owner" at bounding box center [483, 268] width 79 height 21
click at [456, 439] on input "Assignee" at bounding box center [501, 445] width 176 height 17
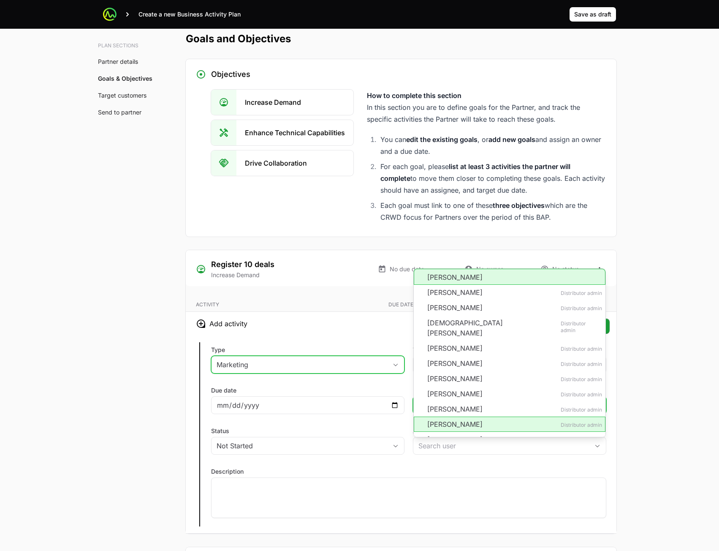
click at [448, 272] on li "Hellen Pavlidis" at bounding box center [510, 277] width 192 height 16
type input "Hellen Pavlidis"
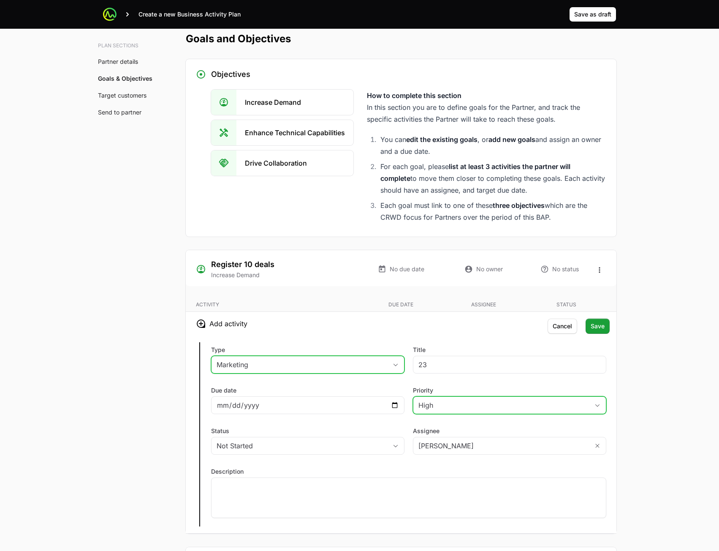
scroll to position [1604, 0]
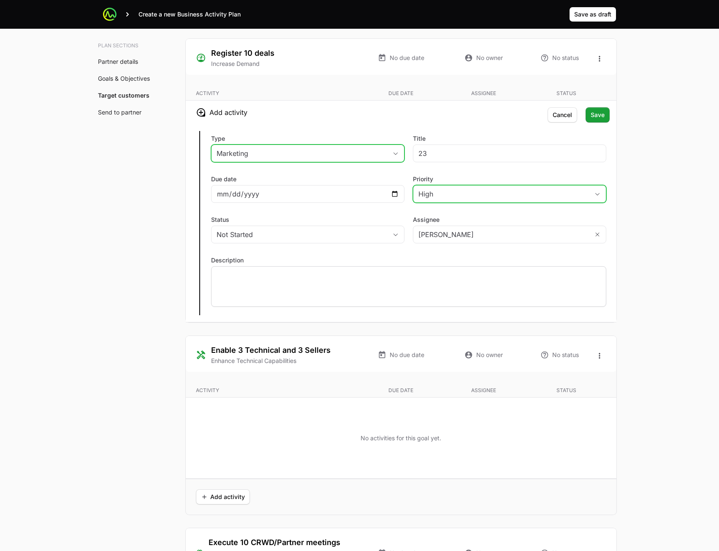
drag, startPoint x: 217, startPoint y: 274, endPoint x: 273, endPoint y: 297, distance: 60.5
click at [223, 276] on p at bounding box center [409, 274] width 384 height 8
click at [597, 112] on span "Save" at bounding box center [598, 115] width 14 height 10
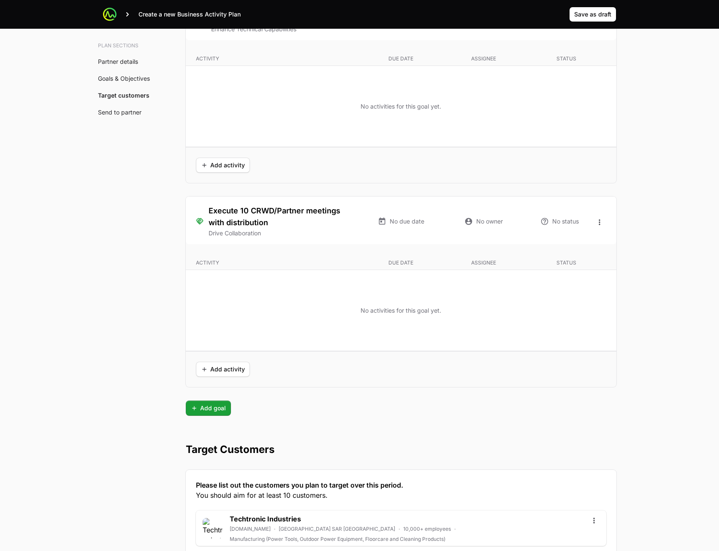
scroll to position [1816, 0]
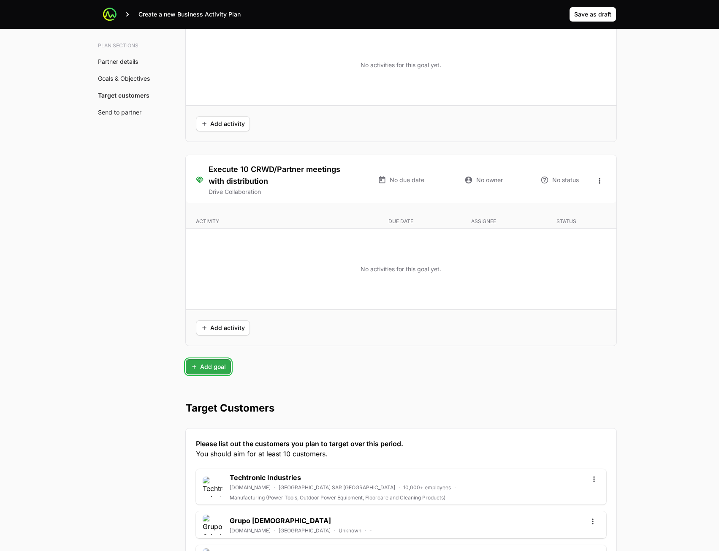
click at [208, 371] on span "Add goal" at bounding box center [208, 366] width 35 height 10
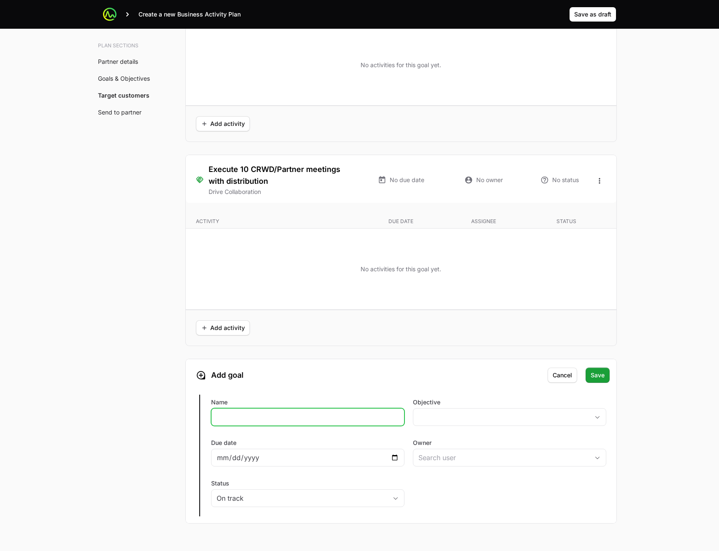
click at [320, 417] on input "Name" at bounding box center [308, 417] width 182 height 10
type input "dsf"
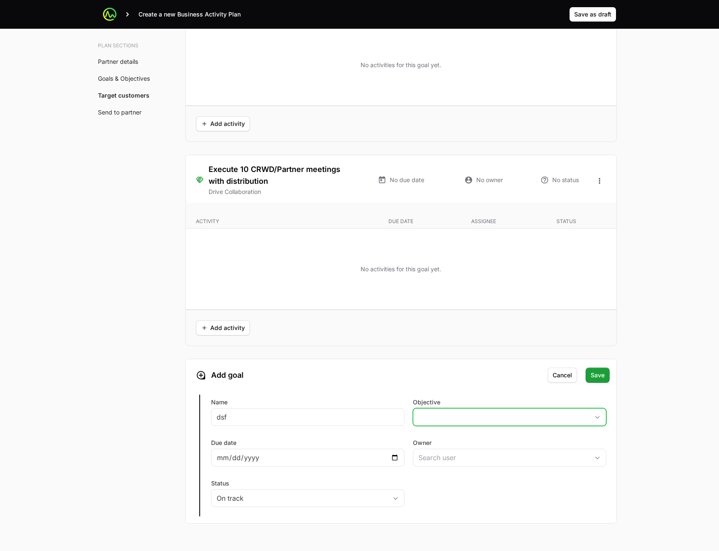
click at [444, 418] on button "placeholder" at bounding box center [509, 416] width 193 height 17
click at [471, 448] on li "Enhance Technical Capabilities" at bounding box center [510, 450] width 192 height 15
click at [392, 457] on input "Due date" at bounding box center [308, 457] width 182 height 10
type input "2025-08-22"
click at [451, 458] on input "Owner" at bounding box center [501, 457] width 176 height 17
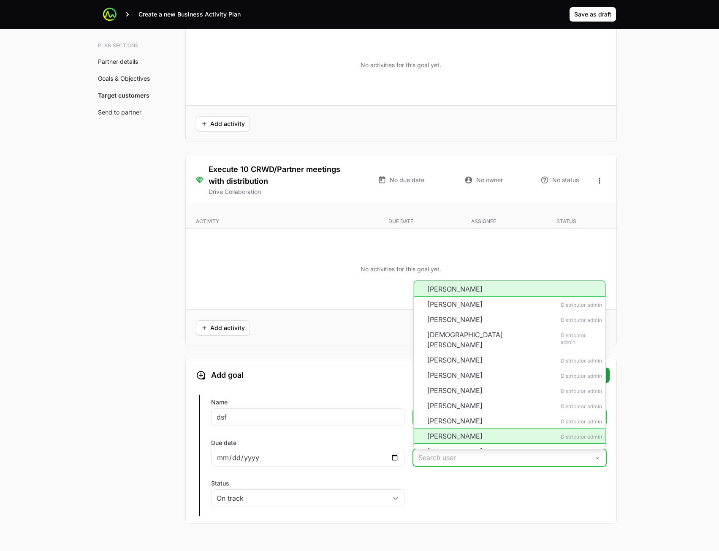
click at [475, 285] on li "Hellen Pavlidis" at bounding box center [510, 288] width 192 height 16
type input "Hellen Pavlidis"
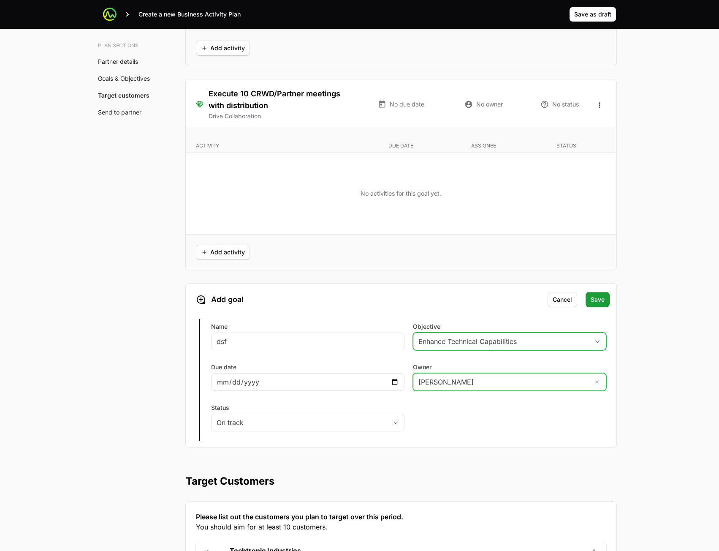
scroll to position [1985, 0]
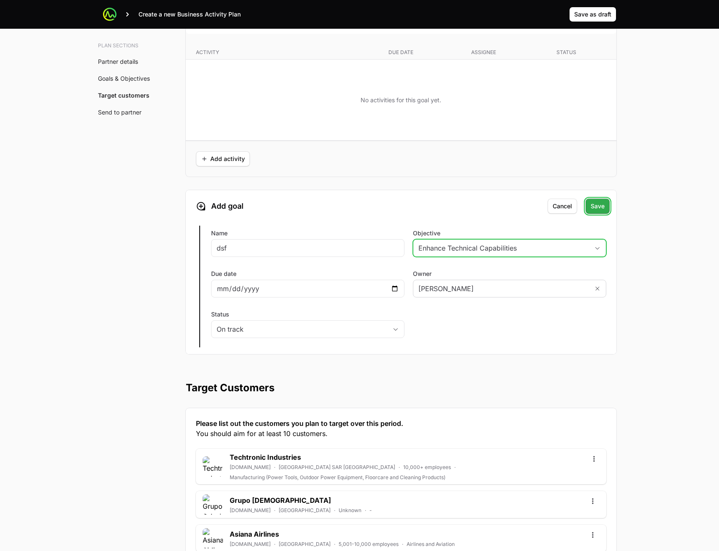
click at [596, 204] on span "Save" at bounding box center [598, 206] width 14 height 10
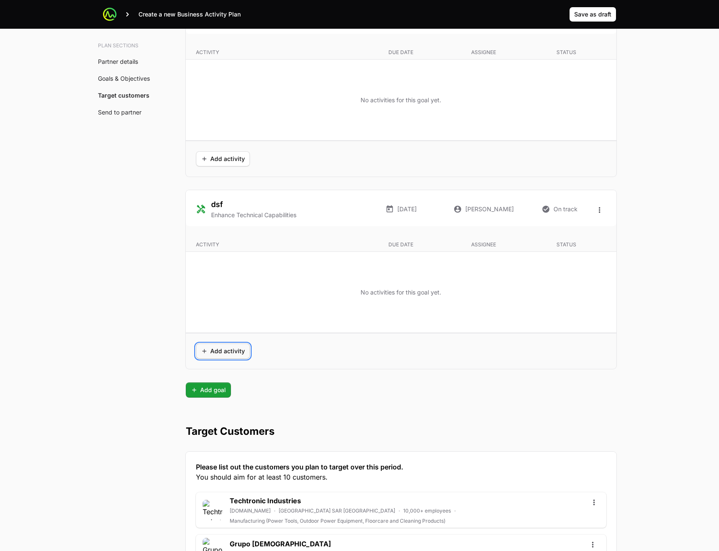
click at [218, 354] on span "Add activity" at bounding box center [223, 351] width 44 height 10
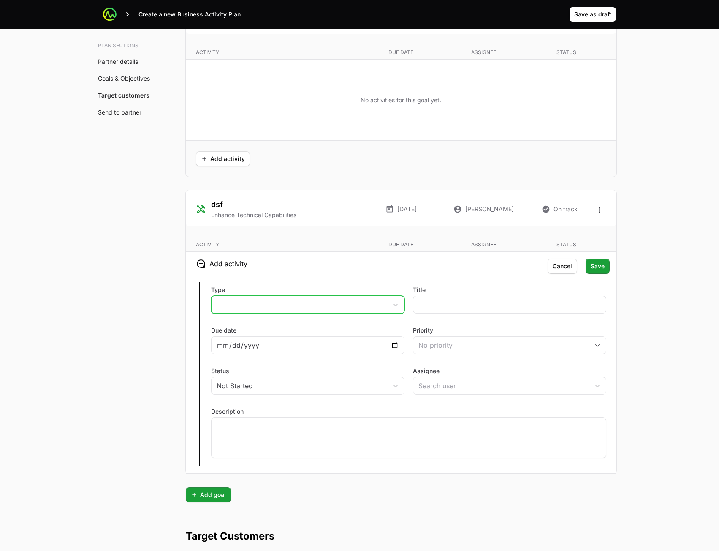
click at [270, 304] on button "placeholder" at bounding box center [308, 304] width 193 height 17
click at [268, 334] on li "Marketing" at bounding box center [308, 338] width 192 height 15
click at [492, 296] on div at bounding box center [509, 305] width 193 height 18
click at [472, 304] on input "Title" at bounding box center [509, 304] width 182 height 10
type input "sdf"
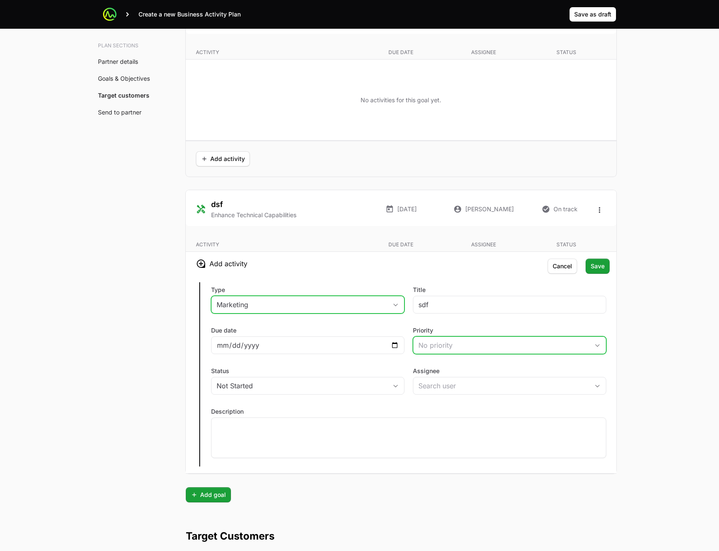
click at [444, 344] on div "No priority" at bounding box center [503, 345] width 171 height 10
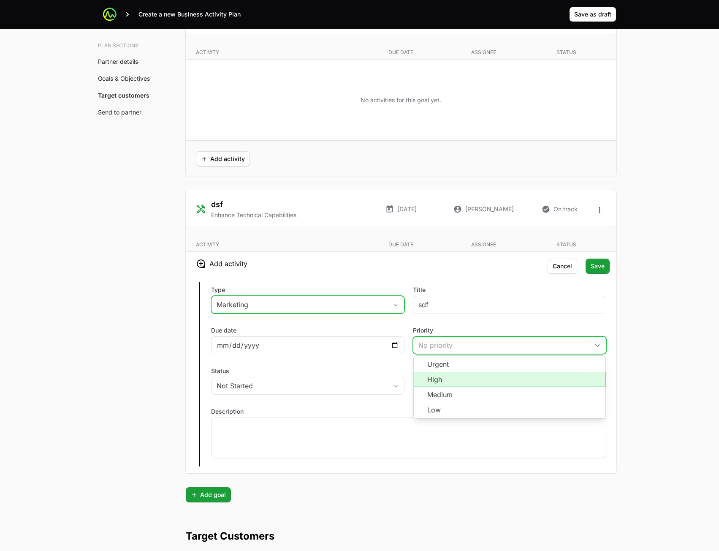
click at [453, 380] on li "High" at bounding box center [510, 379] width 192 height 15
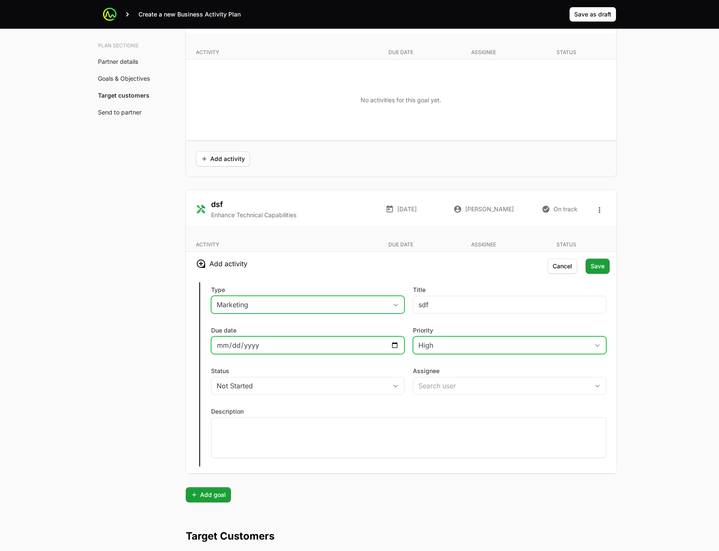
click at [395, 345] on input "Due date" at bounding box center [308, 345] width 182 height 10
type input "2025-08-22"
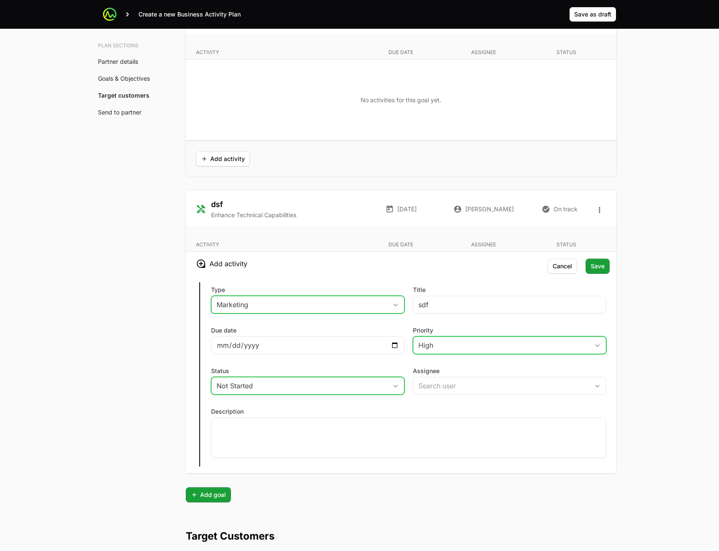
click at [319, 388] on div "Not Started" at bounding box center [302, 385] width 171 height 10
click at [323, 418] on li "In Progress" at bounding box center [308, 419] width 192 height 15
click at [498, 367] on label "Assignee" at bounding box center [509, 371] width 193 height 8
click at [498, 377] on input "Assignee" at bounding box center [501, 385] width 176 height 17
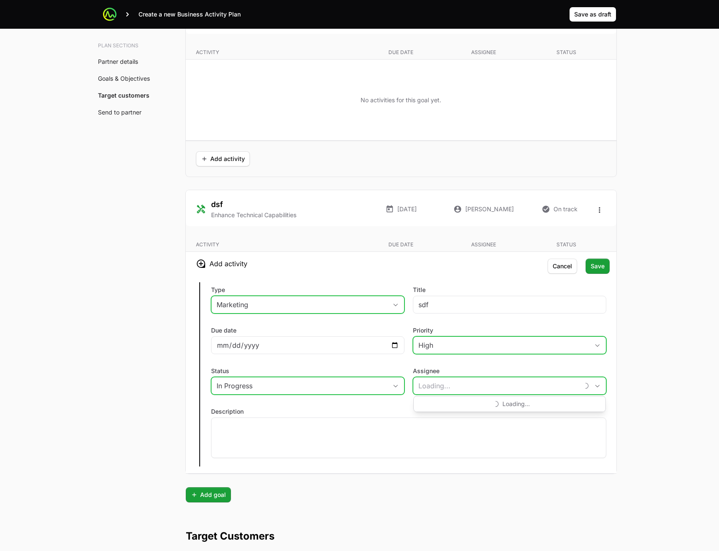
click at [488, 382] on input "Assignee" at bounding box center [496, 385] width 166 height 17
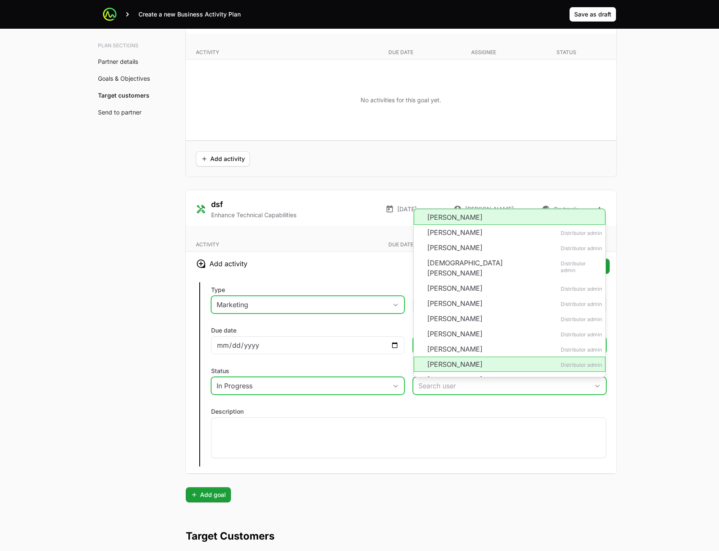
click at [482, 219] on li "Hellen Pavlidis" at bounding box center [510, 217] width 192 height 16
type input "Hellen Pavlidis"
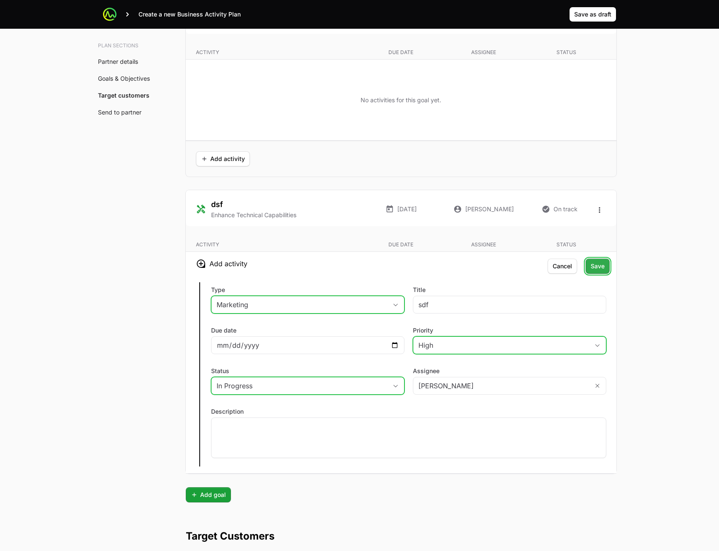
click at [593, 266] on span "Save" at bounding box center [598, 266] width 14 height 10
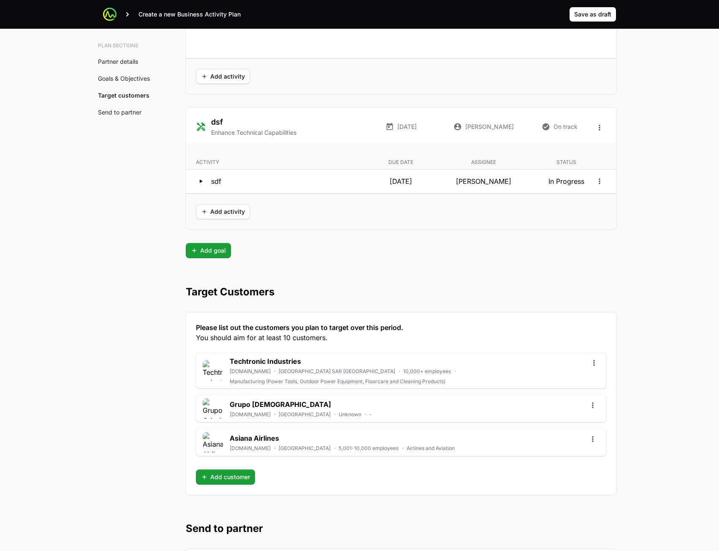
scroll to position [2186, 0]
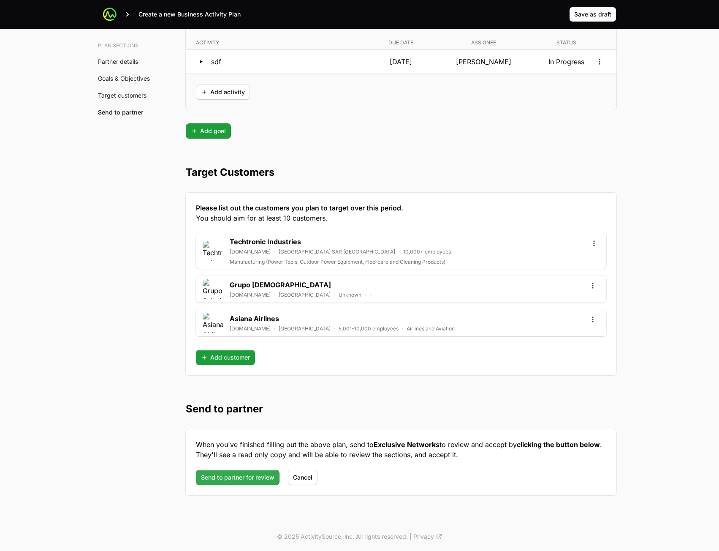
click at [222, 484] on div "When you've finished filling out the above plan, send to Exclusive Networks to …" at bounding box center [401, 462] width 431 height 66
click at [223, 475] on span "Send to partner for review" at bounding box center [237, 477] width 73 height 10
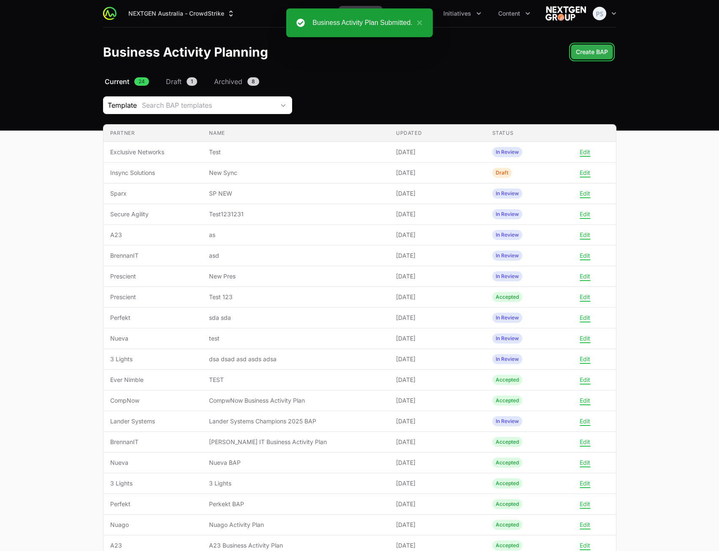
click at [588, 54] on span "Create BAP" at bounding box center [592, 52] width 32 height 10
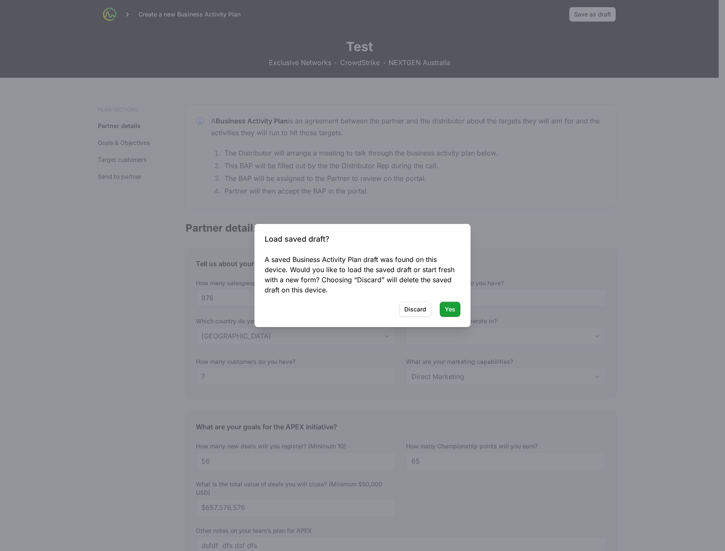
click at [643, 119] on div at bounding box center [362, 275] width 725 height 551
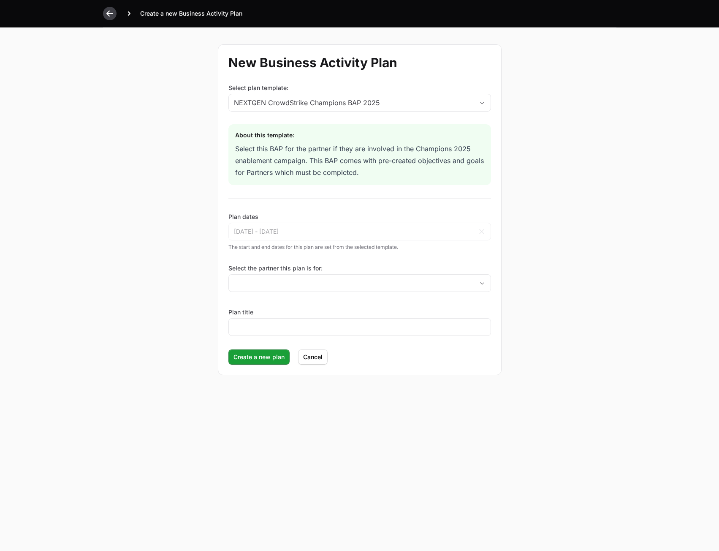
click at [105, 15] on div at bounding box center [110, 14] width 14 height 14
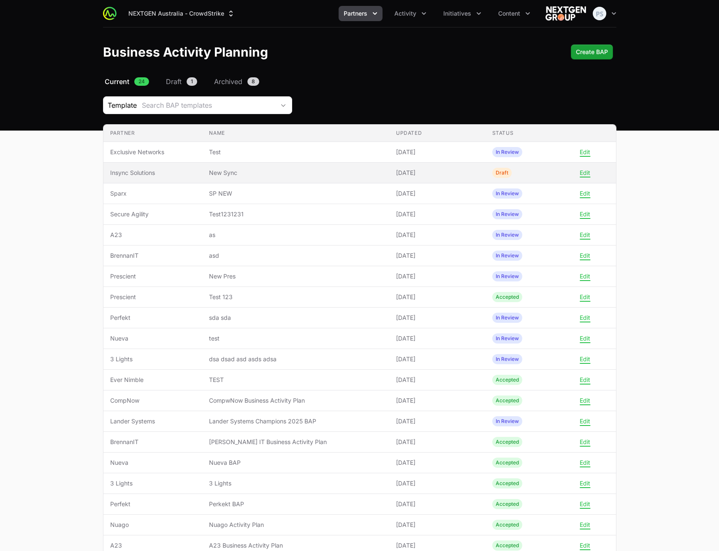
click at [239, 169] on span "New Sync" at bounding box center [296, 172] width 174 height 8
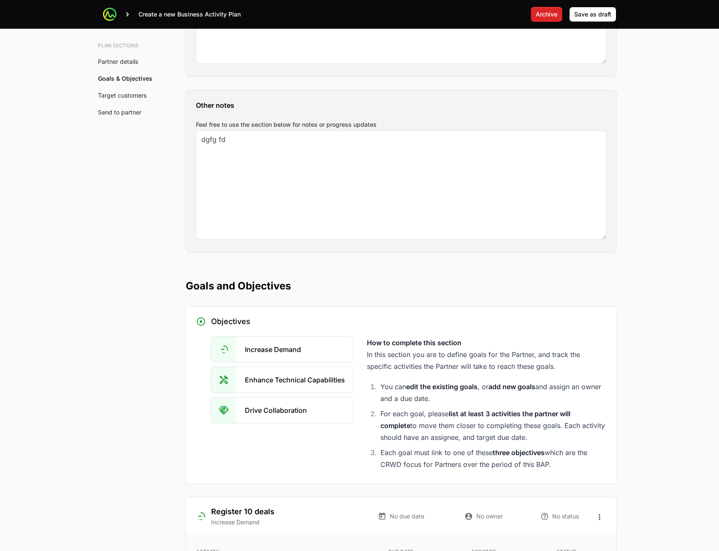
scroll to position [505, 0]
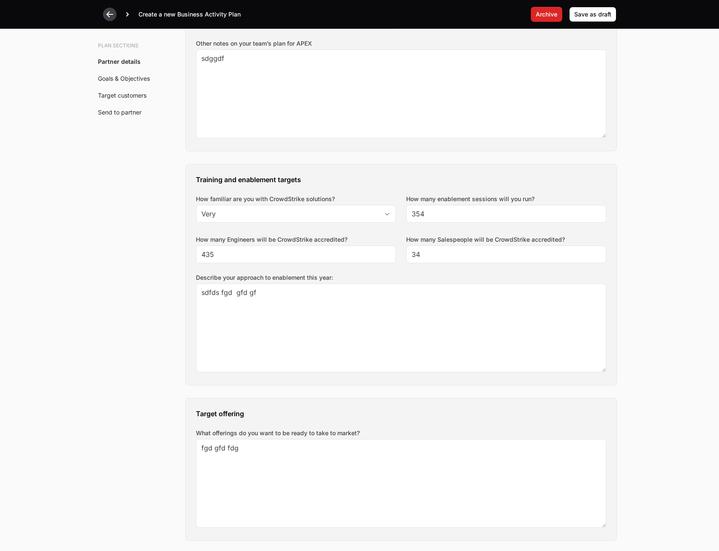
click at [114, 16] on icon at bounding box center [110, 14] width 8 height 8
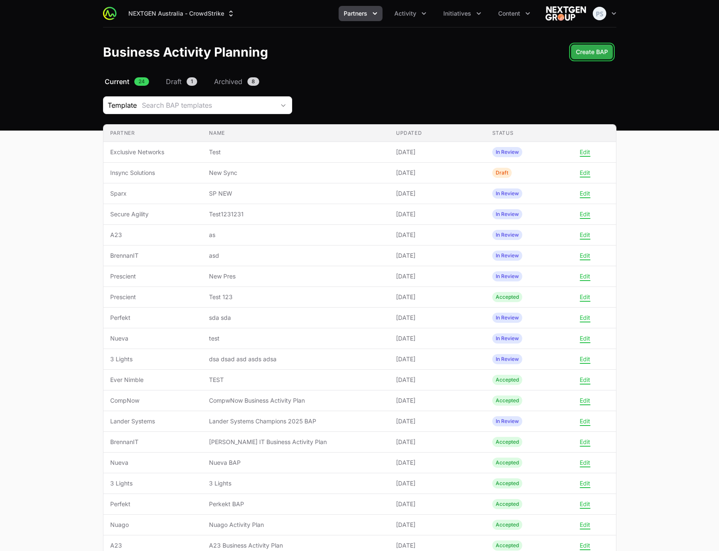
click at [588, 58] on button "Create BAP" at bounding box center [592, 51] width 42 height 15
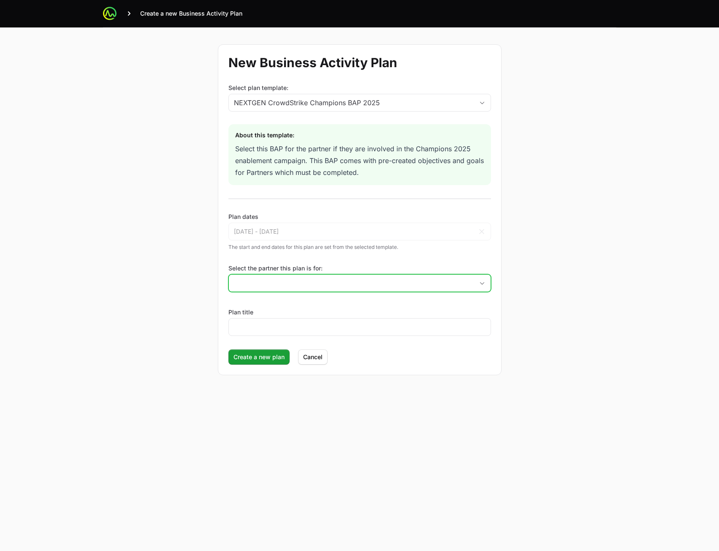
click at [336, 278] on input "Select the partner this plan is for:" at bounding box center [351, 282] width 245 height 17
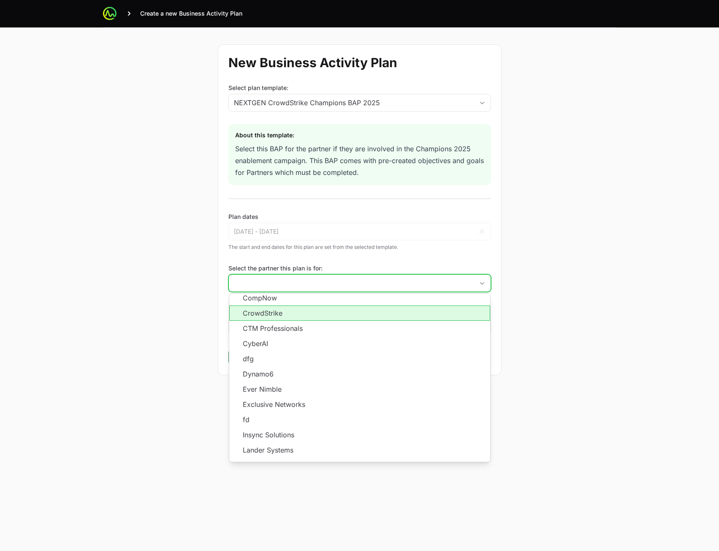
scroll to position [152, 0]
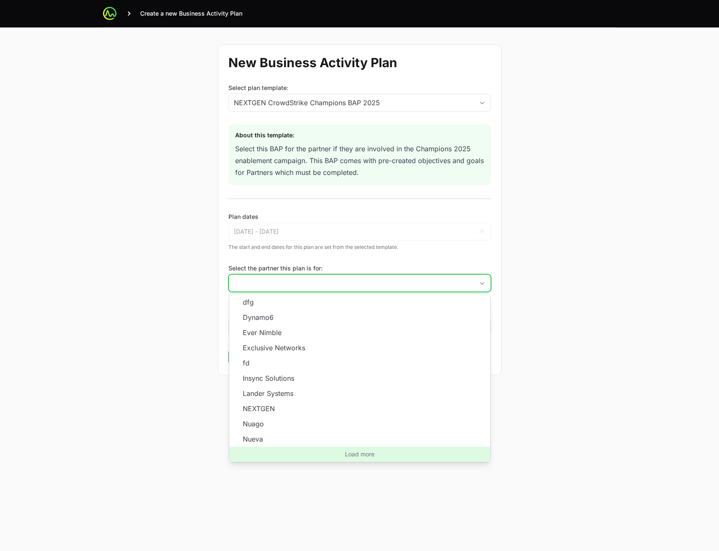
click at [365, 455] on span "Load more" at bounding box center [359, 453] width 261 height 15
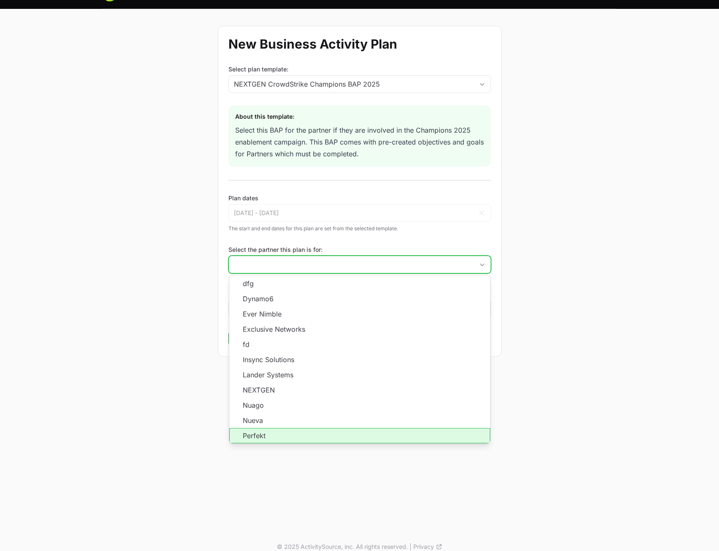
scroll to position [29, 0]
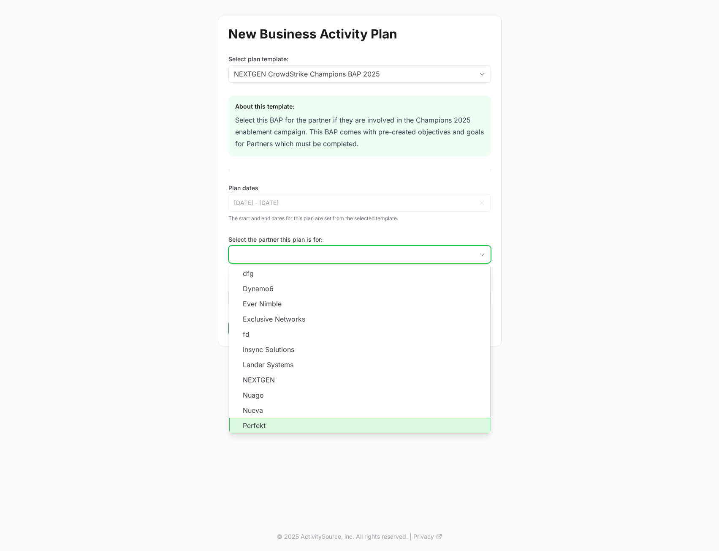
click at [353, 423] on li "Perfekt" at bounding box center [359, 425] width 261 height 15
type input "Perfekt"
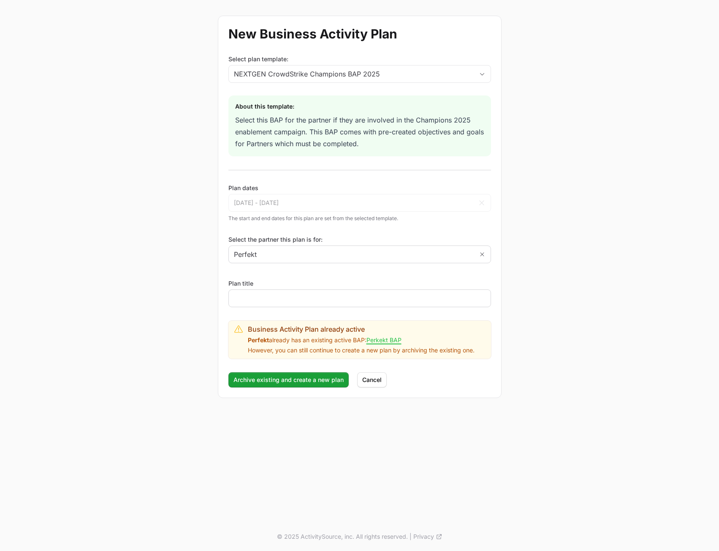
click at [316, 304] on div at bounding box center [359, 298] width 263 height 18
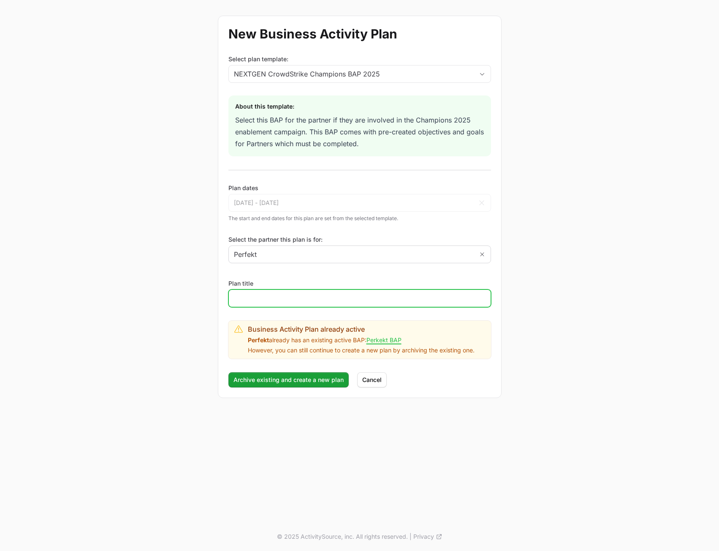
click at [317, 297] on input "Plan title" at bounding box center [360, 298] width 252 height 10
type input "asd"
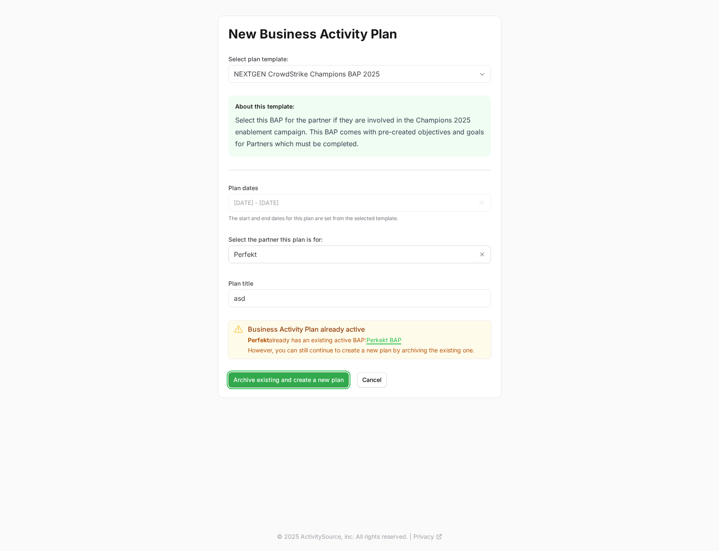
click at [252, 381] on span "Archive existing and create a new plan" at bounding box center [288, 380] width 110 height 10
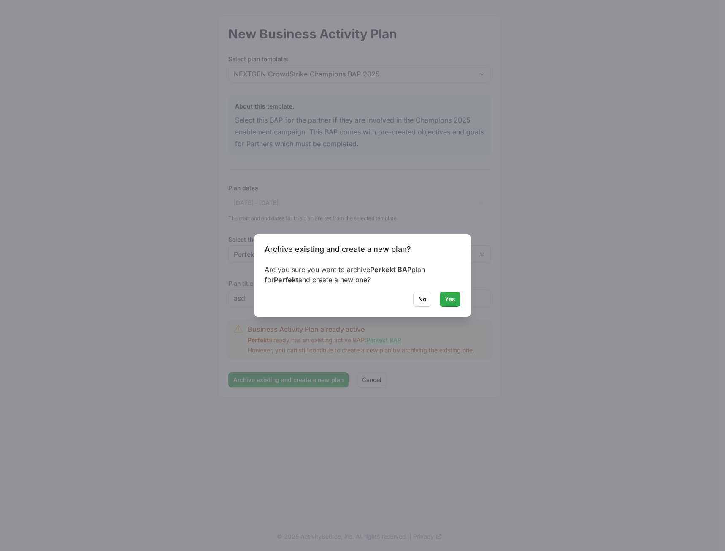
click at [448, 299] on span "Yes" at bounding box center [450, 299] width 11 height 10
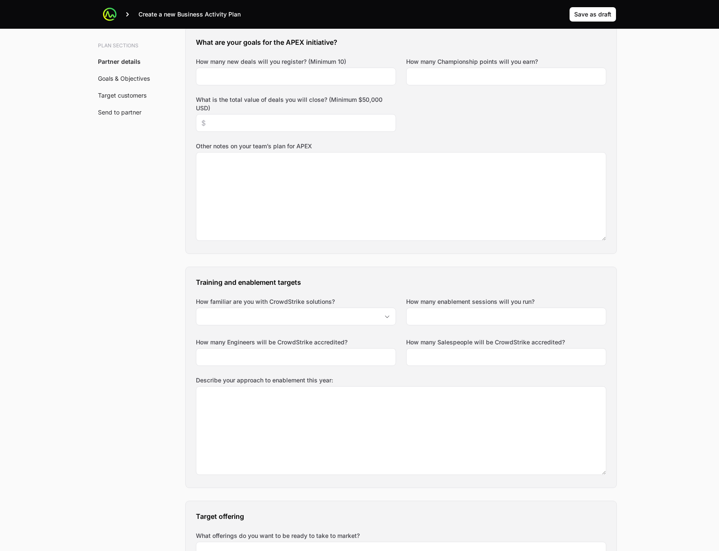
scroll to position [2108, 0]
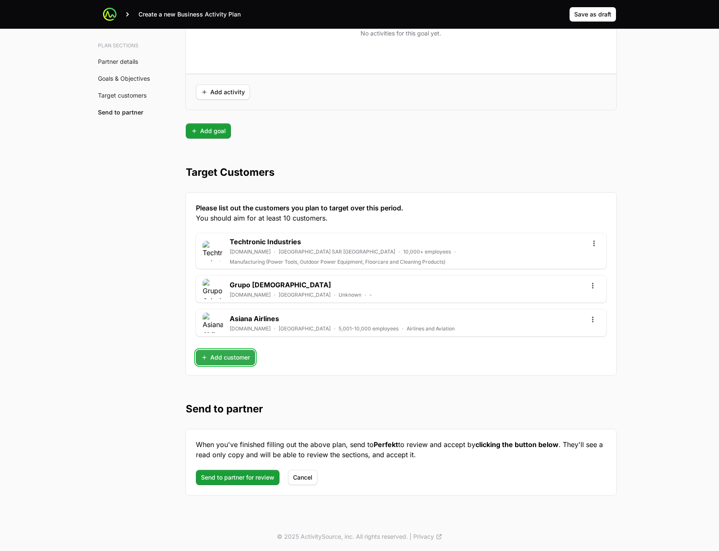
click at [252, 357] on button "Add customer" at bounding box center [225, 357] width 59 height 15
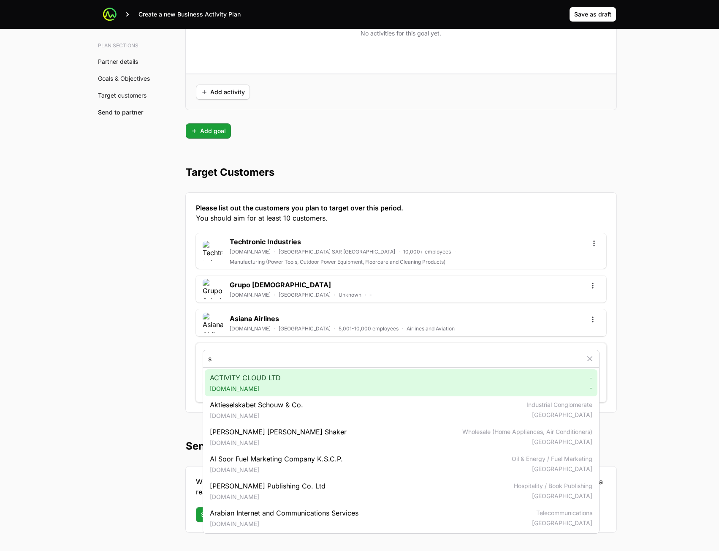
type input "s"
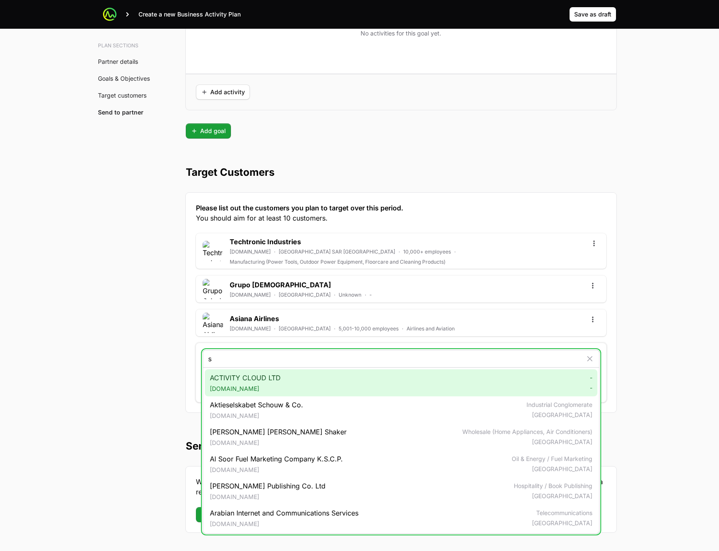
click at [271, 383] on span "ACTIVITY CLOUD LTD secure.activitysource.cloud" at bounding box center [245, 382] width 71 height 20
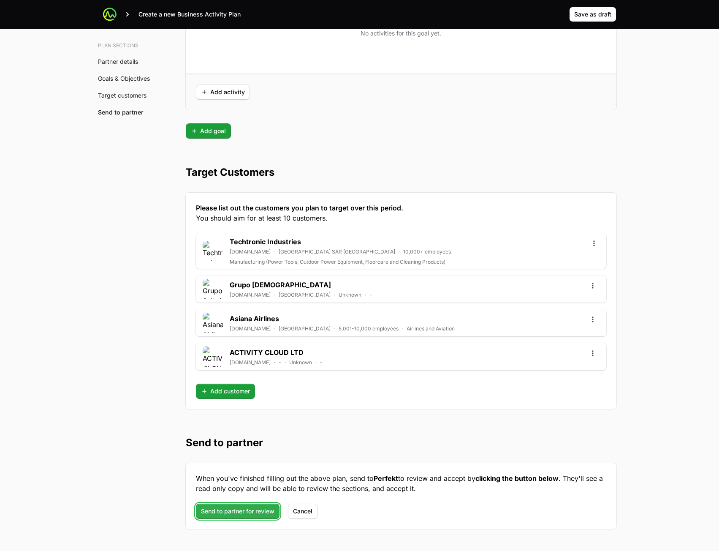
click at [249, 507] on span "Send to partner for review" at bounding box center [237, 511] width 73 height 10
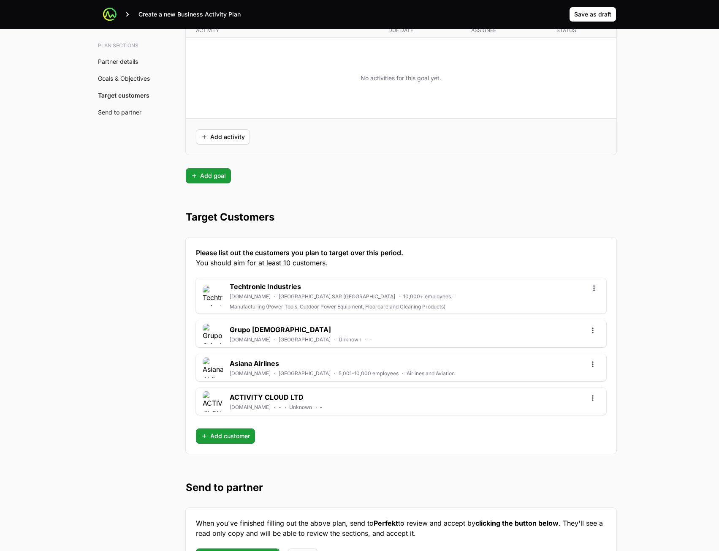
scroll to position [2145, 0]
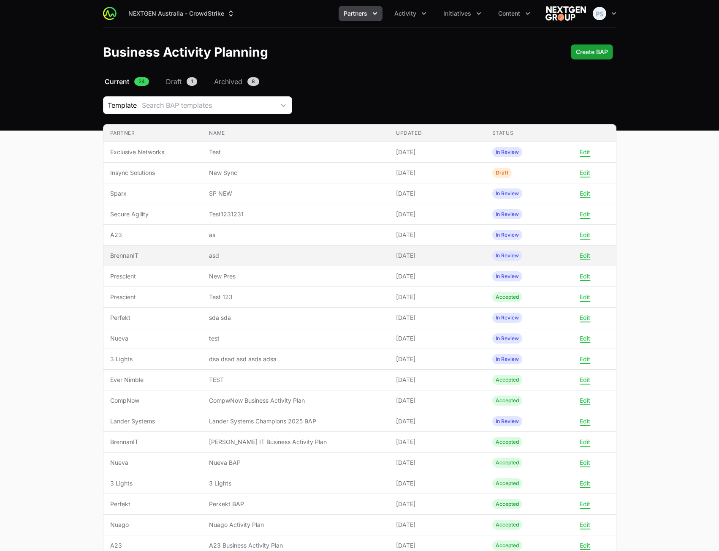
click at [293, 251] on td "Name asd" at bounding box center [295, 255] width 187 height 21
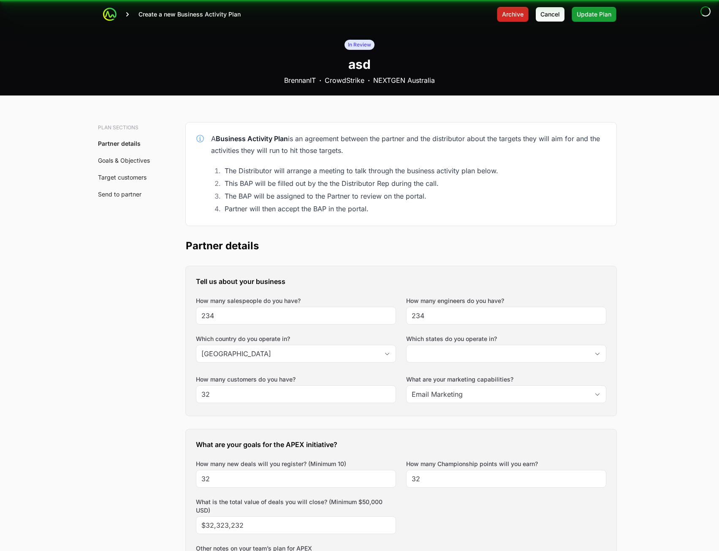
type input "Australian Capital Territory, New South Wales"
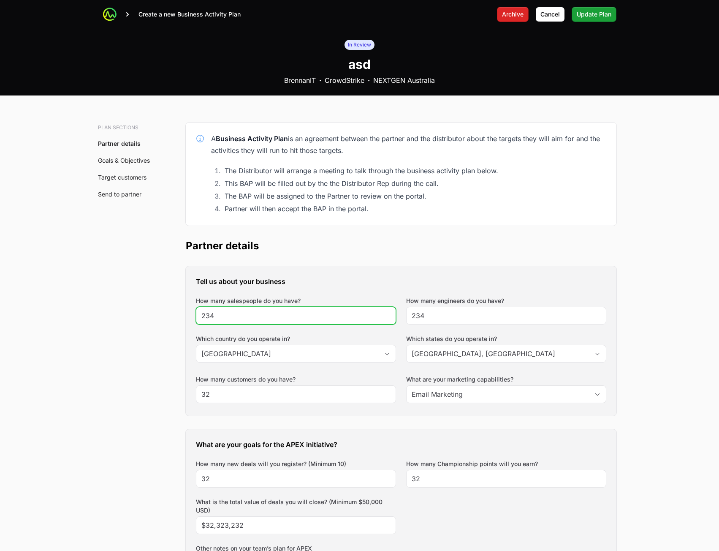
click at [306, 313] on input "234" at bounding box center [295, 315] width 189 height 10
type input "23443"
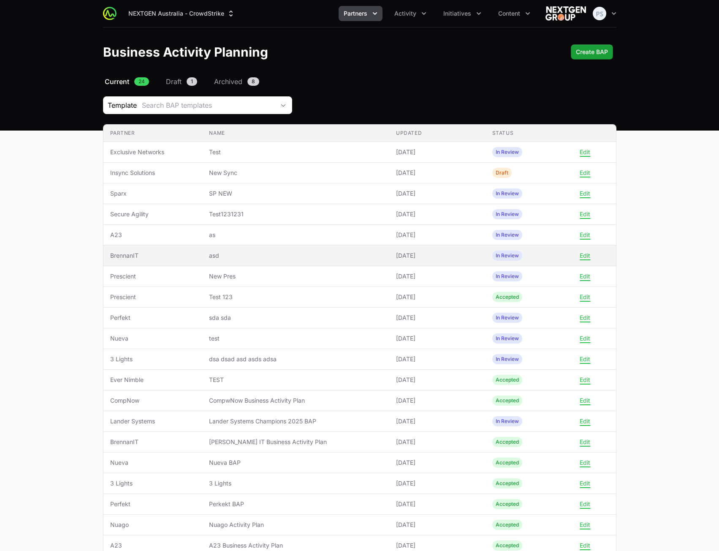
click at [297, 259] on span "asd" at bounding box center [296, 255] width 174 height 8
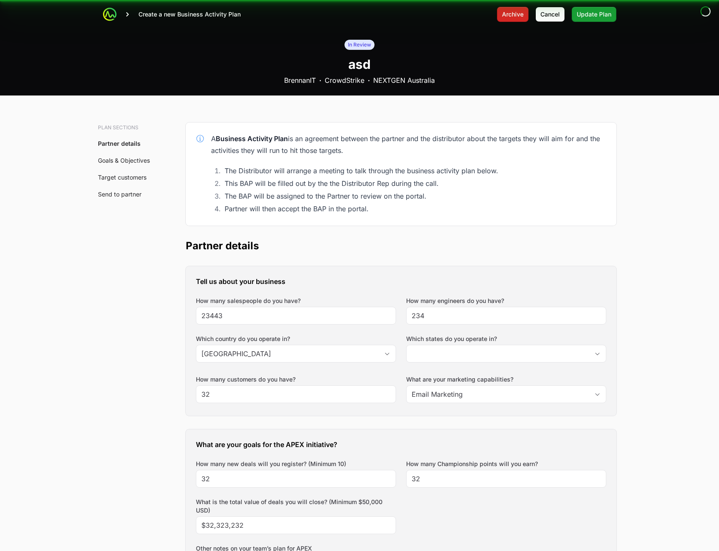
type input "Australian Capital Territory, New South Wales"
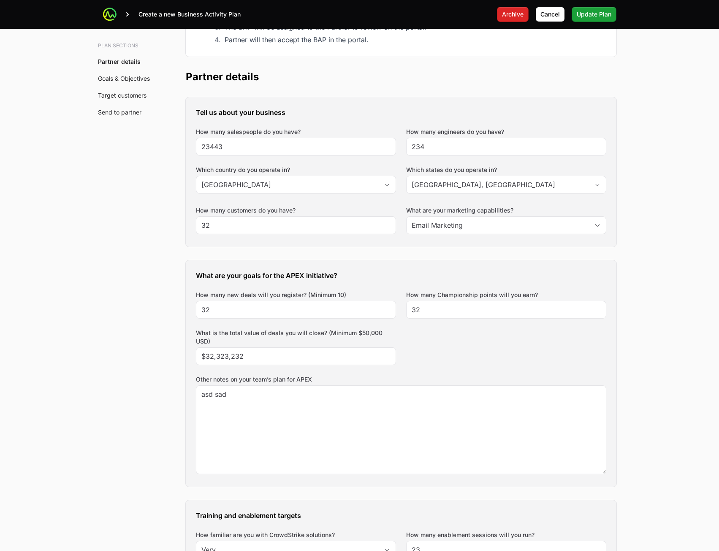
scroll to position [380, 0]
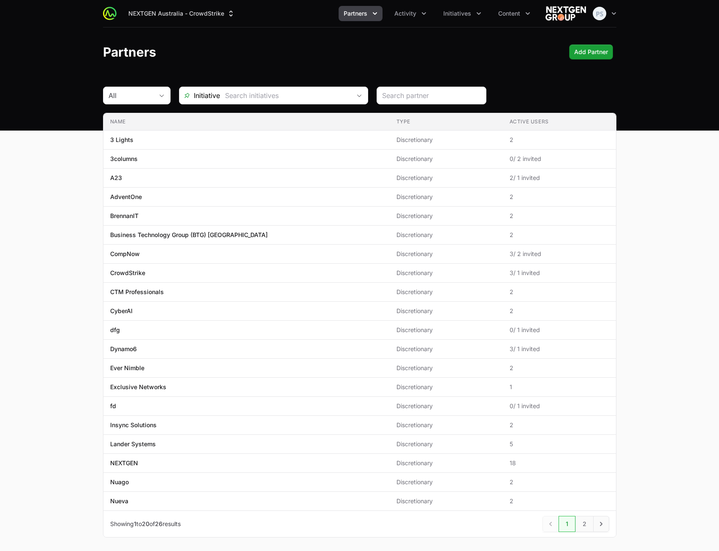
click at [349, 13] on span "Partners" at bounding box center [356, 13] width 24 height 8
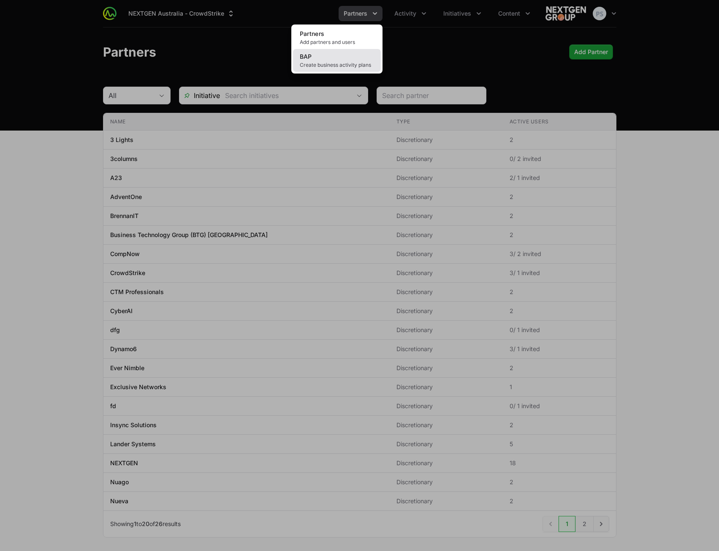
click at [336, 57] on link "BAP Create business activity plans" at bounding box center [337, 60] width 88 height 23
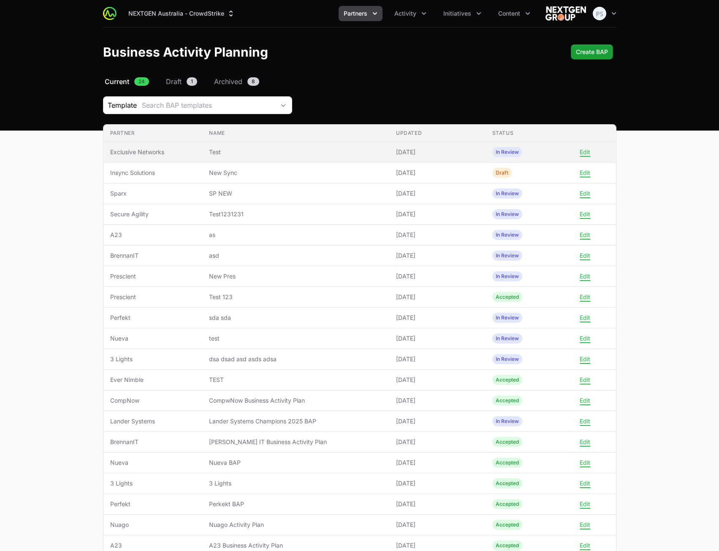
click at [269, 149] on span "Test" at bounding box center [296, 152] width 174 height 8
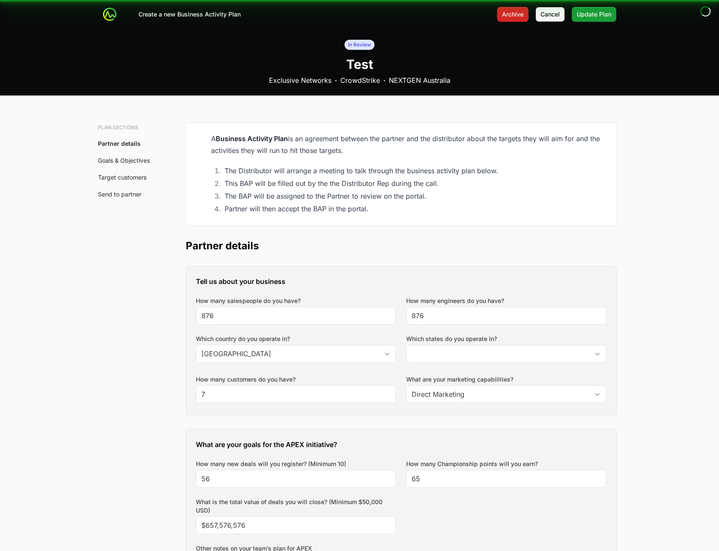
type input "[GEOGRAPHIC_DATA]"
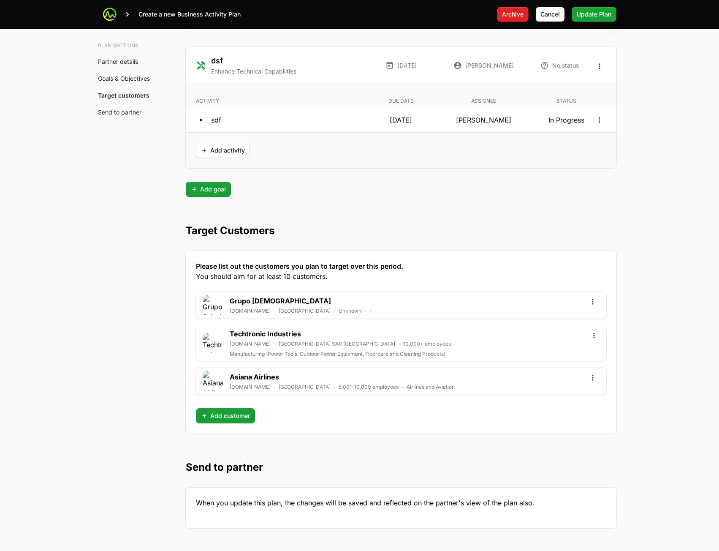
scroll to position [2179, 0]
